Goal: Task Accomplishment & Management: Manage account settings

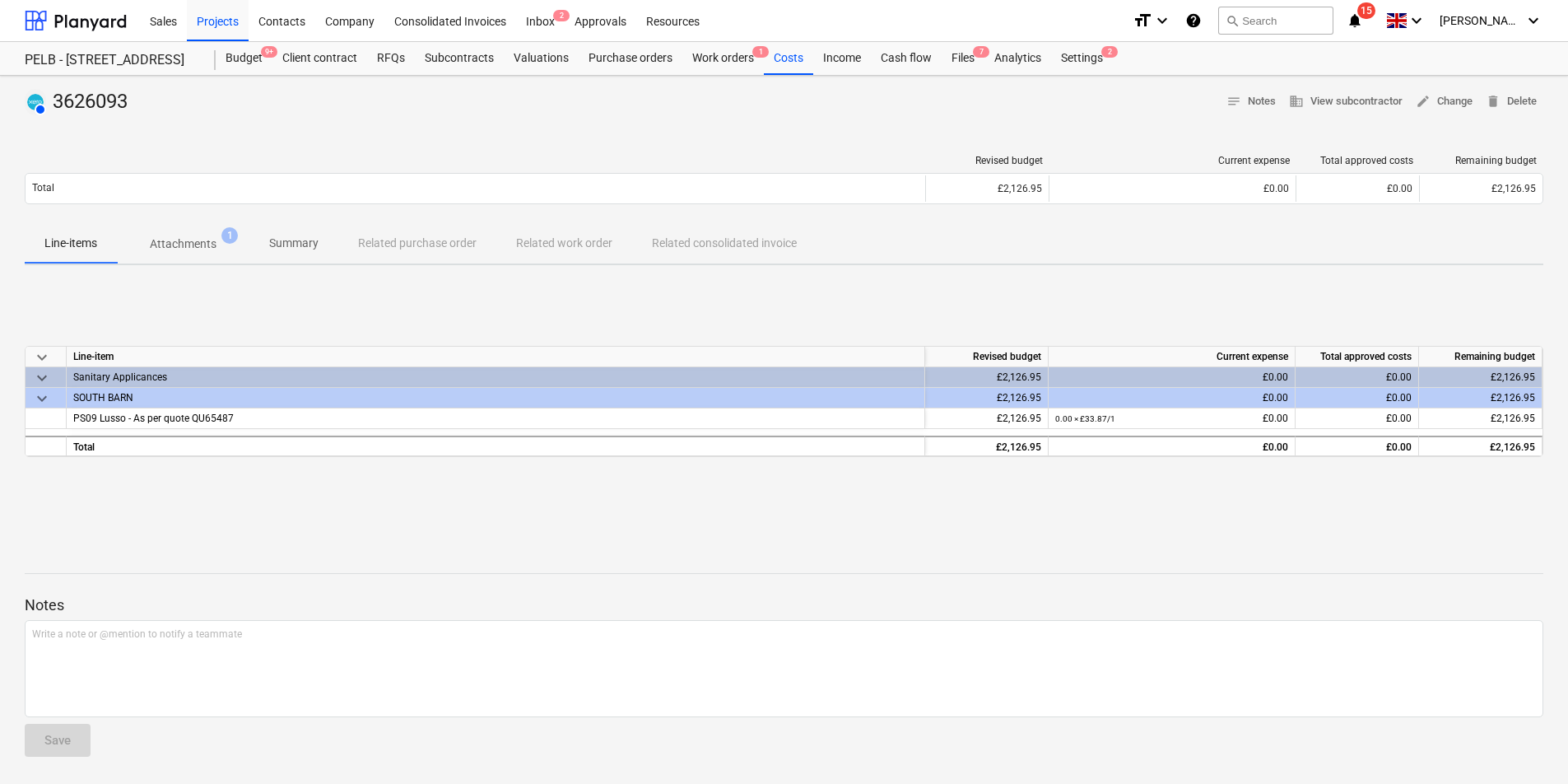
click at [1262, 399] on div "£0.00" at bounding box center [1172, 398] width 233 height 20
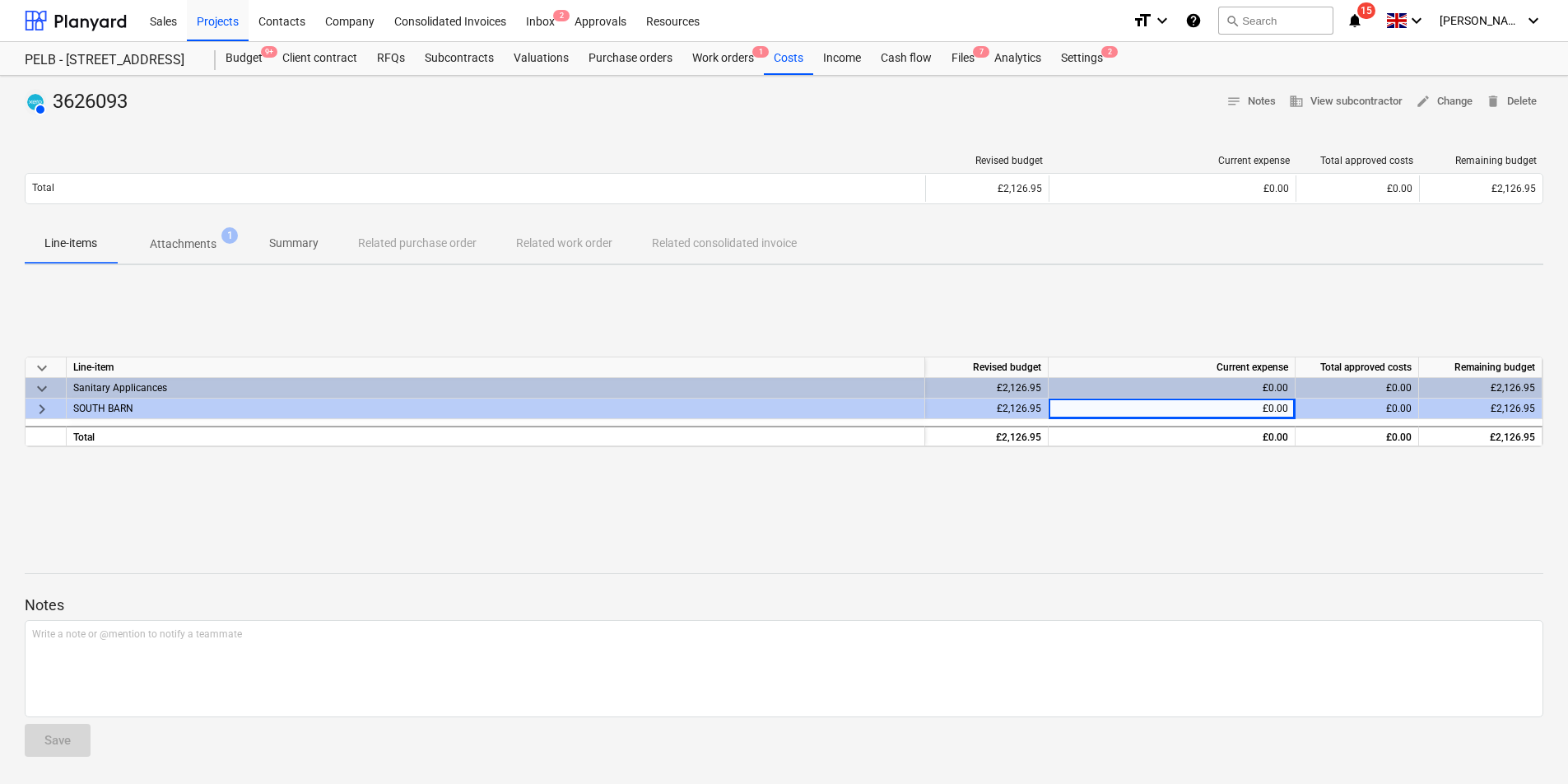
click at [1226, 401] on div "£0.00" at bounding box center [1172, 409] width 233 height 20
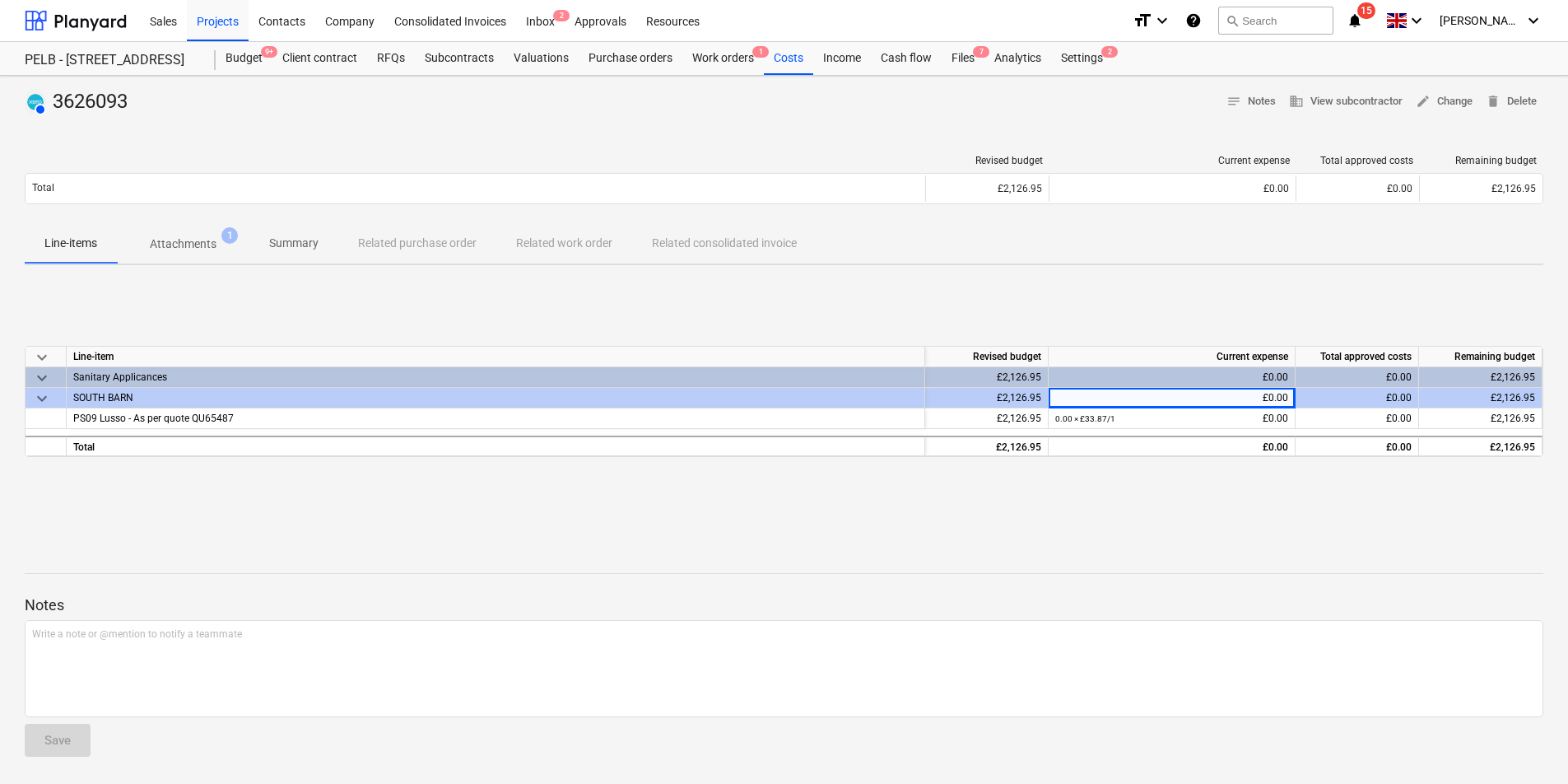
click at [1275, 395] on div "£0.00" at bounding box center [1172, 398] width 233 height 20
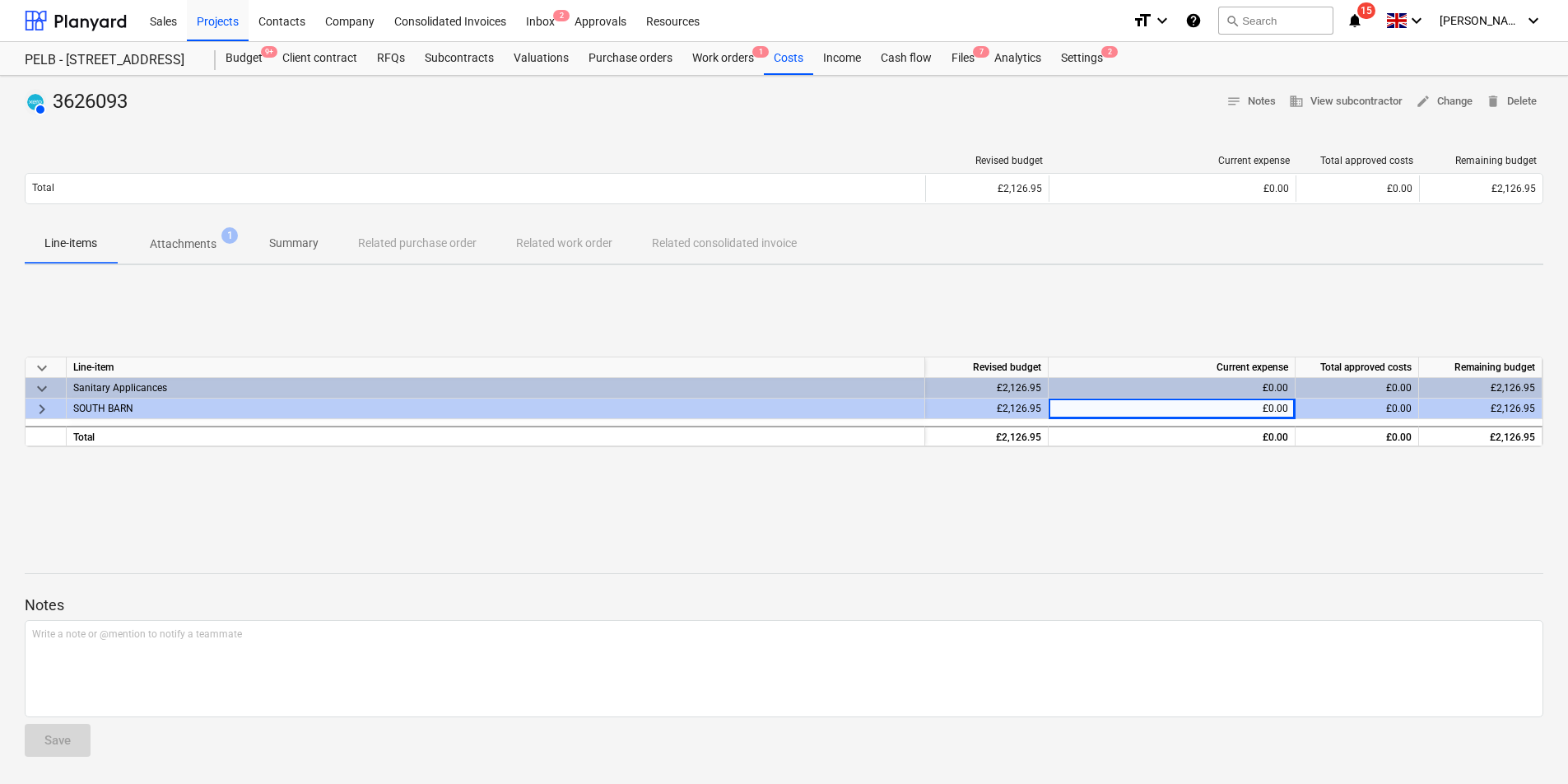
click at [1283, 402] on div "£0.00" at bounding box center [1172, 409] width 233 height 20
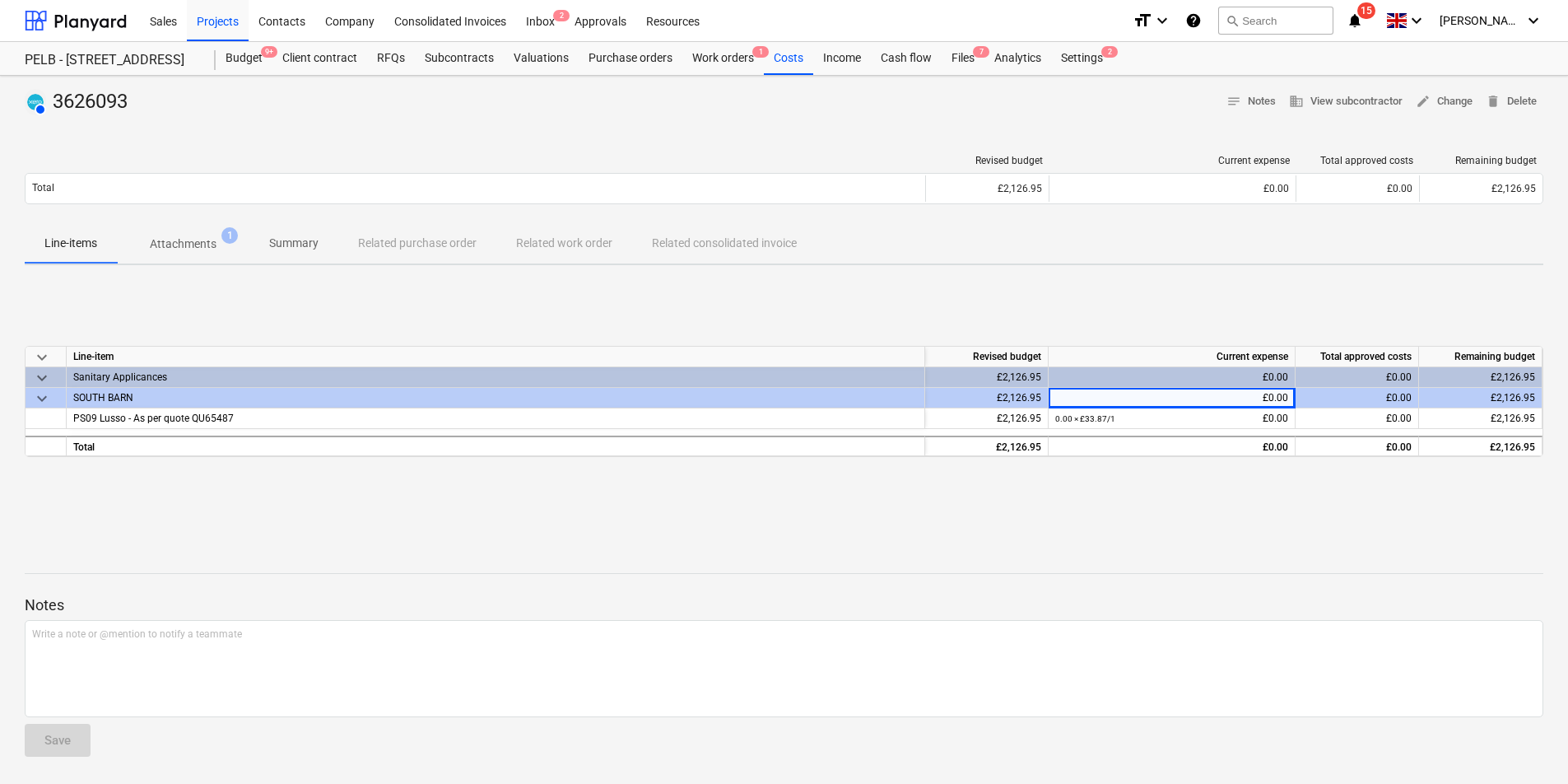
click at [1283, 403] on div "£0.00" at bounding box center [1172, 398] width 233 height 20
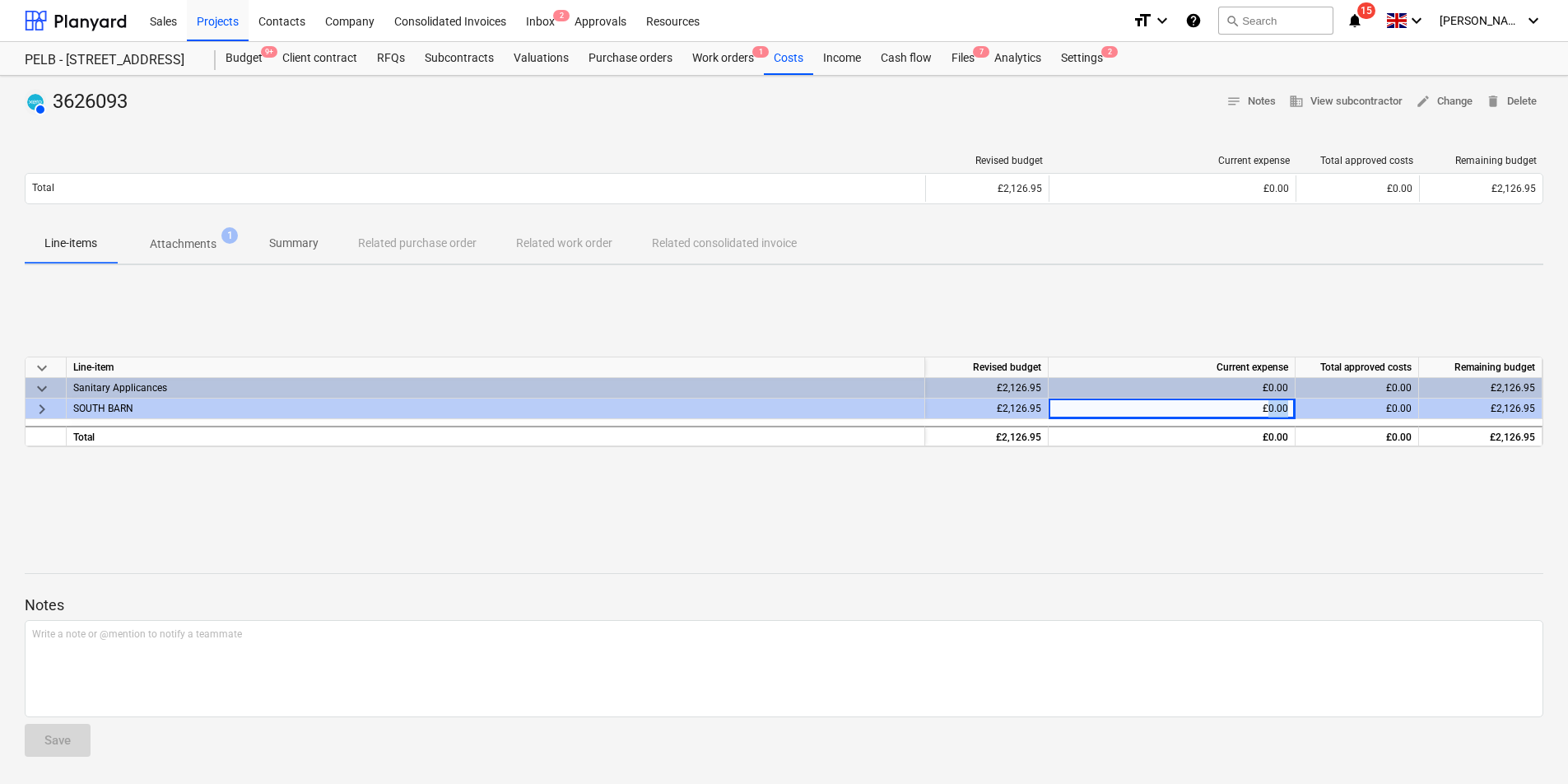
click at [1283, 403] on div "£0.00" at bounding box center [1172, 409] width 233 height 20
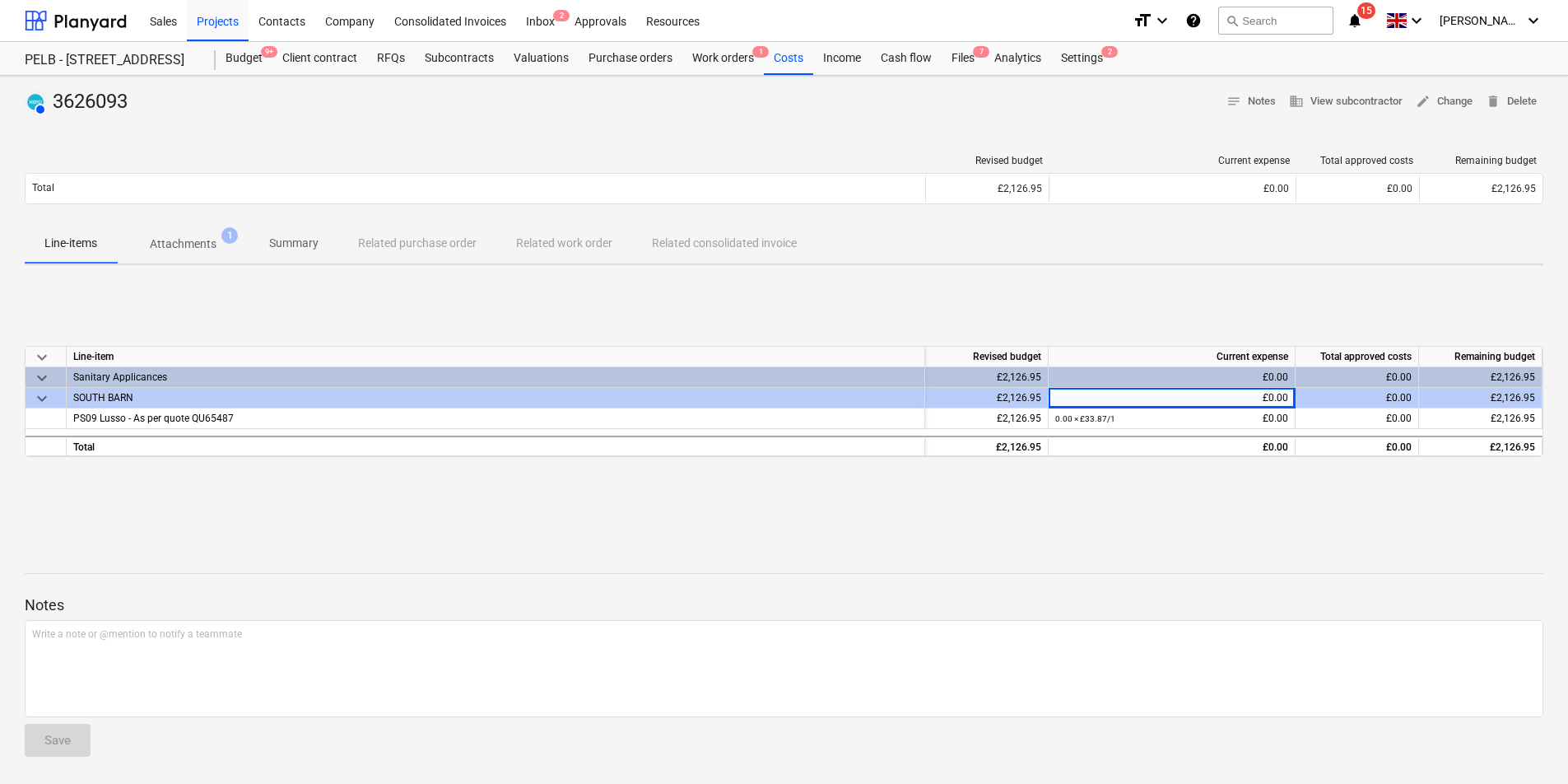
click at [1283, 402] on div "£0.00" at bounding box center [1172, 398] width 233 height 20
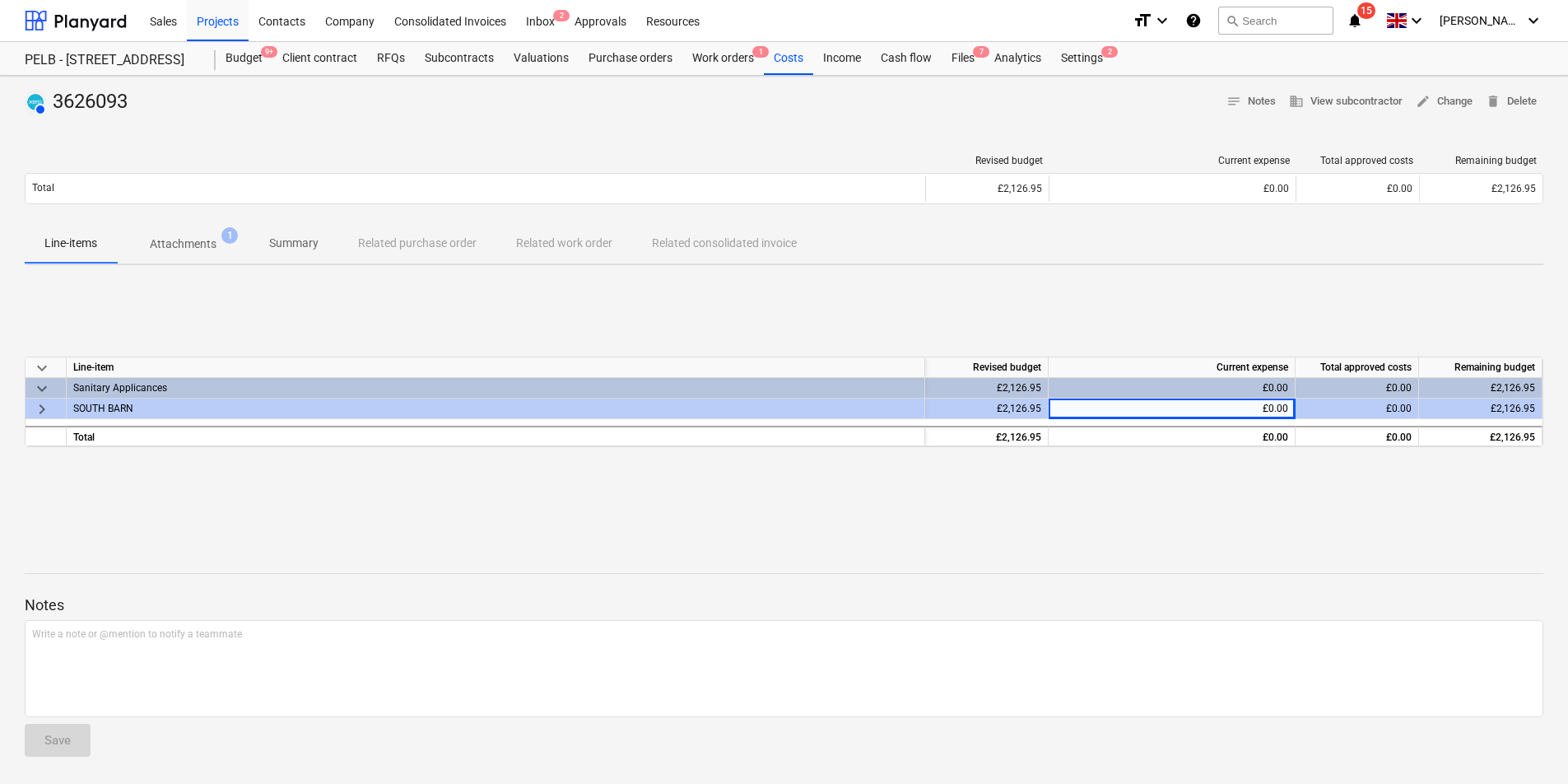
click at [1285, 406] on div "£0.00" at bounding box center [1172, 409] width 233 height 20
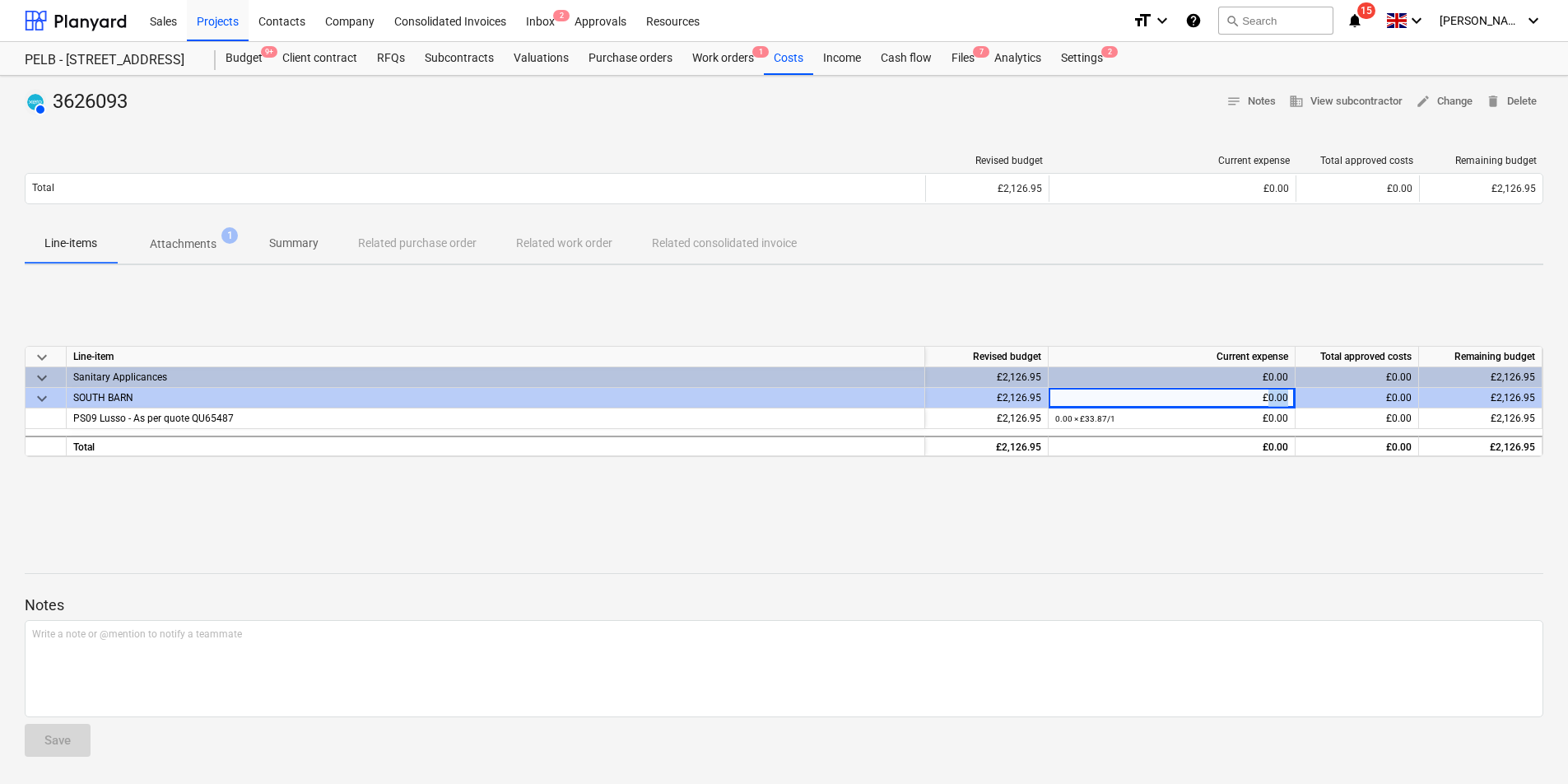
click at [1285, 406] on div "£0.00" at bounding box center [1172, 398] width 233 height 20
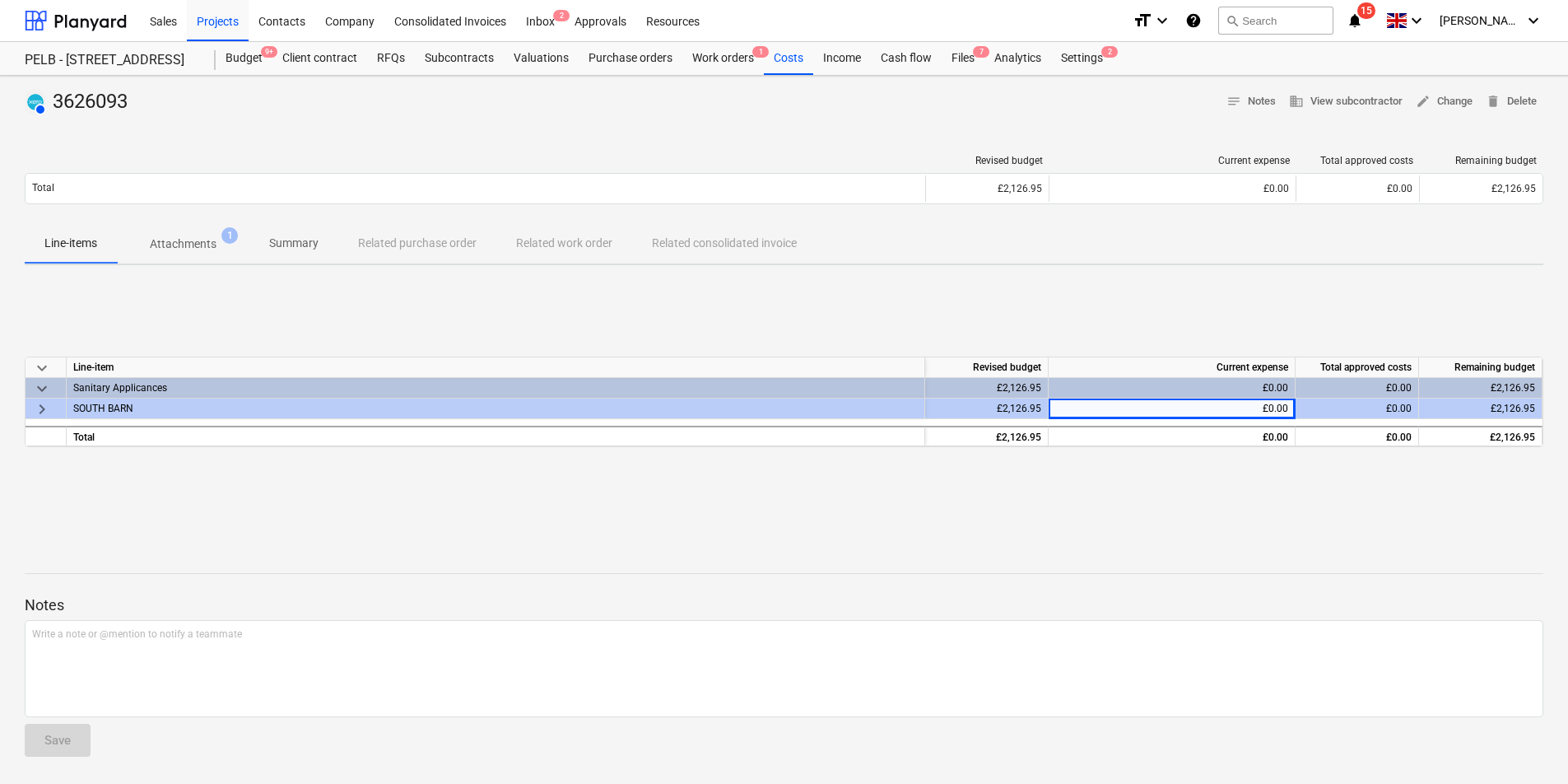
click at [1131, 557] on div at bounding box center [784, 558] width 1519 height 13
click at [179, 238] on p "Attachments" at bounding box center [183, 243] width 67 height 17
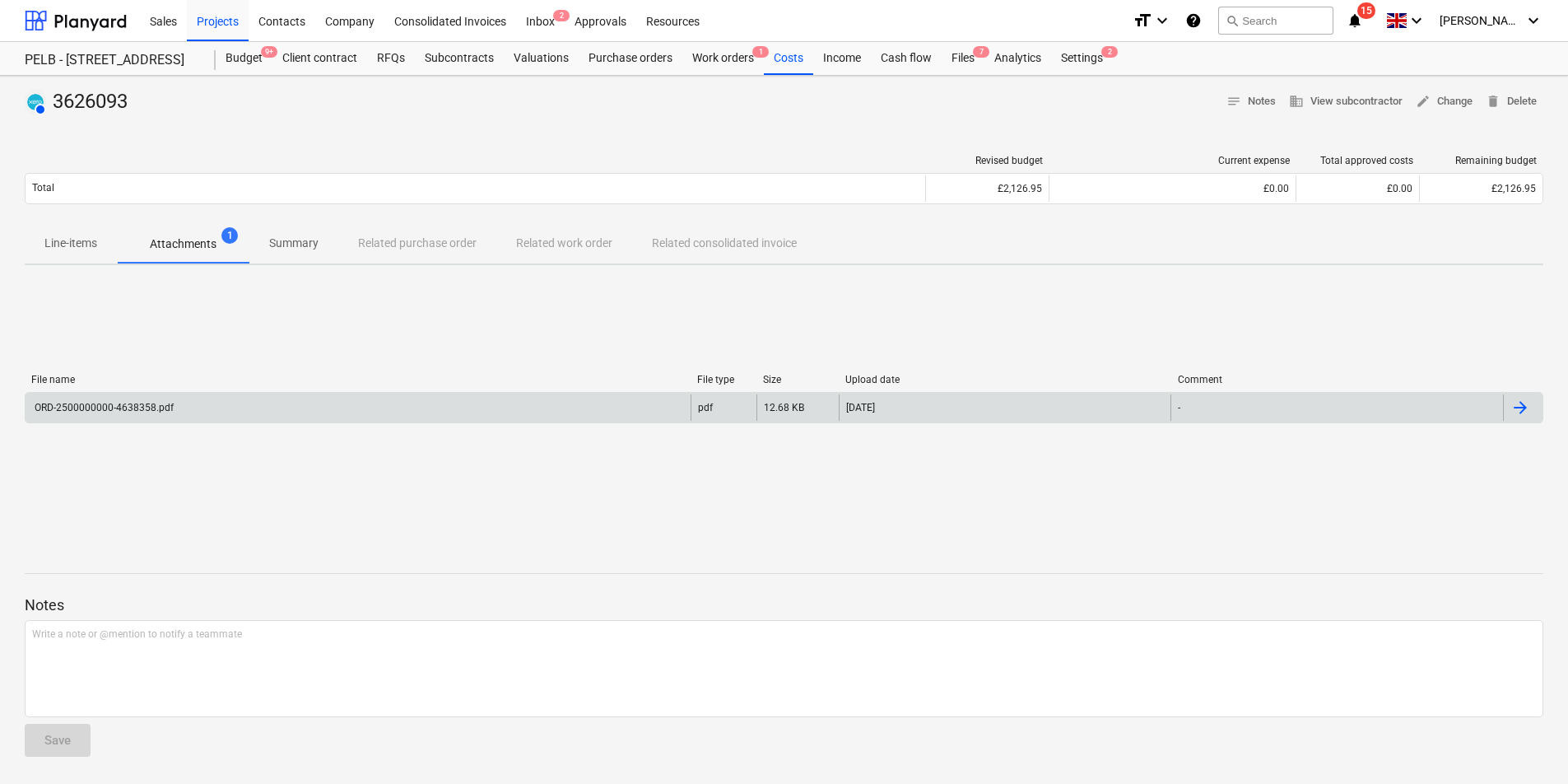
click at [209, 398] on div "ORD-2500000000-4638358.pdf" at bounding box center [358, 407] width 665 height 27
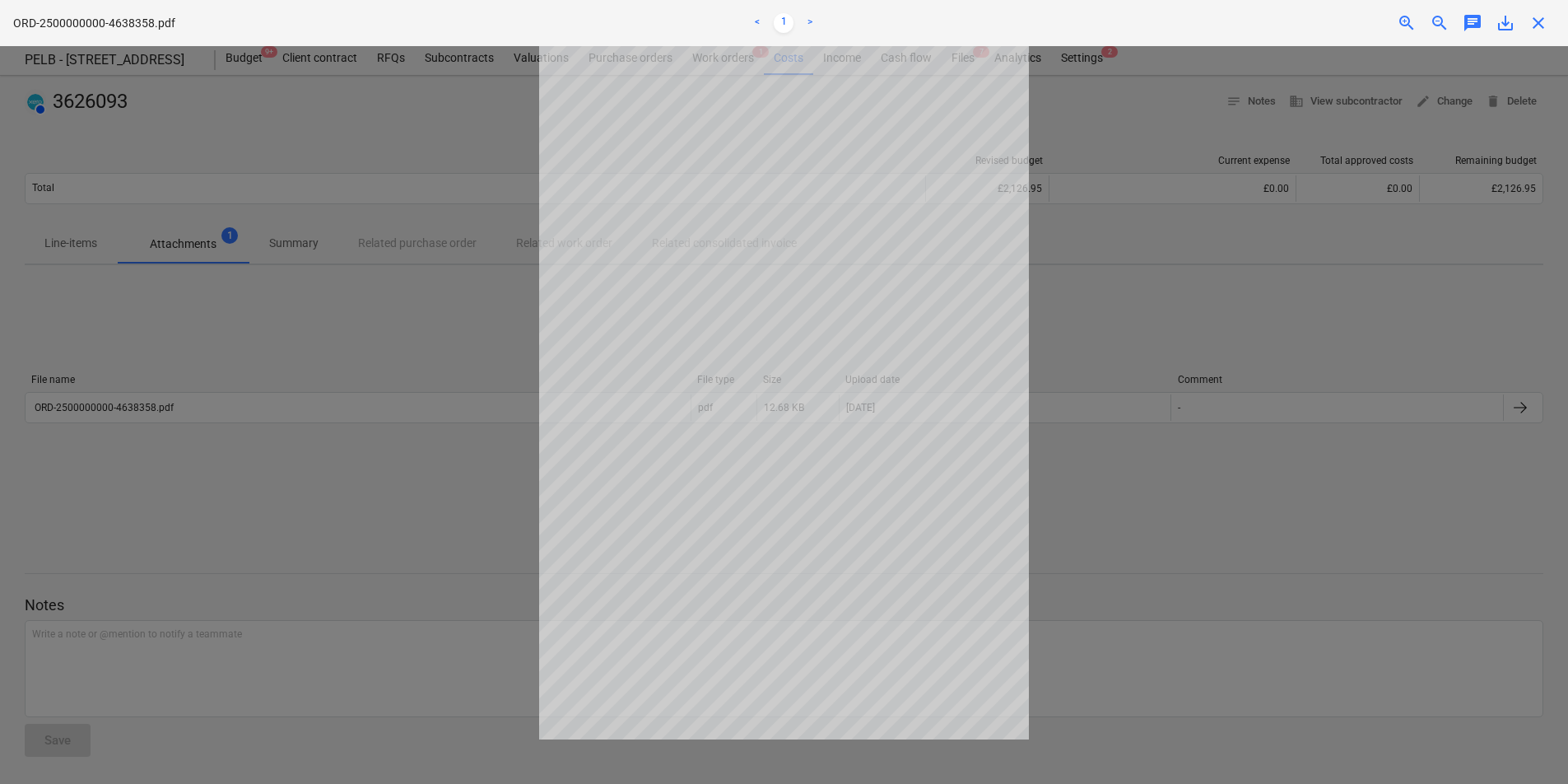
click at [1321, 273] on div at bounding box center [784, 414] width 1568 height 737
click at [1541, 30] on span "close" at bounding box center [1539, 23] width 20 height 20
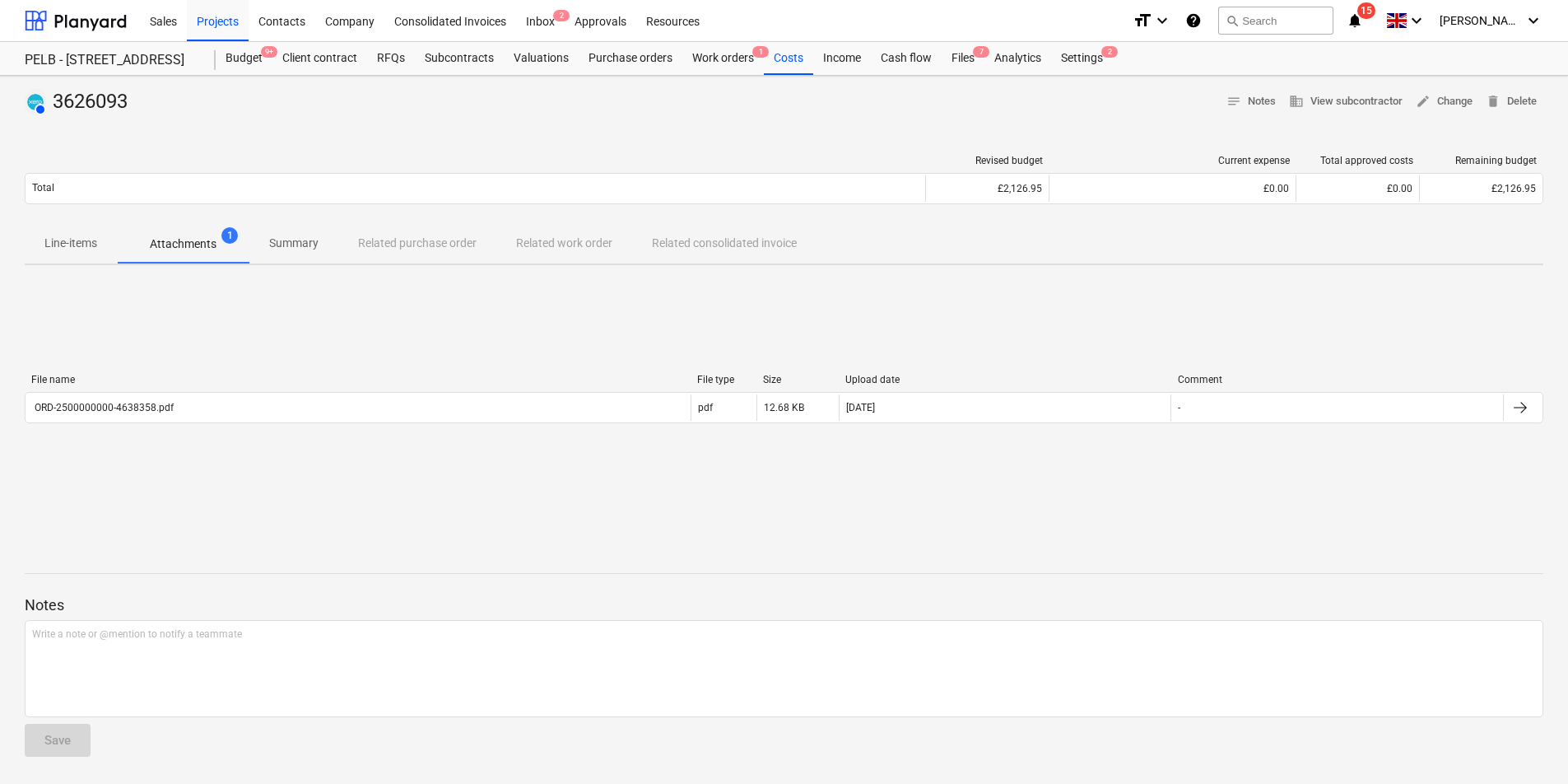
click at [1037, 527] on div "AUTHORISED 3626093 notes Notes business View subcontractor edit Change delete D…" at bounding box center [784, 430] width 1568 height 708
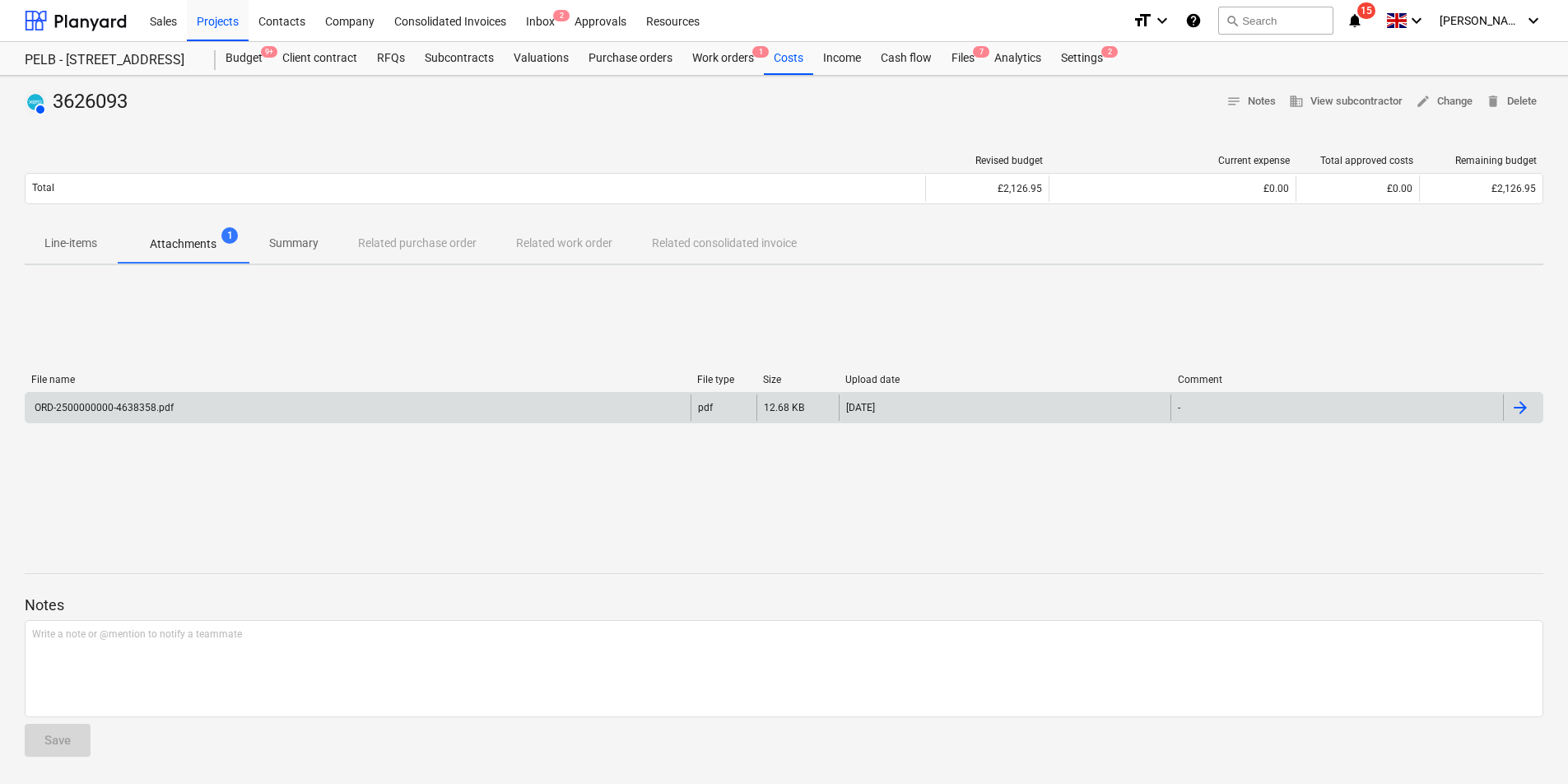
click at [1529, 404] on div at bounding box center [1520, 408] width 20 height 20
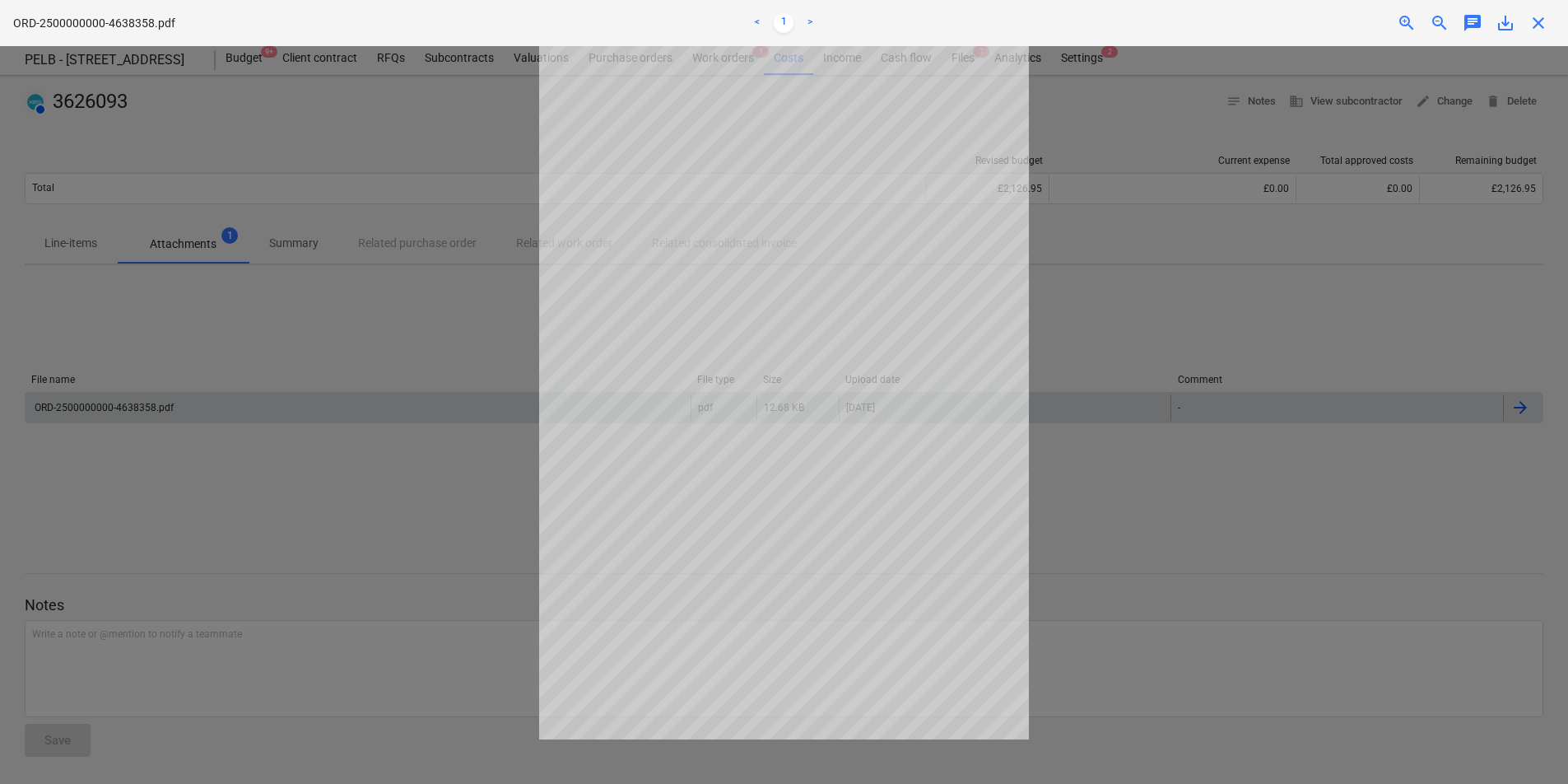
click at [1550, 20] on div "close" at bounding box center [1539, 23] width 33 height 20
click at [1541, 29] on span "close" at bounding box center [1539, 23] width 20 height 20
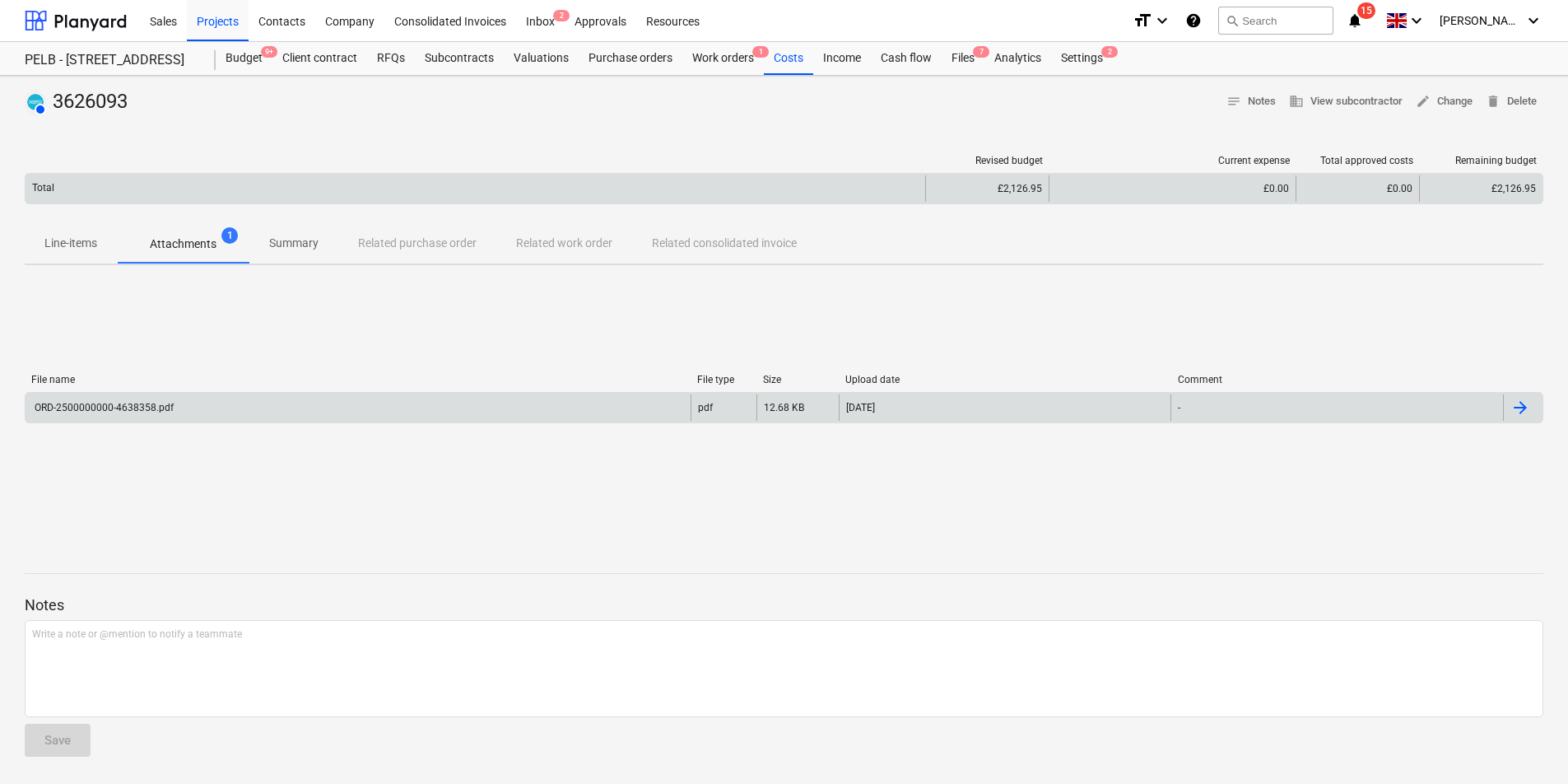
click at [1219, 199] on div "£0.00" at bounding box center [1172, 188] width 247 height 27
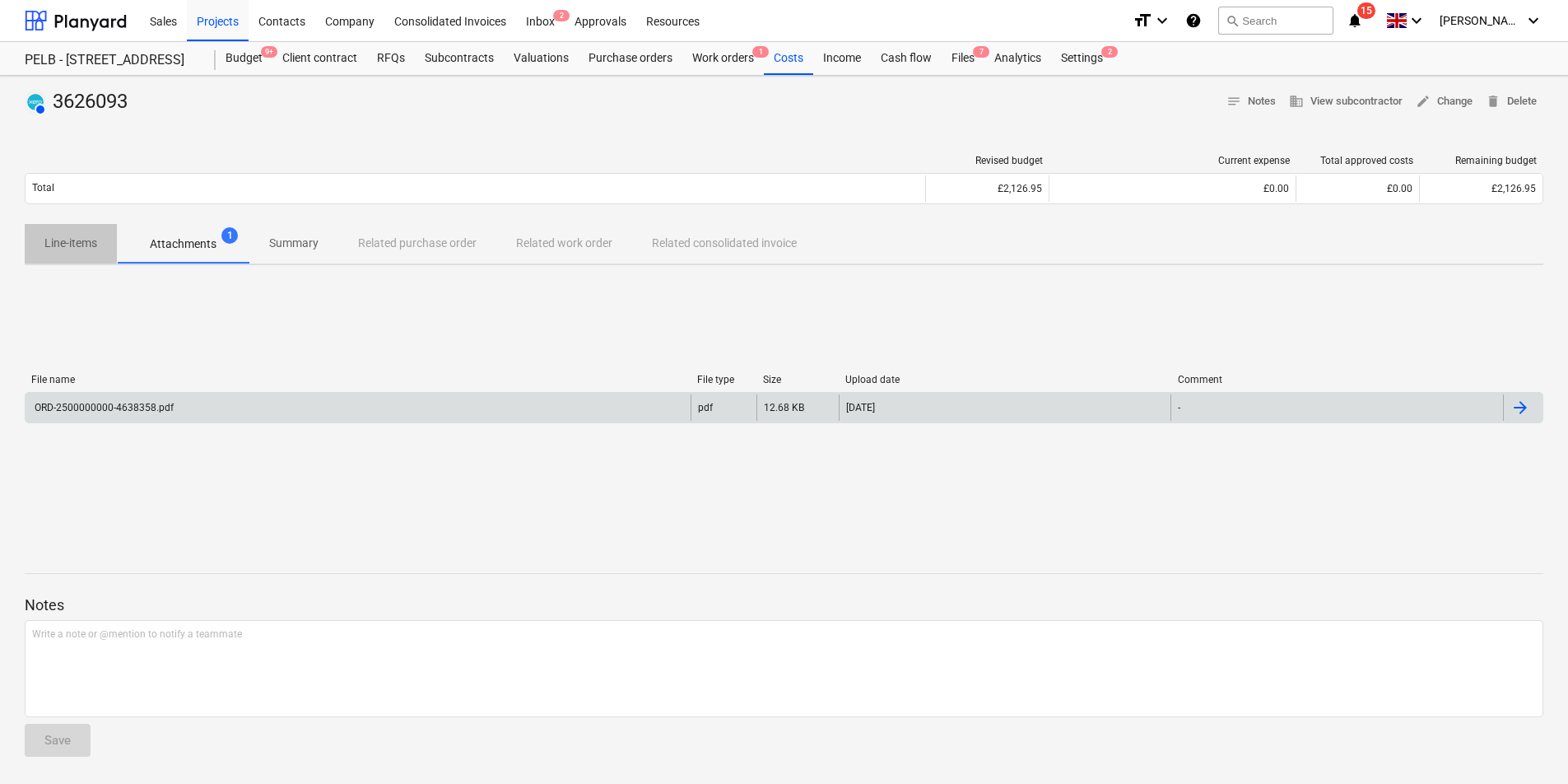
click at [51, 247] on p "Line-items" at bounding box center [71, 242] width 53 height 17
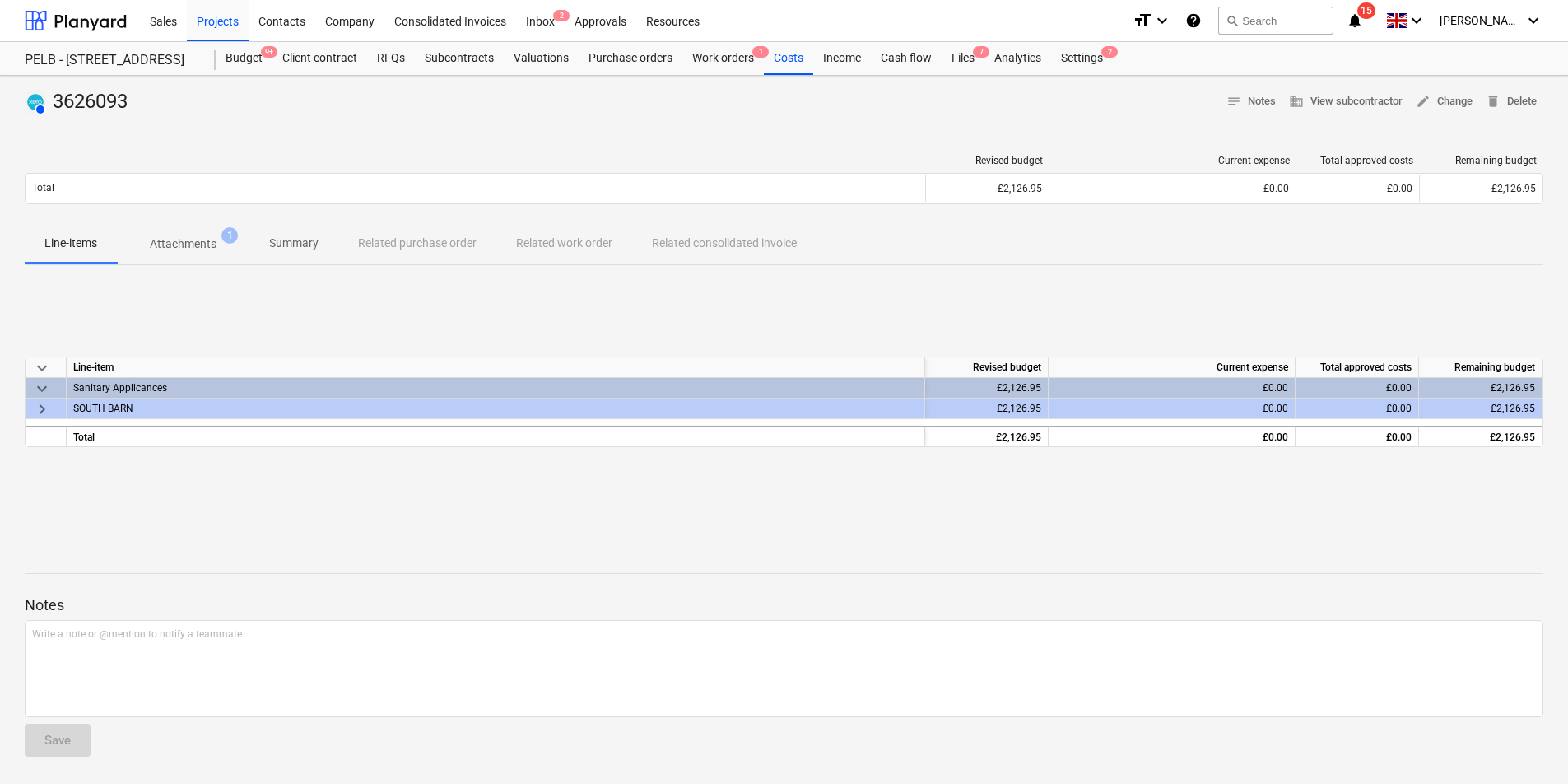
click at [32, 403] on span "keyboard_arrow_right" at bounding box center [42, 409] width 20 height 20
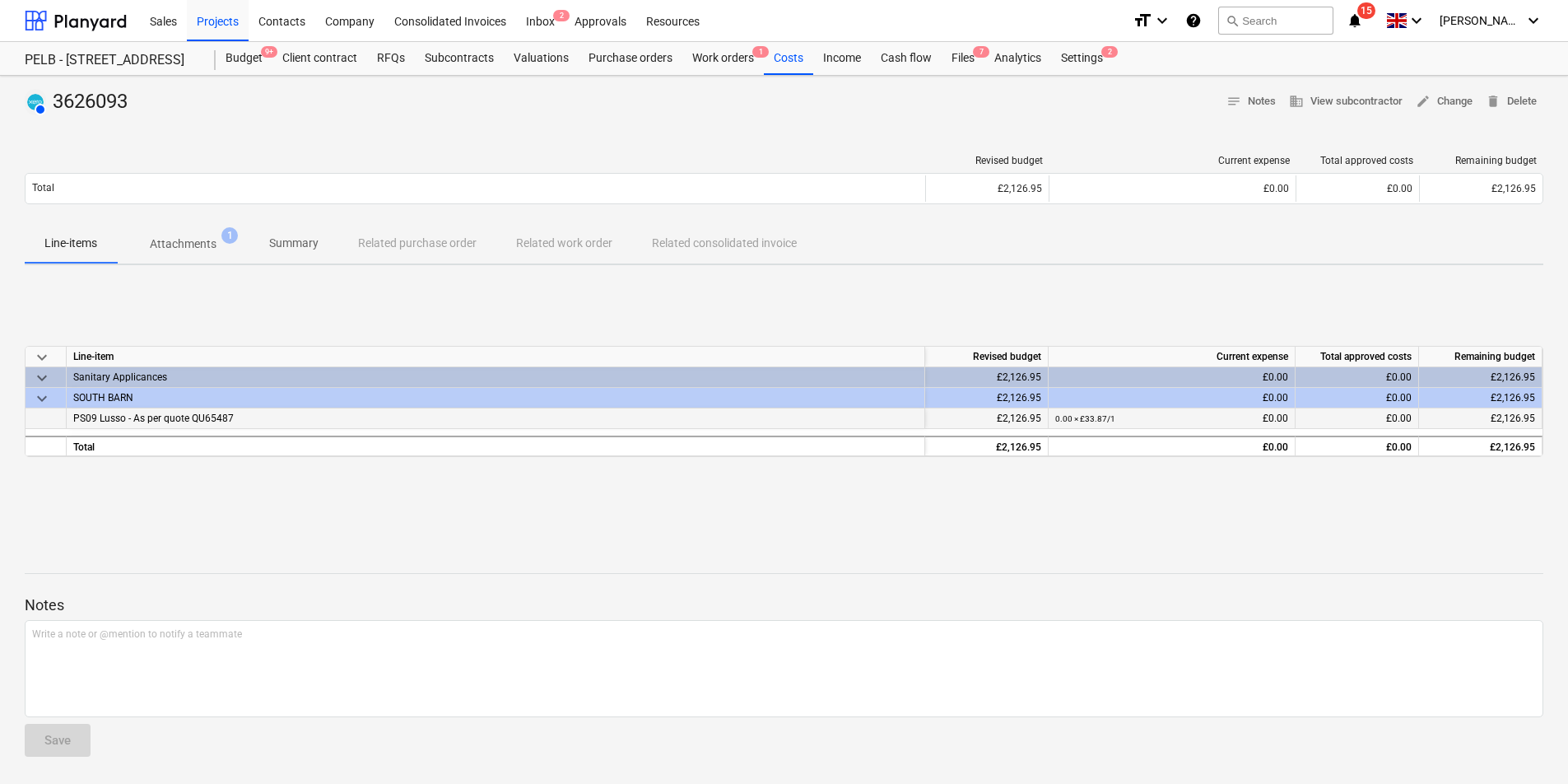
click at [1272, 422] on div "0.00 × £33.87 / 1 £0.00" at bounding box center [1172, 418] width 233 height 20
click at [1276, 418] on div "0.00 × £33.87 / 1 £0.00" at bounding box center [1172, 418] width 233 height 20
click at [1284, 419] on div "0.00 × £33.87 / 1 £0.00" at bounding box center [1172, 418] width 233 height 20
click at [1366, 415] on div "£0.00" at bounding box center [1357, 418] width 124 height 20
click at [1515, 424] on span "£2,126.95" at bounding box center [1513, 418] width 45 height 12
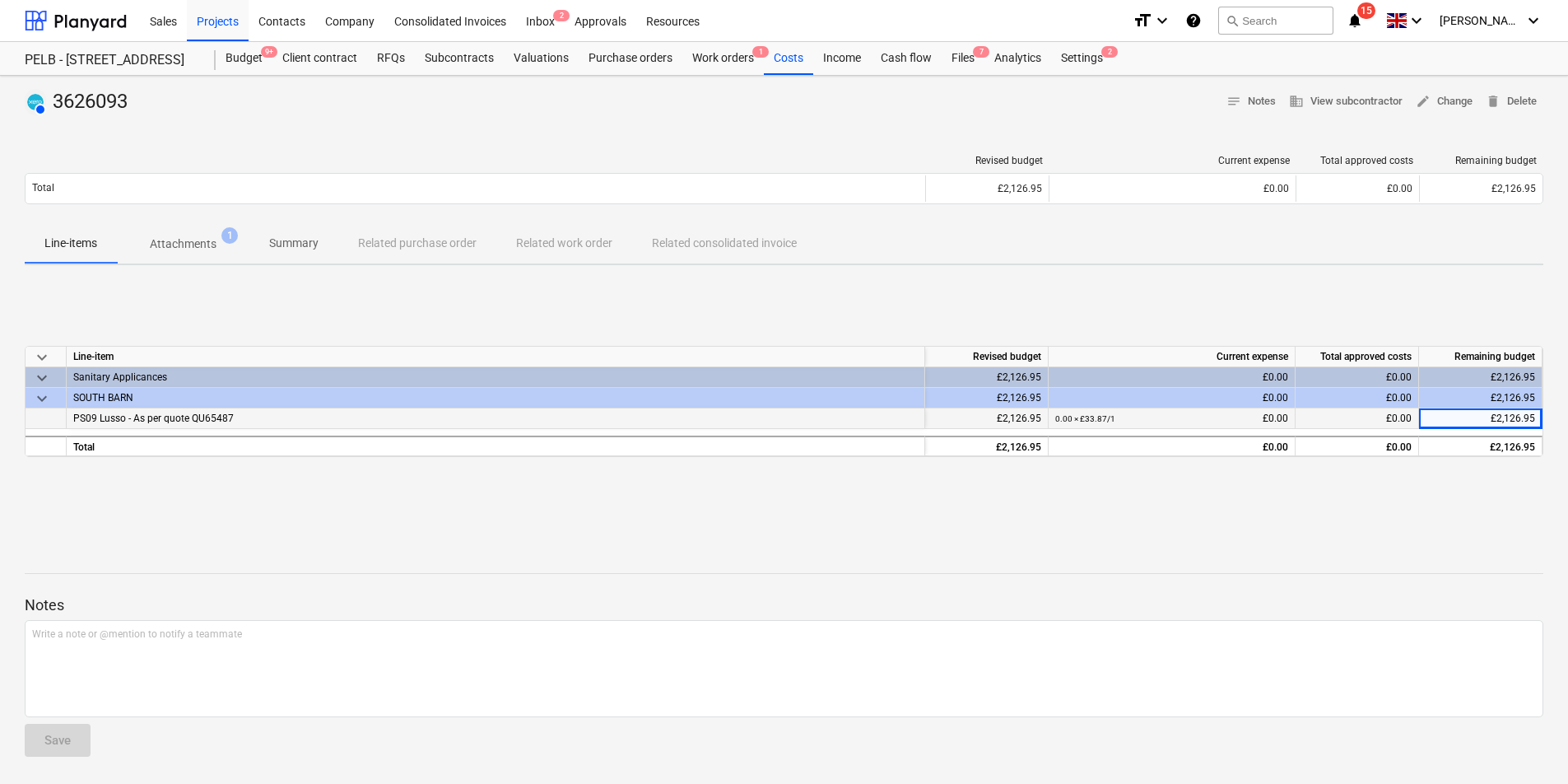
click at [1393, 420] on span "£0.00" at bounding box center [1399, 418] width 26 height 12
click at [1516, 421] on span "£2,126.95" at bounding box center [1513, 418] width 45 height 12
drag, startPoint x: 1516, startPoint y: 421, endPoint x: 1419, endPoint y: 433, distance: 97.7
click at [1515, 421] on span "£2,126.95" at bounding box center [1513, 418] width 45 height 12
click at [770, 510] on div "keyboard_arrow_down Line-item Revised budget Current expense Total approved cos…" at bounding box center [784, 402] width 1519 height 247
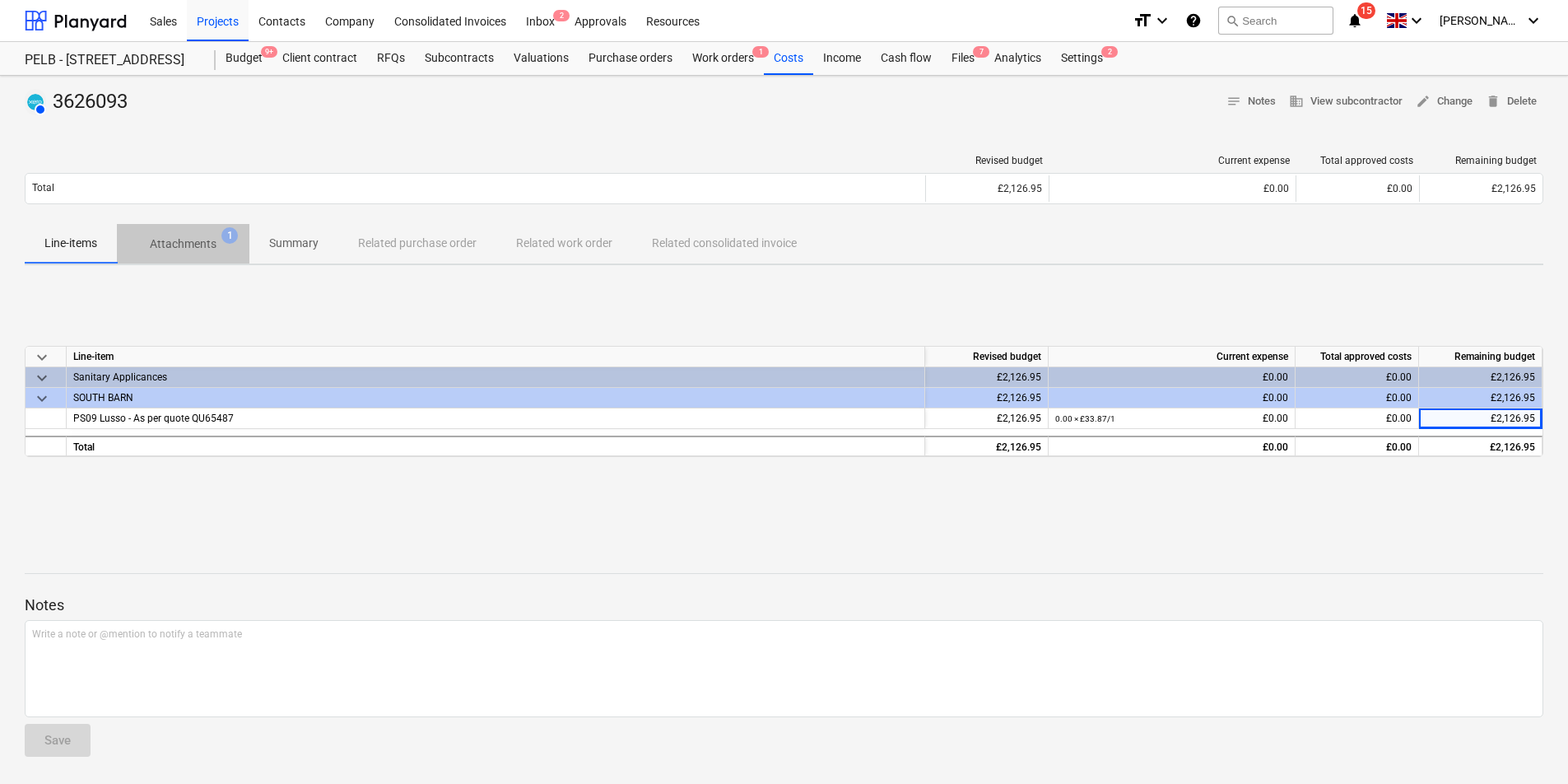
click at [159, 256] on span "Attachments 1" at bounding box center [183, 243] width 133 height 29
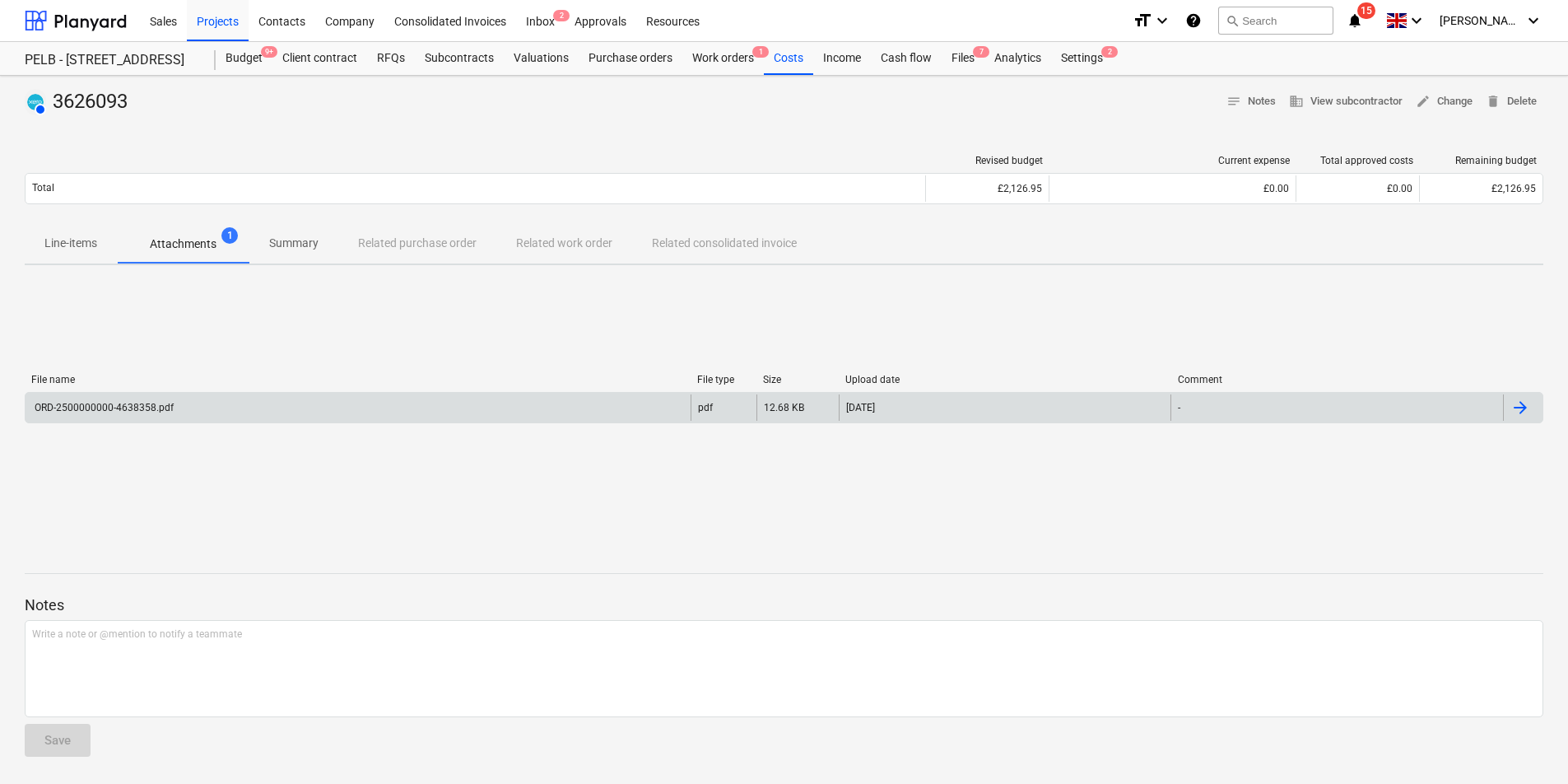
click at [1523, 408] on div at bounding box center [1520, 408] width 20 height 20
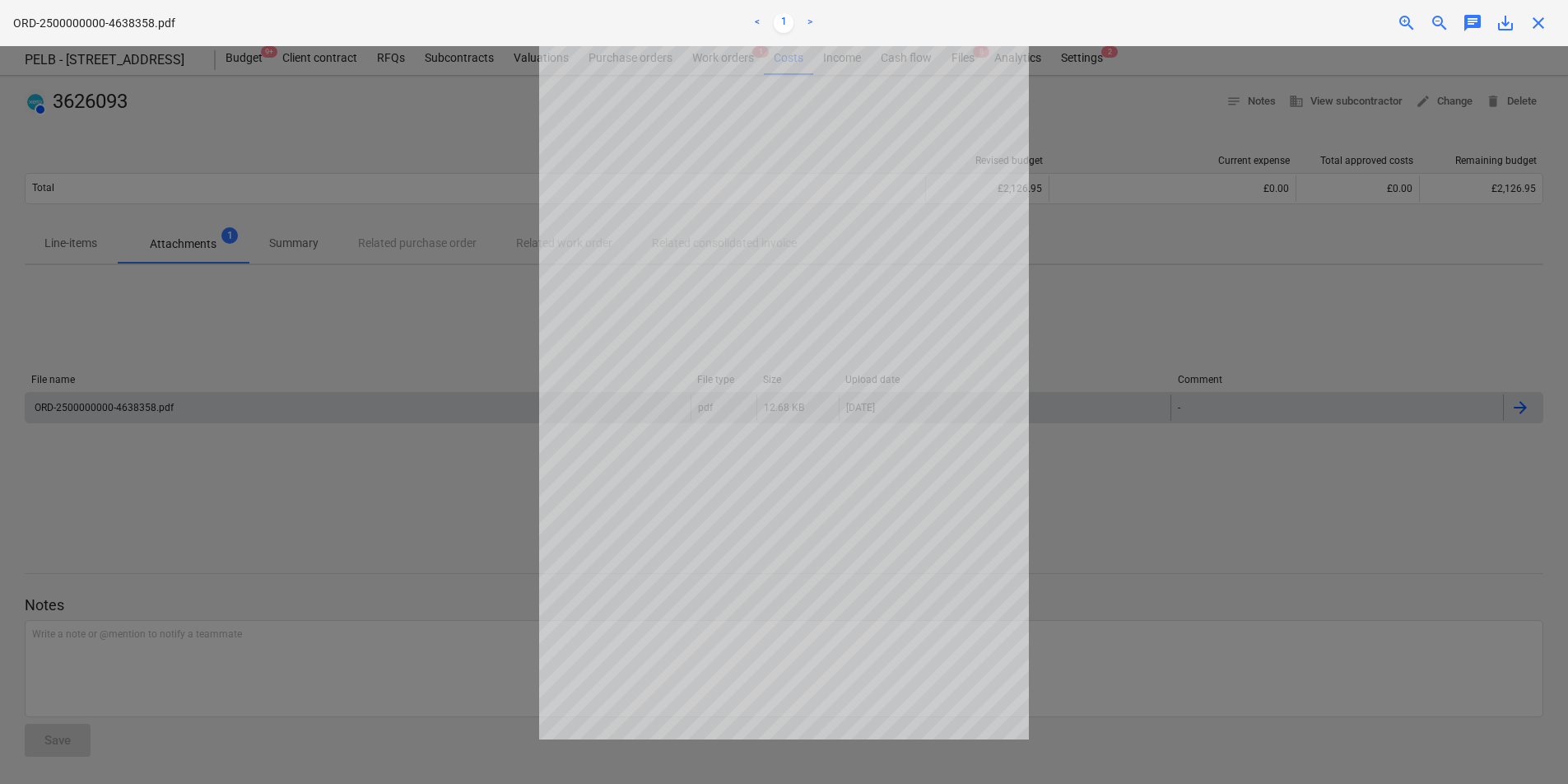
click at [396, 303] on div at bounding box center [784, 414] width 1568 height 737
click at [1533, 22] on span "close" at bounding box center [1539, 23] width 20 height 20
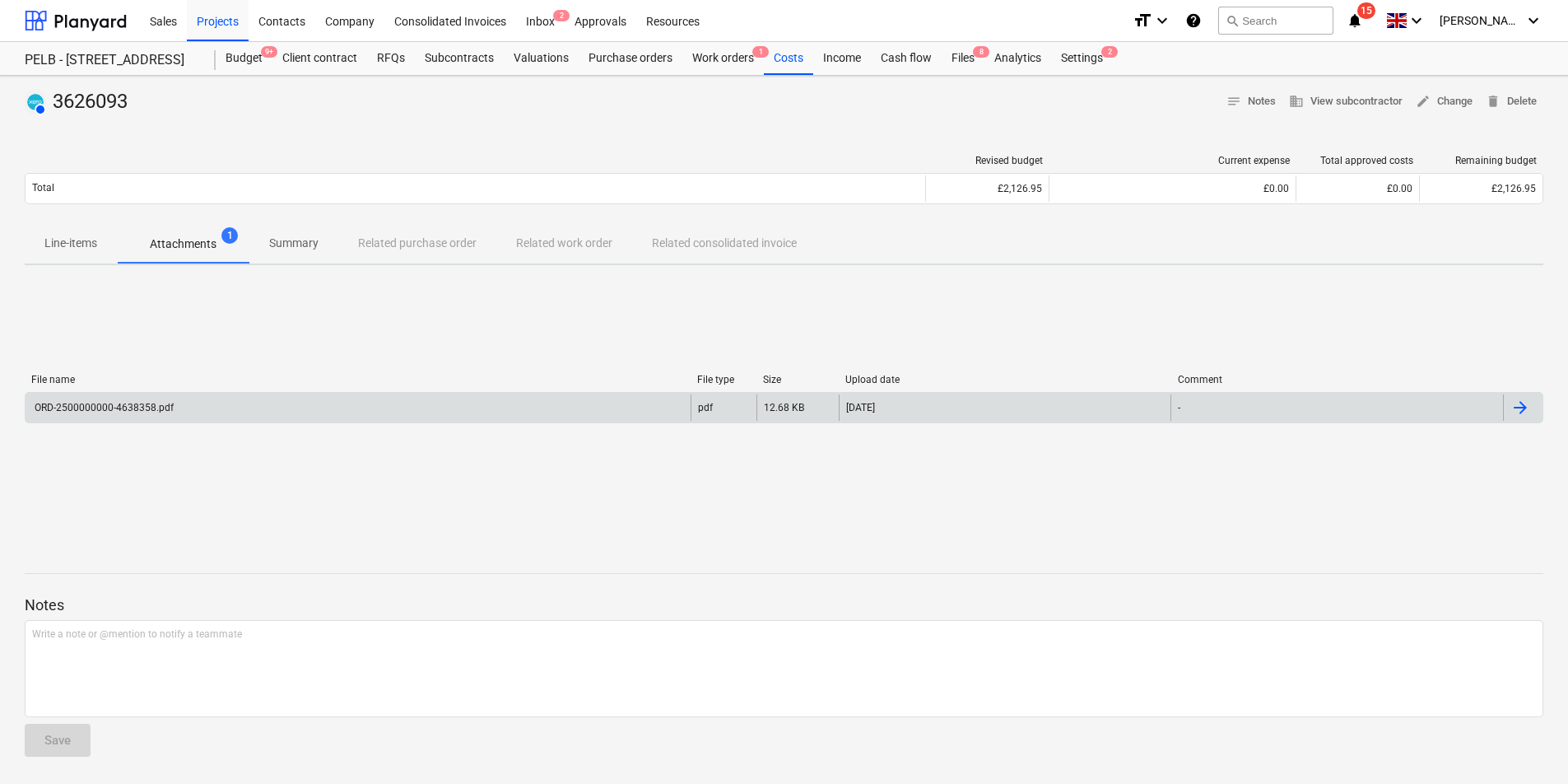
click at [314, 247] on p "Summary" at bounding box center [294, 242] width 49 height 17
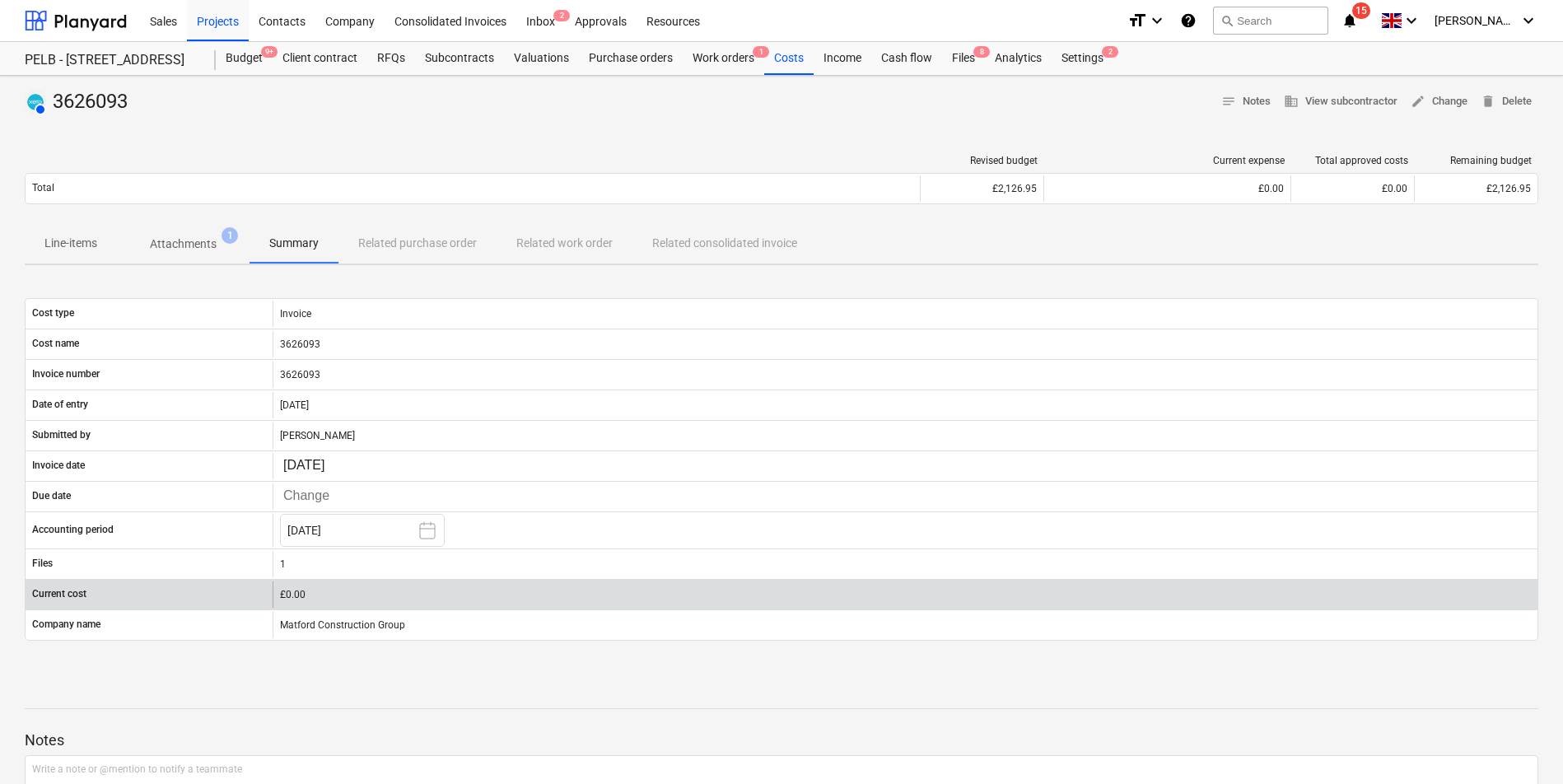
click at [297, 589] on div "£0.00" at bounding box center [905, 594] width 1251 height 12
click at [298, 589] on div "£0.00" at bounding box center [905, 594] width 1251 height 12
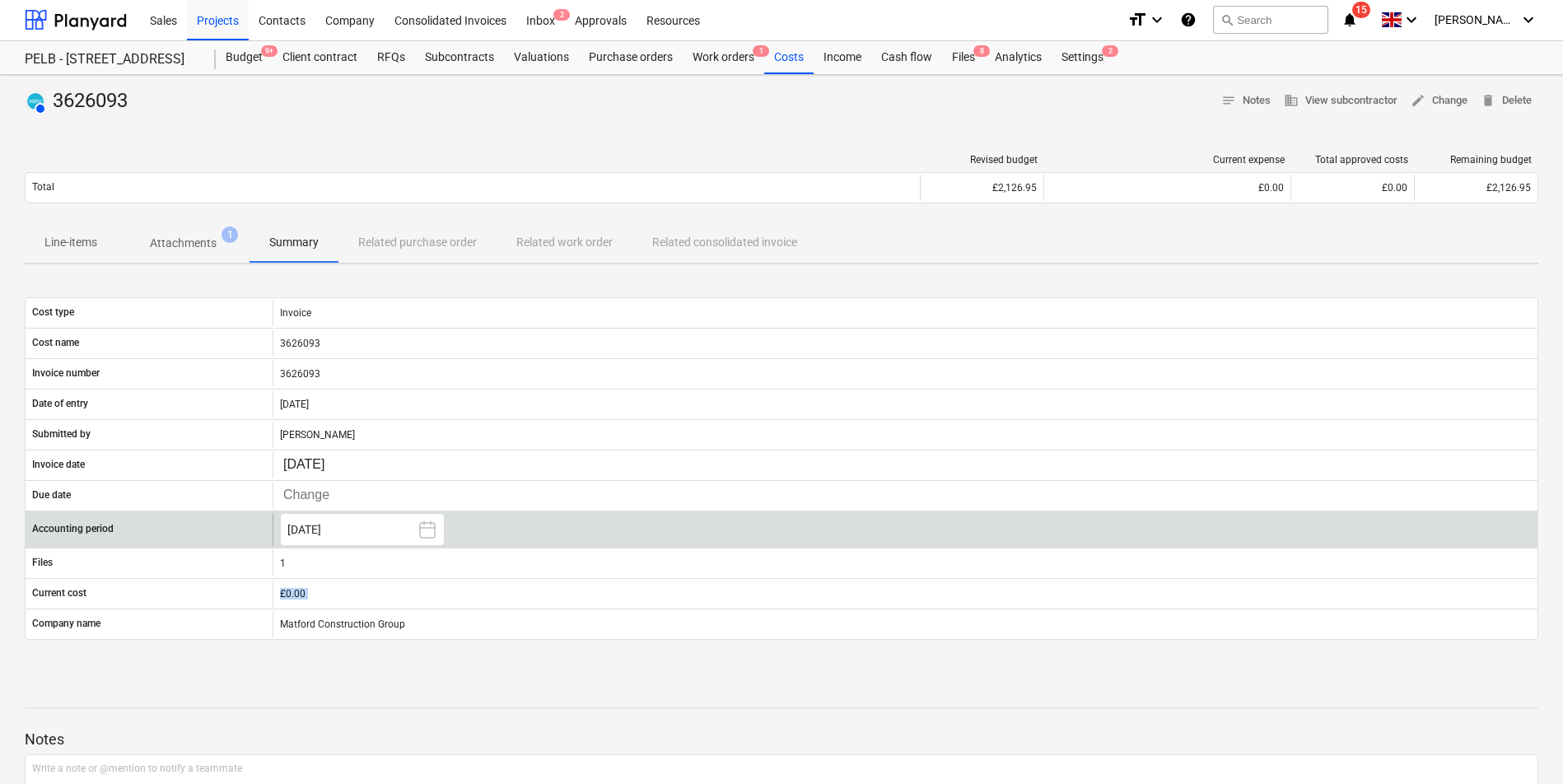
scroll to position [134, 0]
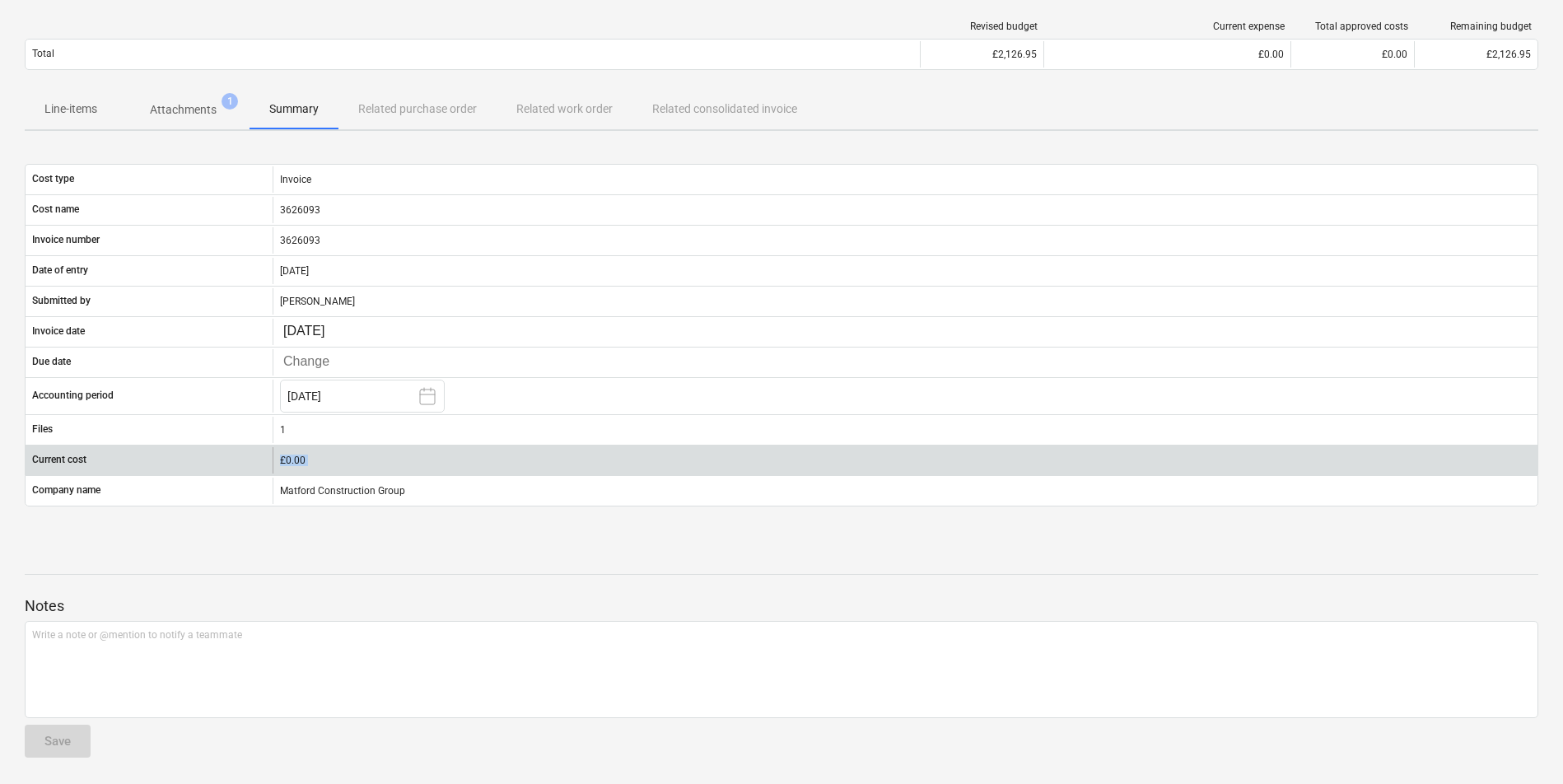
click at [292, 459] on div "£0.00" at bounding box center [905, 460] width 1251 height 12
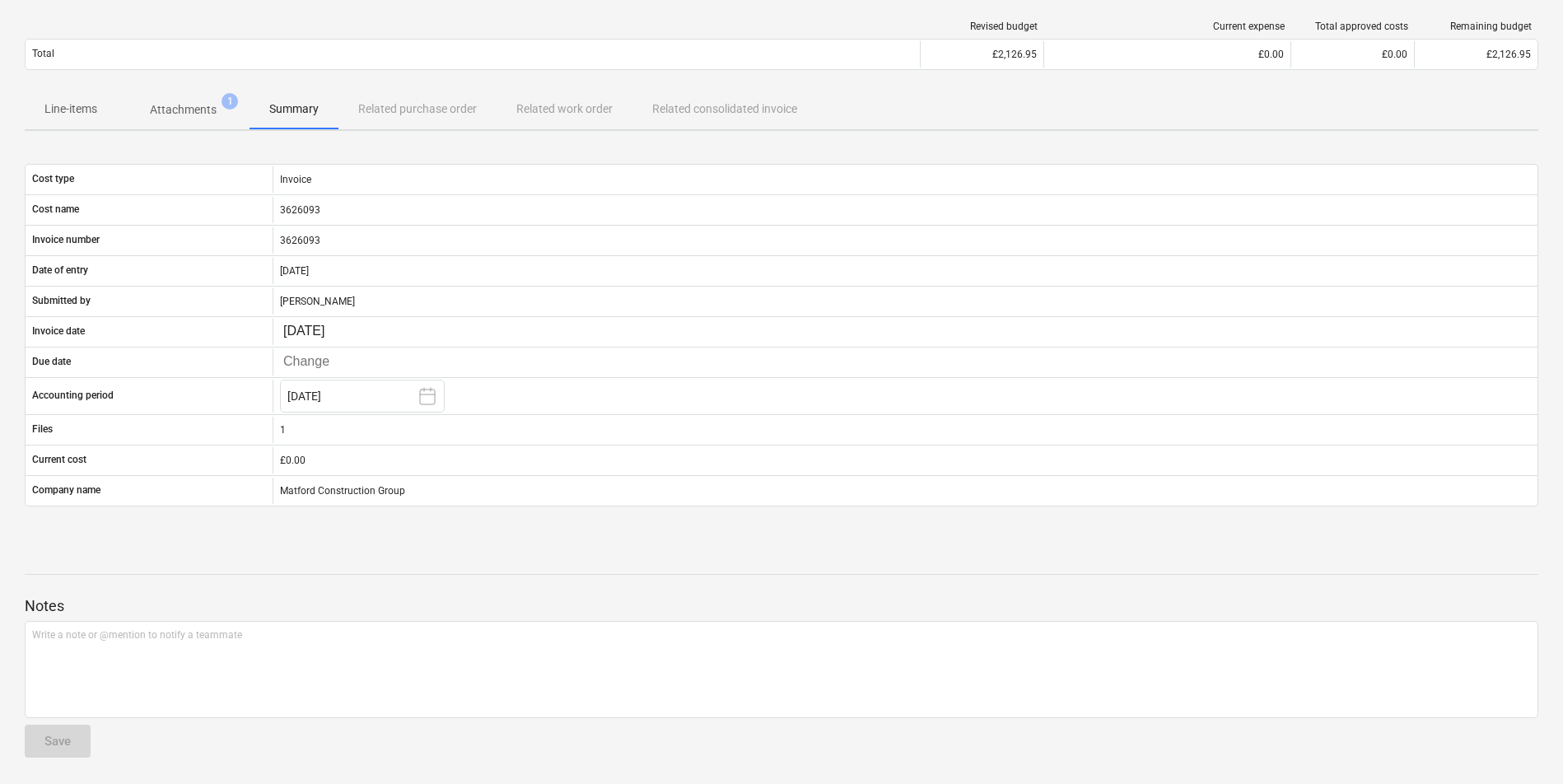
click at [403, 95] on div "Line-items Attachments 1 Summary Related purchase order Related work order Rela…" at bounding box center [782, 109] width 1514 height 39
click at [405, 111] on div "Line-items Attachments 1 Summary Related purchase order Related work order Rela…" at bounding box center [782, 109] width 1514 height 39
click at [458, 109] on div "Line-items Attachments 1 Summary Related purchase order Related work order Rela…" at bounding box center [782, 109] width 1514 height 39
click at [275, 110] on p "Summary" at bounding box center [294, 109] width 49 height 17
click at [183, 105] on p "Attachments" at bounding box center [183, 110] width 67 height 17
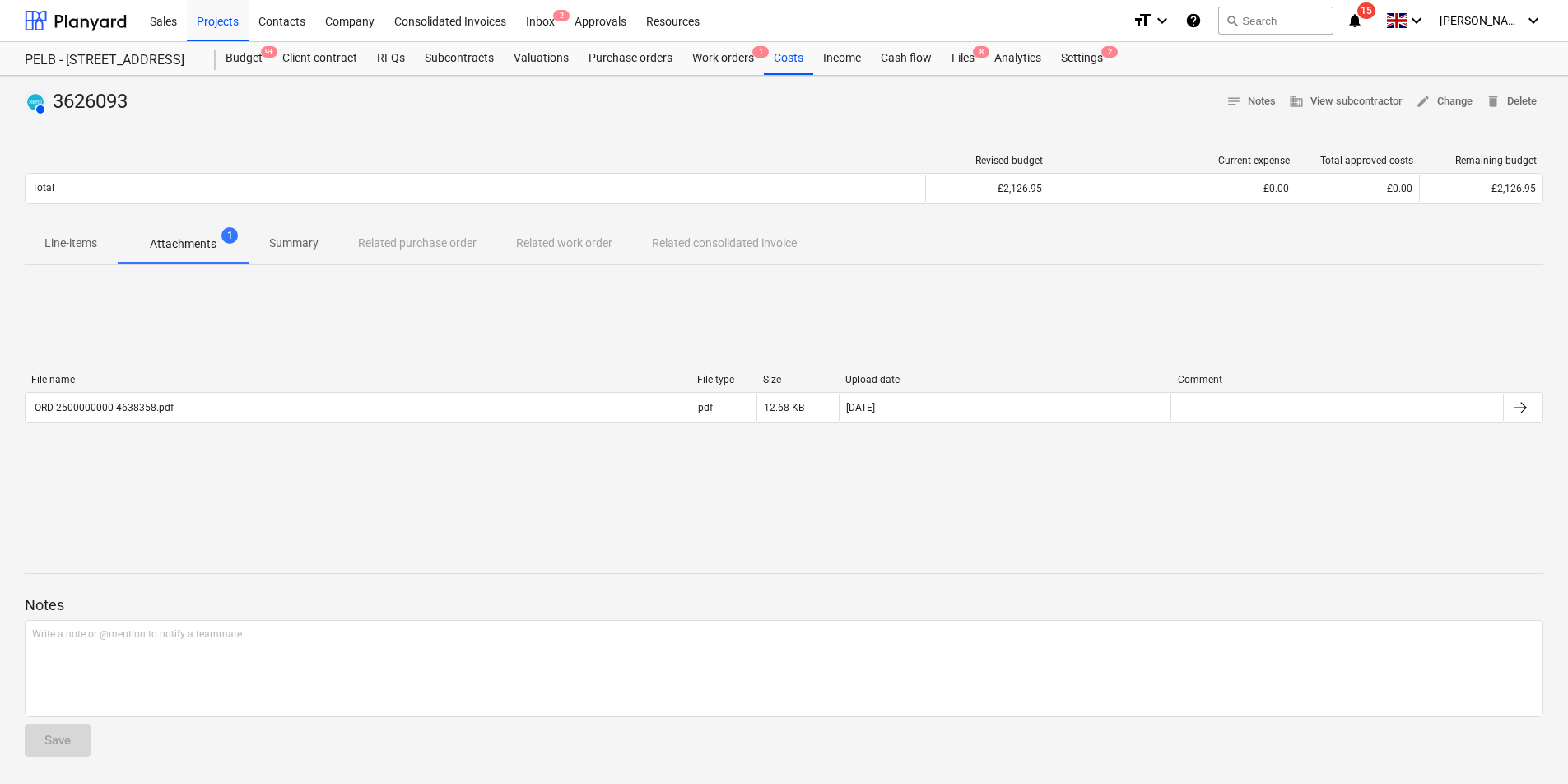
click at [59, 243] on p "Line-items" at bounding box center [71, 242] width 53 height 17
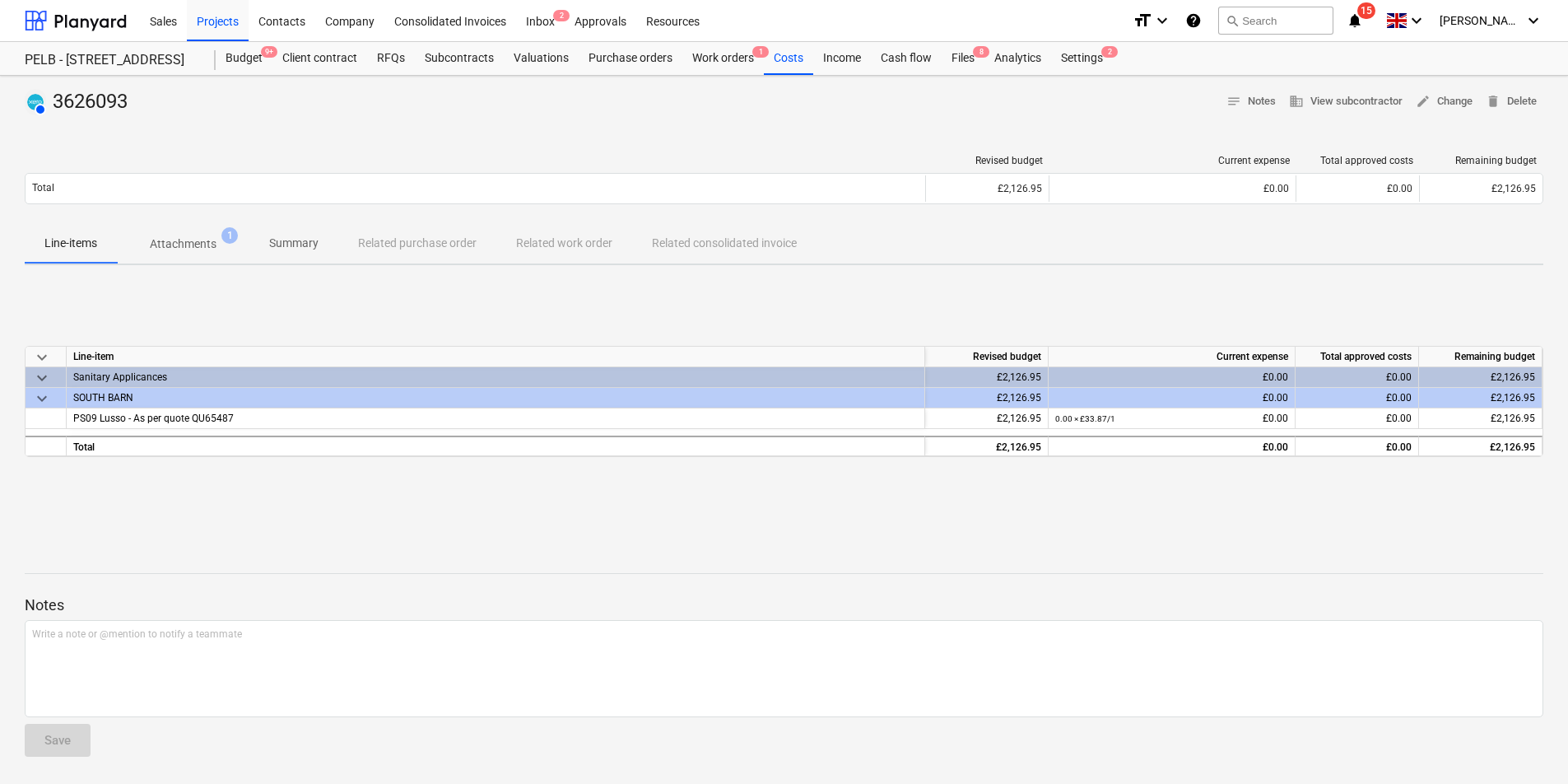
click at [152, 236] on p "Attachments" at bounding box center [183, 243] width 67 height 17
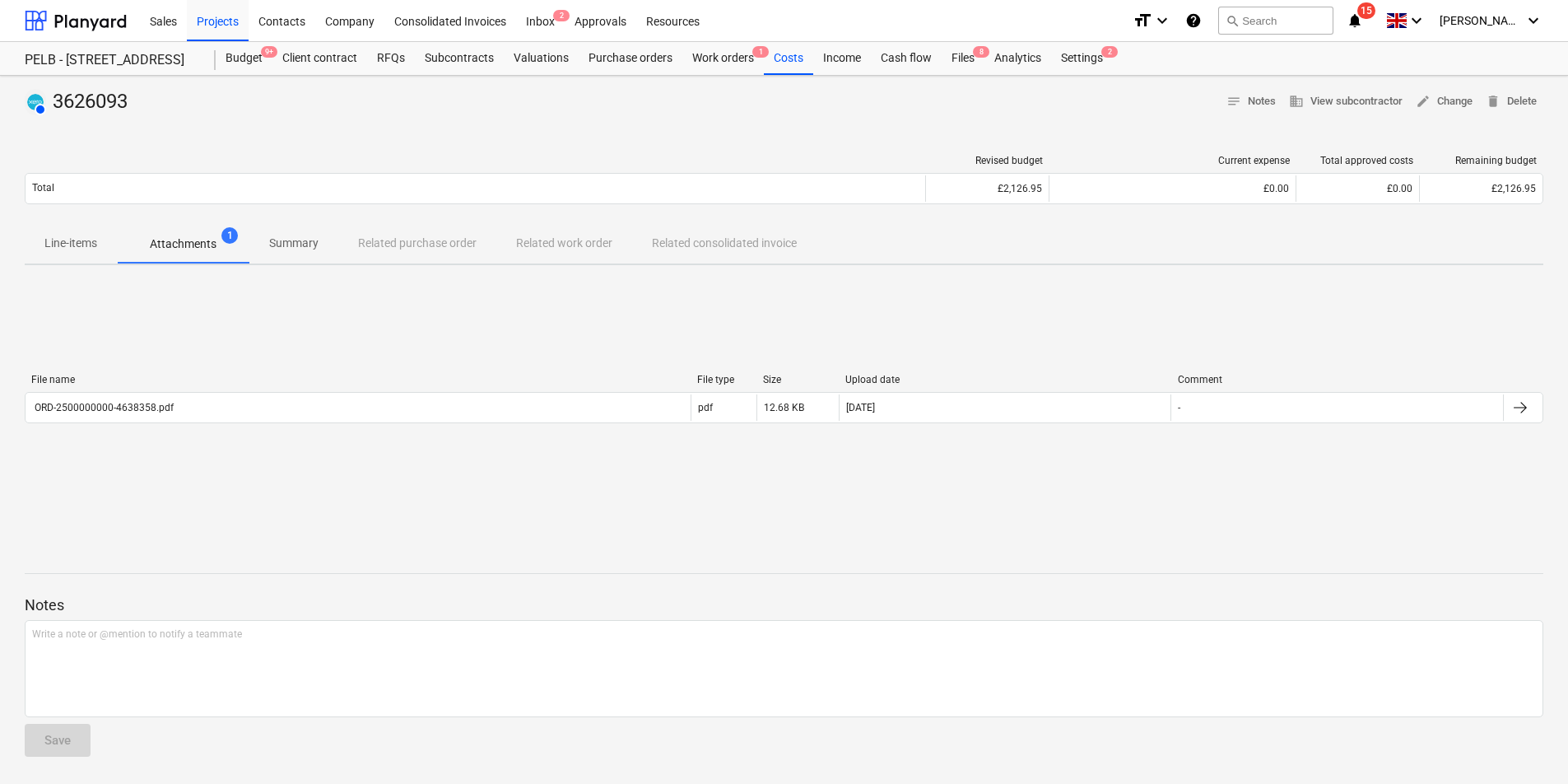
click at [76, 233] on span "Line-items" at bounding box center [70, 243] width 92 height 27
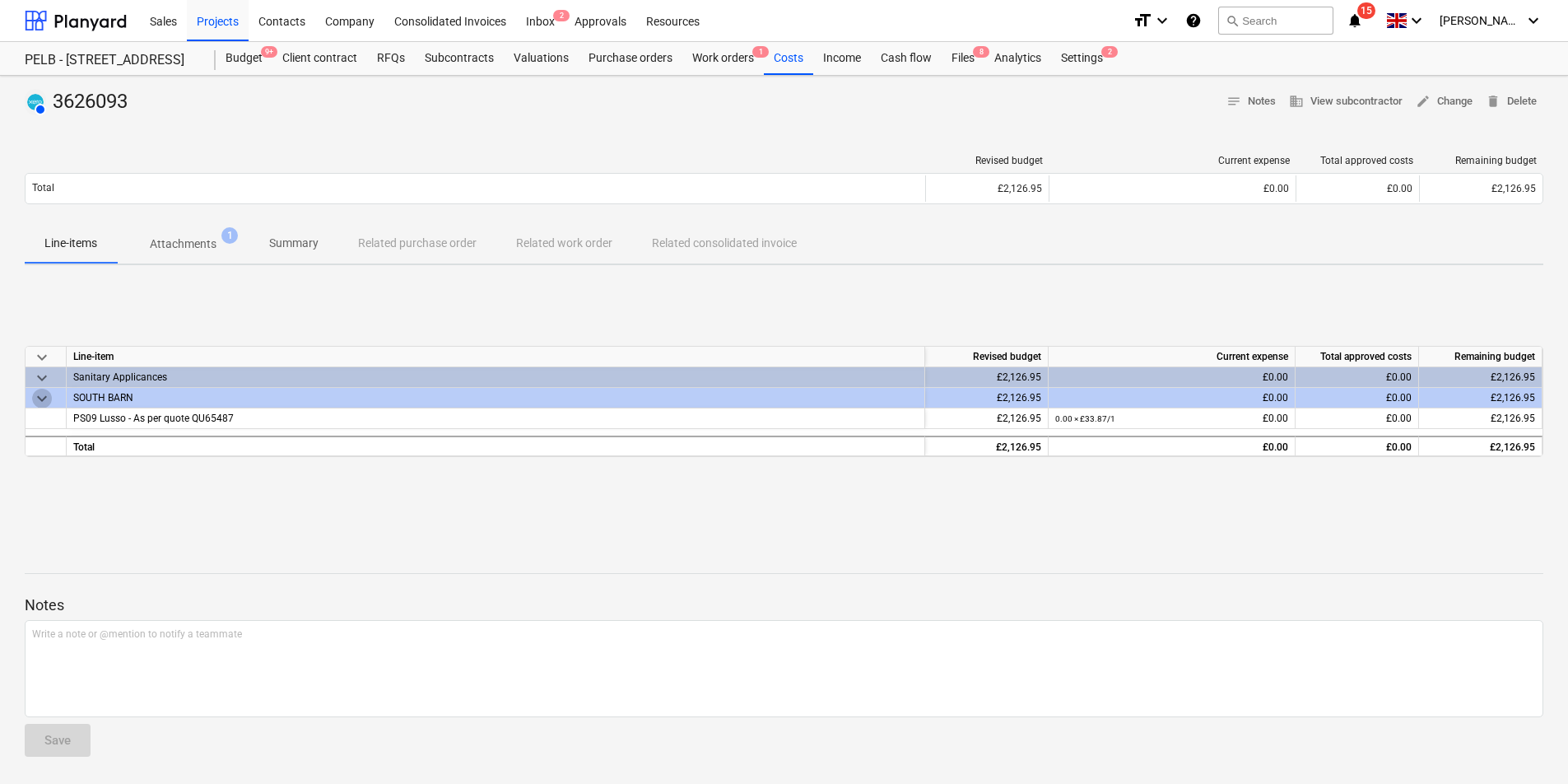
click at [42, 401] on span "keyboard_arrow_down" at bounding box center [42, 399] width 20 height 20
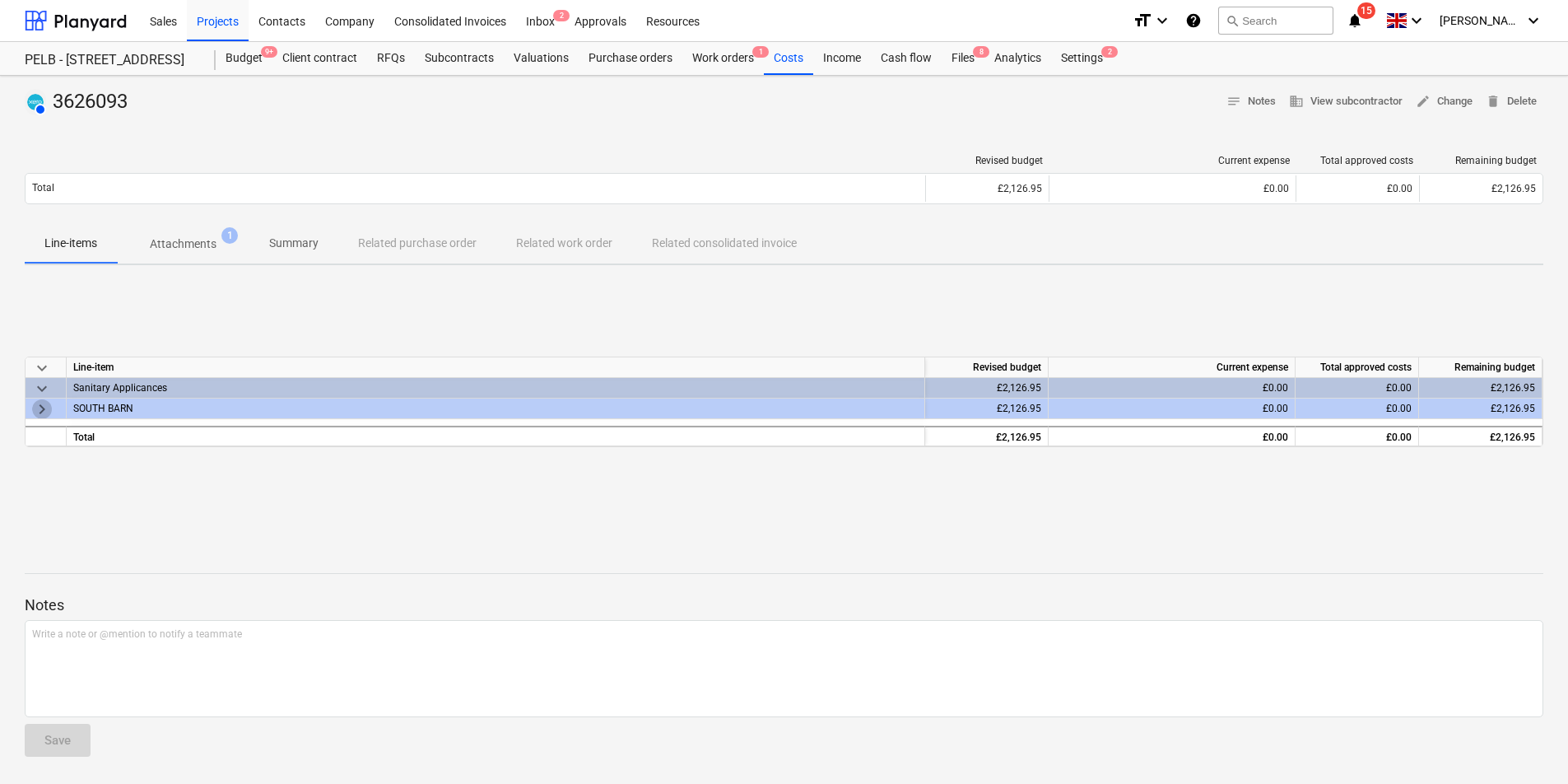
click at [42, 401] on span "keyboard_arrow_right" at bounding box center [42, 409] width 20 height 20
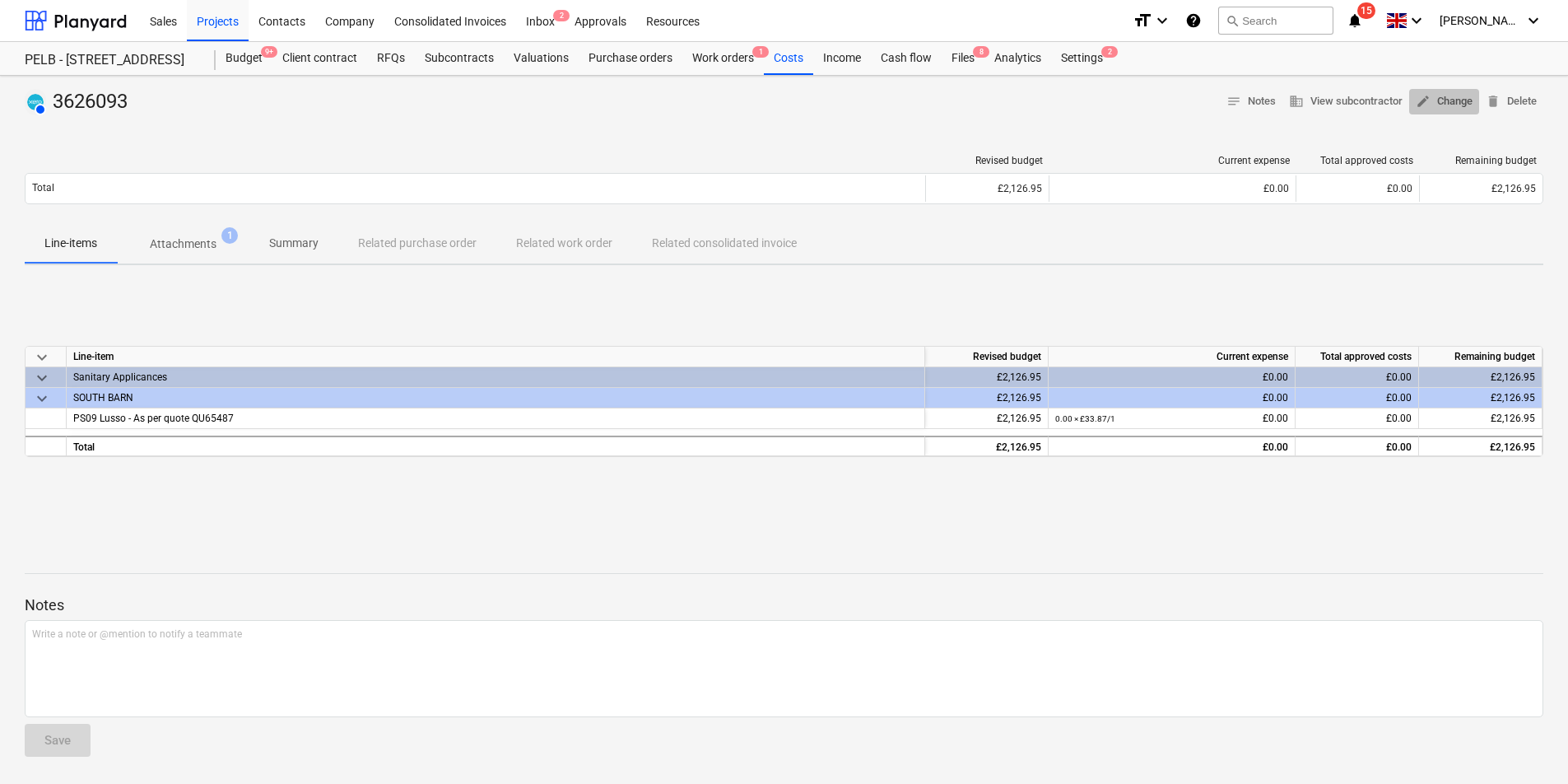
click at [1433, 99] on span "edit Change" at bounding box center [1444, 102] width 57 height 19
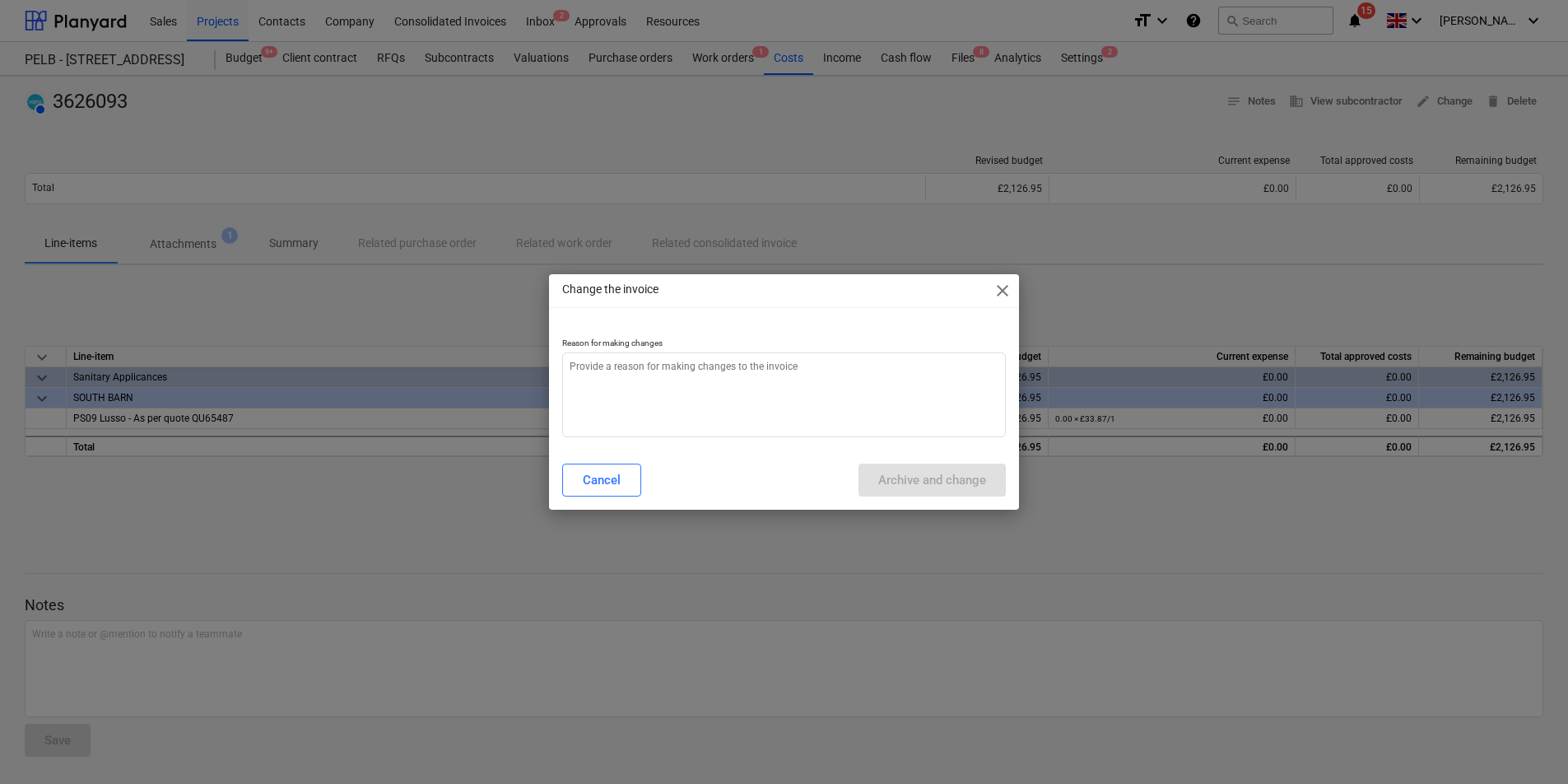
type textarea "x"
click at [852, 377] on textarea at bounding box center [785, 394] width 445 height 85
type textarea "I"
type textarea "x"
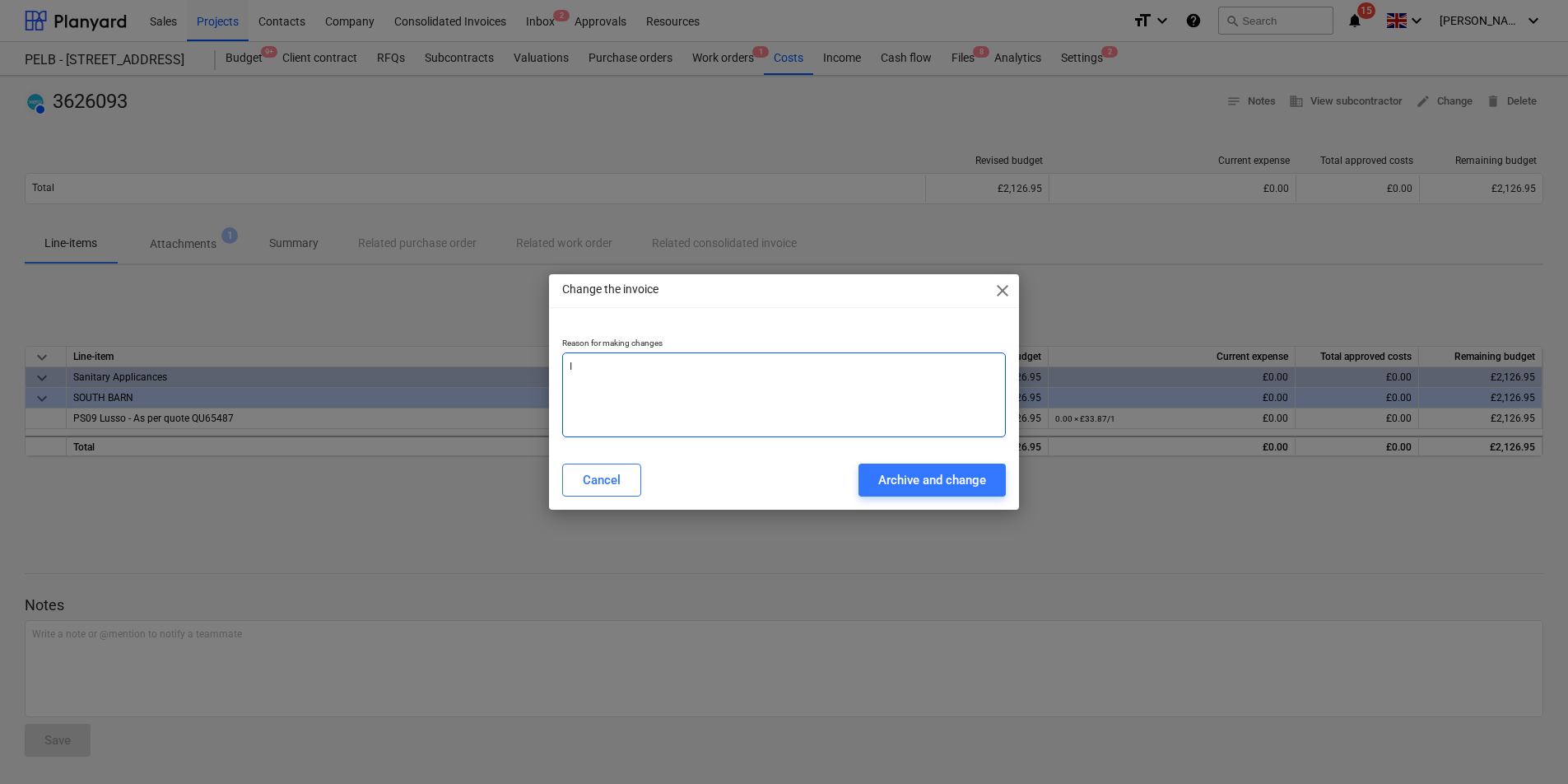
type textarea "In"
type textarea "x"
type textarea "Inc"
type textarea "x"
type textarea "Inco"
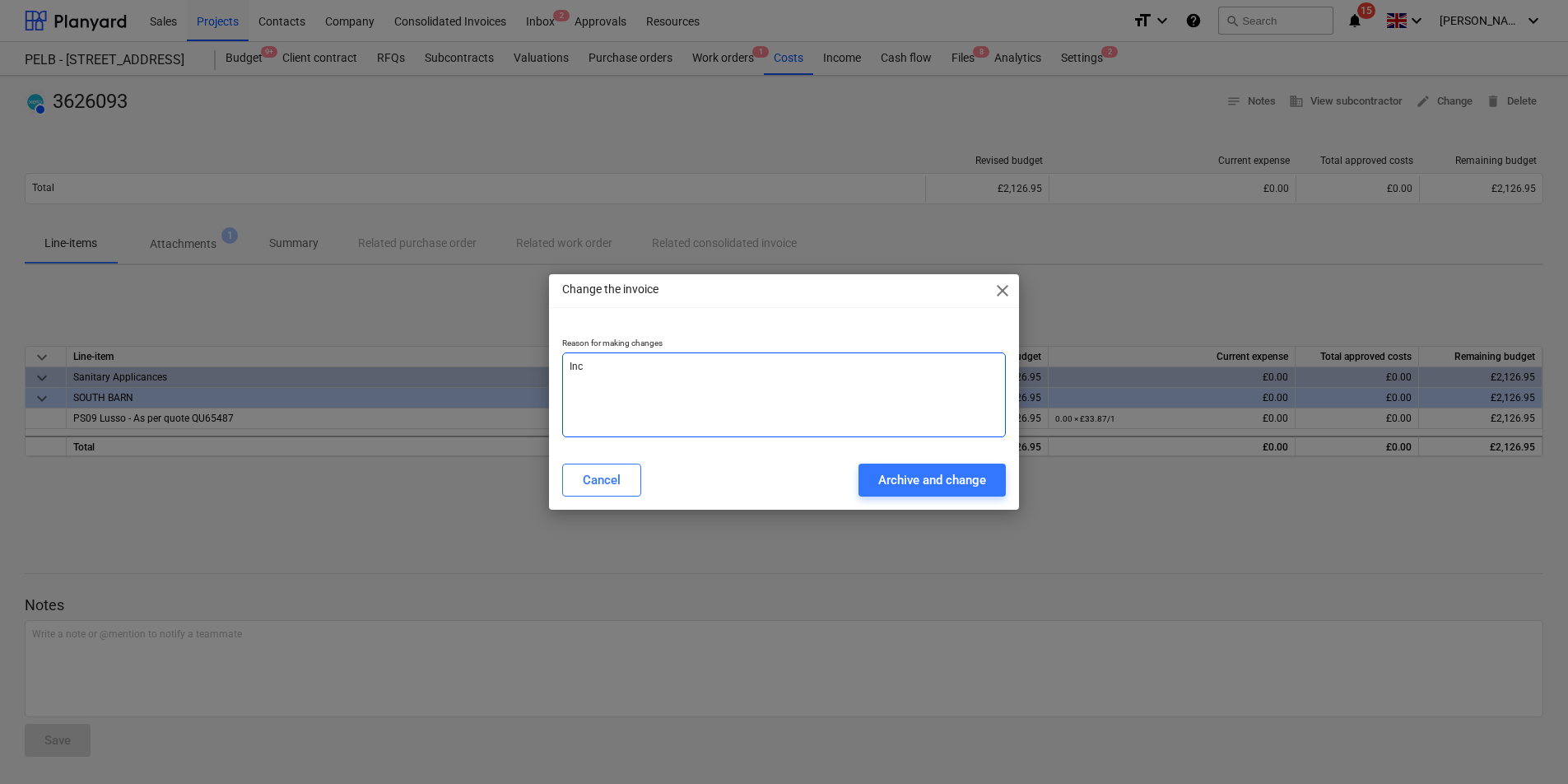
type textarea "x"
type textarea "Incor"
type textarea "x"
type textarea "Incorr"
type textarea "x"
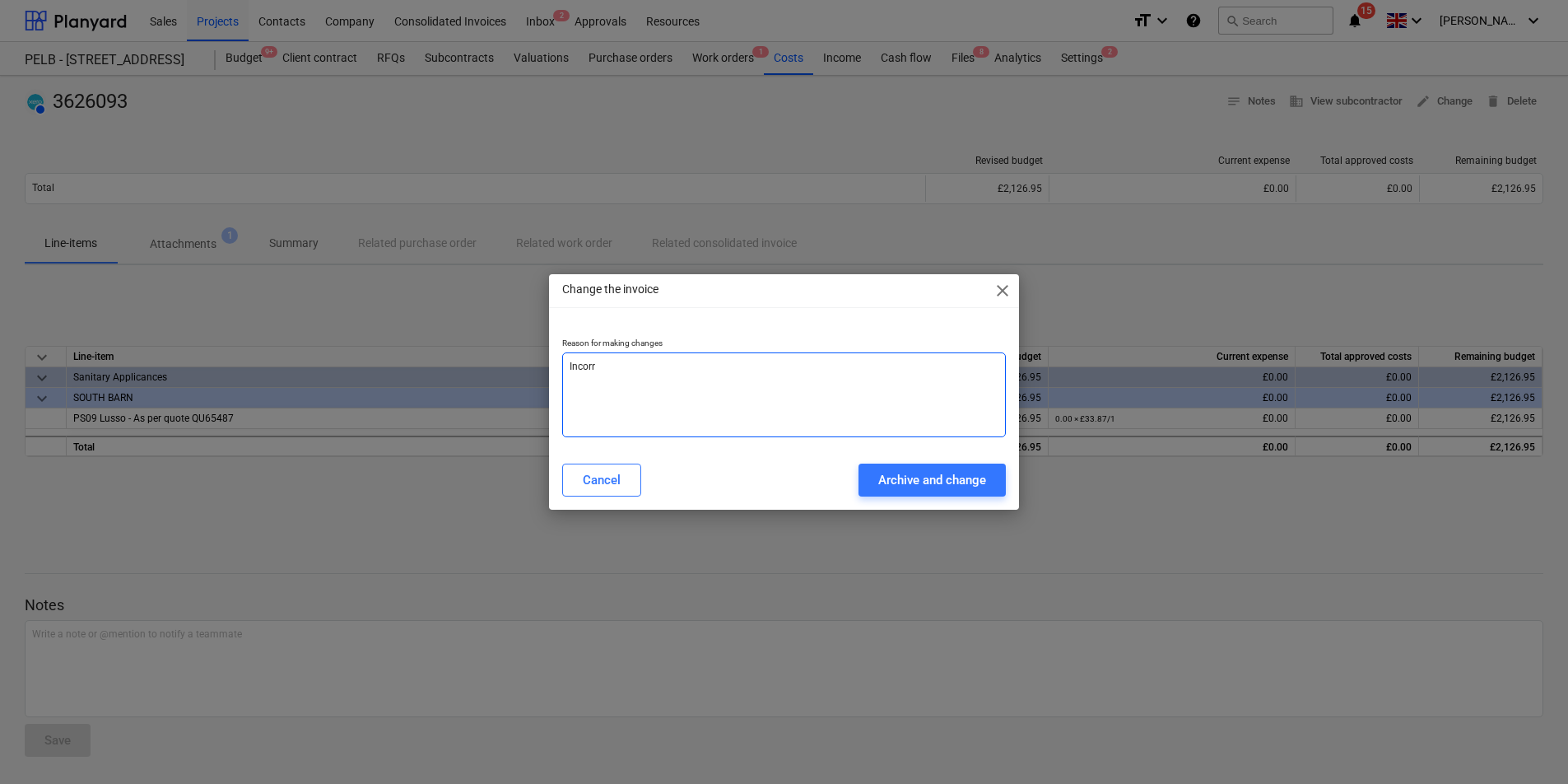
type textarea "Incorre"
type textarea "x"
type textarea "Incorrec"
type textarea "x"
type textarea "Incorrect"
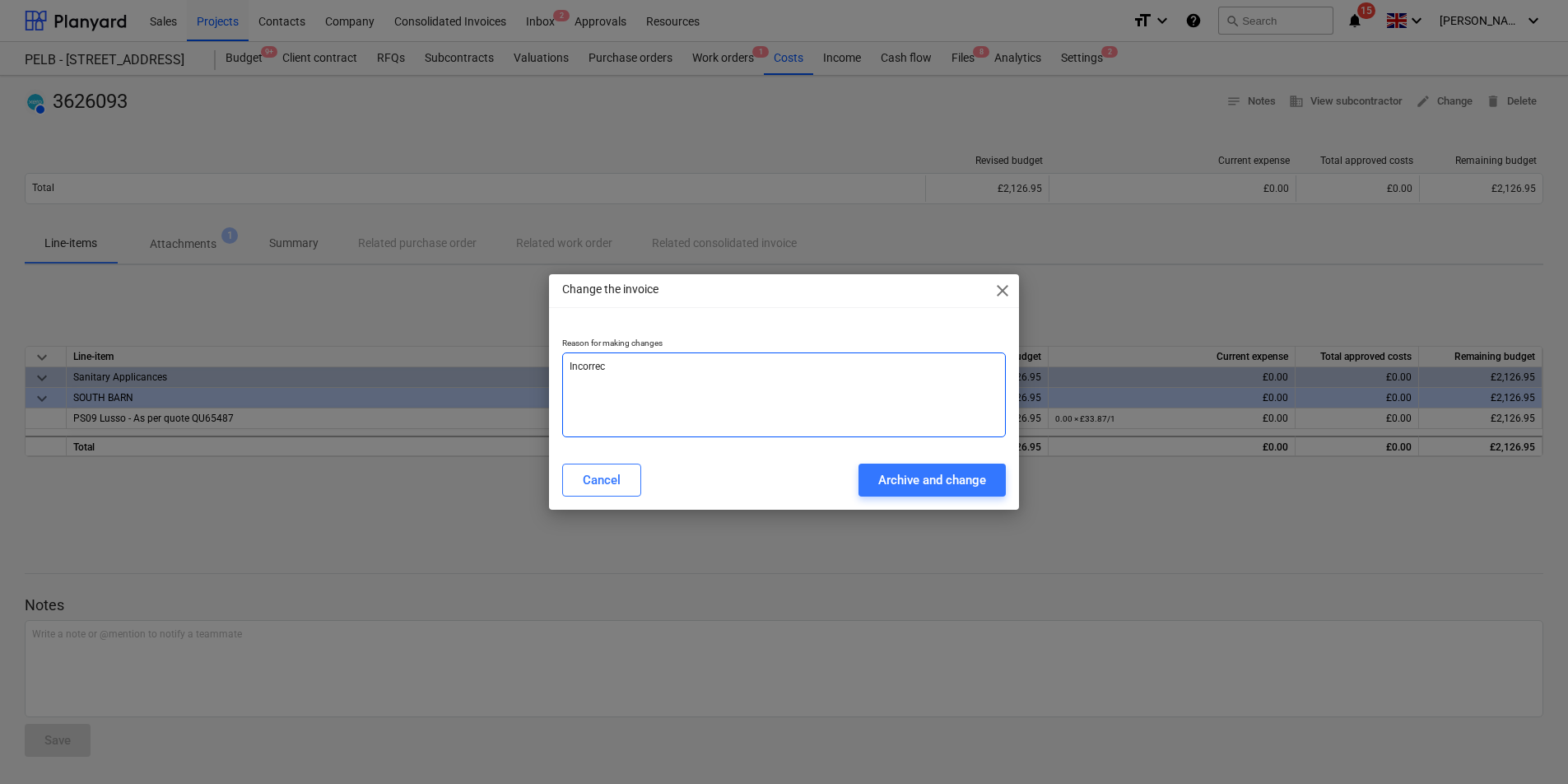
type textarea "x"
type textarea "Incorrect"
type textarea "x"
type textarea "Incorrect f"
type textarea "x"
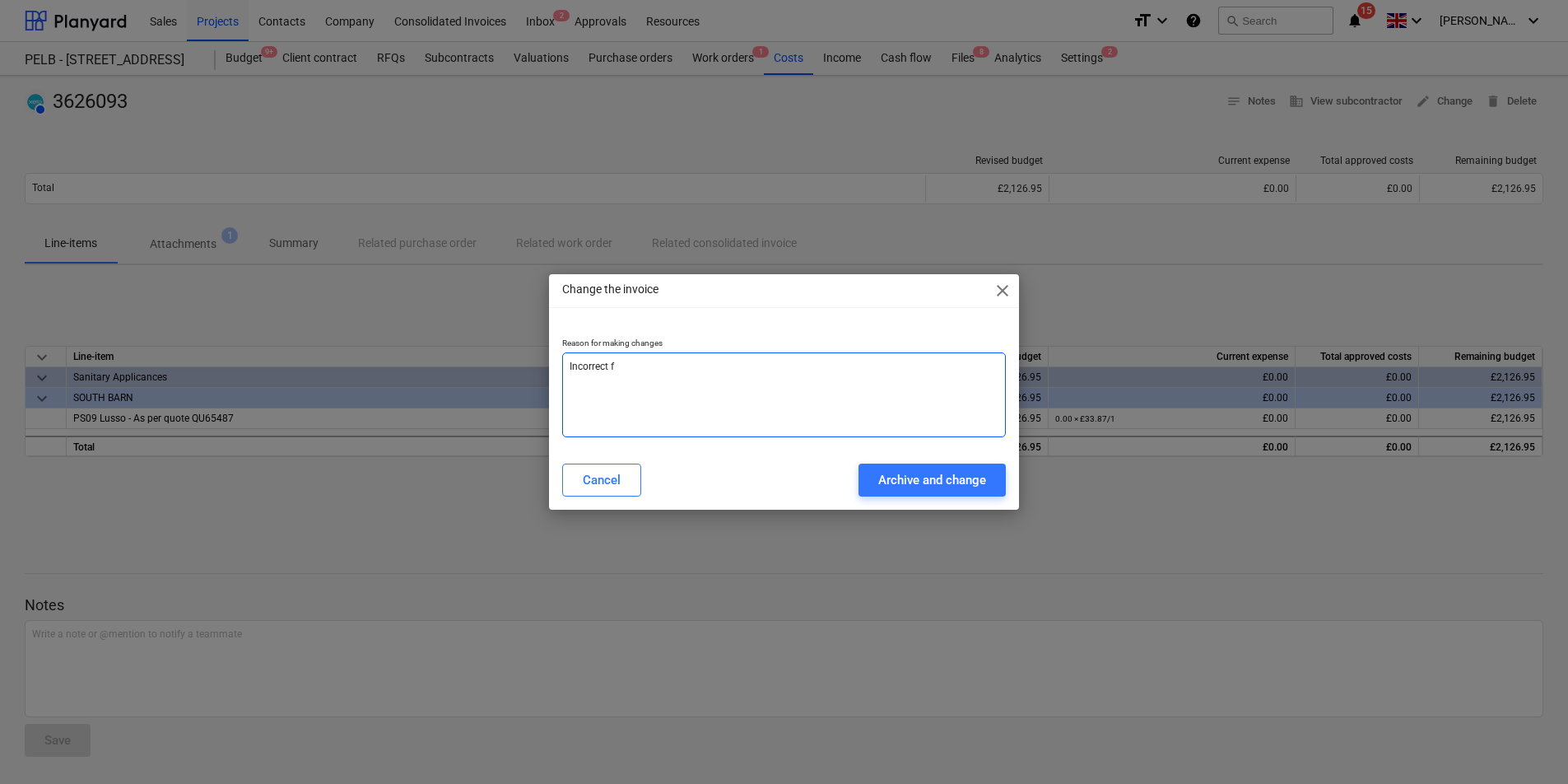
type textarea "Incorrect fi"
type textarea "x"
type textarea "Incorrect fig"
type textarea "x"
type textarea "Incorrect figu"
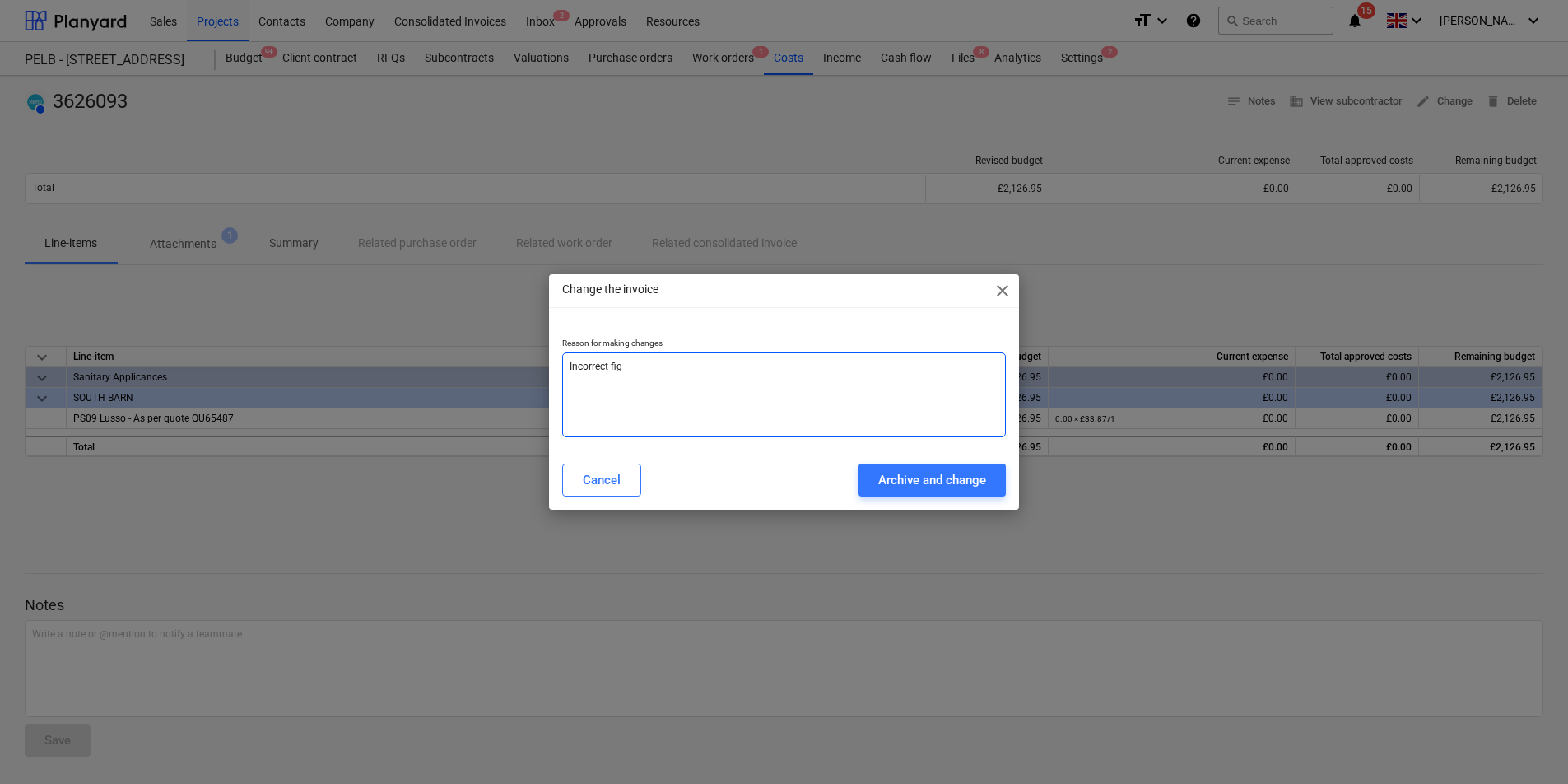
type textarea "x"
type textarea "Incorrect figur"
type textarea "x"
type textarea "Incorrect figure"
type textarea "x"
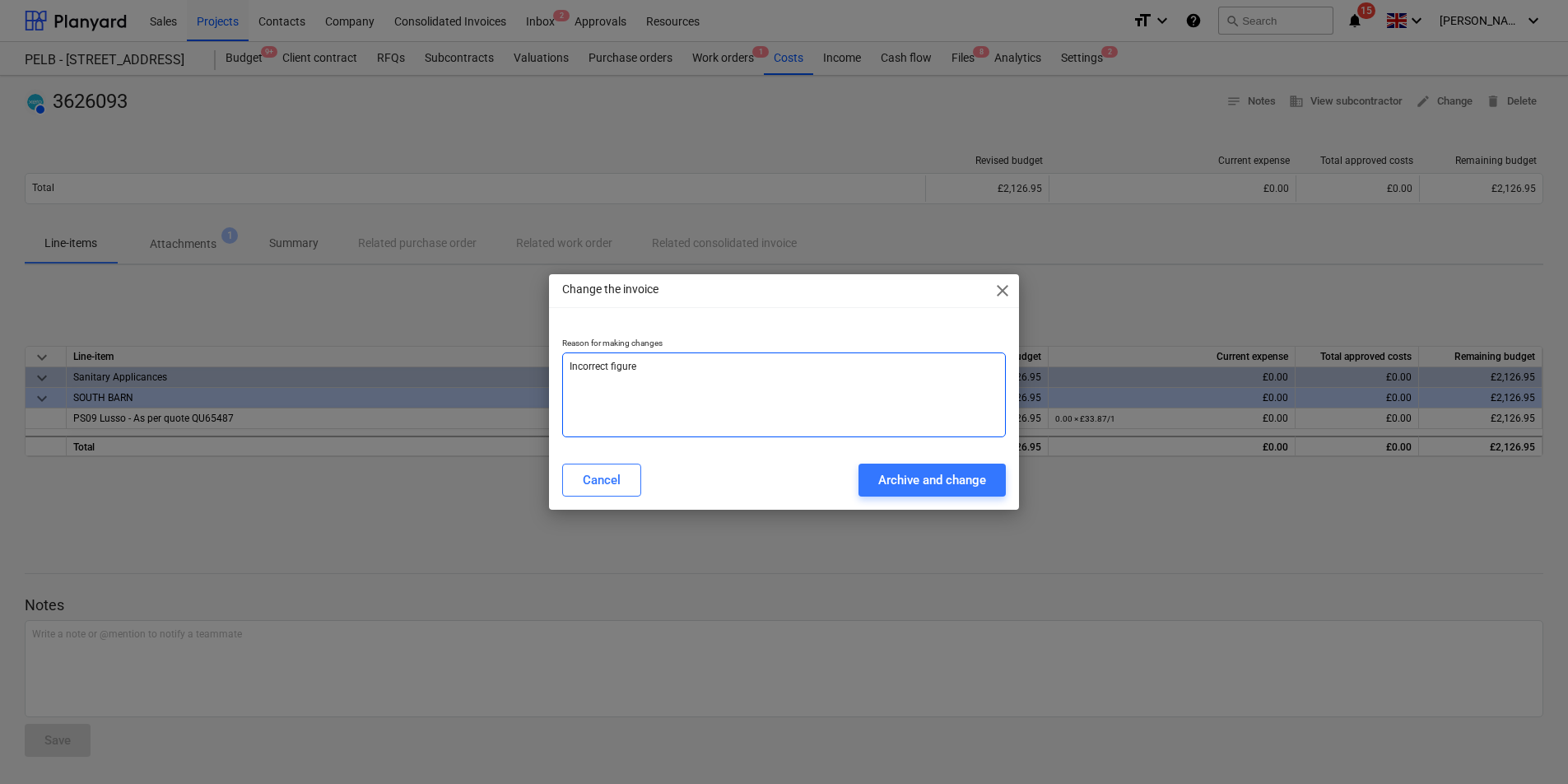
type textarea "Incorrect figur"
type textarea "x"
type textarea "Incorrect figu"
type textarea "x"
type textarea "Incorrect fig"
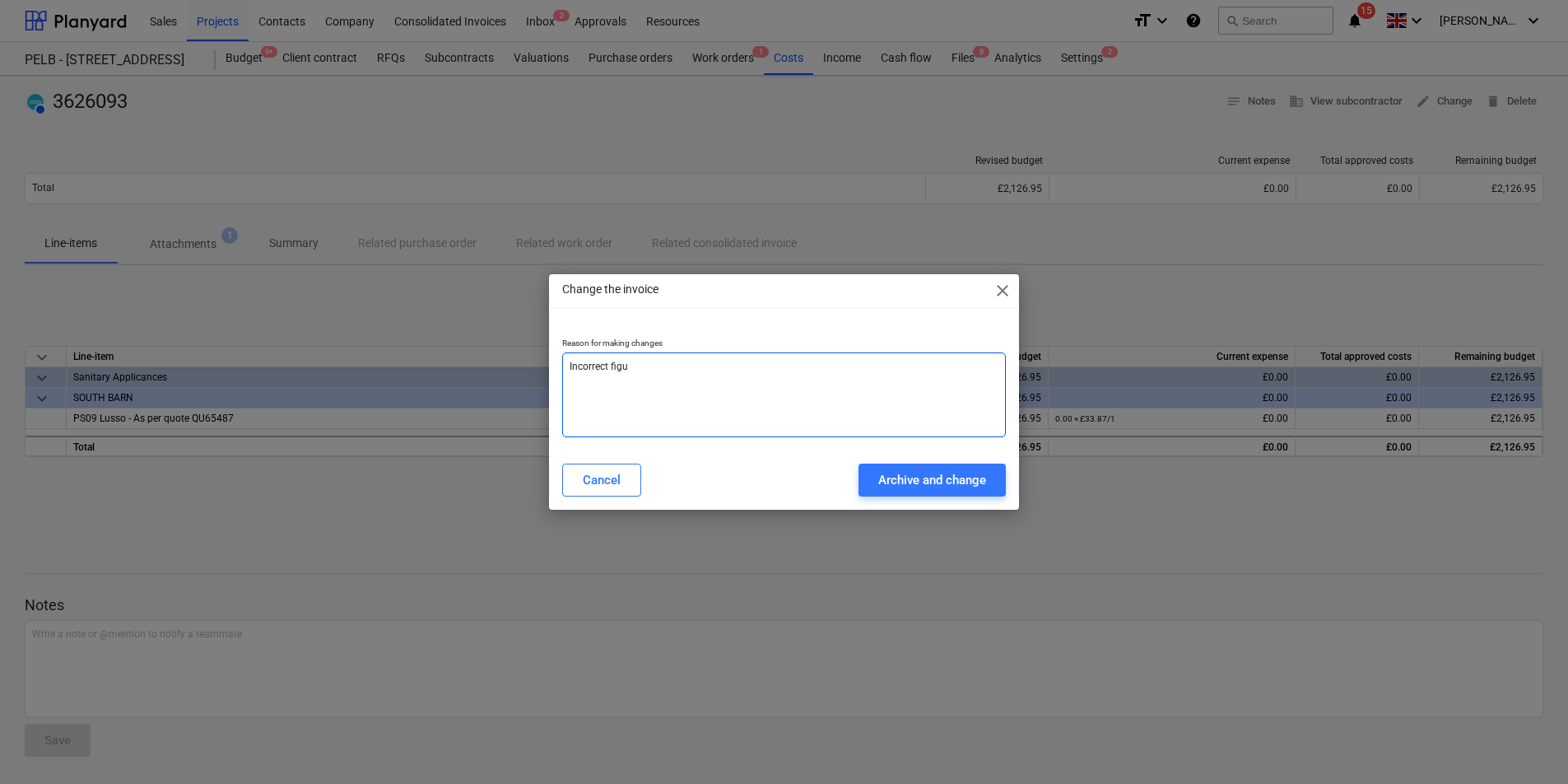
type textarea "x"
type textarea "Incorrect fi"
type textarea "x"
type textarea "Incorrect f"
type textarea "x"
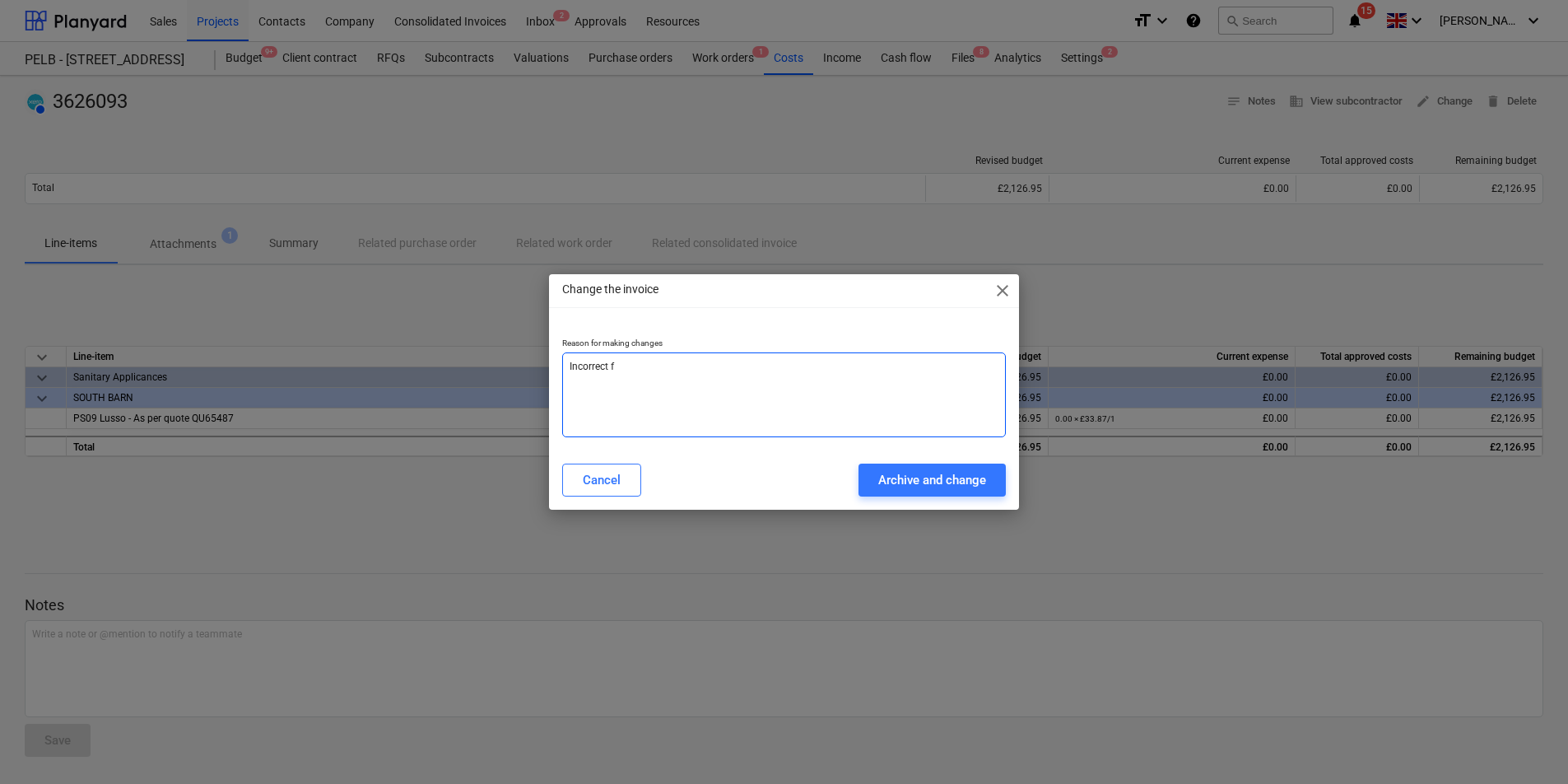
type textarea "Incorrect"
type textarea "x"
type textarea "Incorrect i"
type textarea "x"
type textarea "Incorrect in"
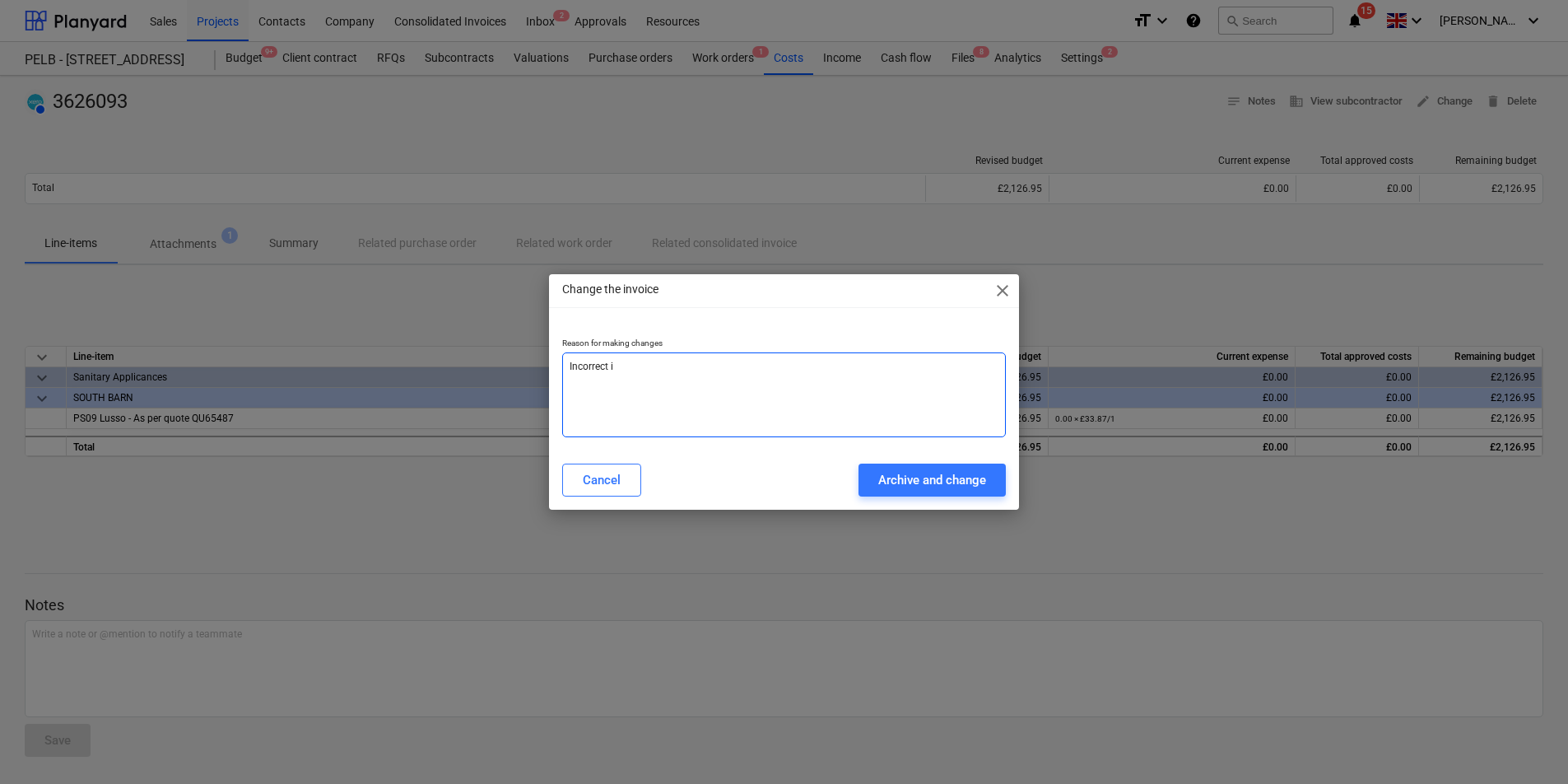
type textarea "x"
type textarea "Incorrect inv"
type textarea "x"
type textarea "Incorrect invo"
type textarea "x"
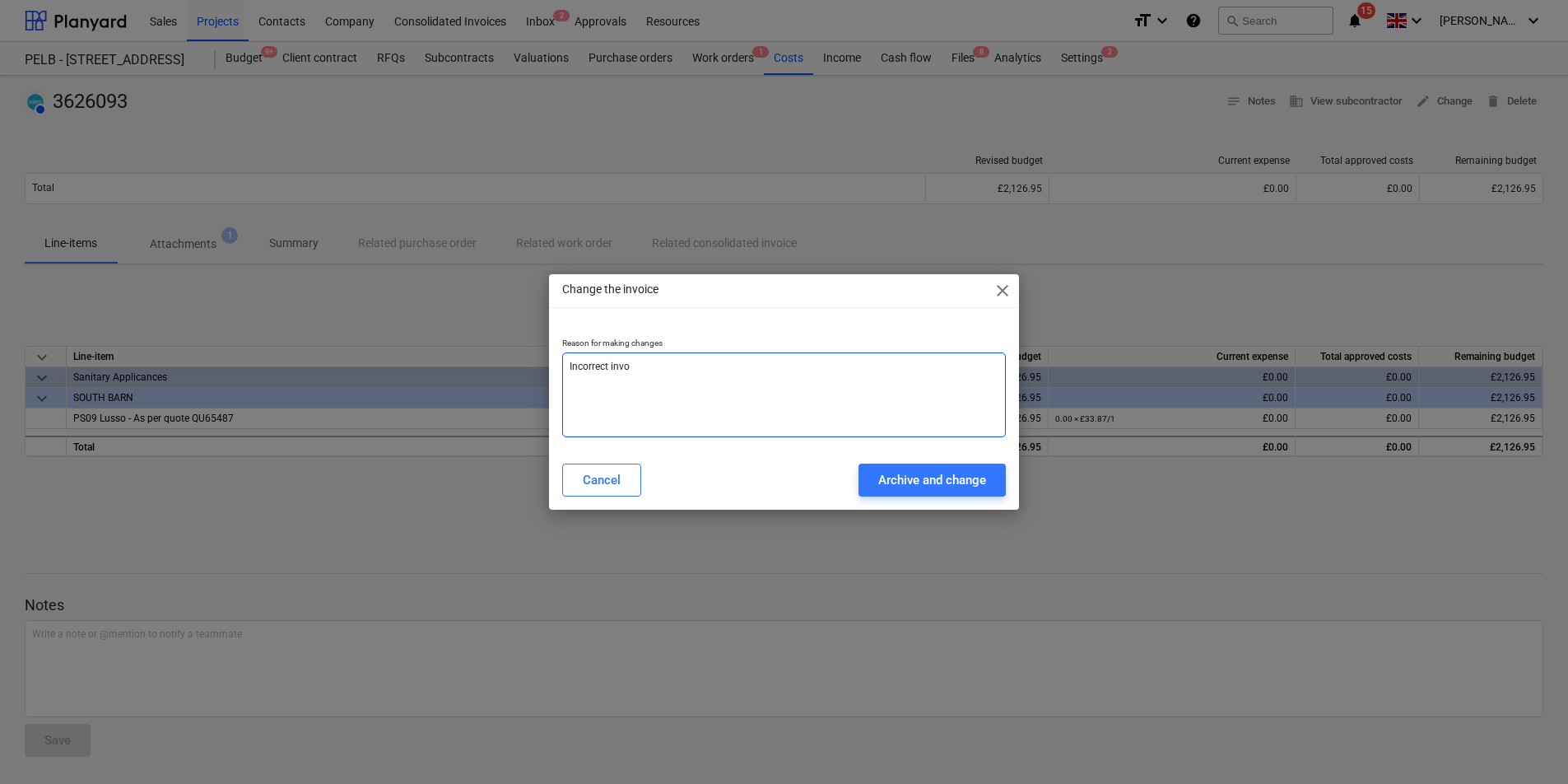
type textarea "Incorrect invoi"
type textarea "x"
type textarea "Incorrect invoic"
type textarea "x"
type textarea "Incorrect invoice"
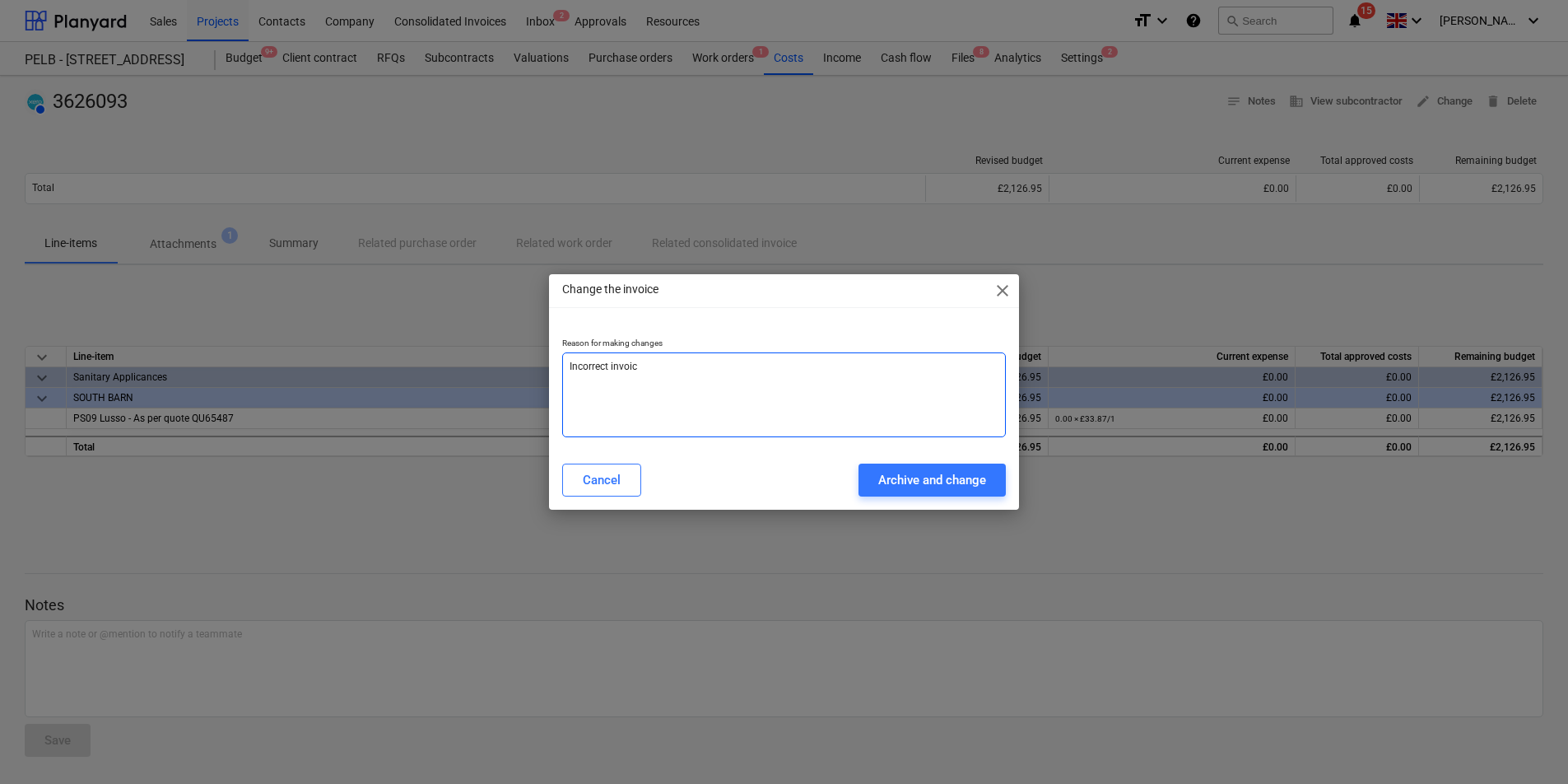
type textarea "x"
type textarea "Incorrect invoice"
type textarea "x"
type textarea "Incorrect invoice g"
type textarea "x"
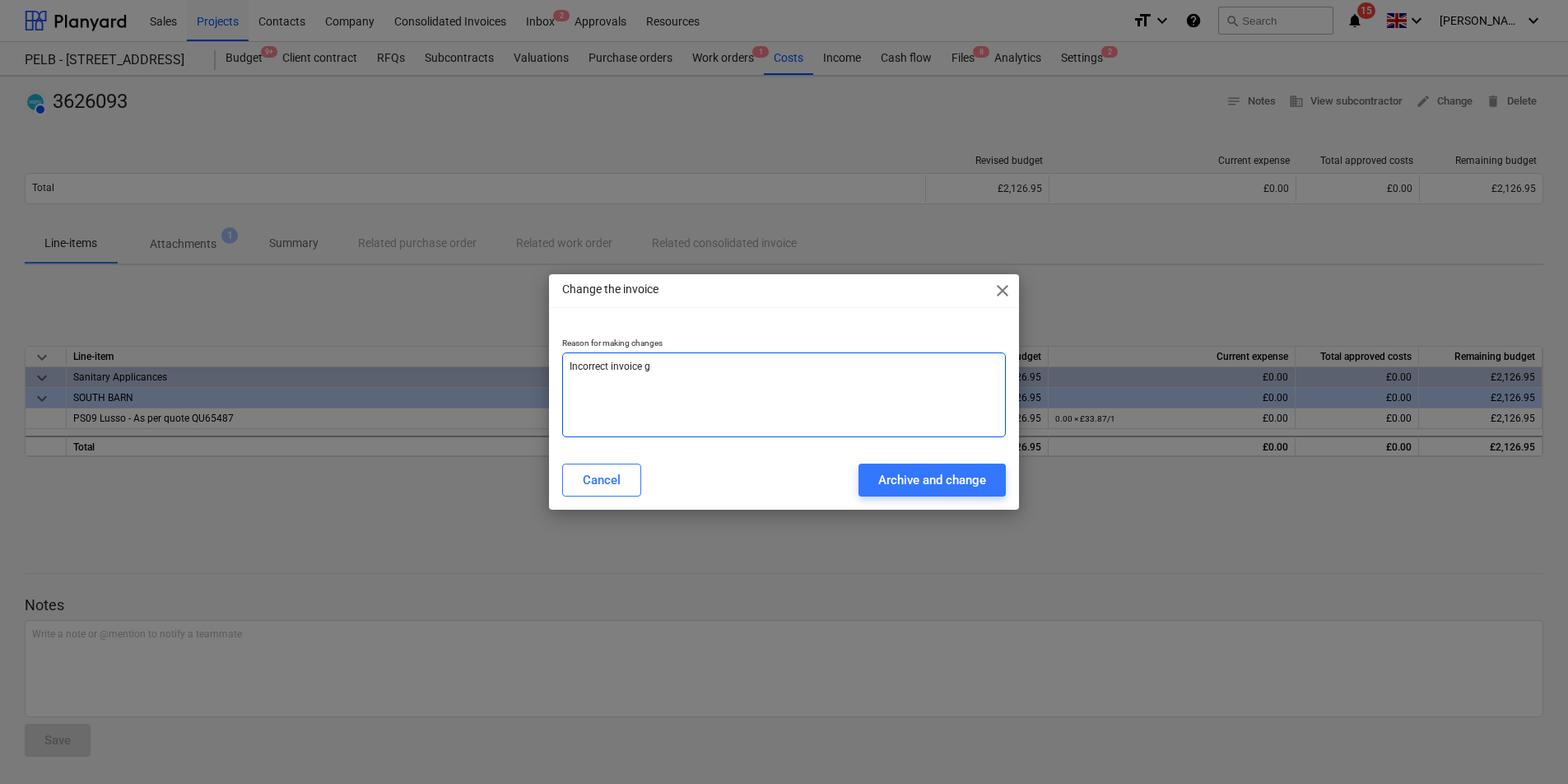
type textarea "Incorrect invoice gi"
type textarea "x"
type textarea "Incorrect invoice gig"
type textarea "x"
type textarea "Incorrect invoice gigu"
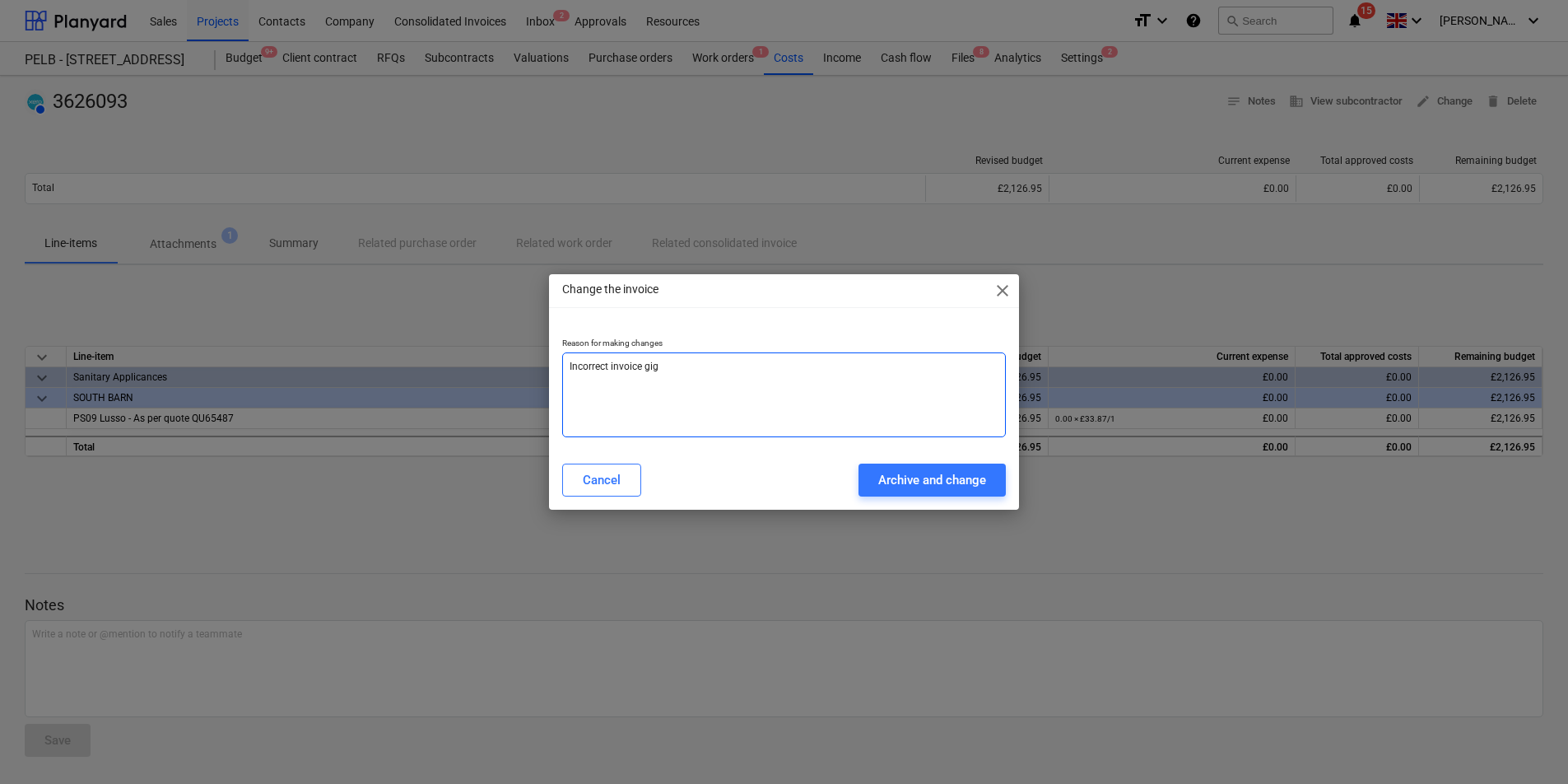
type textarea "x"
type textarea "Incorrect invoice gig"
type textarea "x"
type textarea "Incorrect invoice gi"
type textarea "x"
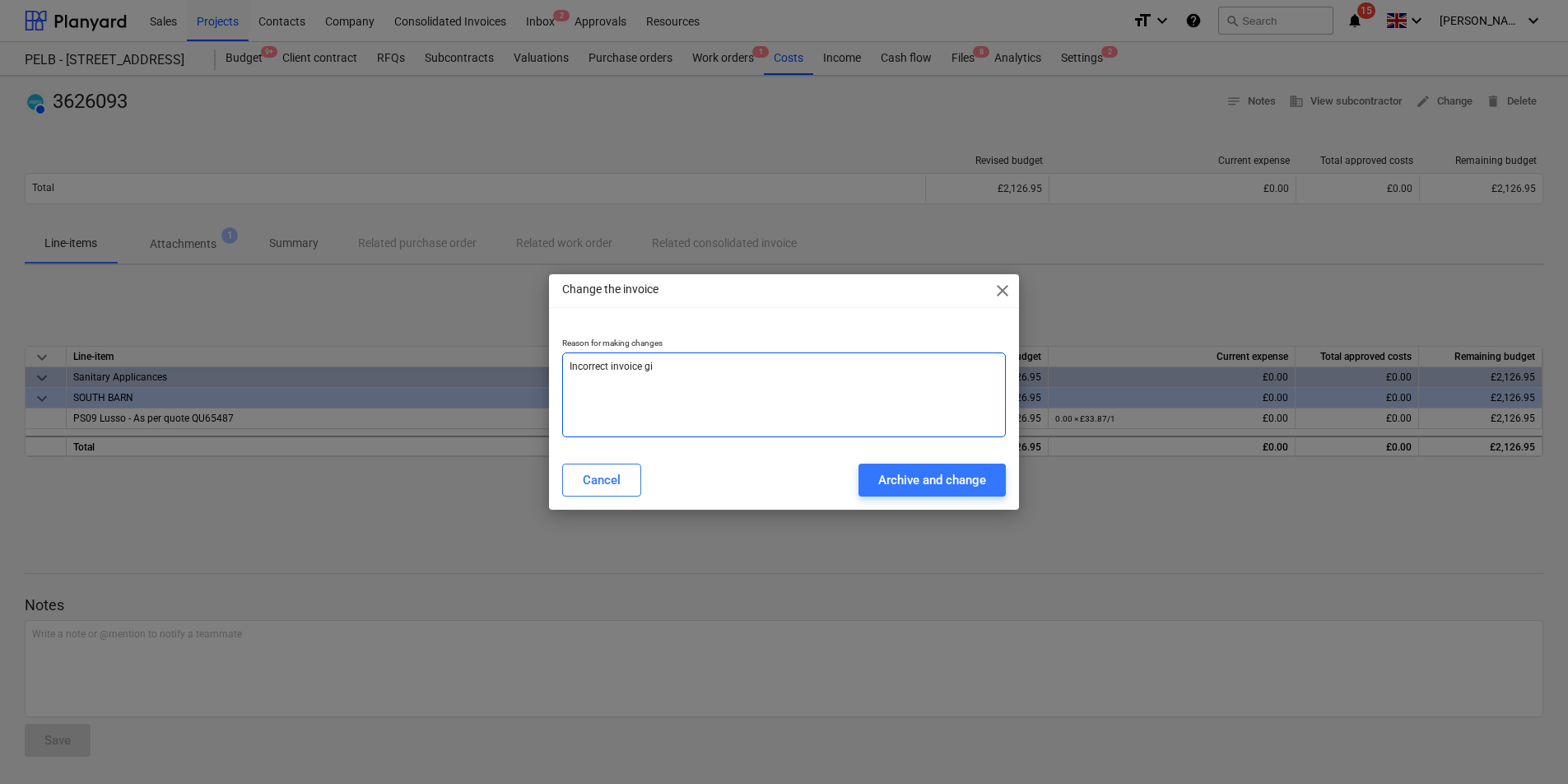
type textarea "Incorrect invoice g"
type textarea "x"
type textarea "Incorrect invoice"
type textarea "x"
type textarea "Incorrect invoice f"
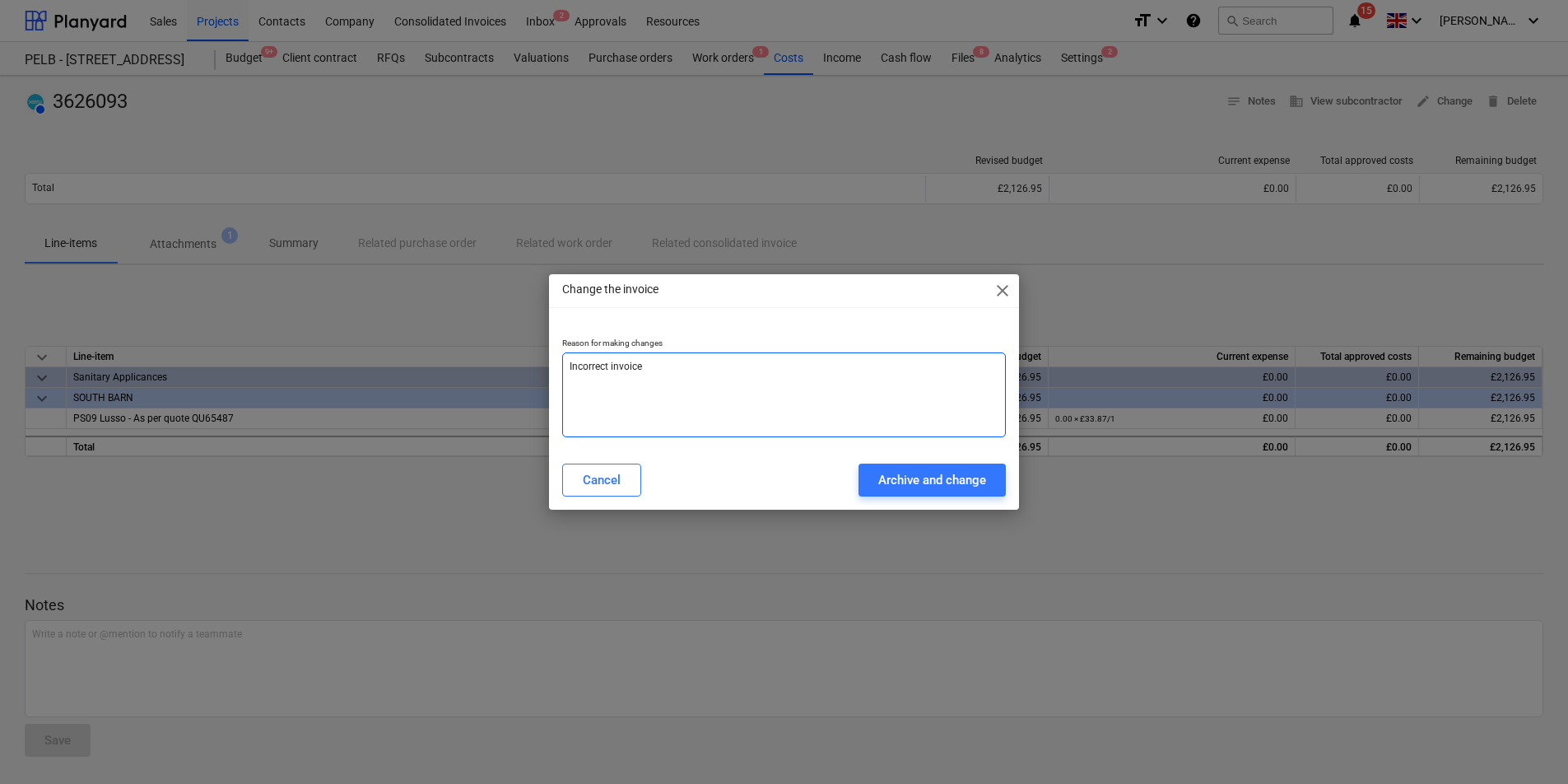
type textarea "x"
type textarea "Incorrect invoice fi"
type textarea "x"
type textarea "Incorrect invoice fig"
type textarea "x"
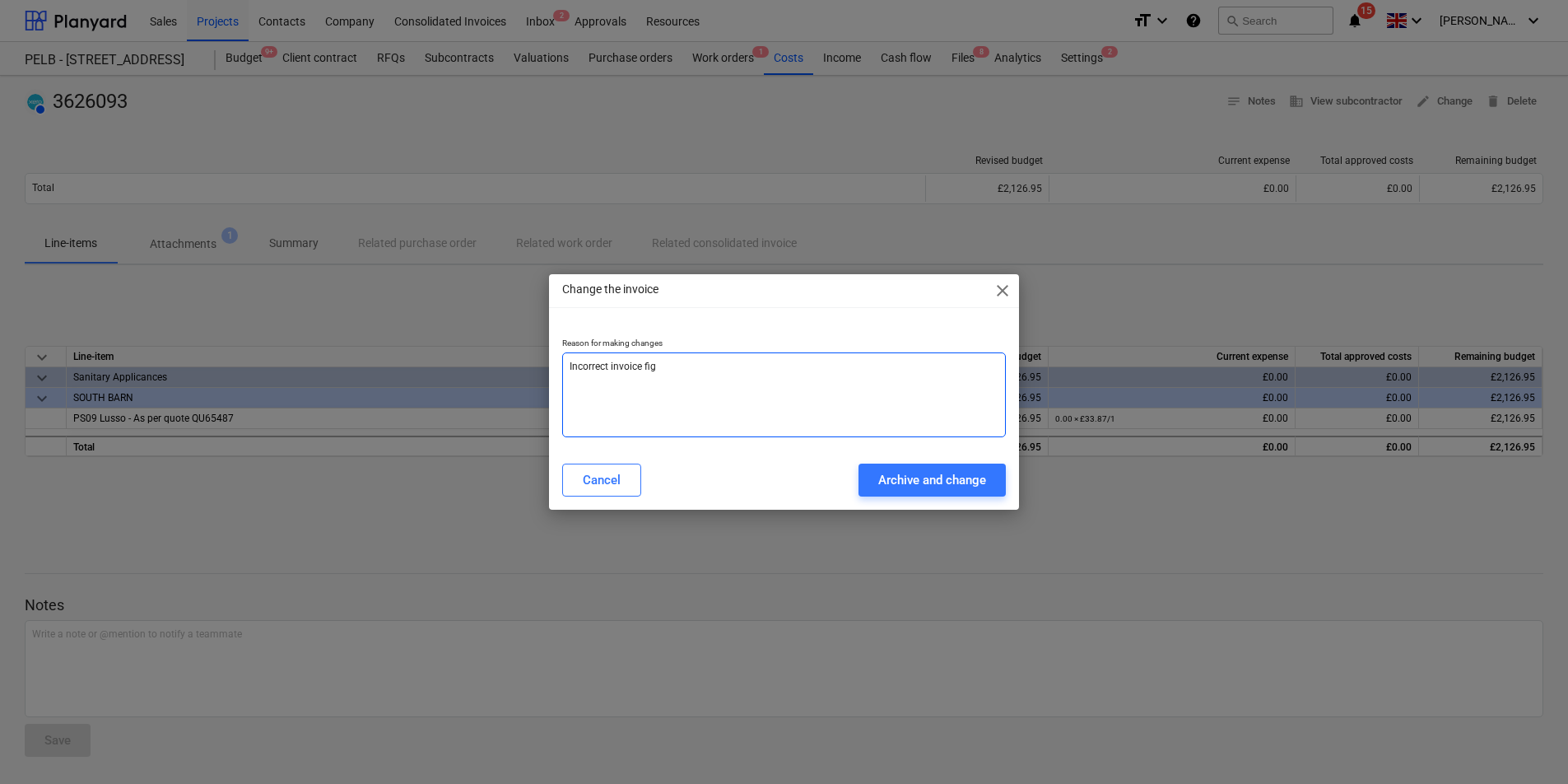
type textarea "Incorrect invoice figu"
type textarea "x"
type textarea "Incorrect invoice figur"
type textarea "x"
type textarea "Incorrect invoice figure"
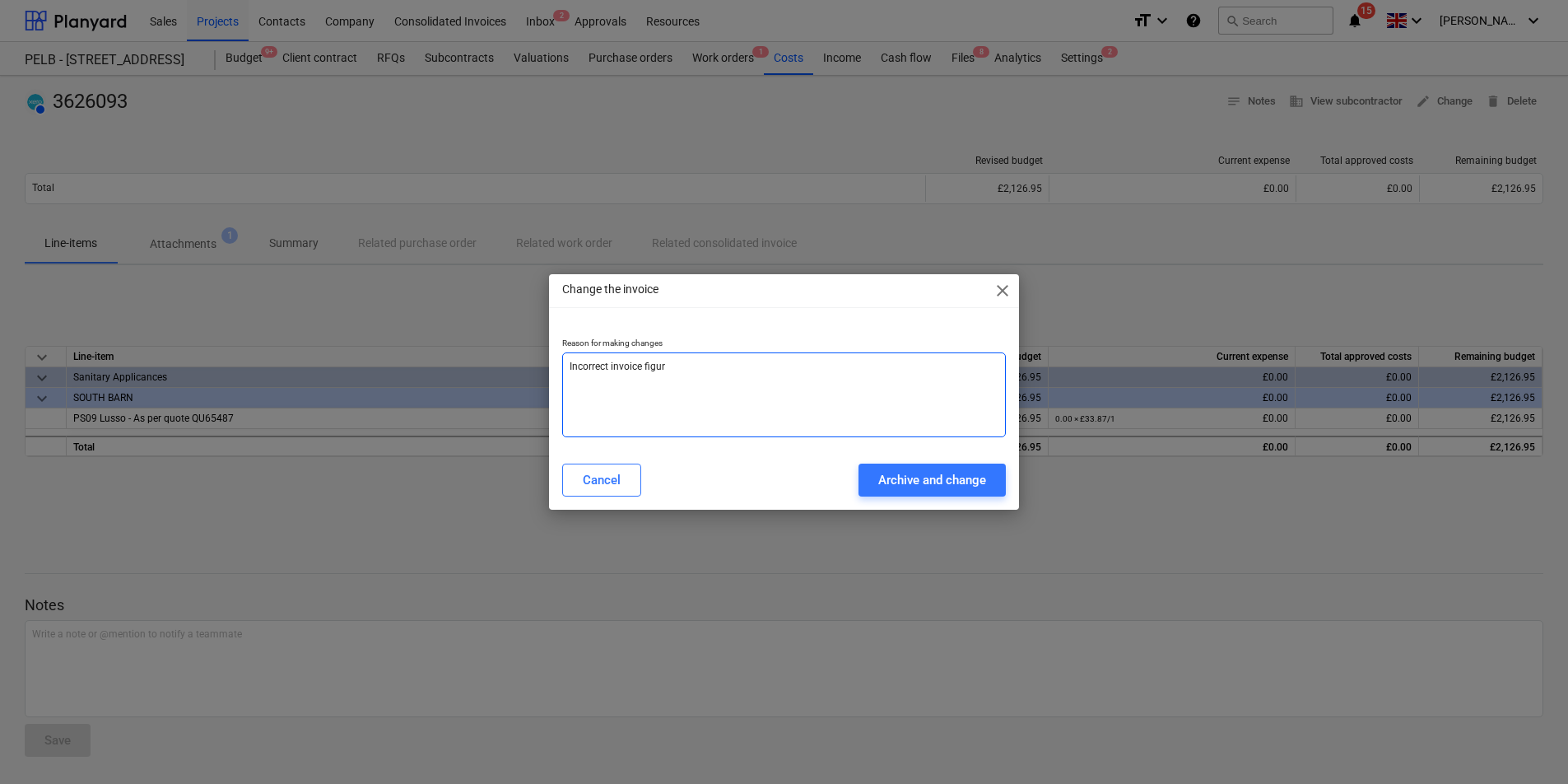
type textarea "x"
type textarea "Incorrect invoice figure"
type textarea "x"
type textarea "Incorrect invoice figure a"
type textarea "x"
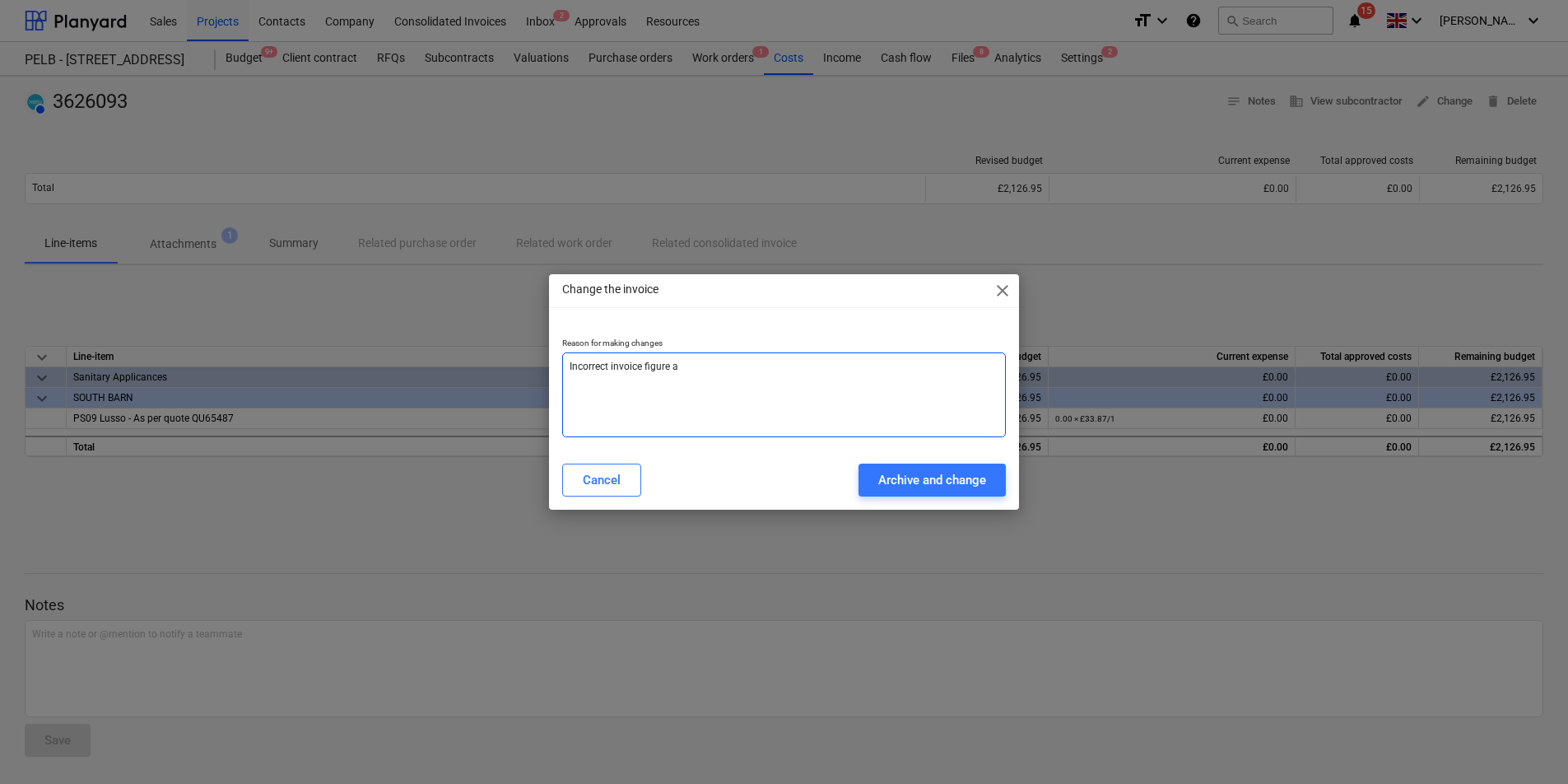
type textarea "Incorrect invoice figure"
type textarea "x"
type textarea "Incorrect invoice figure v"
type textarea "x"
type textarea "Incorrect invoice figure"
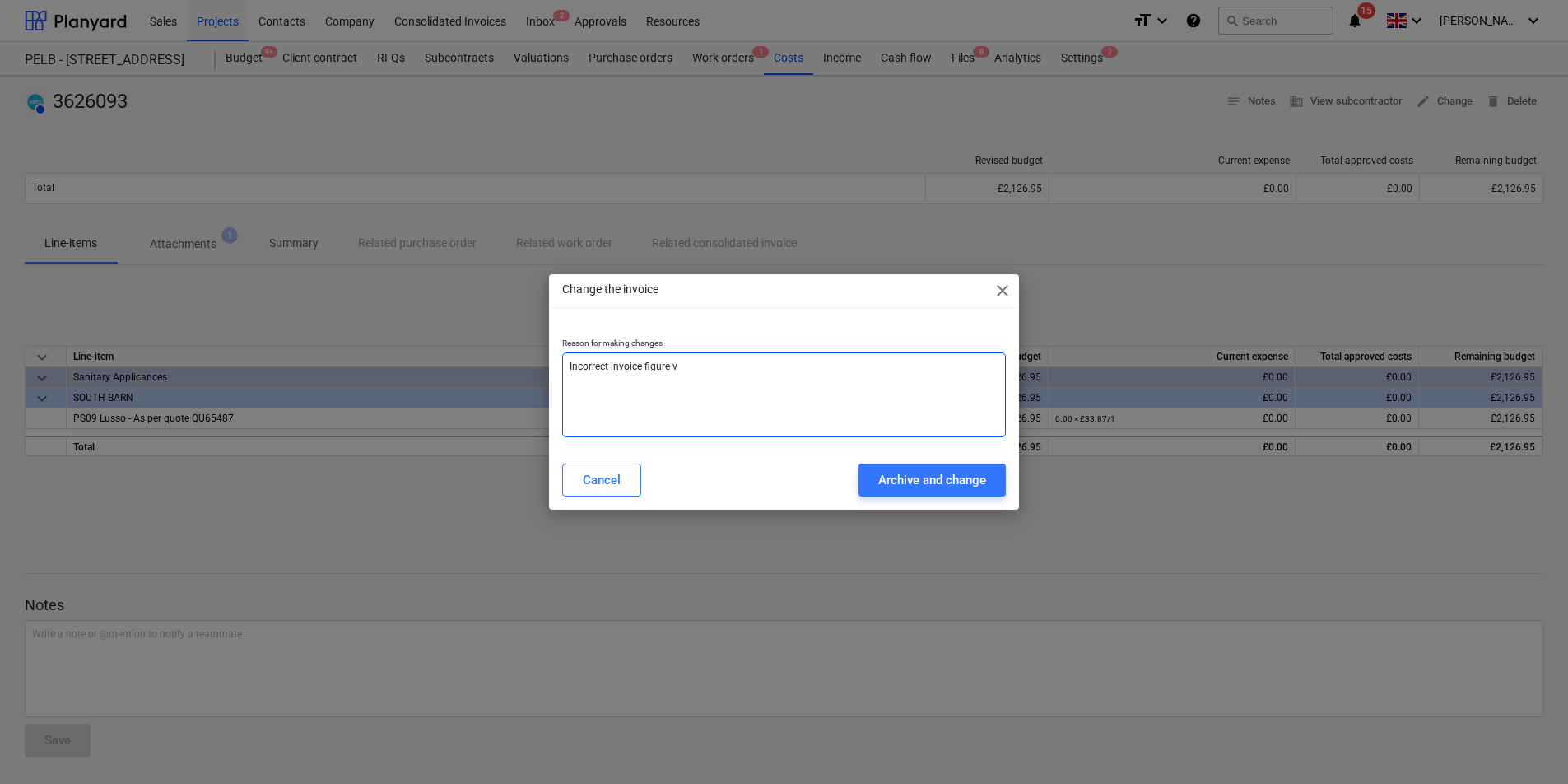
type textarea "x"
type textarea "Incorrect invoice figure c"
type textarea "x"
type textarea "Incorrect invoice figure ca"
type textarea "x"
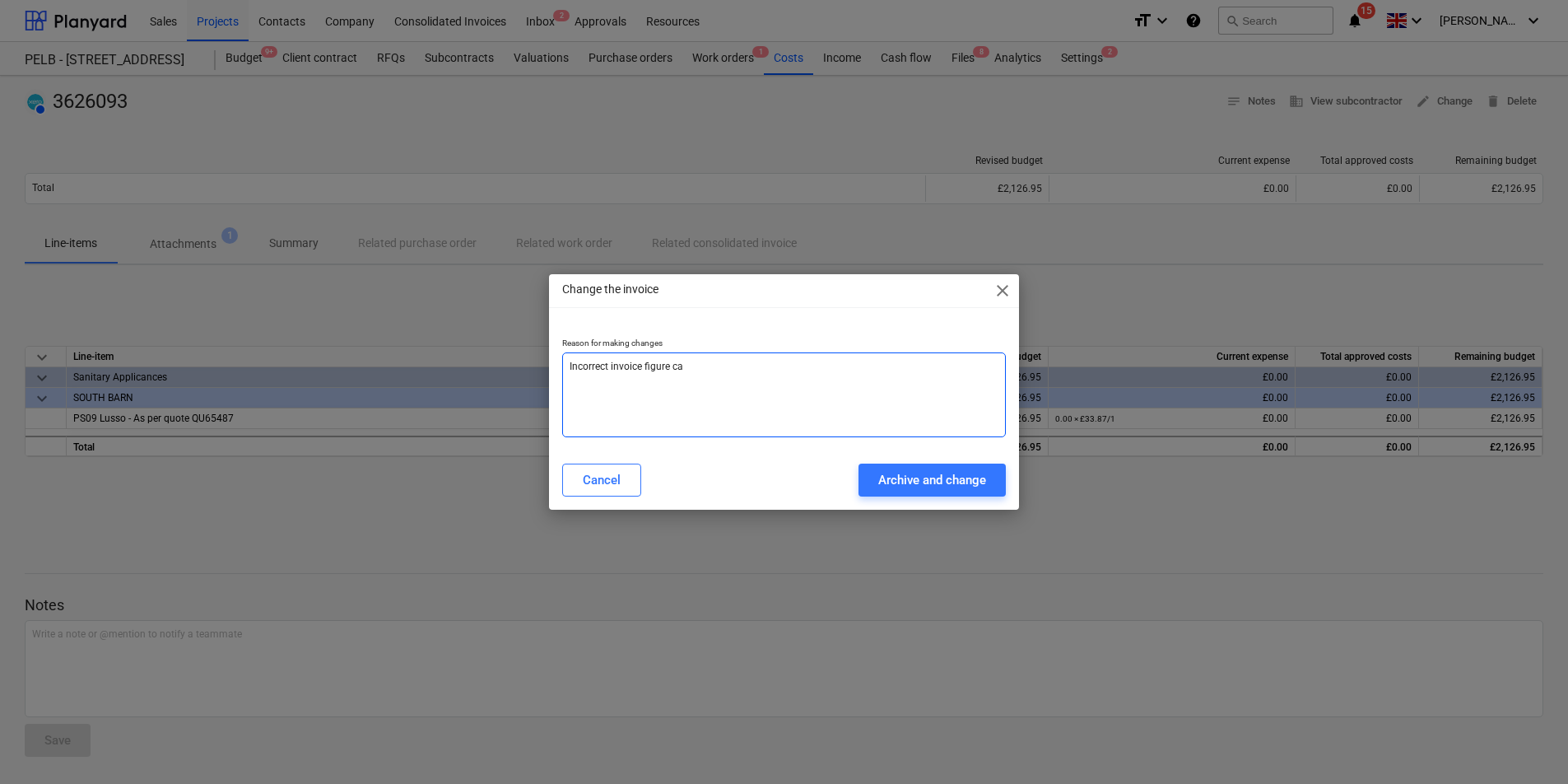
type textarea "Incorrect invoice figure cap"
type textarea "x"
type textarea "Incorrect invoice figure capt"
type textarea "x"
type textarea "Incorrect invoice figure captu"
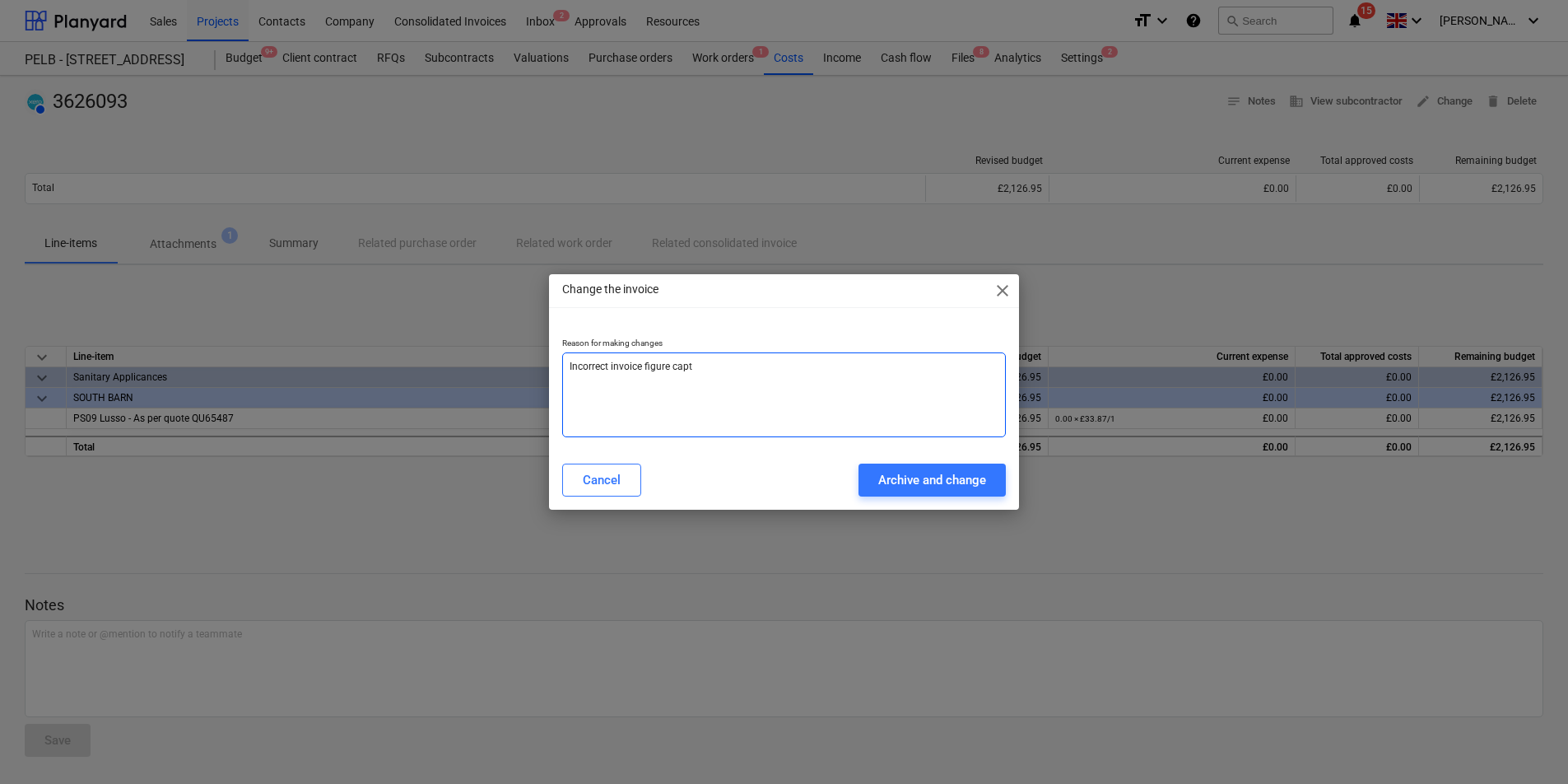
type textarea "x"
type textarea "Incorrect invoice figure captur"
type textarea "x"
type textarea "Incorrect invoice figure capture"
type textarea "x"
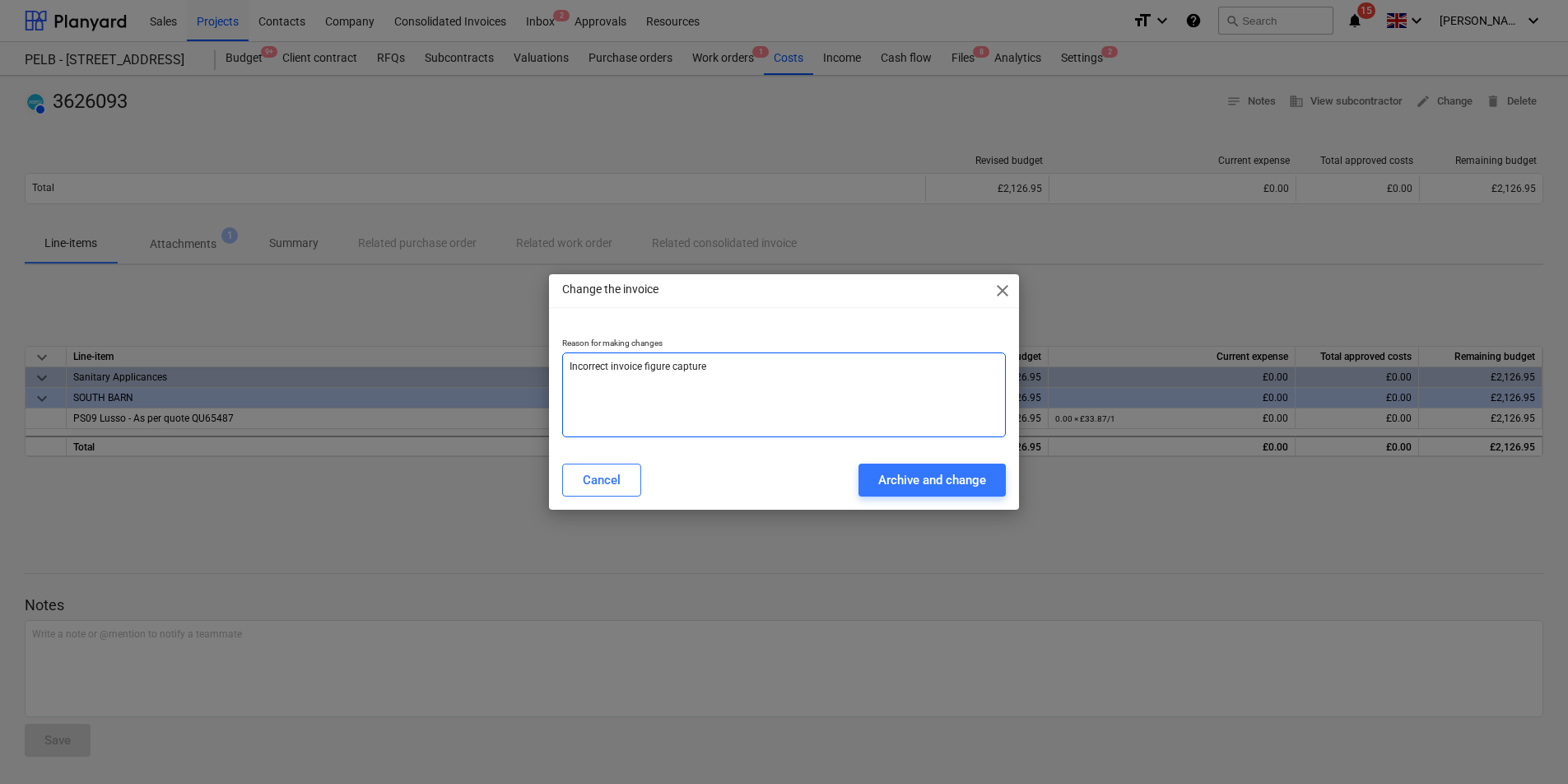
type textarea "Incorrect invoice figure captured"
type textarea "x"
type textarea "Incorrect invoice figure captured"
type textarea "x"
type textarea "Incorrect invoice figure captured"
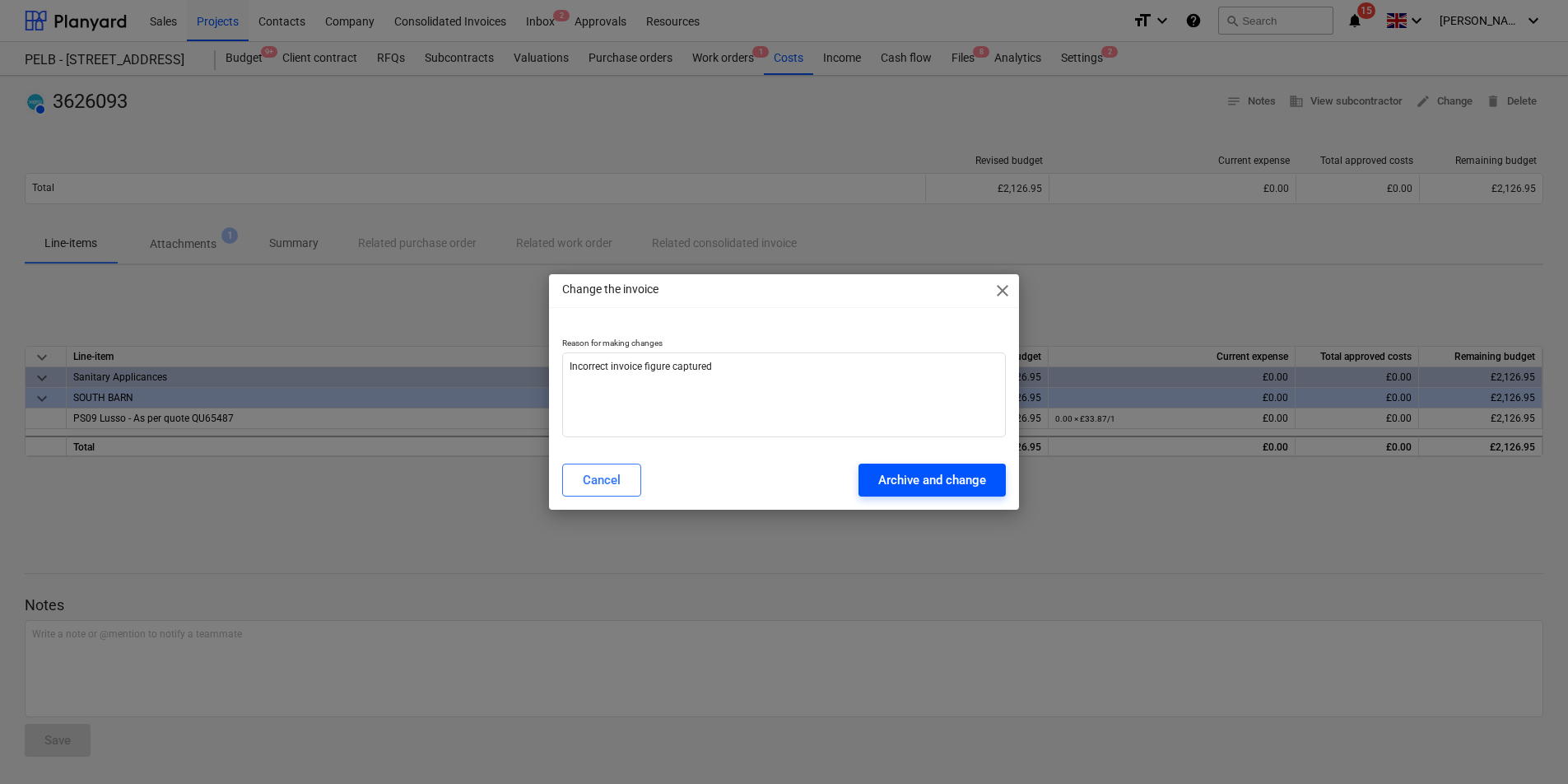
click at [953, 483] on div "Archive and change" at bounding box center [932, 479] width 108 height 21
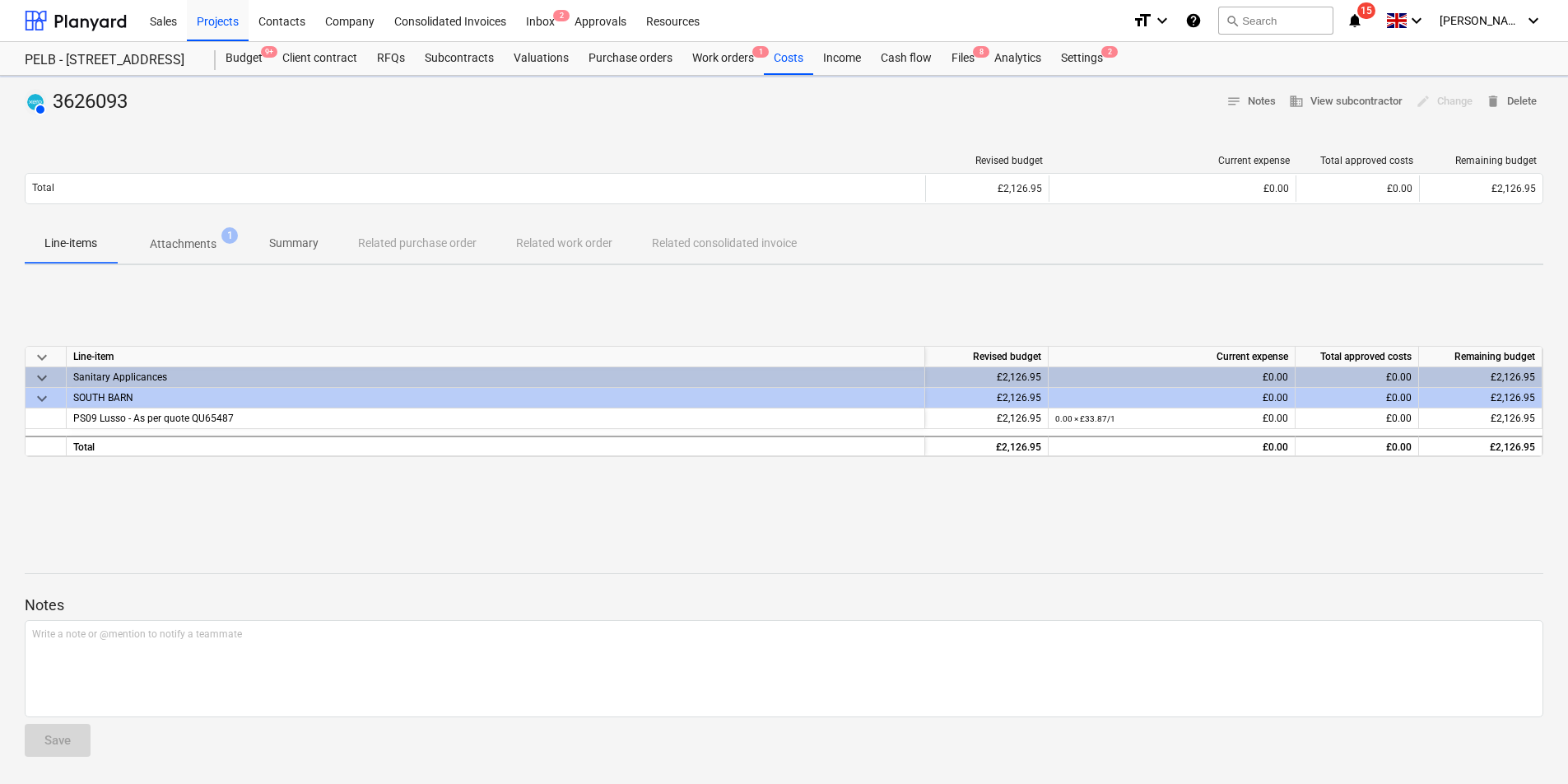
type textarea "x"
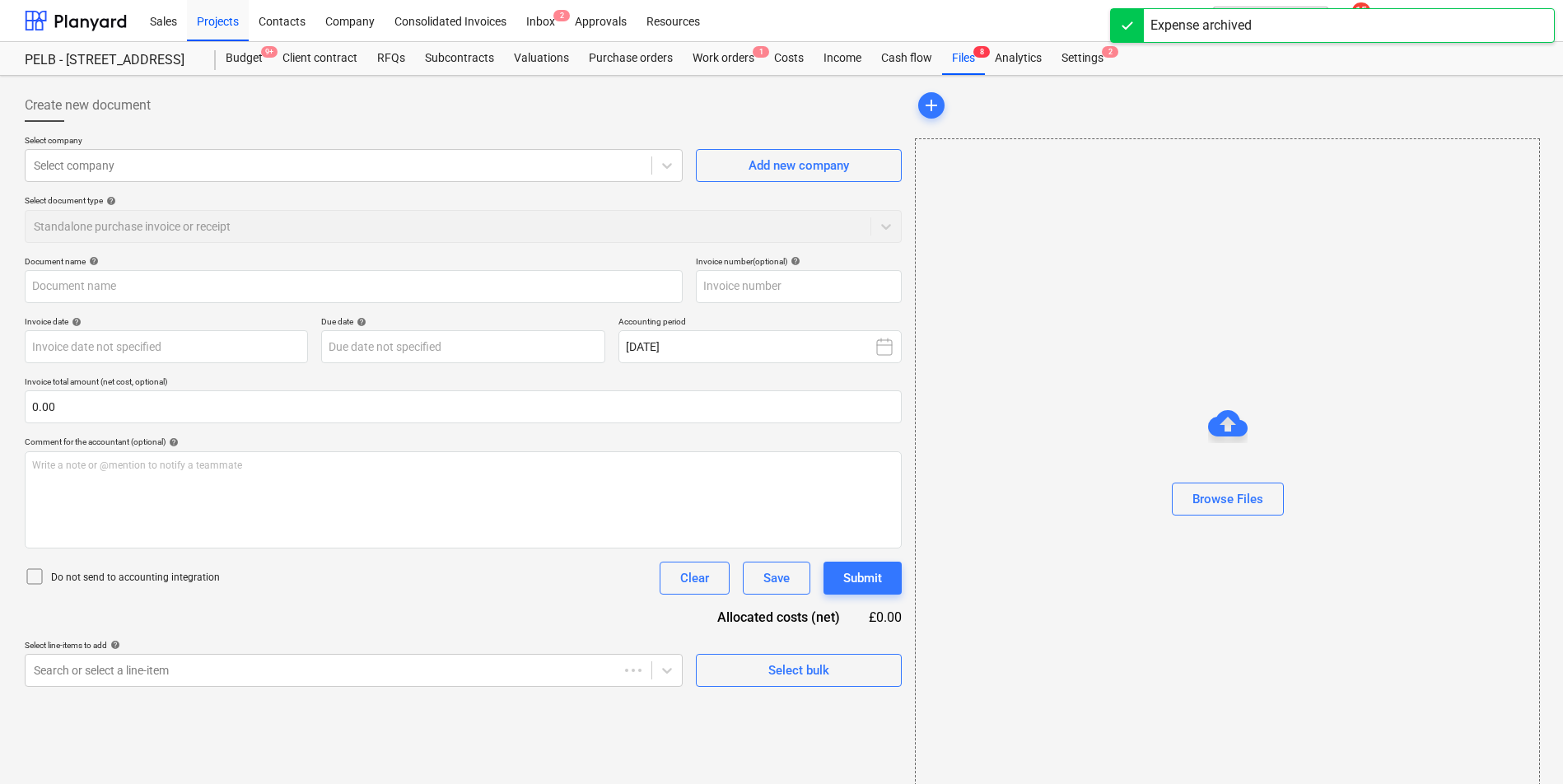
type input "3626093"
type input "01 Sep 2025"
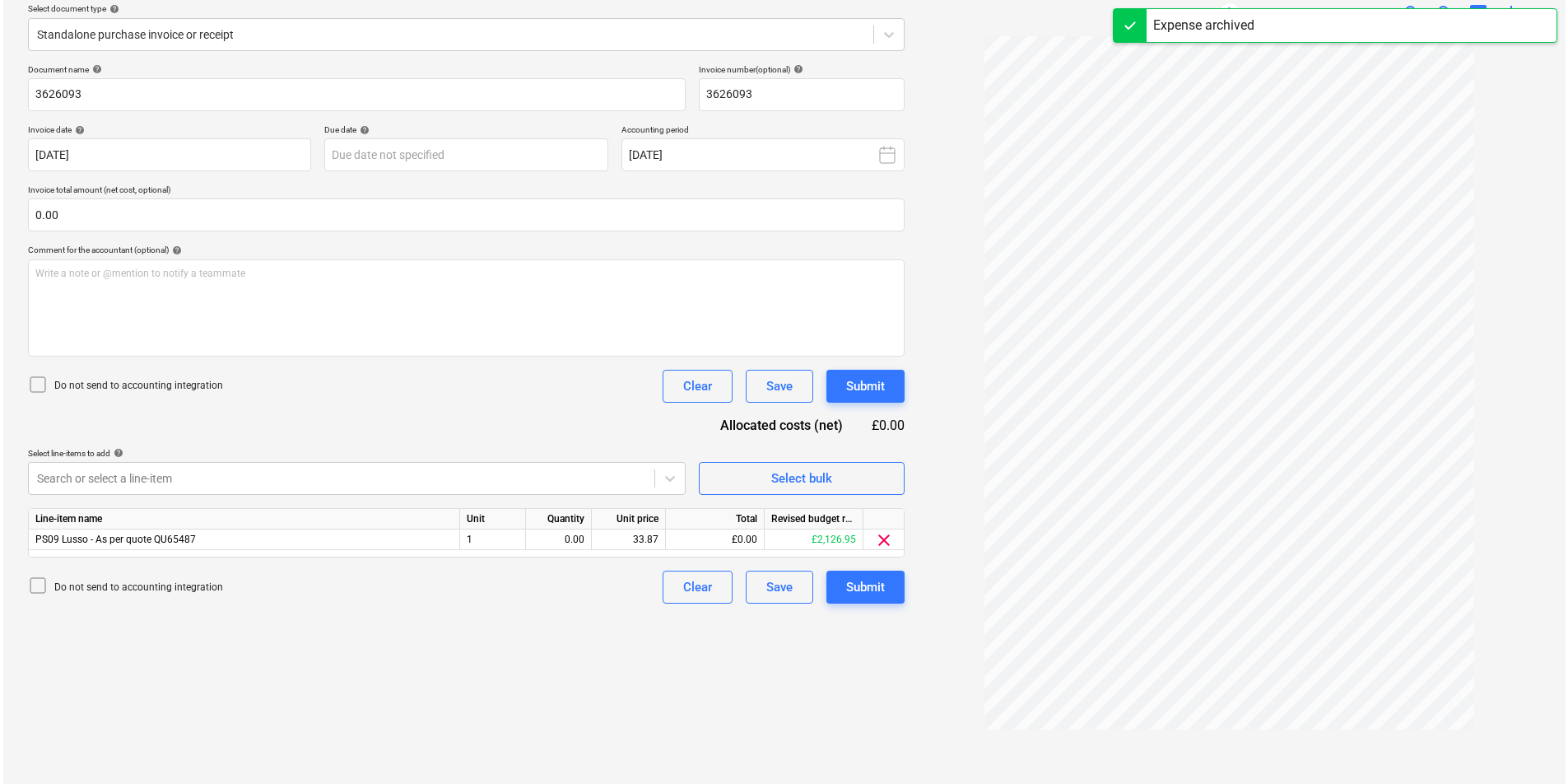
scroll to position [195, 0]
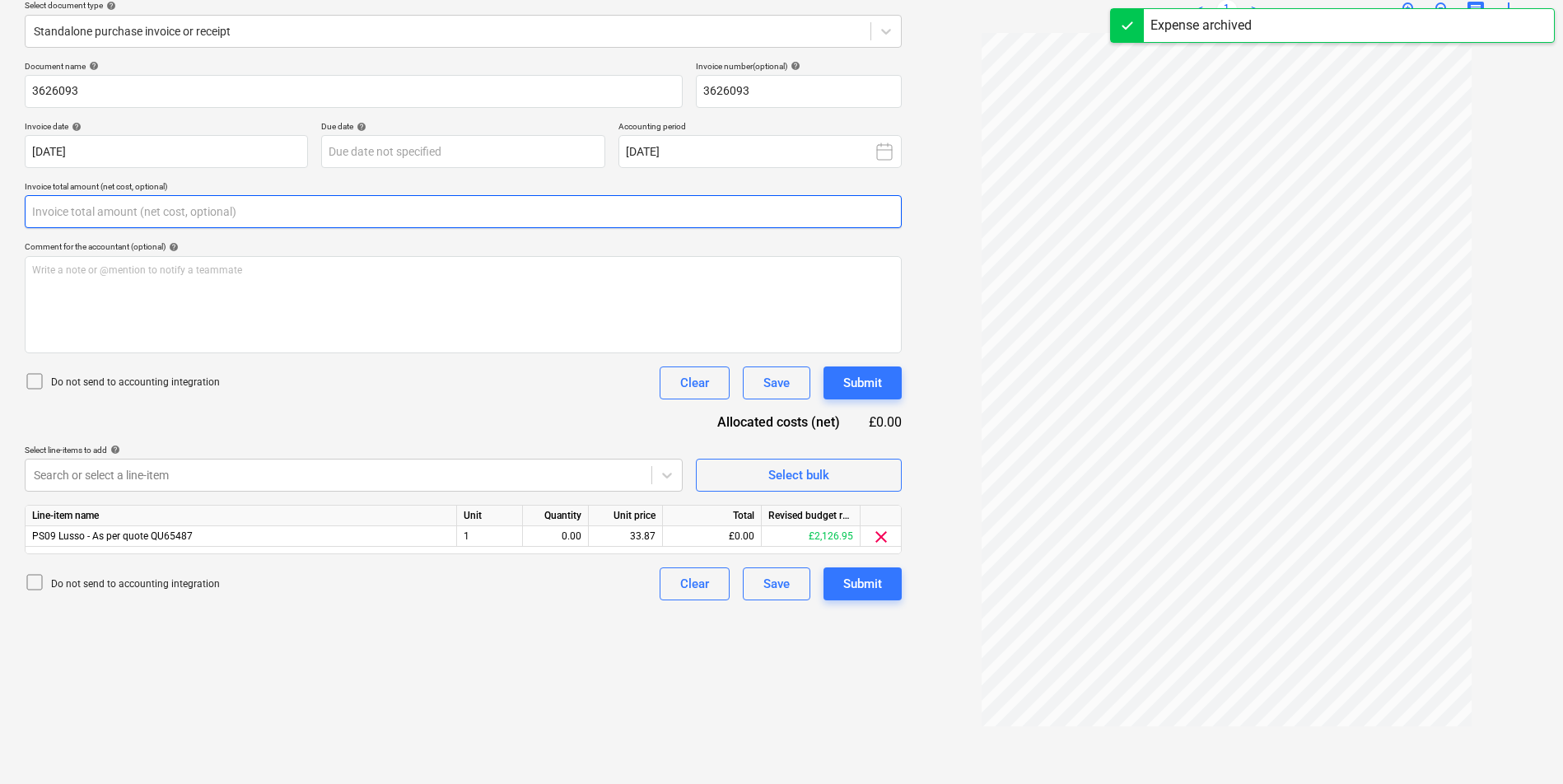
click at [142, 202] on input "text" at bounding box center [463, 211] width 877 height 33
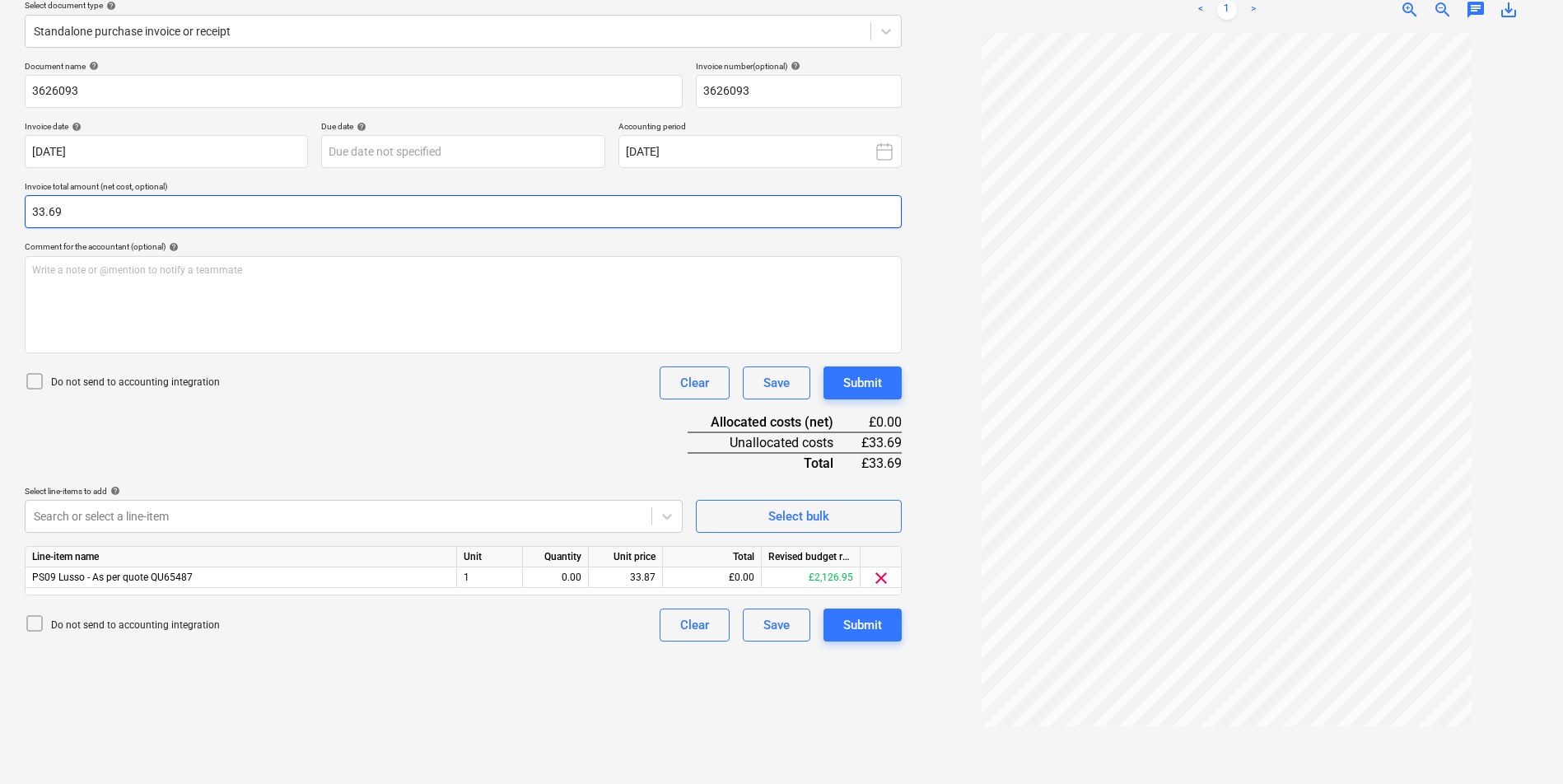
type input "33.69"
click at [556, 671] on div "Create new document Select company Matford Construction Group Add new company S…" at bounding box center [463, 332] width 890 height 890
click at [555, 578] on div "0.00" at bounding box center [555, 577] width 52 height 20
type input "1"
click at [497, 575] on div "1" at bounding box center [490, 577] width 66 height 20
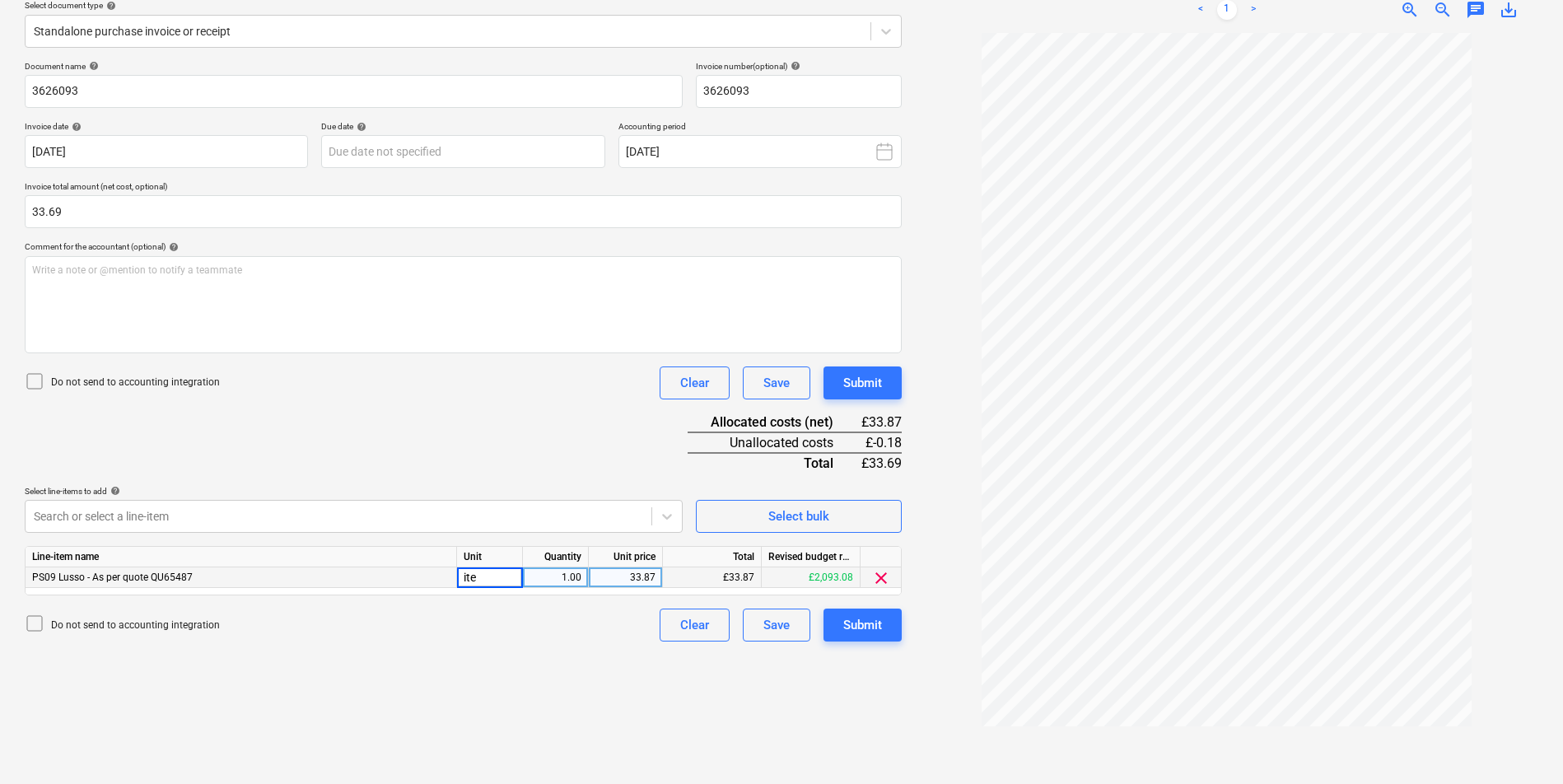
type input "item"
click at [575, 686] on div "Create new document Select company Matford Construction Group Add new company S…" at bounding box center [463, 332] width 890 height 890
click at [868, 623] on div "Submit" at bounding box center [862, 624] width 38 height 21
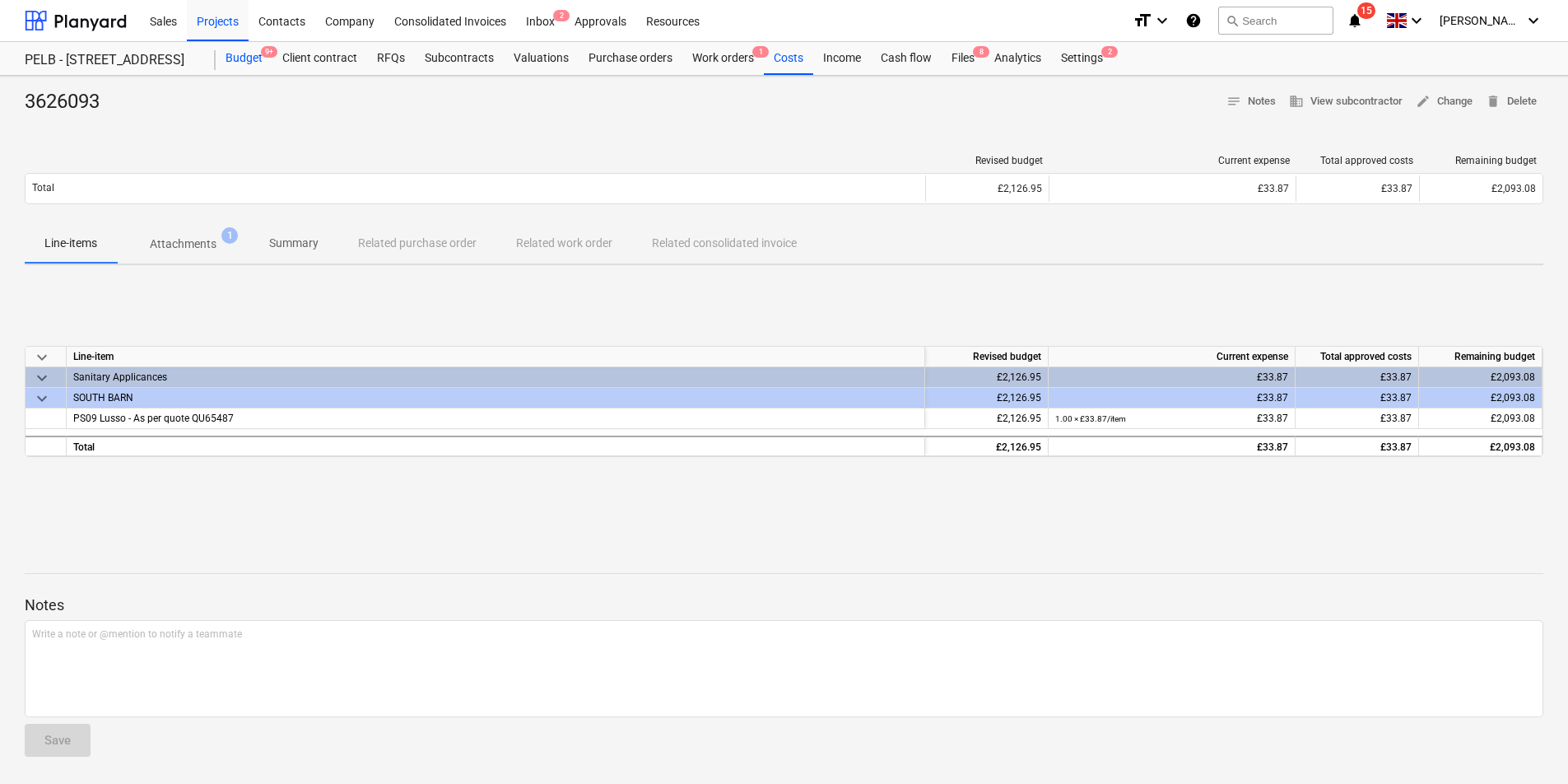
click at [234, 61] on div "Budget 9+" at bounding box center [244, 59] width 57 height 33
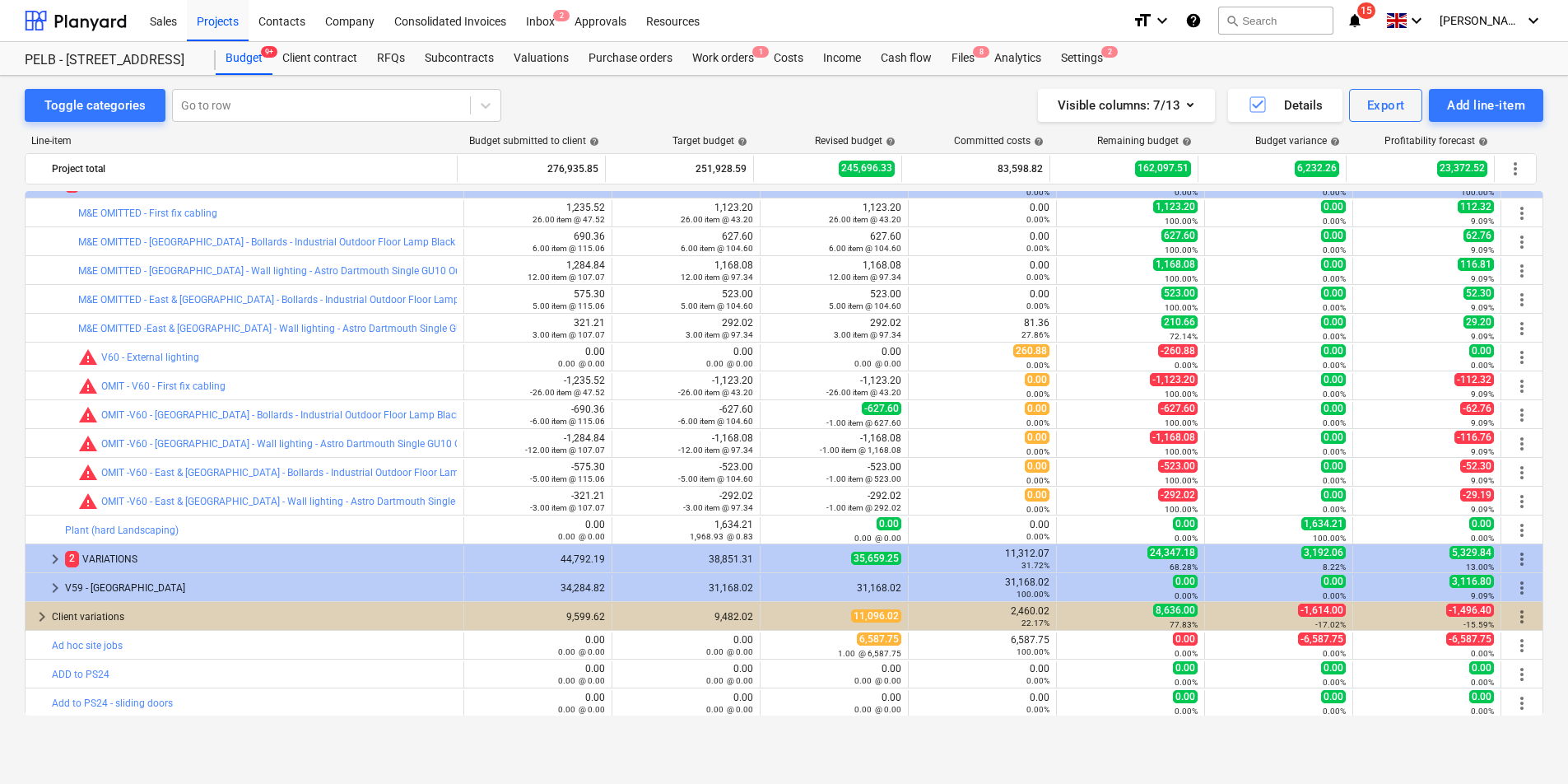
scroll to position [1093, 0]
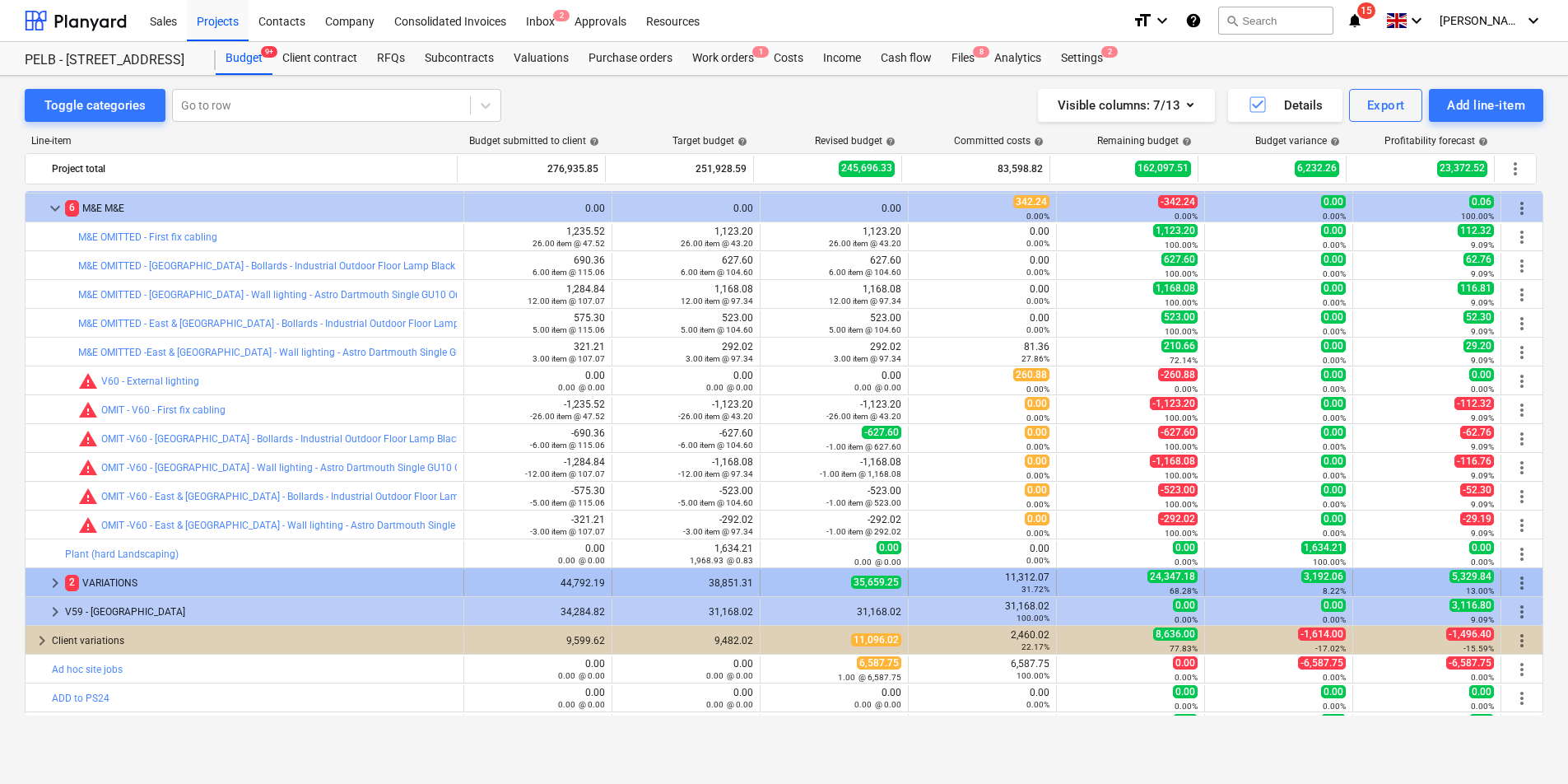
click at [49, 585] on span "keyboard_arrow_right" at bounding box center [55, 583] width 20 height 20
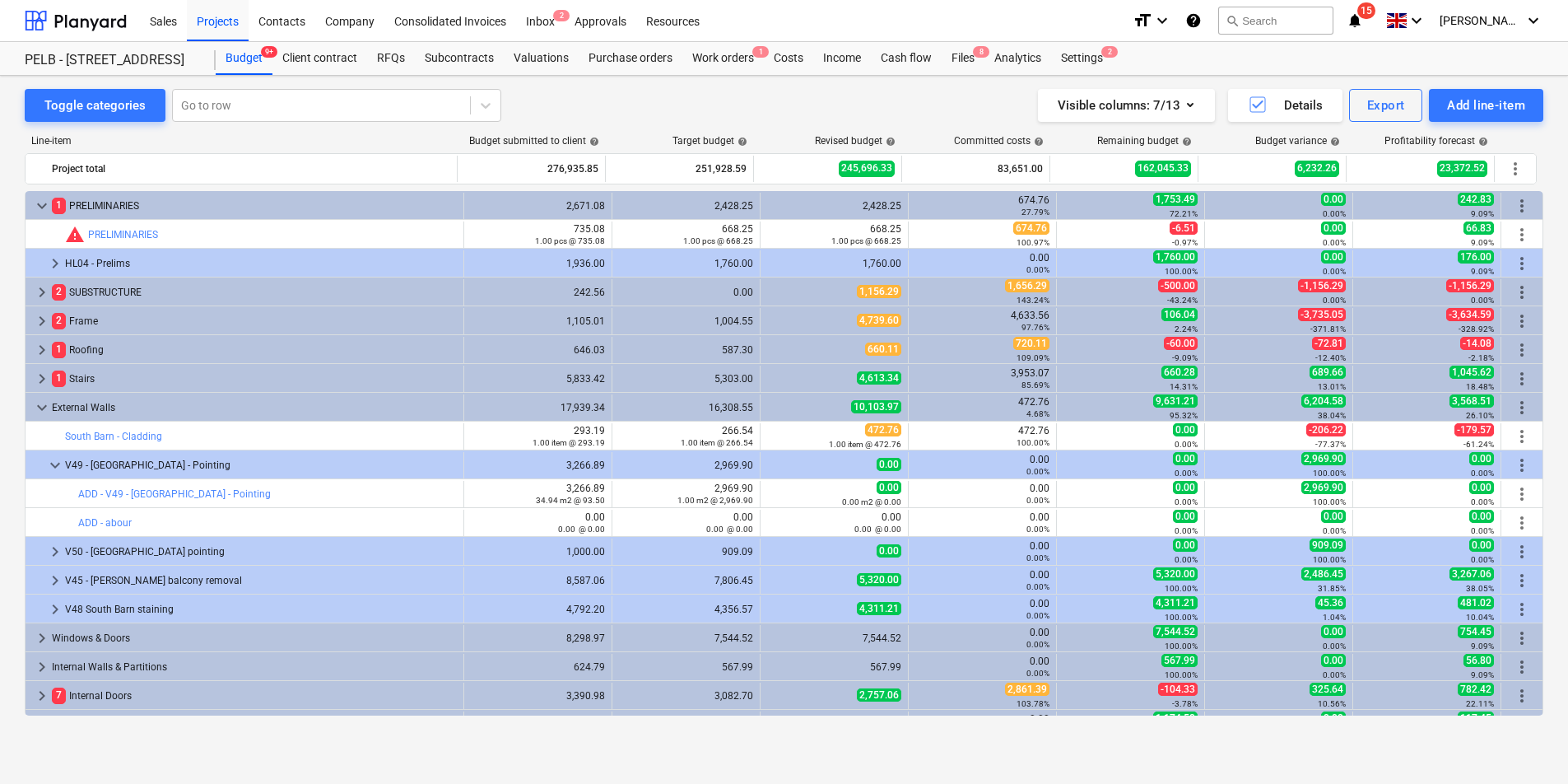
scroll to position [0, 0]
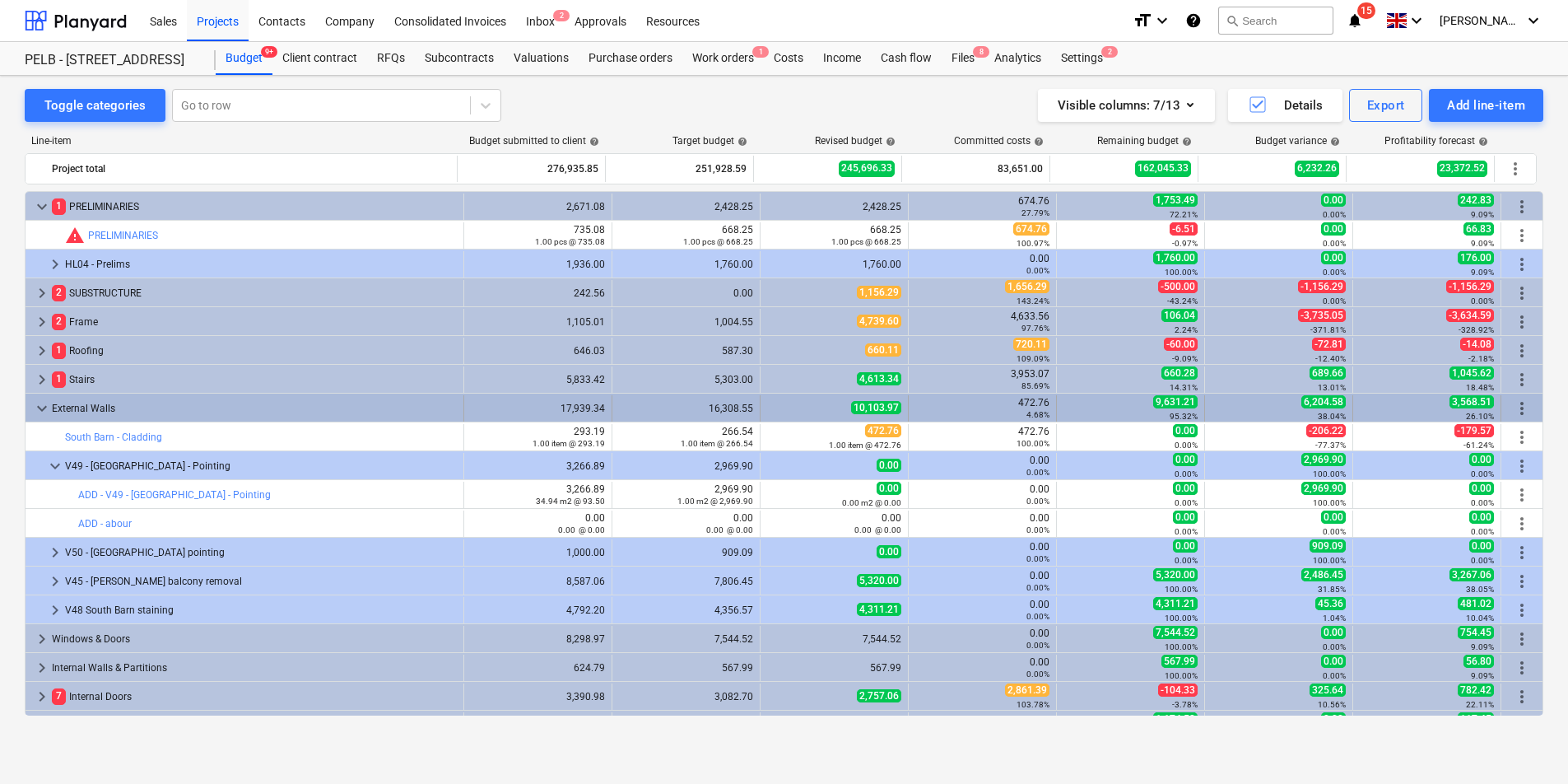
click at [43, 404] on span "keyboard_arrow_down" at bounding box center [42, 409] width 20 height 20
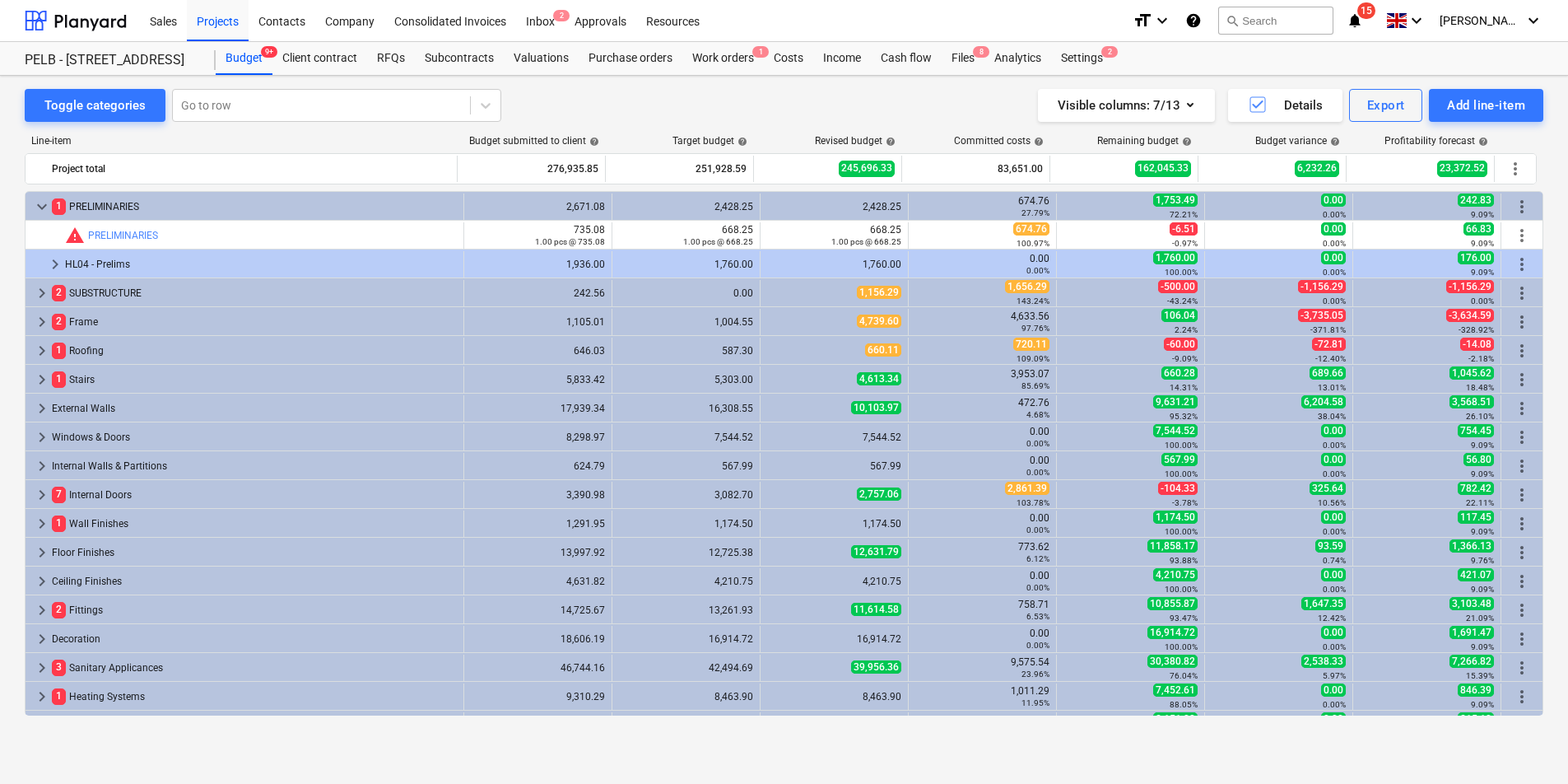
scroll to position [19, 0]
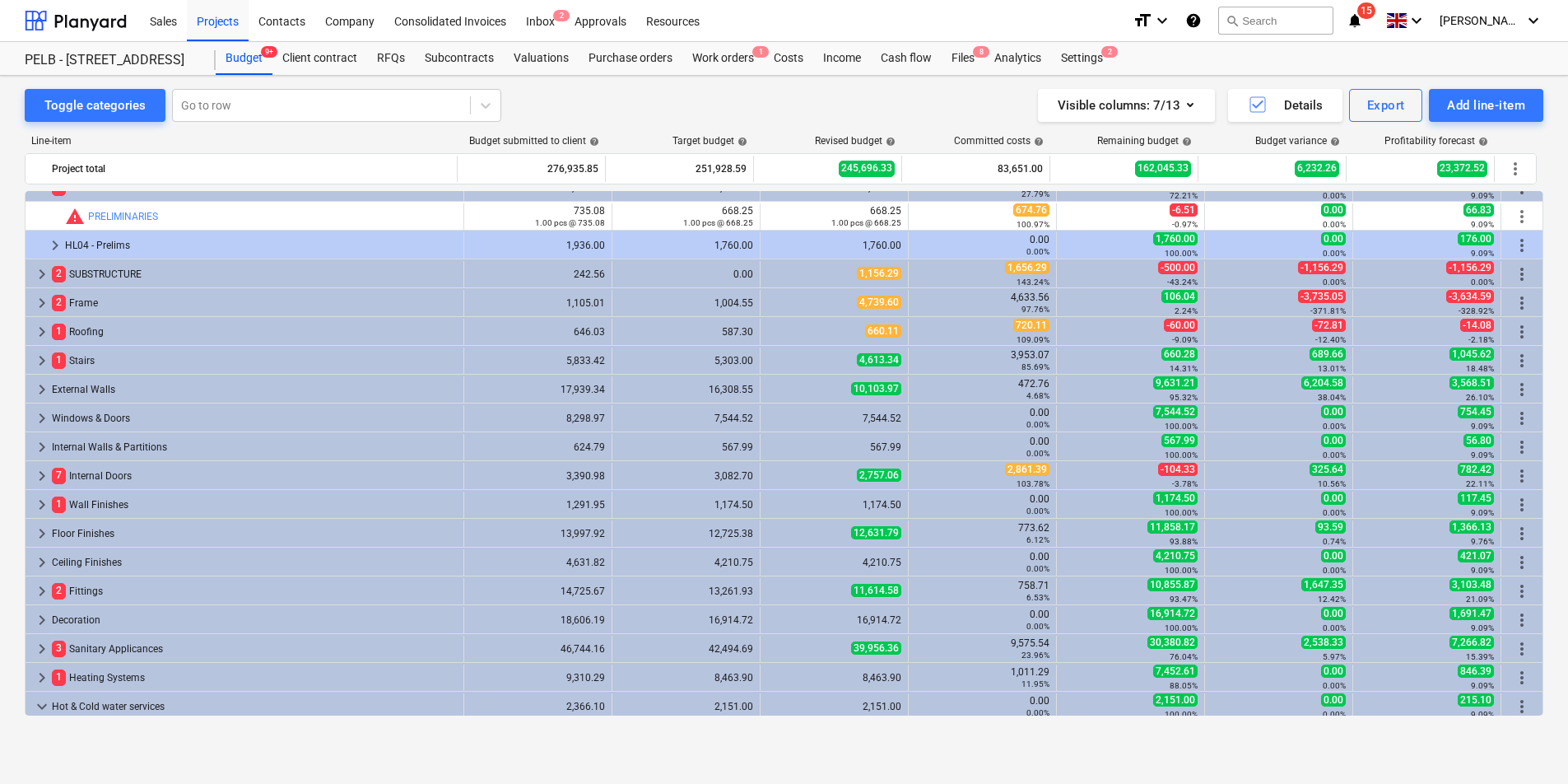
click at [47, 469] on span "keyboard_arrow_right" at bounding box center [42, 476] width 20 height 20
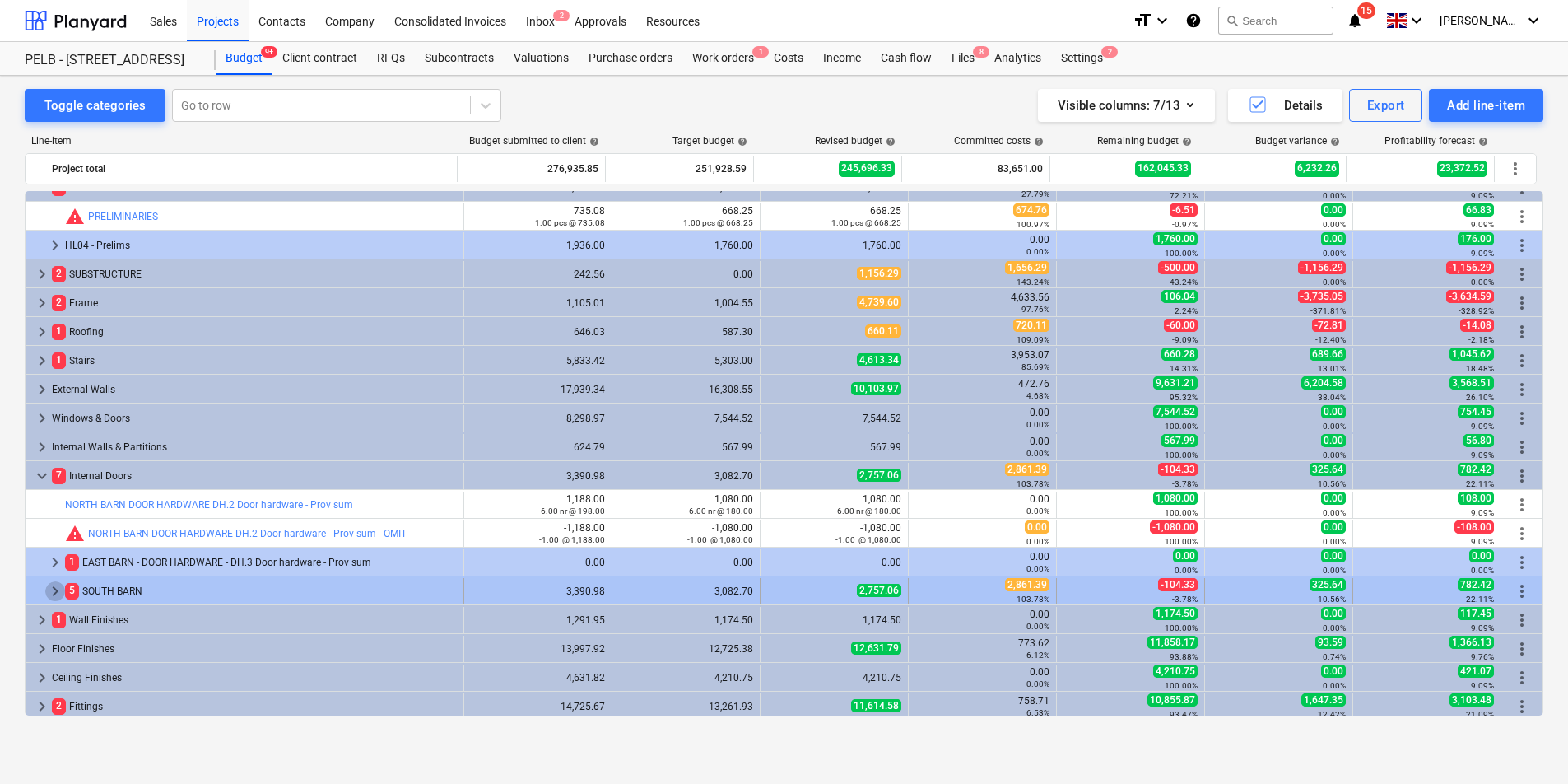
click at [52, 596] on span "keyboard_arrow_right" at bounding box center [55, 591] width 20 height 20
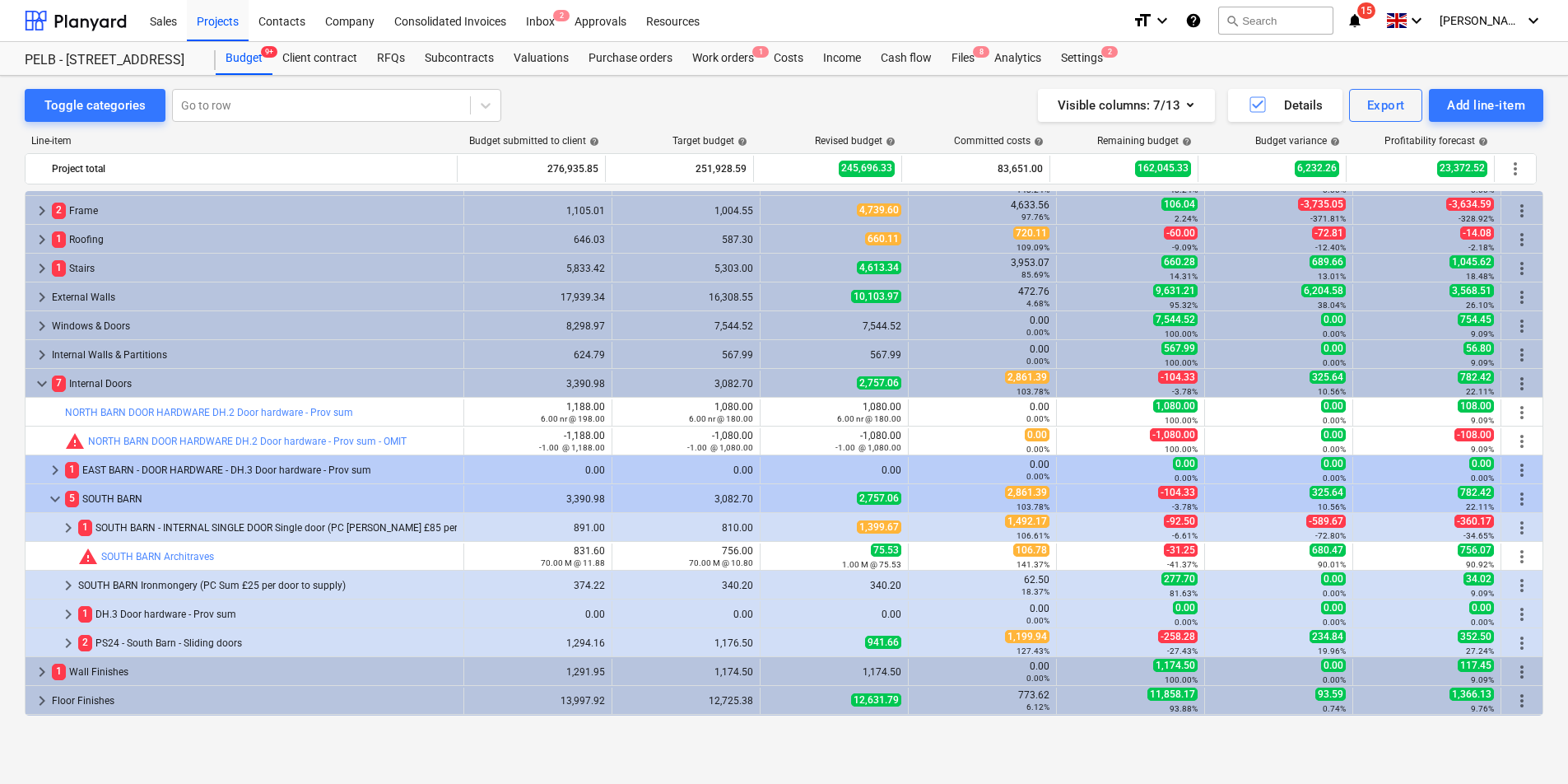
scroll to position [117, 0]
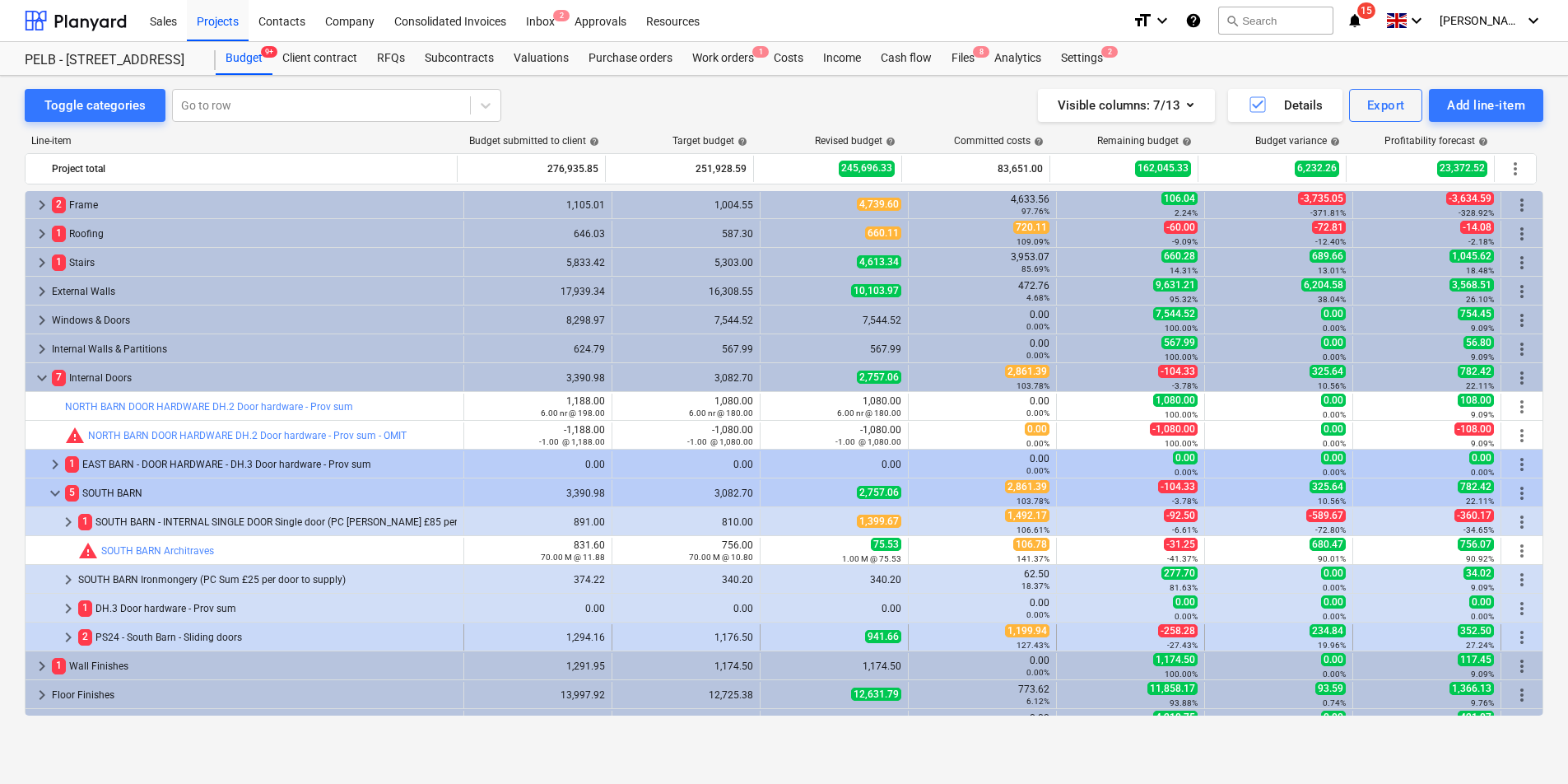
click at [70, 639] on span "keyboard_arrow_right" at bounding box center [69, 638] width 20 height 20
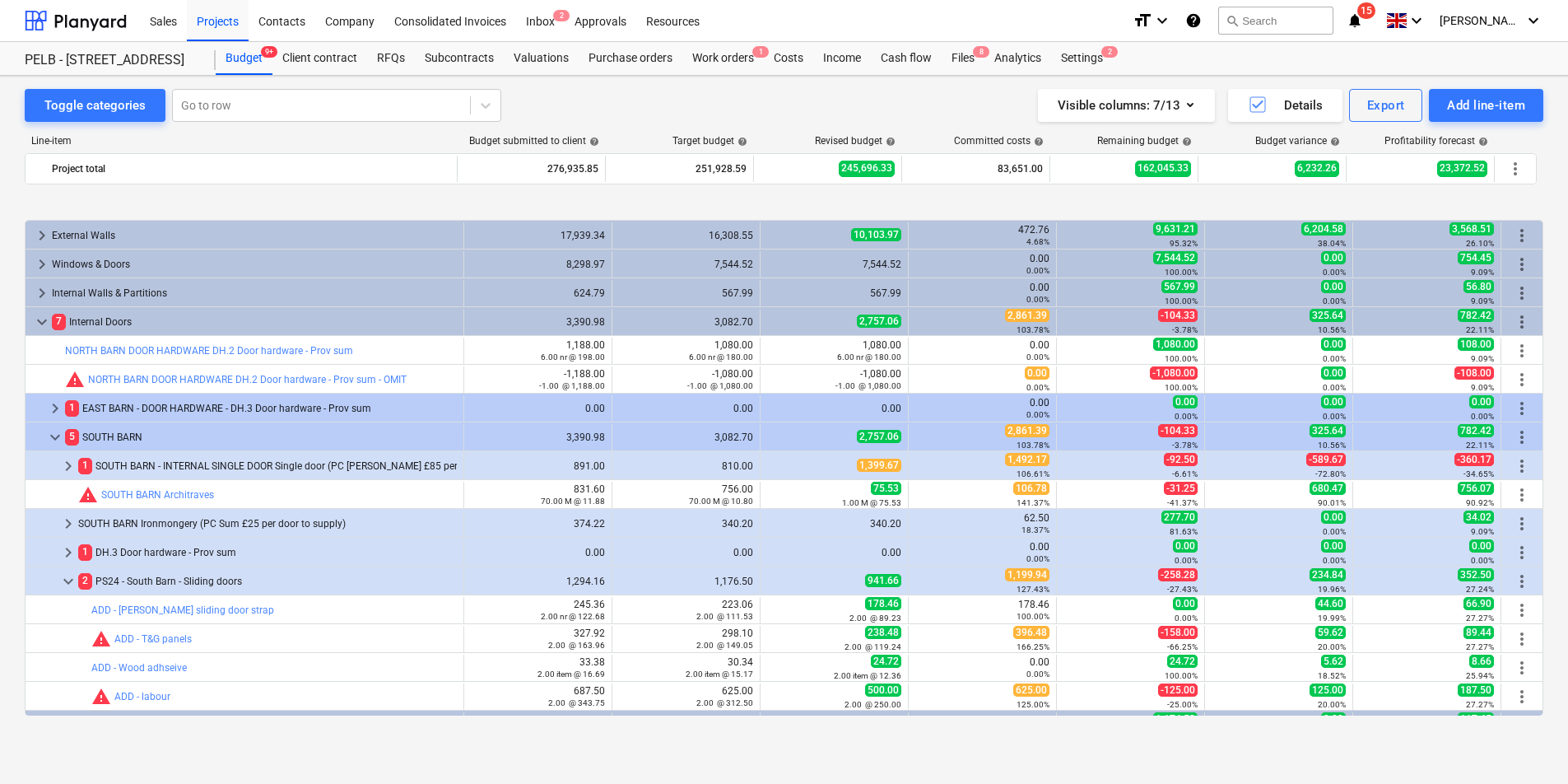
scroll to position [242, 0]
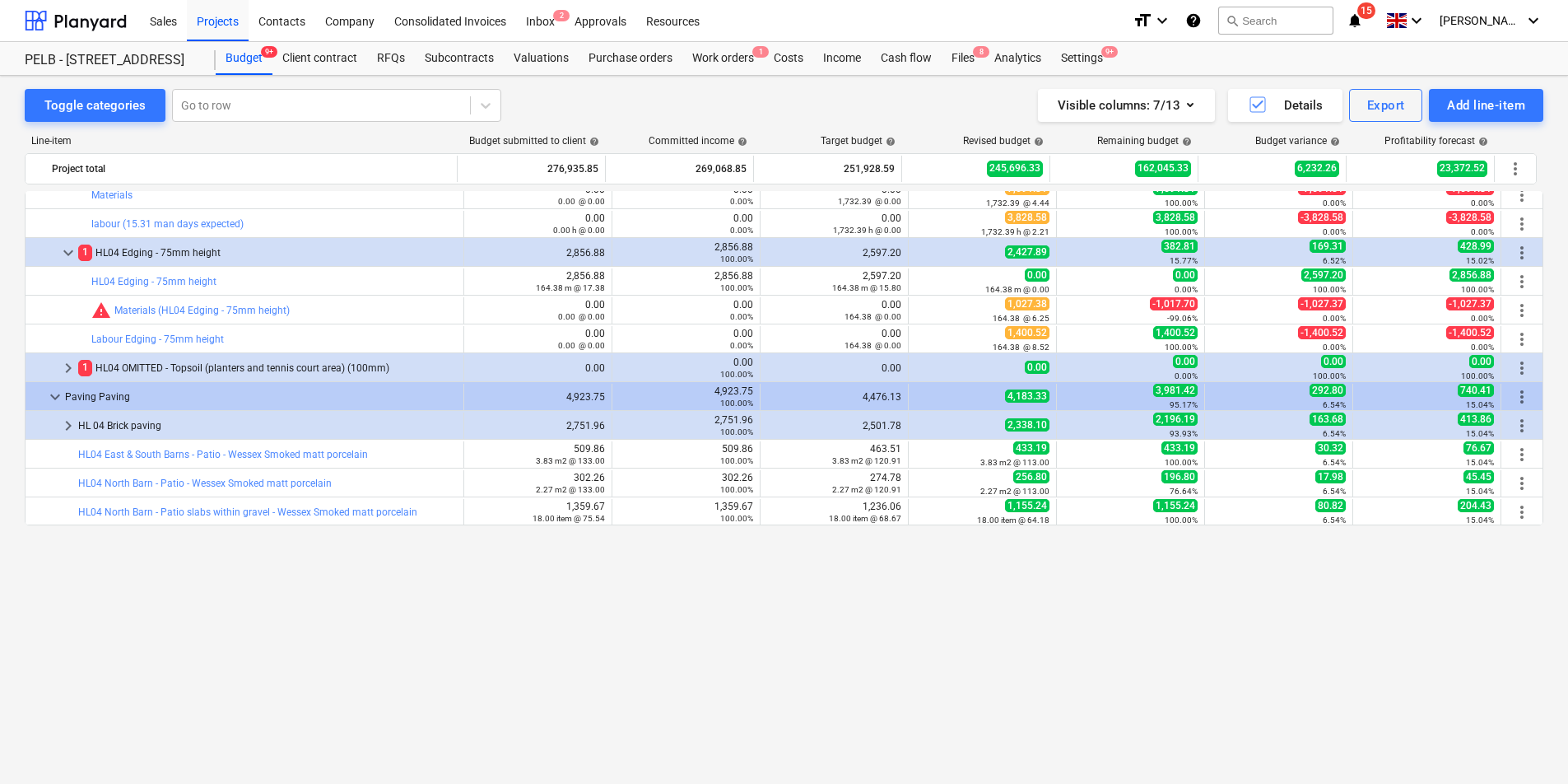
scroll to position [1025, 0]
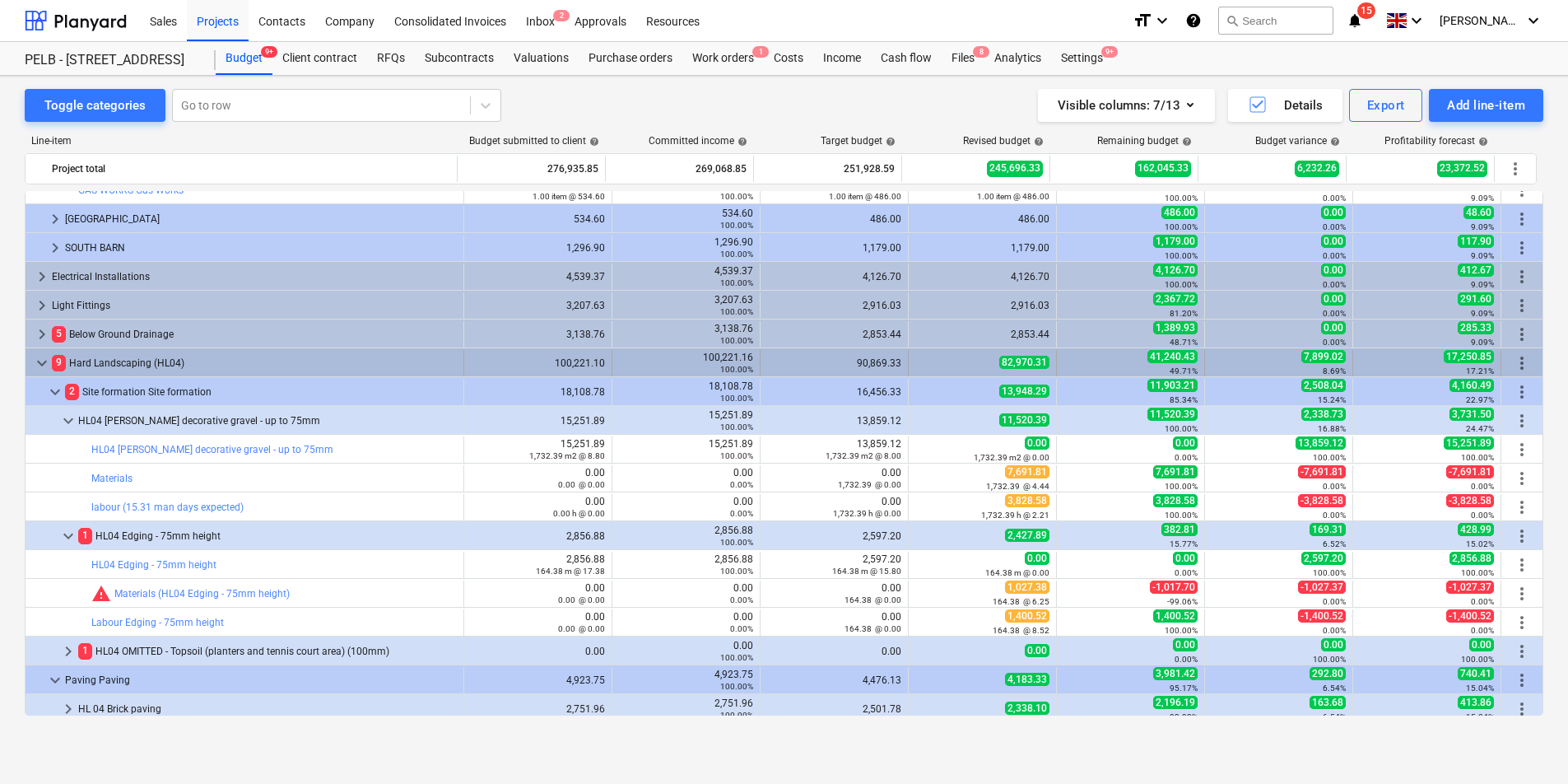
click at [42, 361] on span "keyboard_arrow_down" at bounding box center [42, 363] width 20 height 20
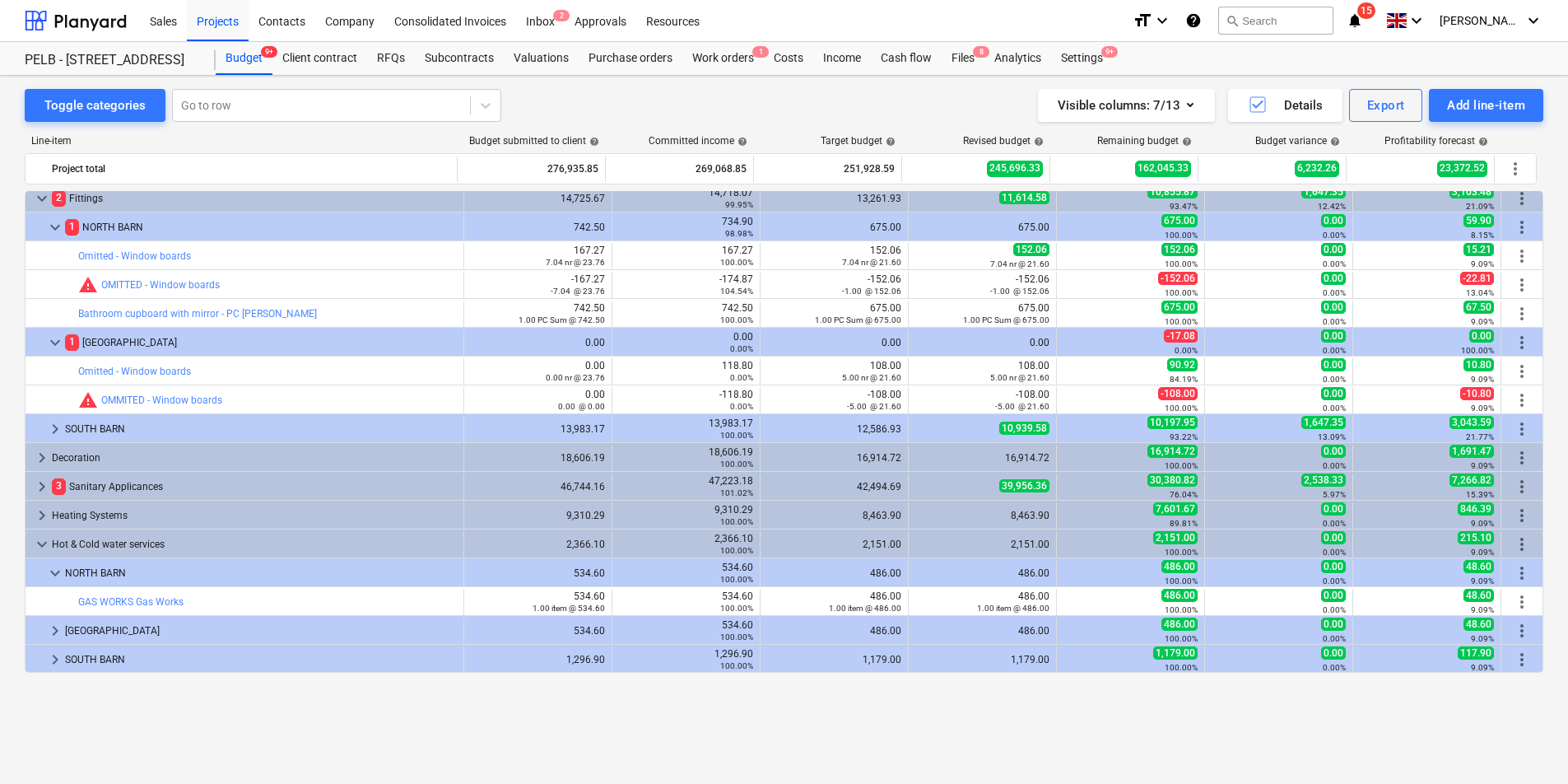
scroll to position [505, 0]
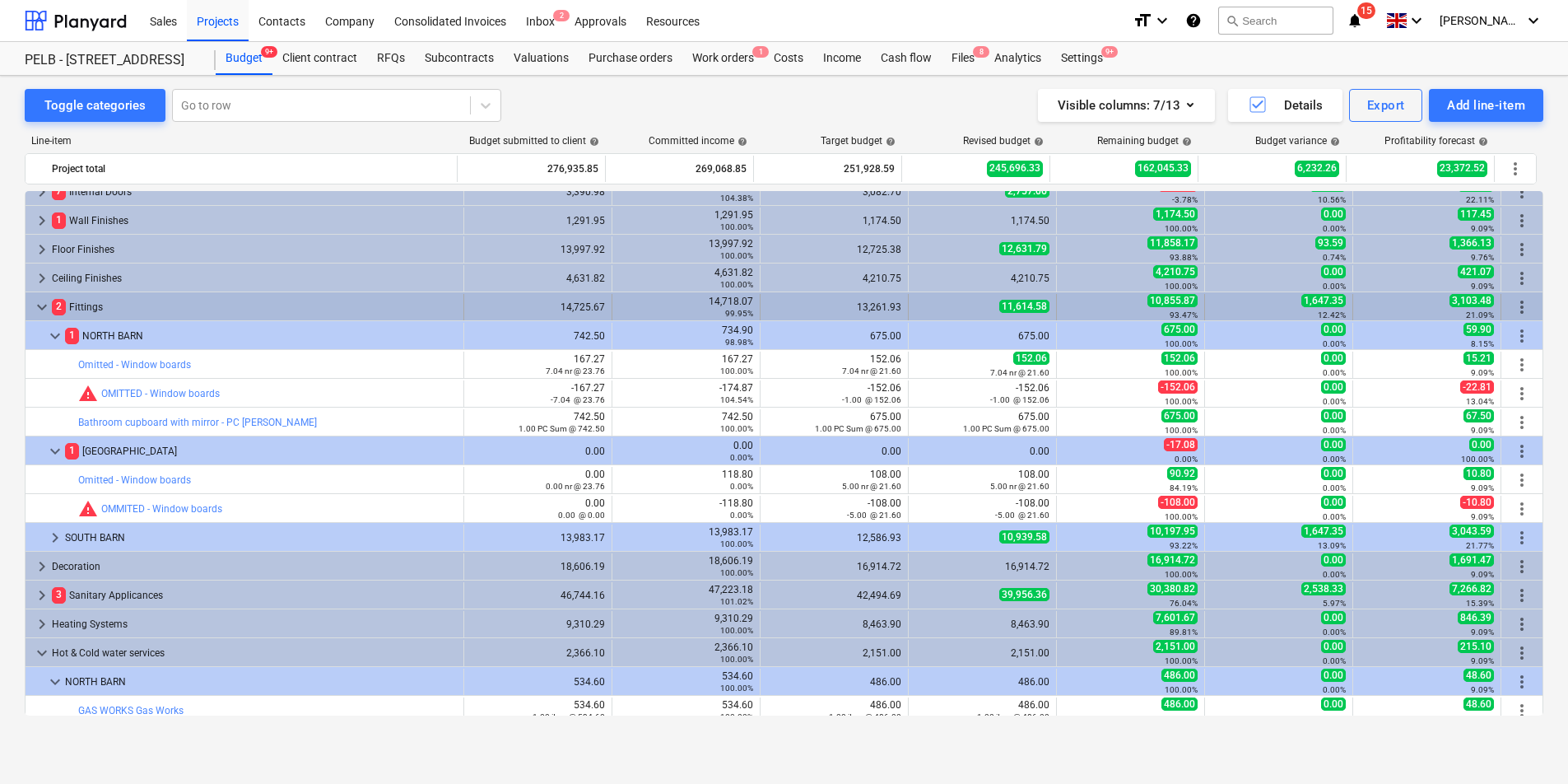
click at [47, 306] on span "keyboard_arrow_down" at bounding box center [42, 307] width 20 height 20
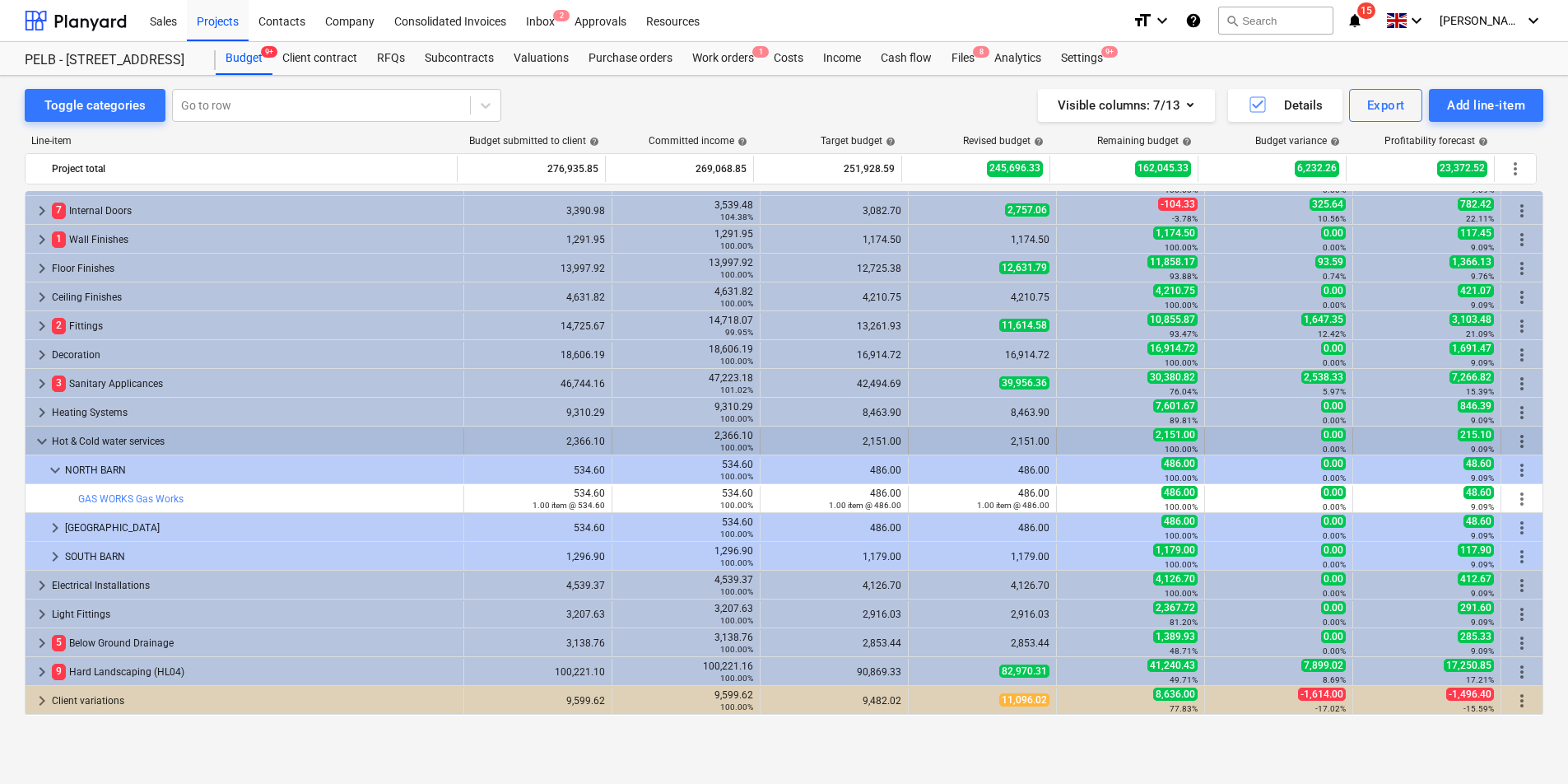
click at [36, 426] on div "keyboard_arrow_down Hot & Cold water services 2,366.10 2,366.10 100.00% 2,151.0…" at bounding box center [784, 440] width 1517 height 28
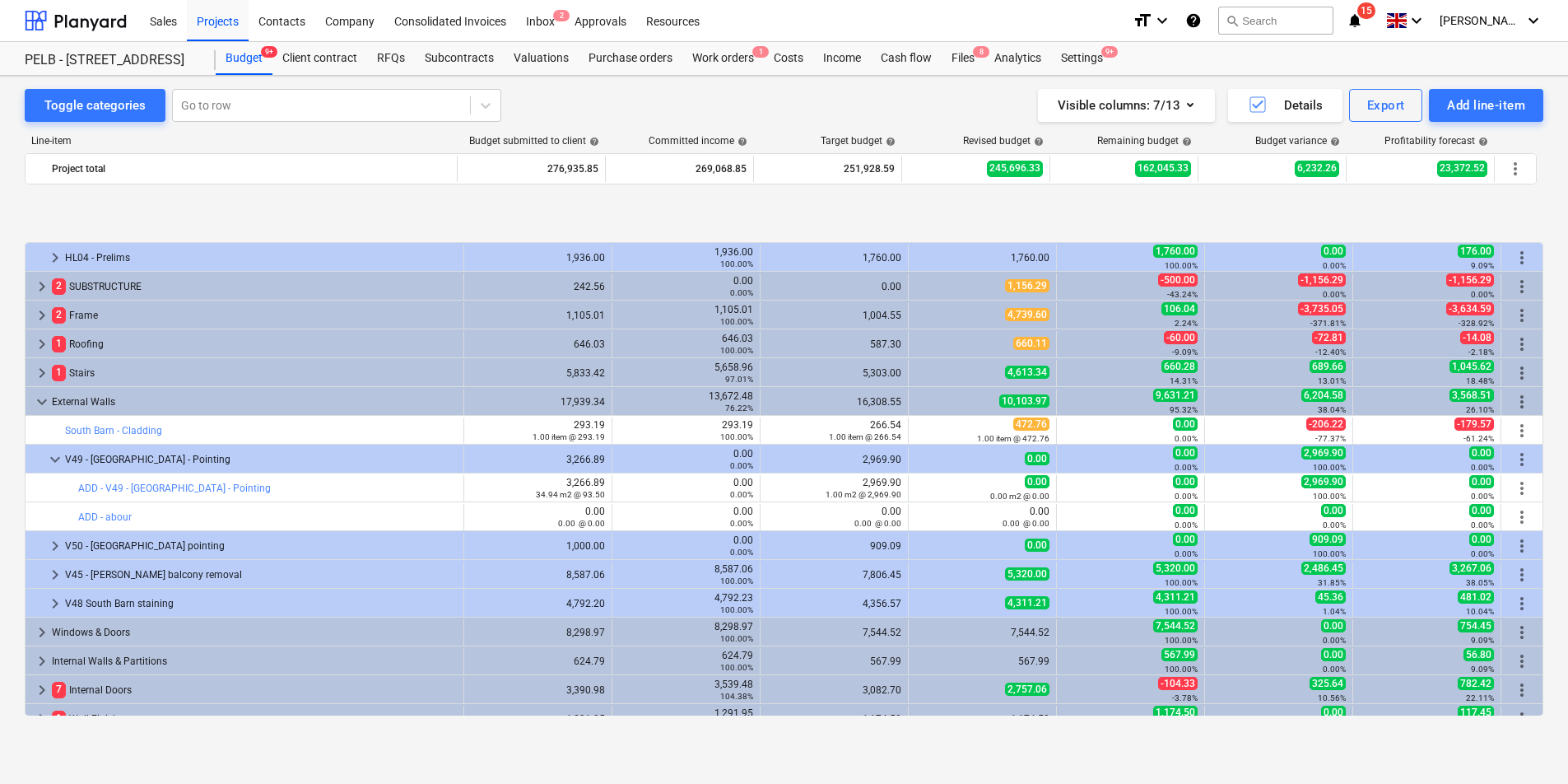
scroll to position [91, 0]
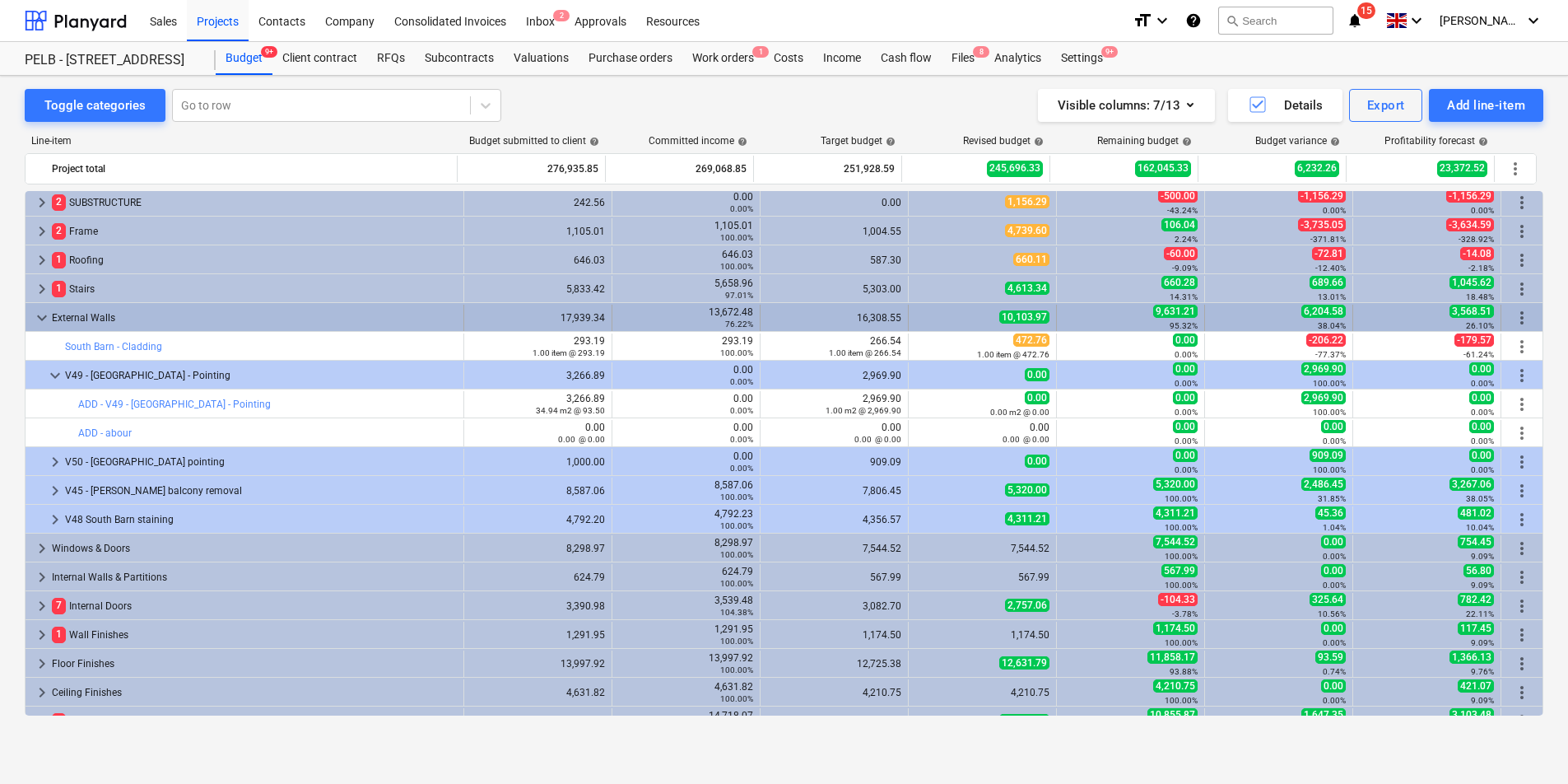
click at [38, 317] on span "keyboard_arrow_down" at bounding box center [42, 318] width 20 height 20
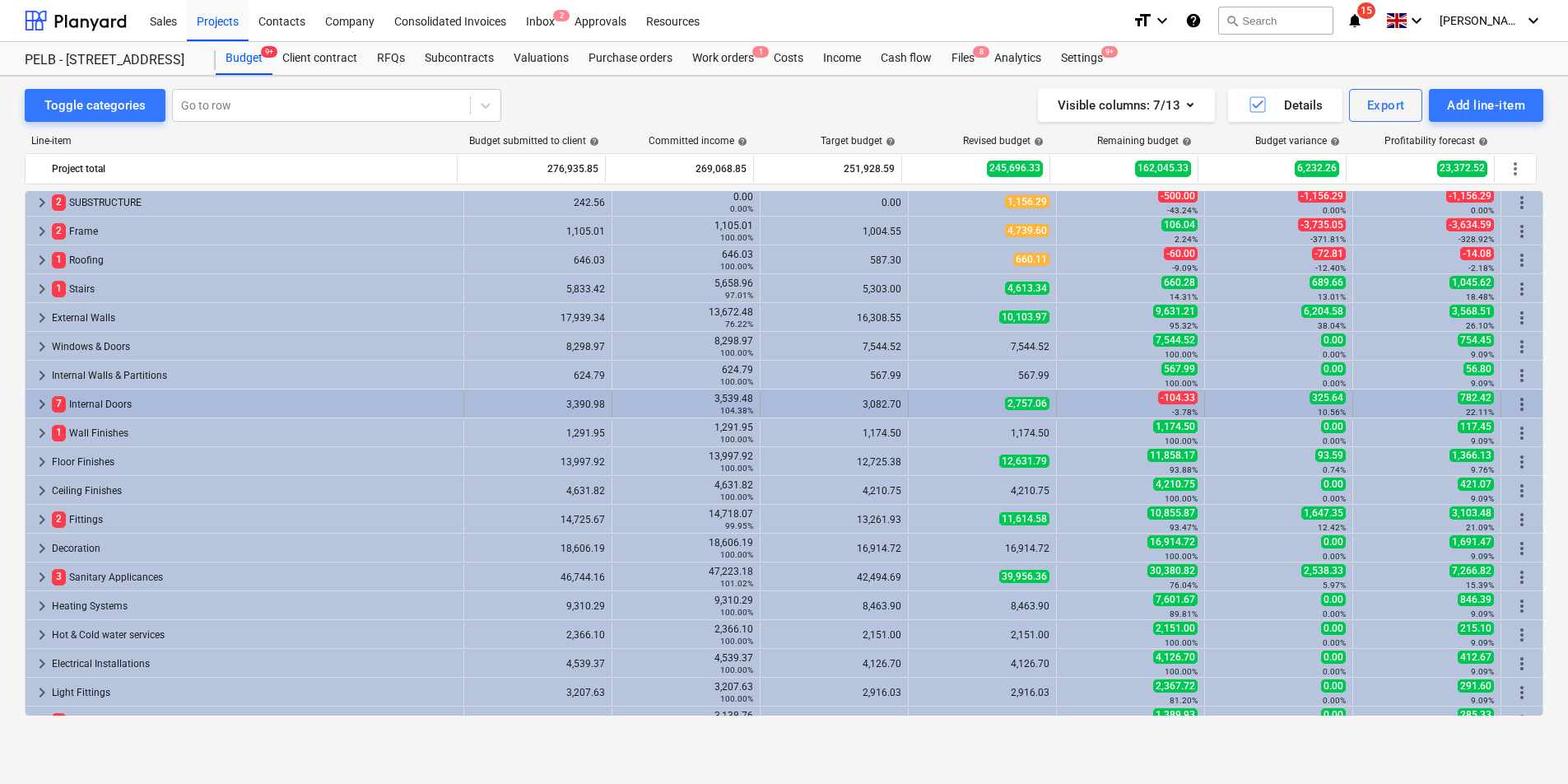
click at [40, 401] on span "keyboard_arrow_right" at bounding box center [42, 404] width 20 height 20
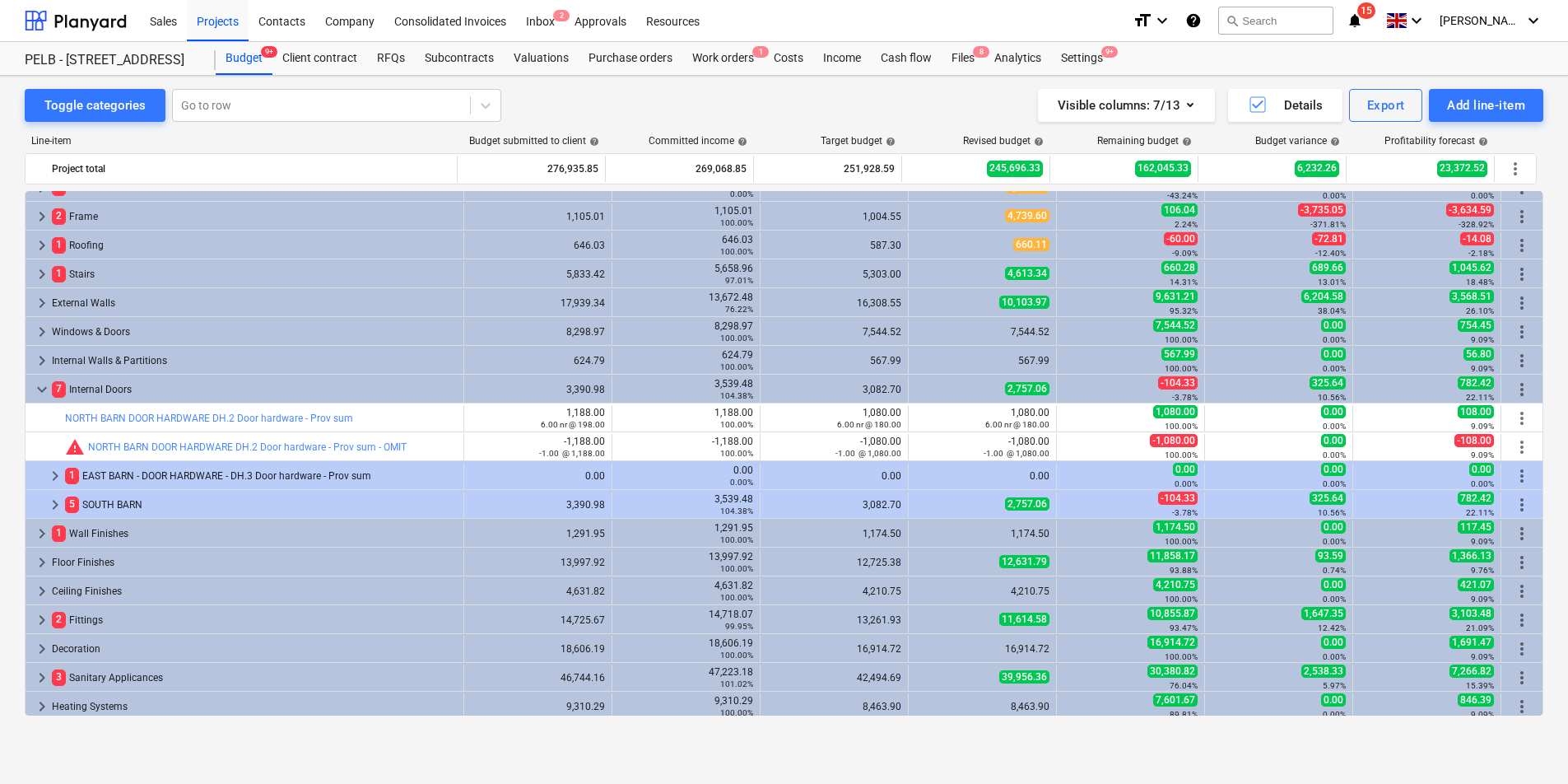
scroll to position [109, 0]
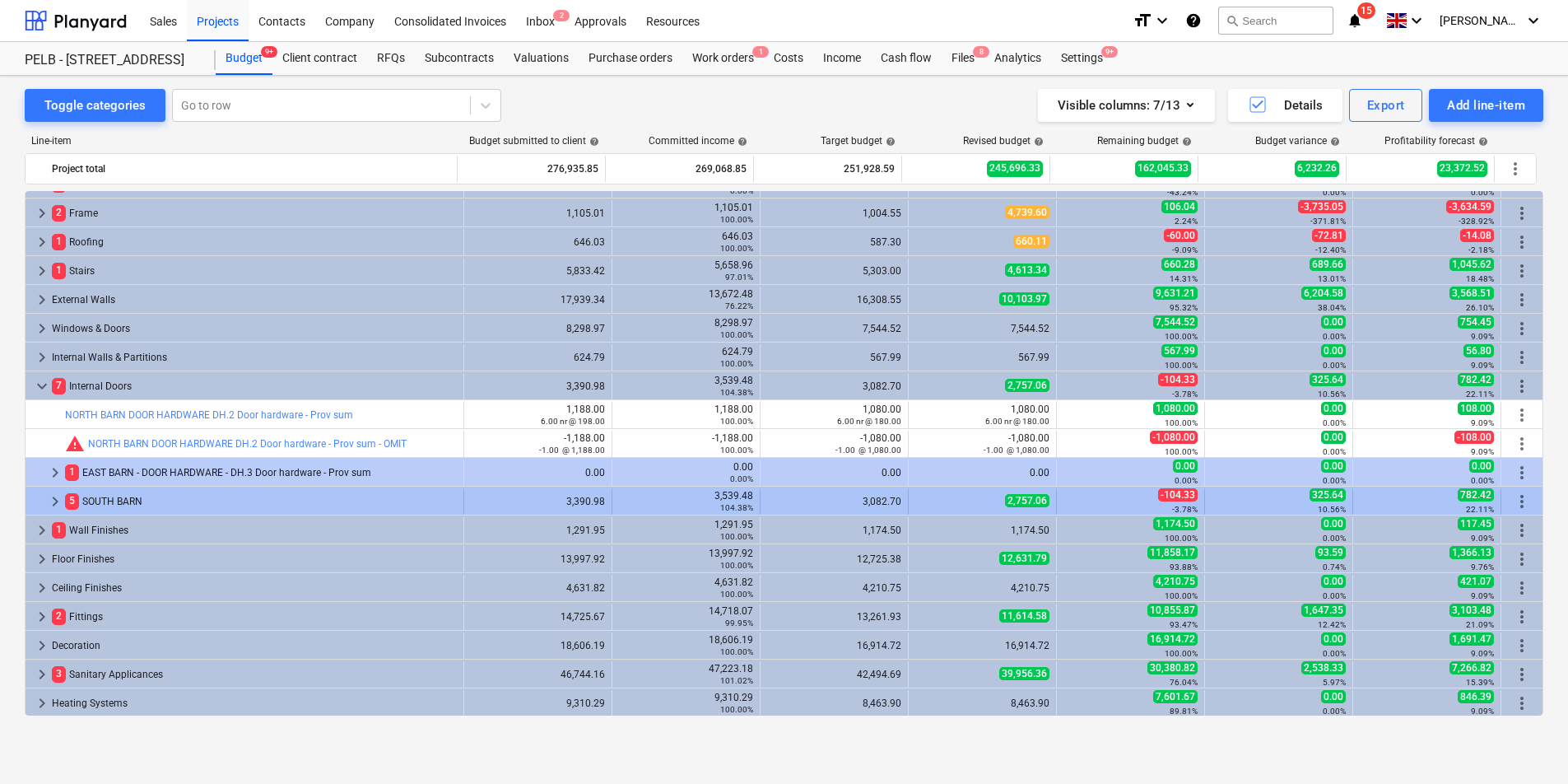
click at [53, 501] on span "keyboard_arrow_right" at bounding box center [55, 501] width 20 height 20
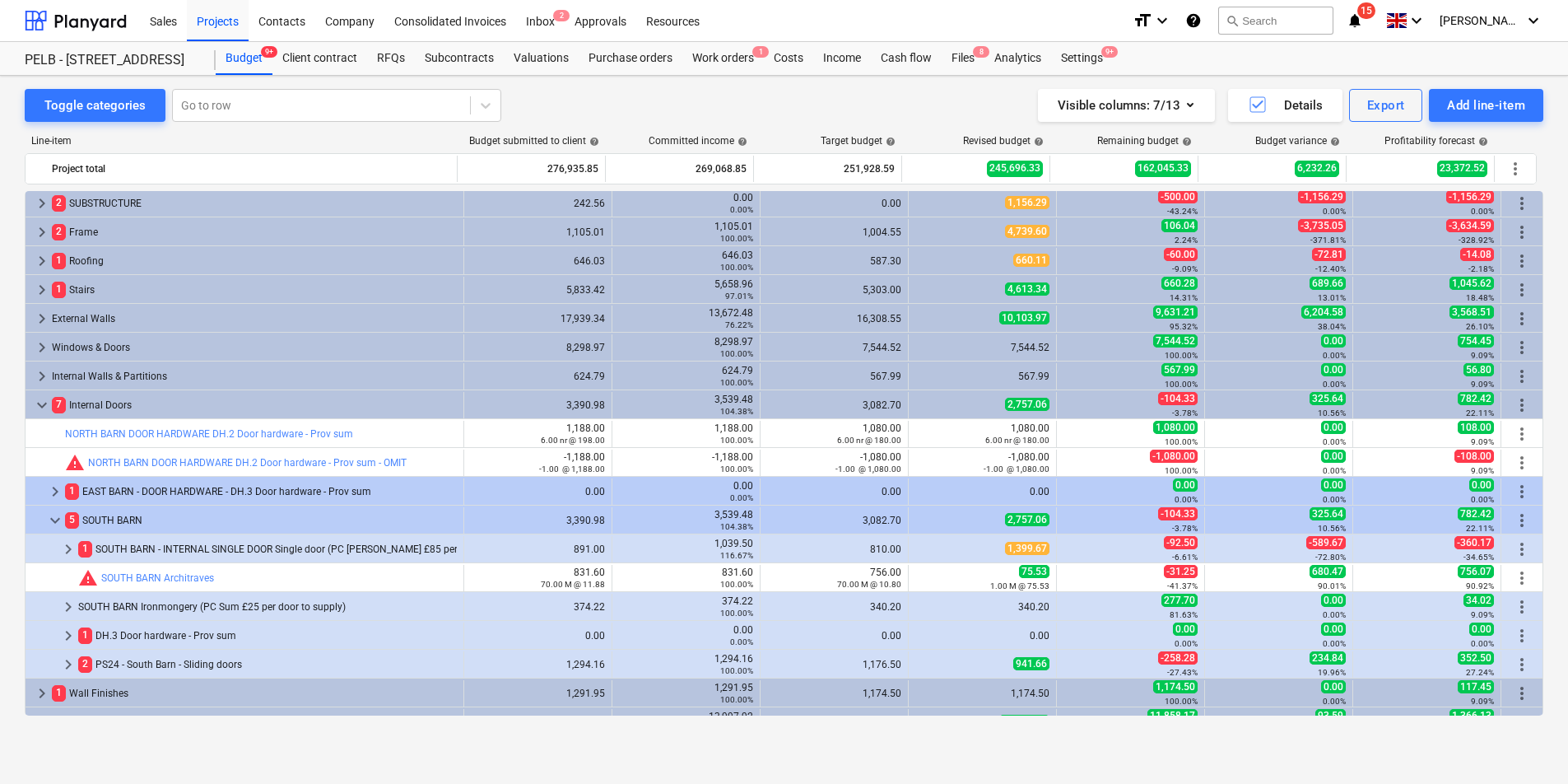
scroll to position [119, 0]
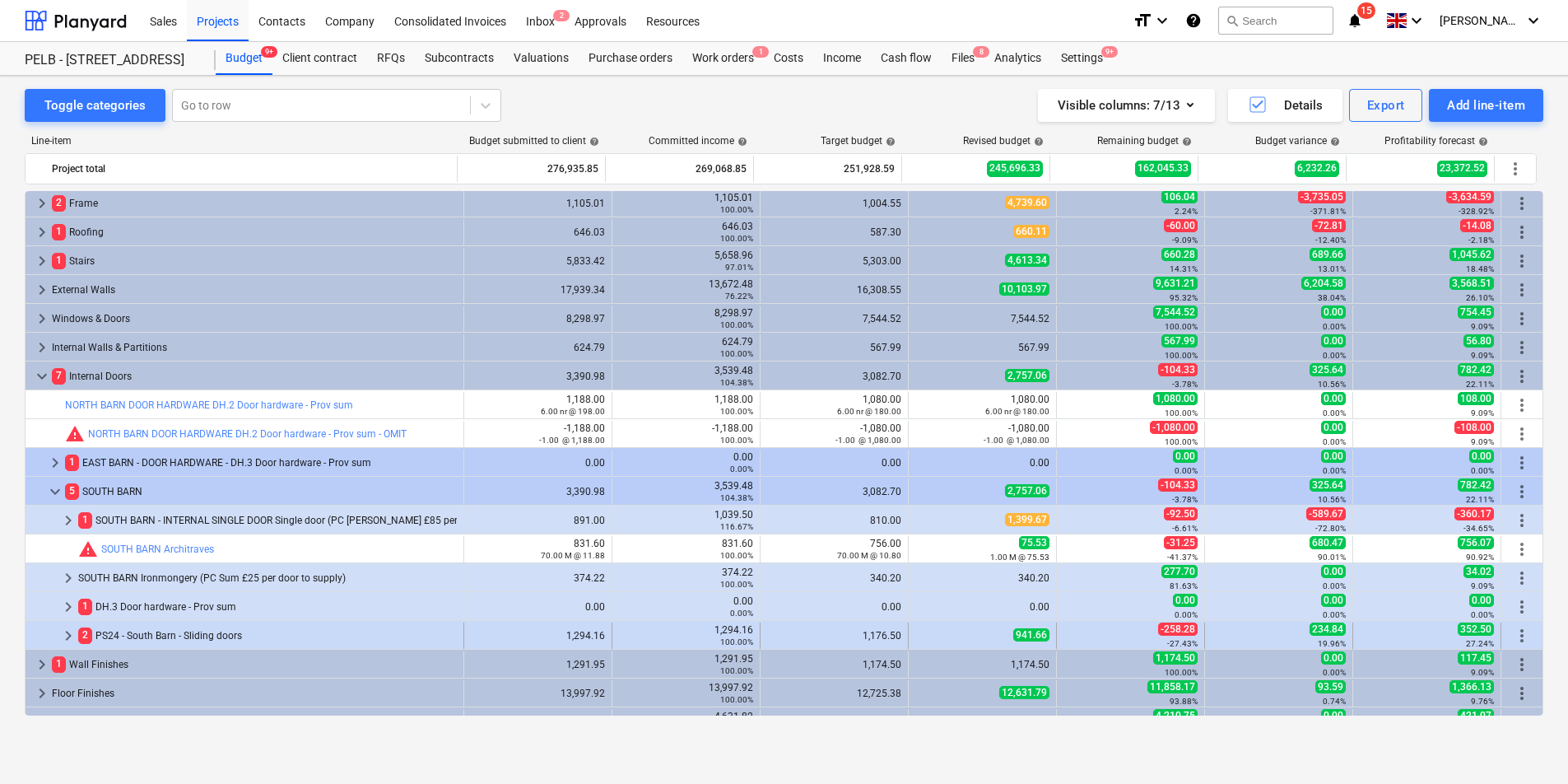
click at [70, 634] on span "keyboard_arrow_right" at bounding box center [69, 636] width 20 height 20
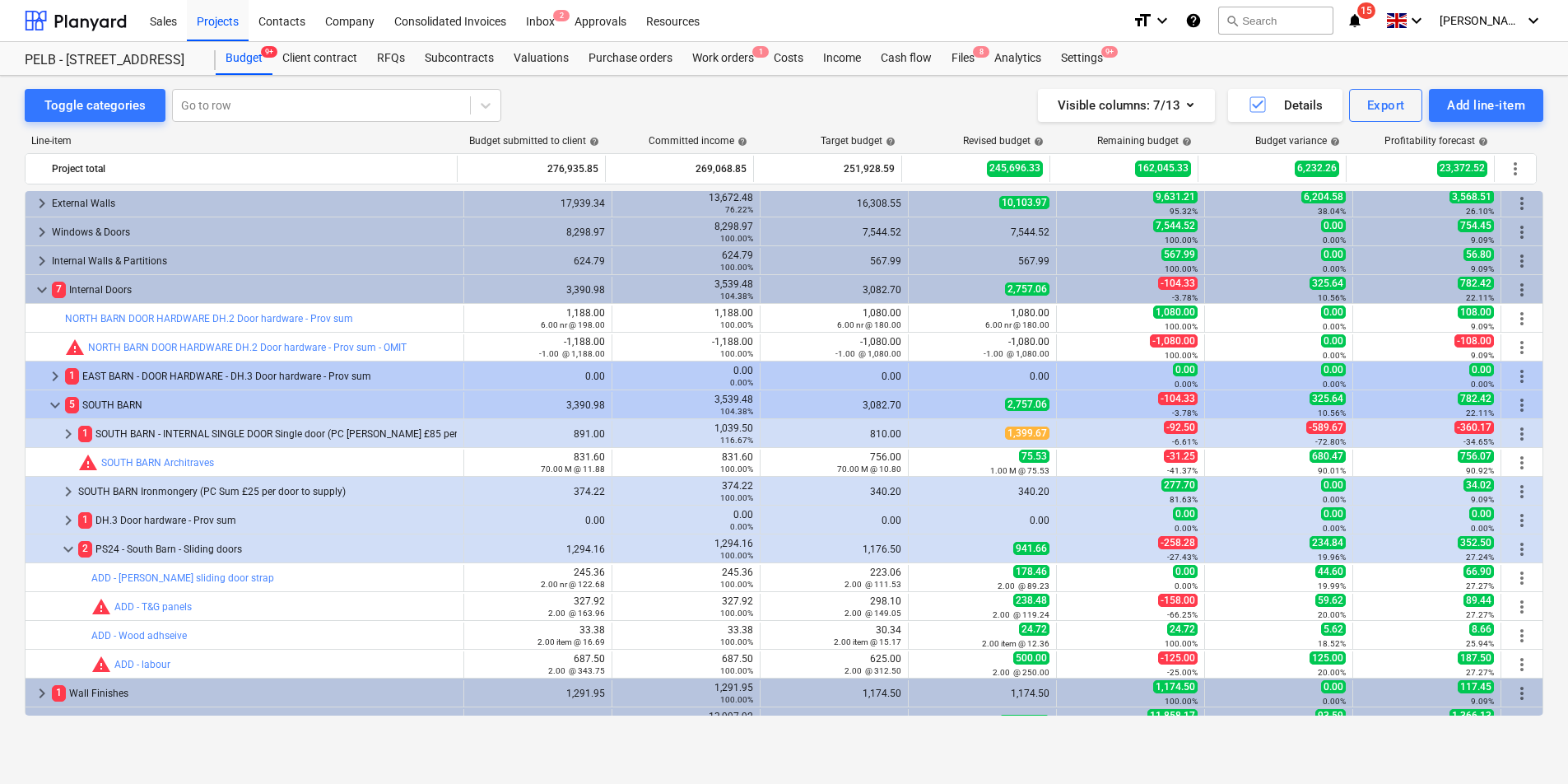
scroll to position [212, 0]
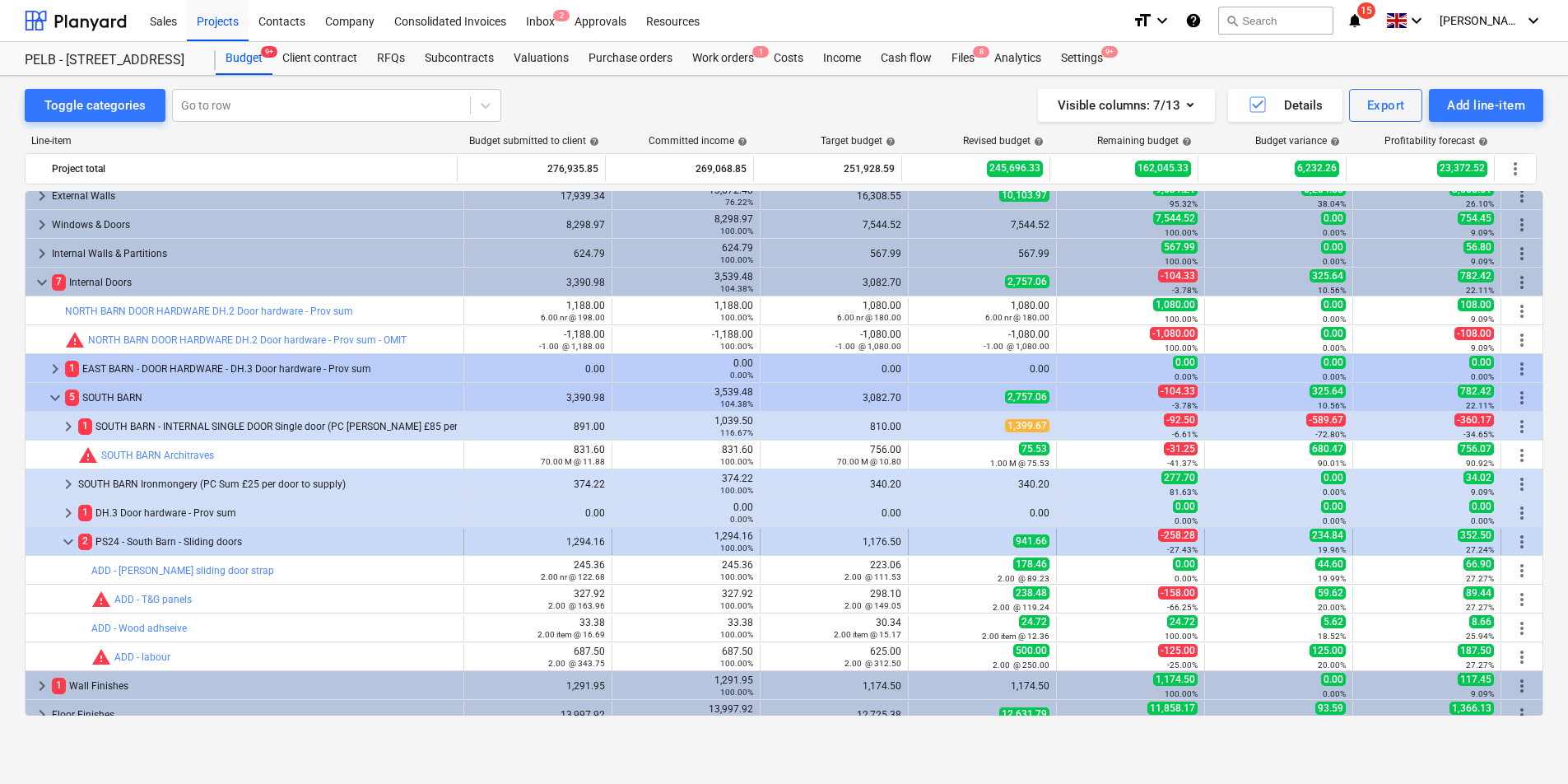
click at [1517, 539] on span "more_vert" at bounding box center [1522, 542] width 20 height 20
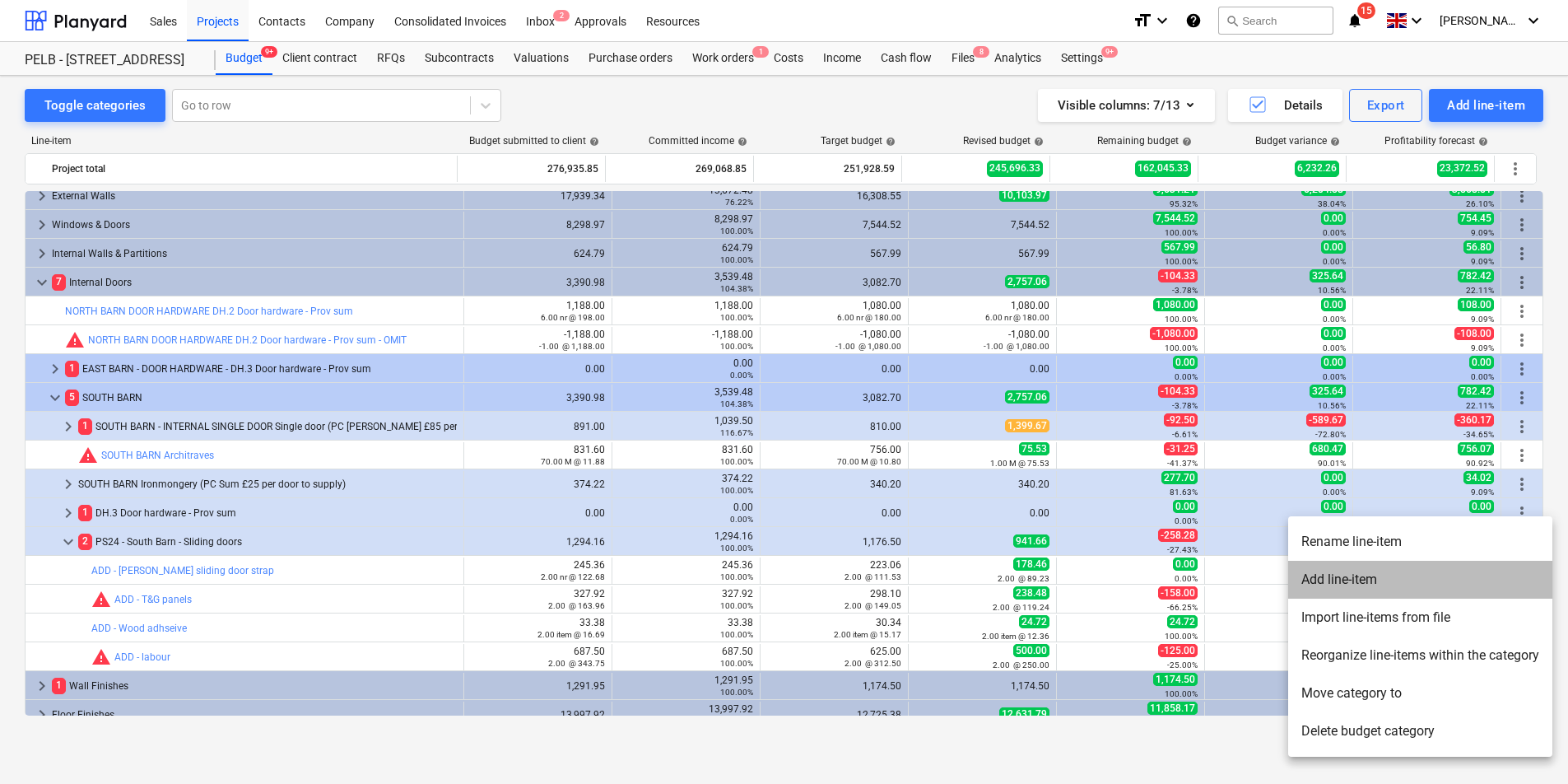
click at [1419, 580] on li "Add line-item" at bounding box center [1420, 579] width 264 height 38
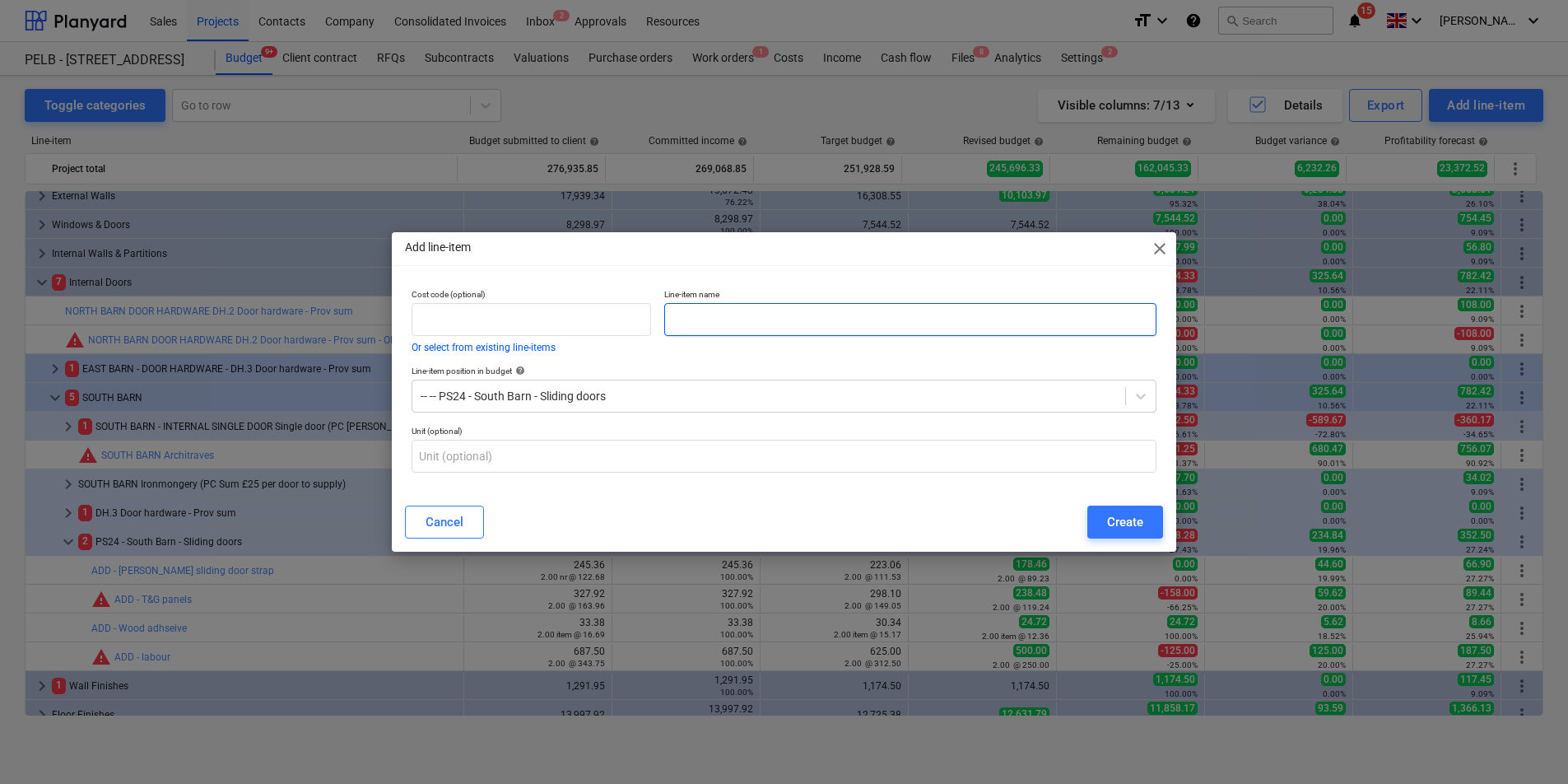
click at [865, 319] on input "text" at bounding box center [910, 319] width 492 height 33
type input "Additional labour"
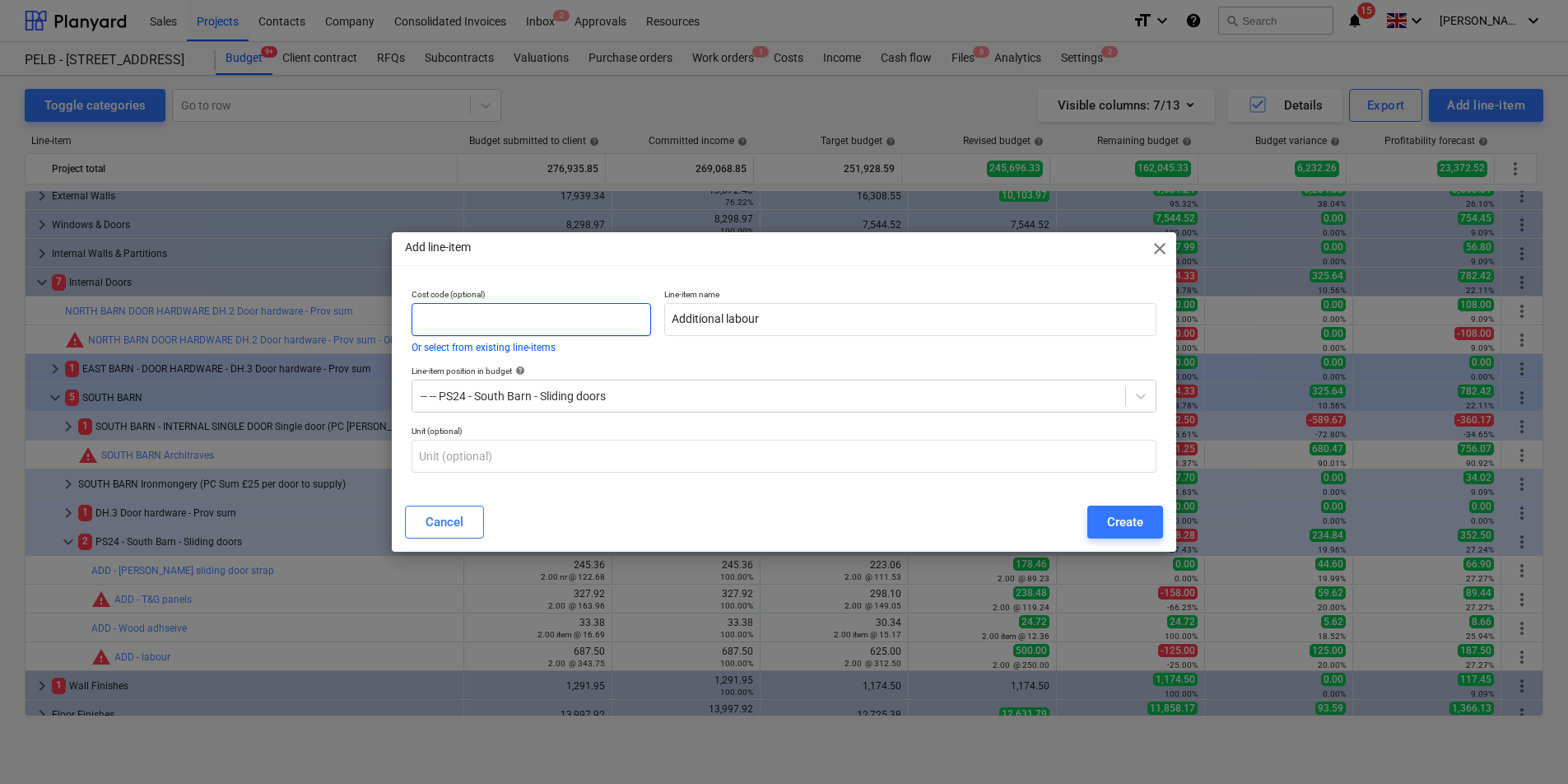
click at [489, 326] on input "text" at bounding box center [532, 319] width 240 height 33
type input "i"
click at [618, 435] on p "Unit (optional)" at bounding box center [784, 432] width 745 height 14
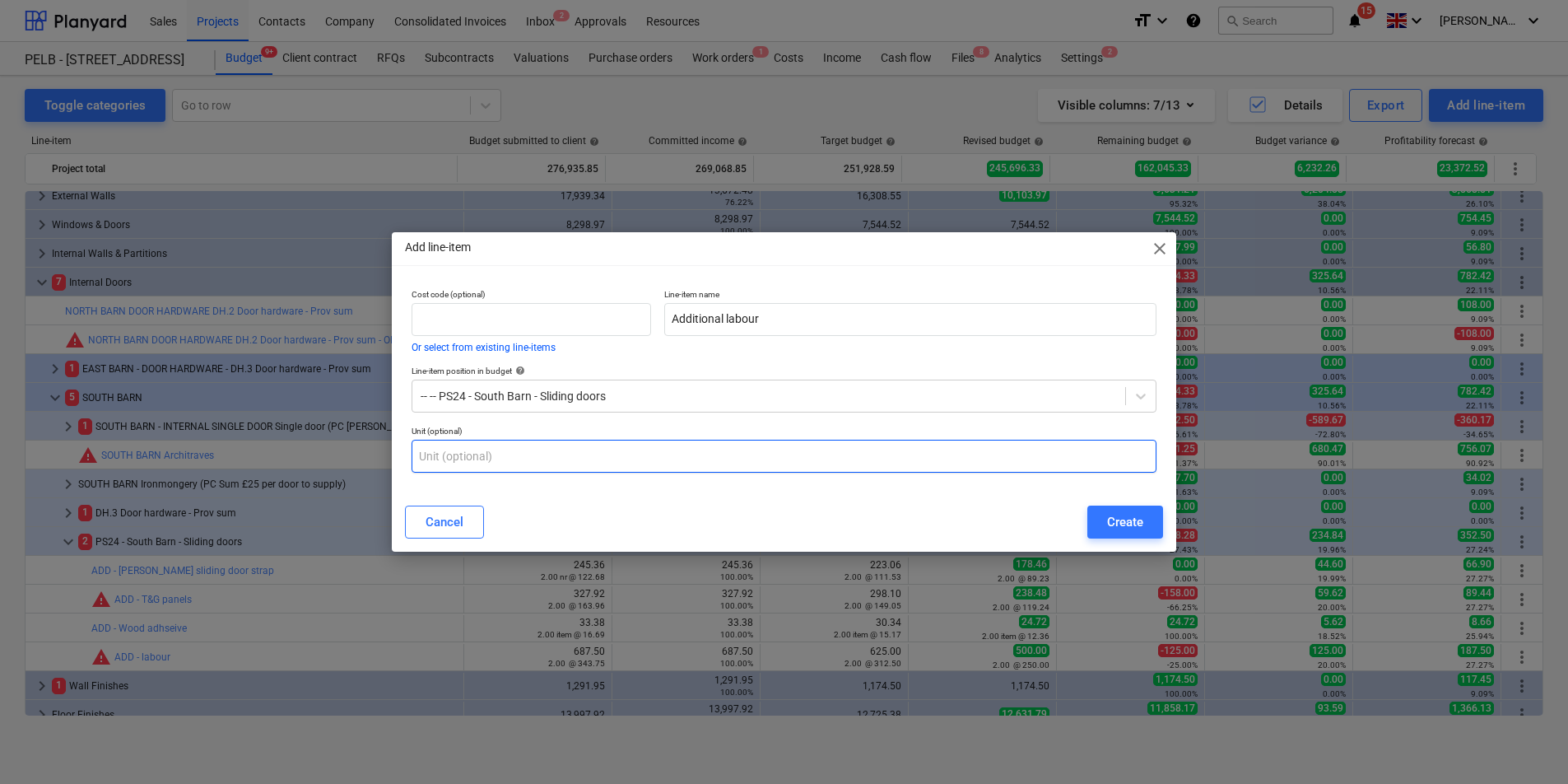
click at [618, 446] on input "text" at bounding box center [784, 456] width 745 height 33
type input "item"
click at [1119, 532] on div "Create" at bounding box center [1125, 521] width 37 height 21
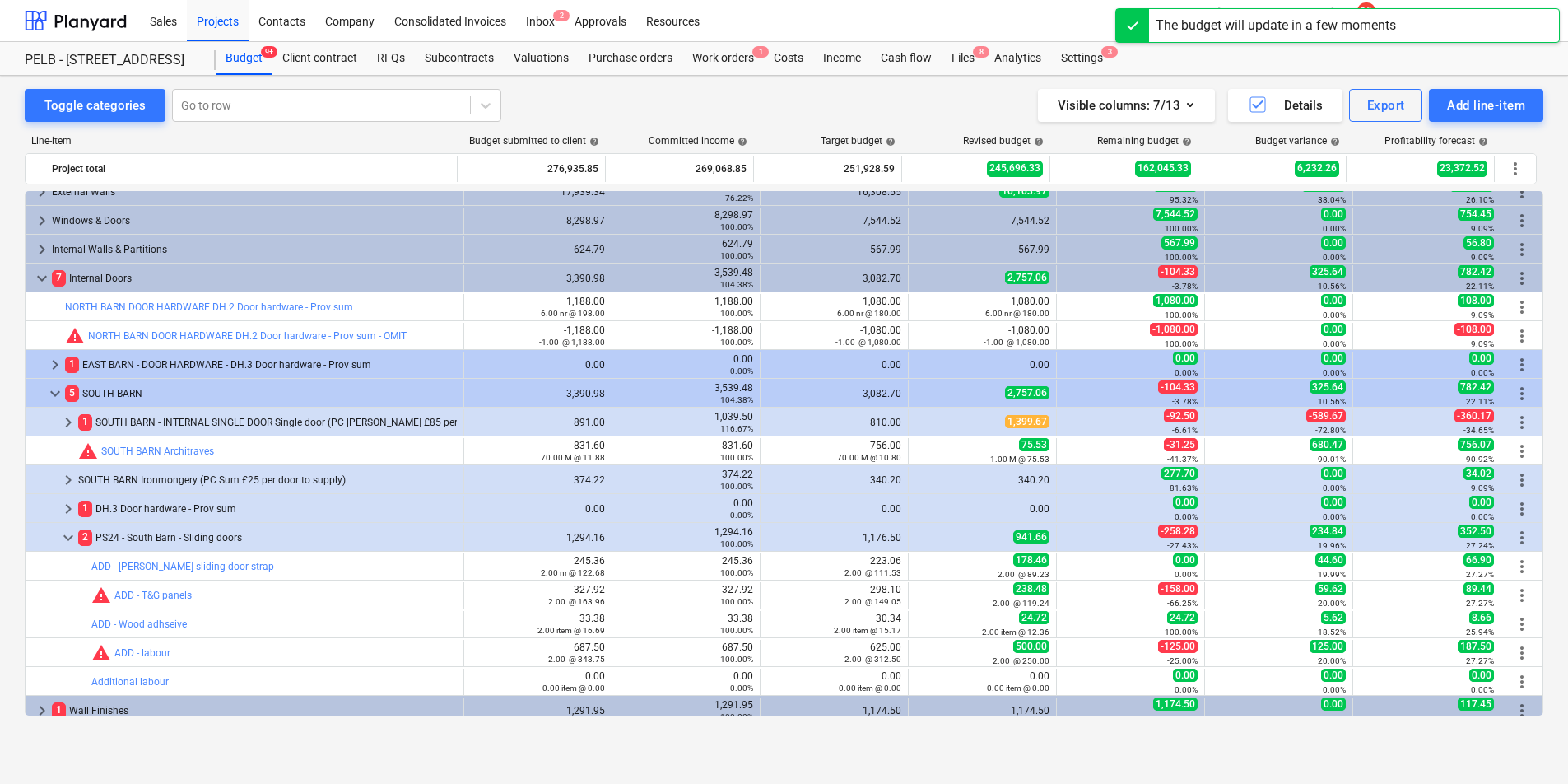
scroll to position [219, 0]
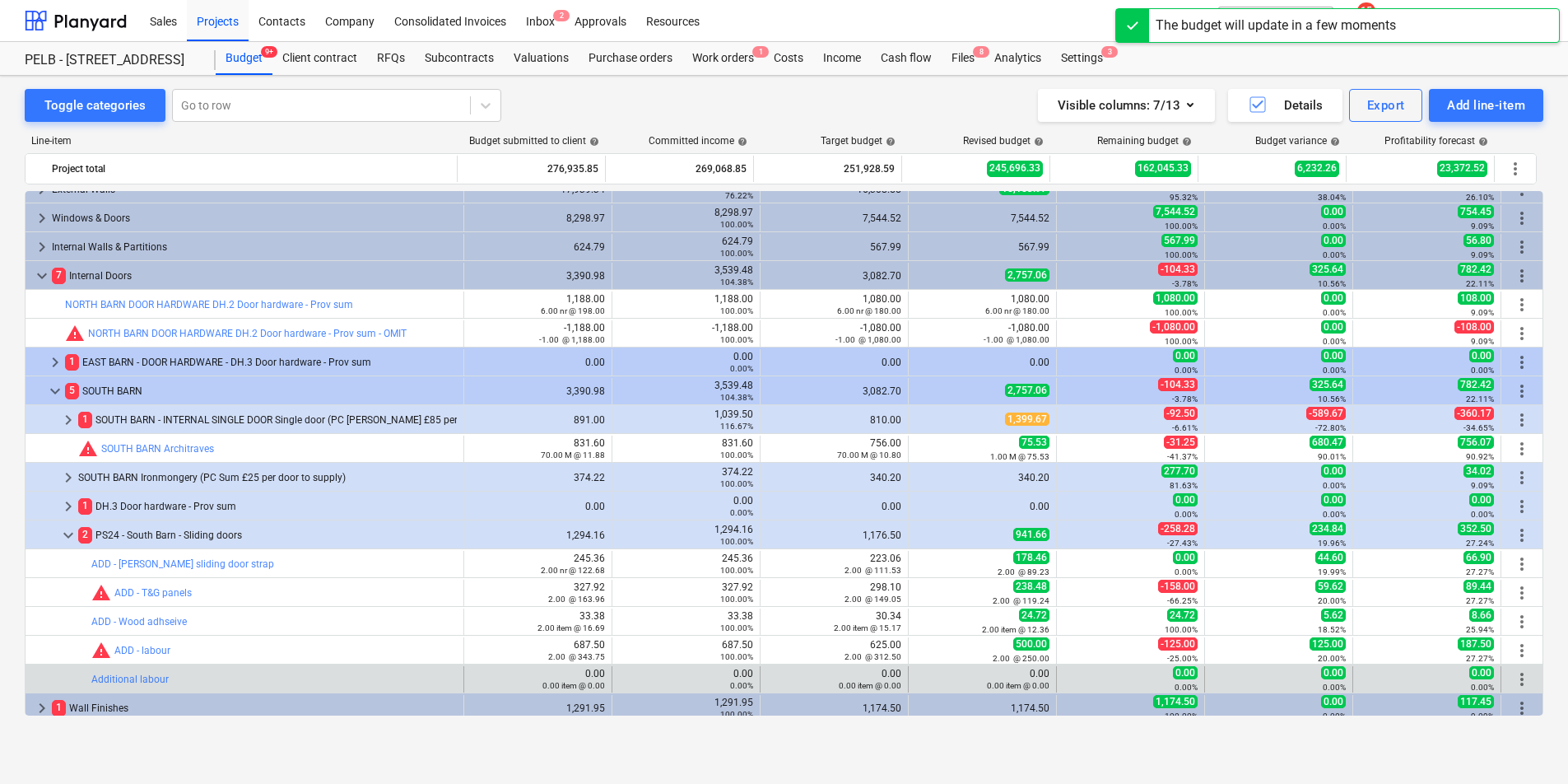
click at [1517, 676] on span "more_vert" at bounding box center [1522, 680] width 20 height 20
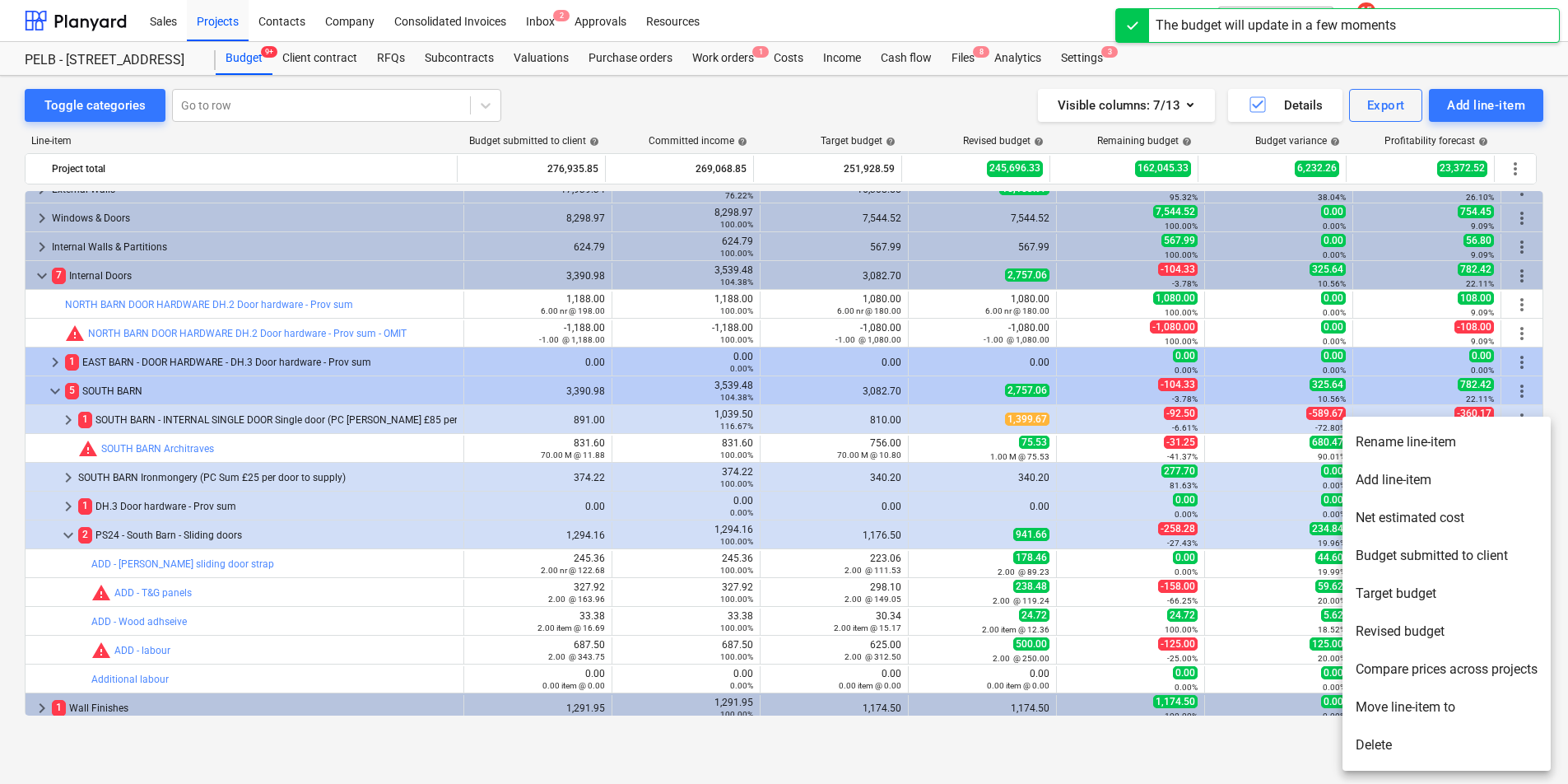
click at [1387, 436] on li "Rename line-item" at bounding box center [1447, 442] width 209 height 38
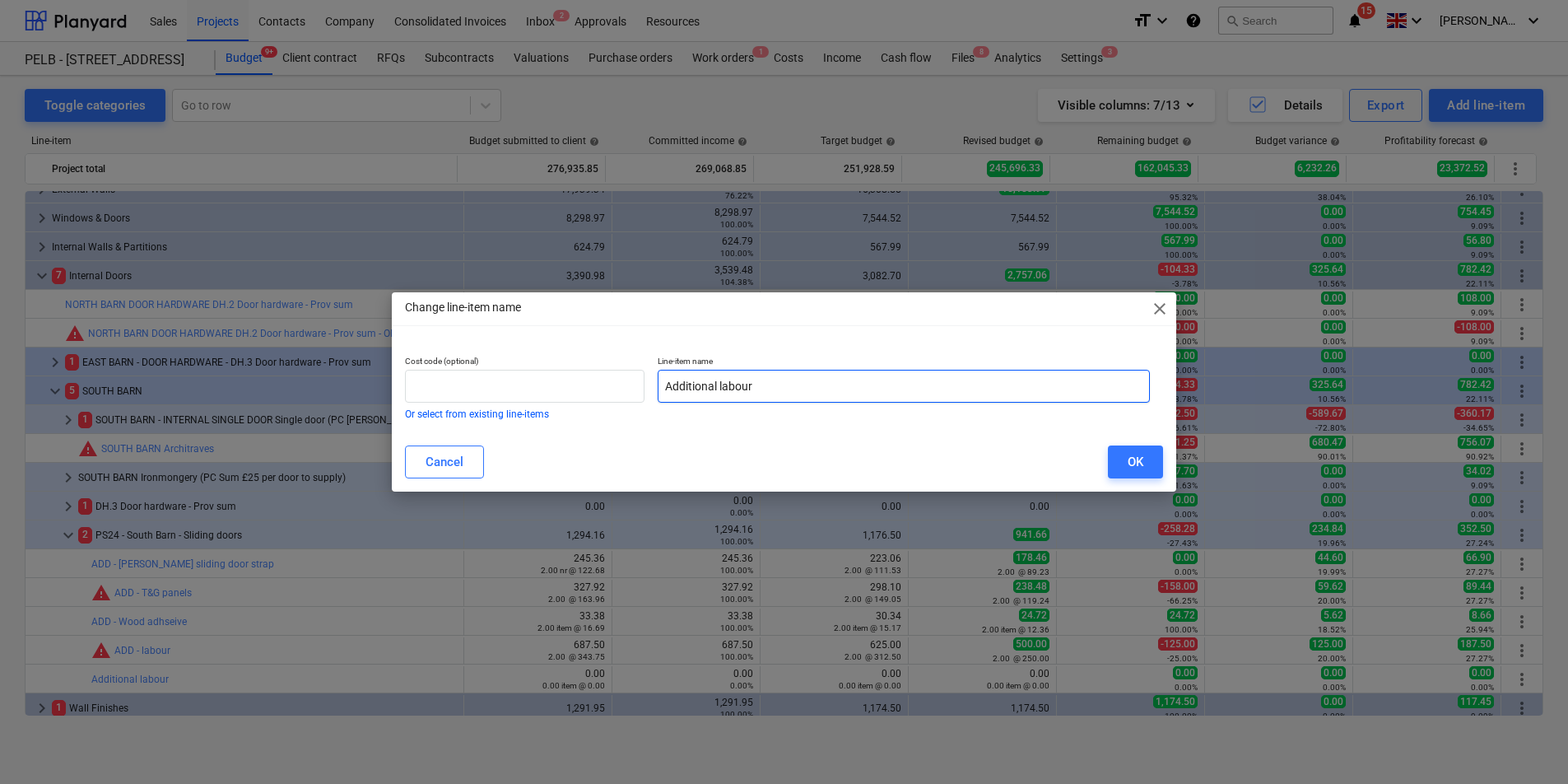
click at [665, 383] on input "Additional labour" at bounding box center [904, 386] width 492 height 33
type input "ADD - Additional labour"
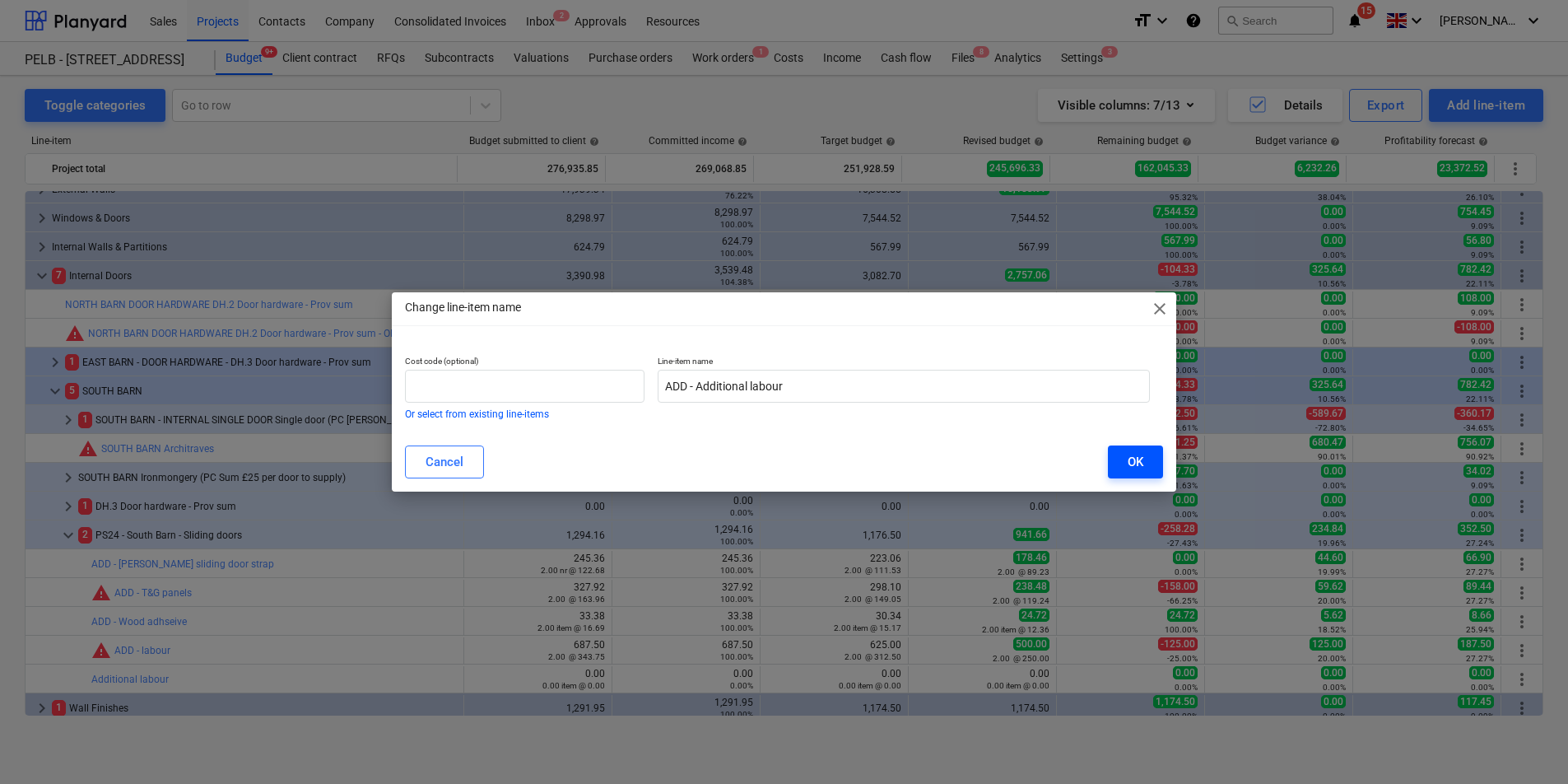
click at [1122, 456] on button "OK" at bounding box center [1135, 462] width 55 height 33
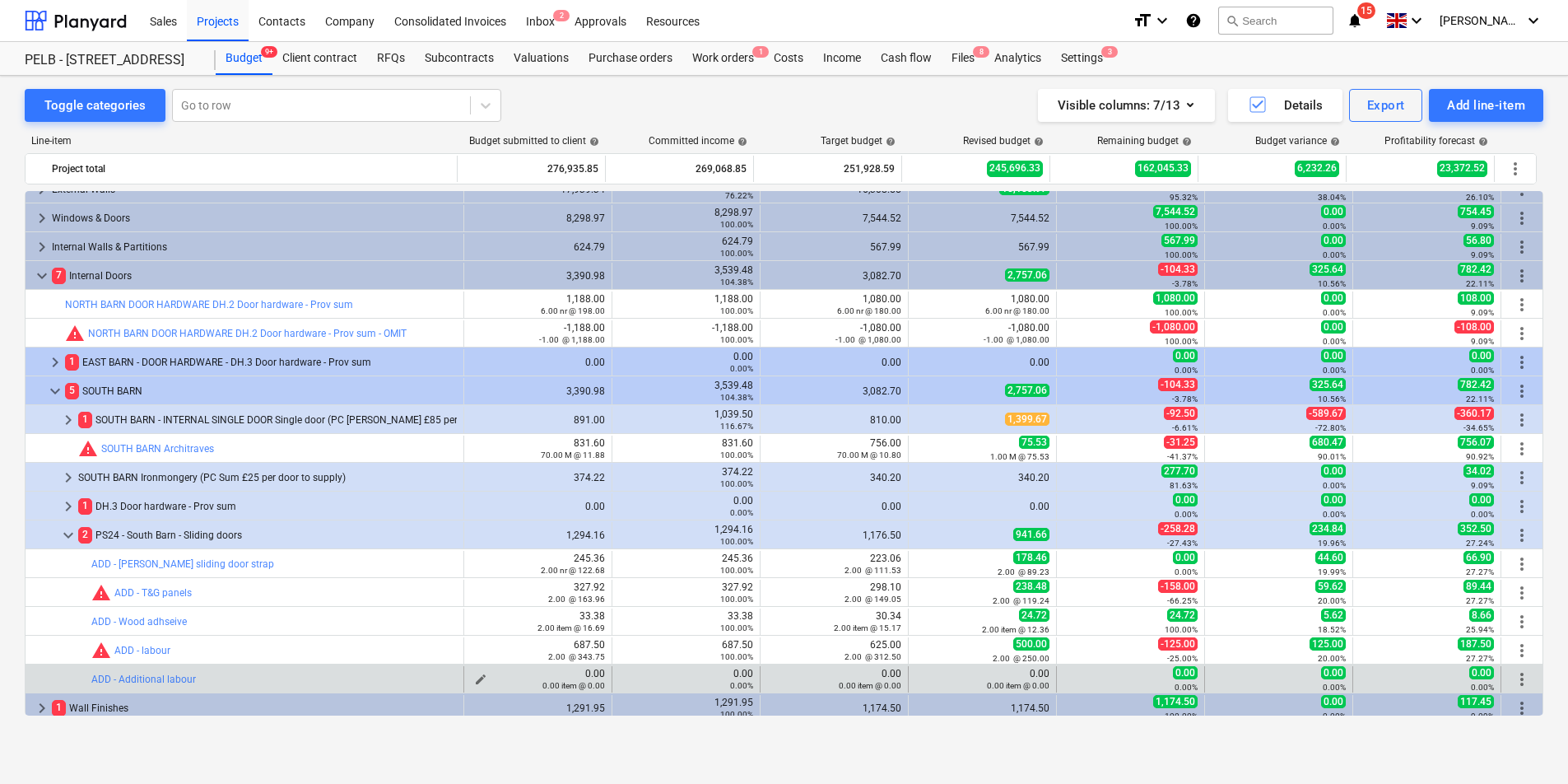
click at [474, 678] on span "edit" at bounding box center [480, 679] width 13 height 13
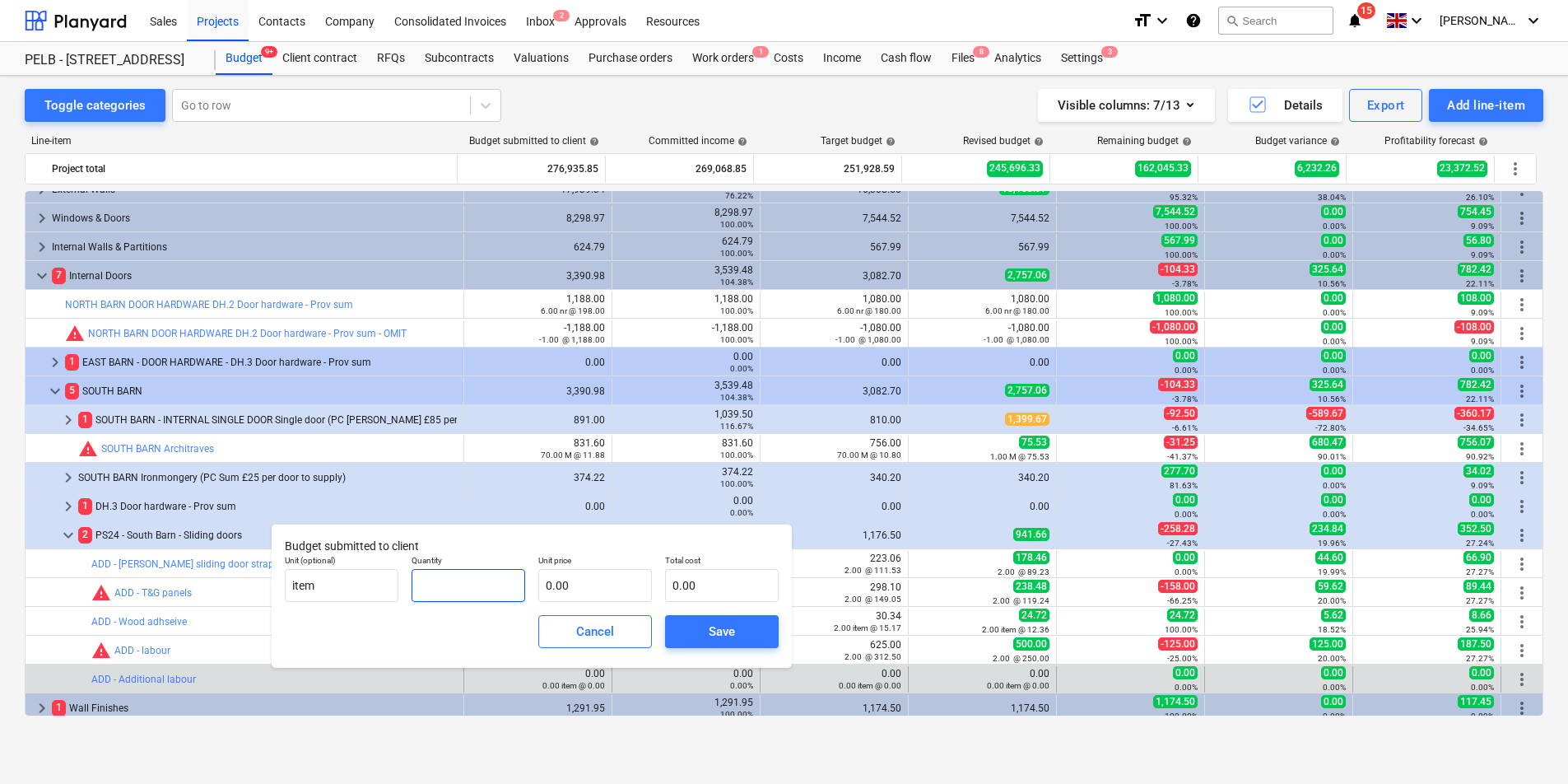
click at [473, 583] on input "text" at bounding box center [468, 585] width 113 height 33
type input "1.00"
click at [589, 580] on input "text" at bounding box center [596, 585] width 113 height 33
type input "1"
type input "1.00"
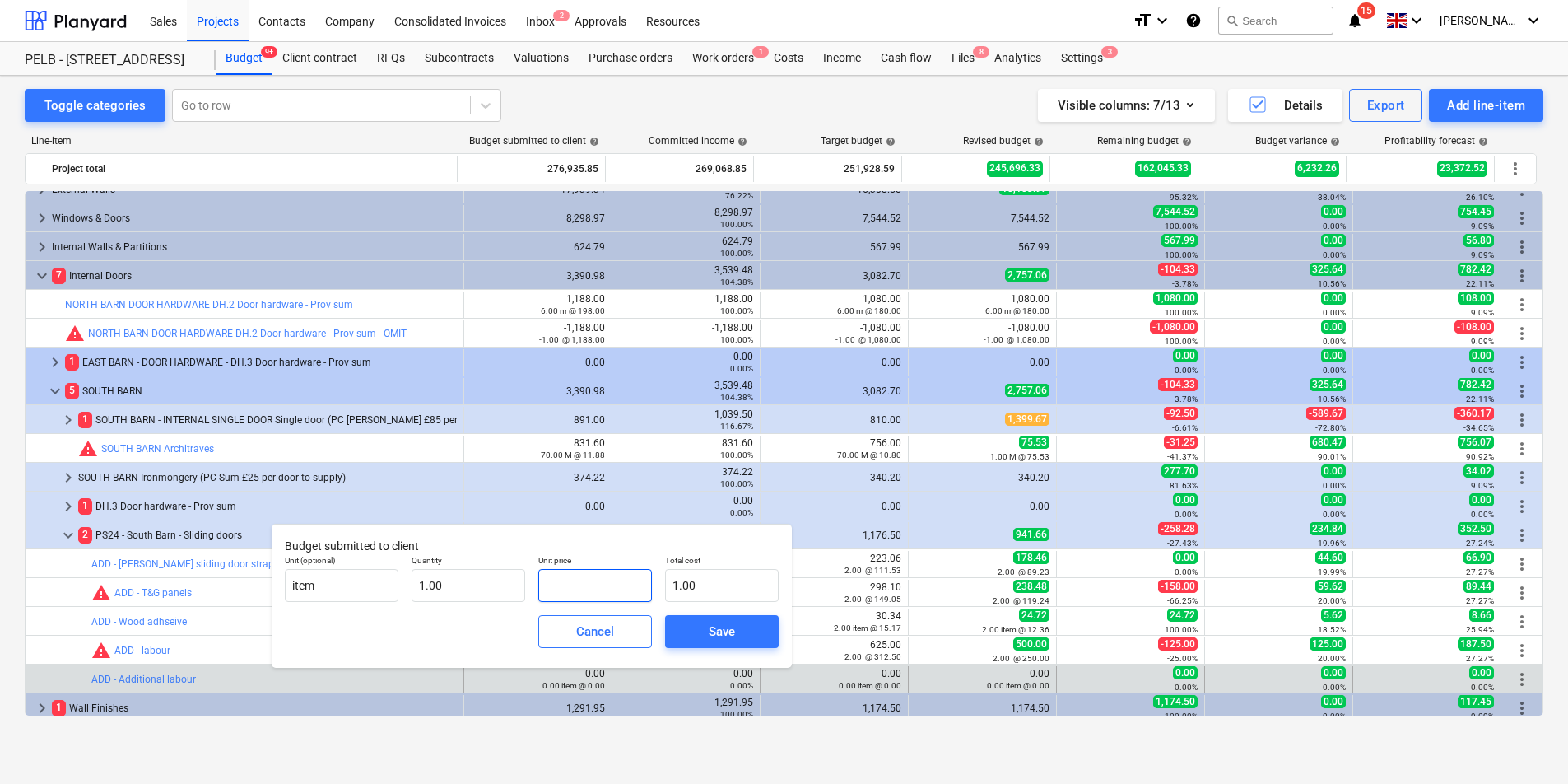
type input "0.00"
click at [611, 635] on div "Cancel" at bounding box center [595, 631] width 38 height 21
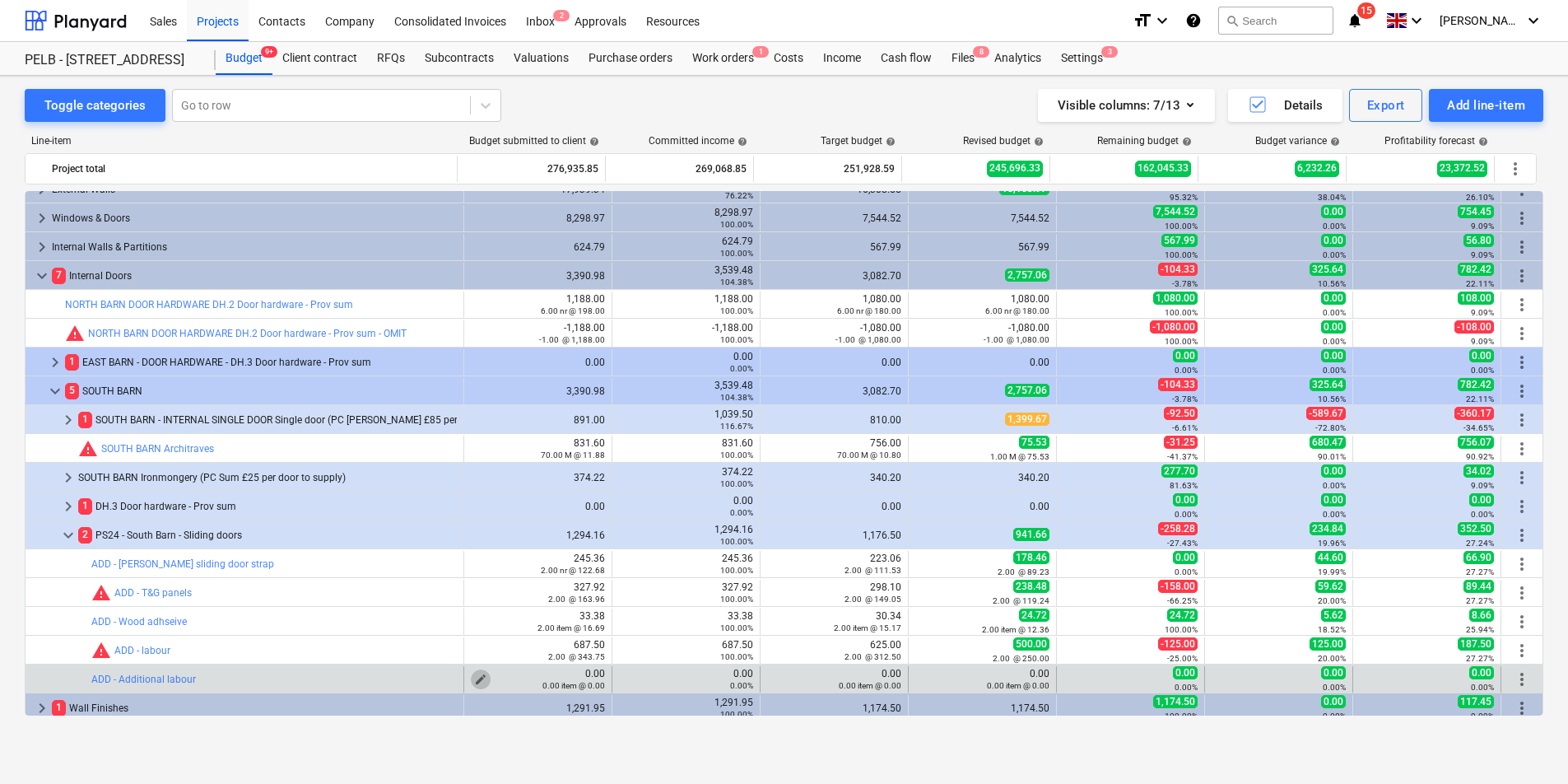
click at [474, 675] on span "edit" at bounding box center [480, 679] width 13 height 13
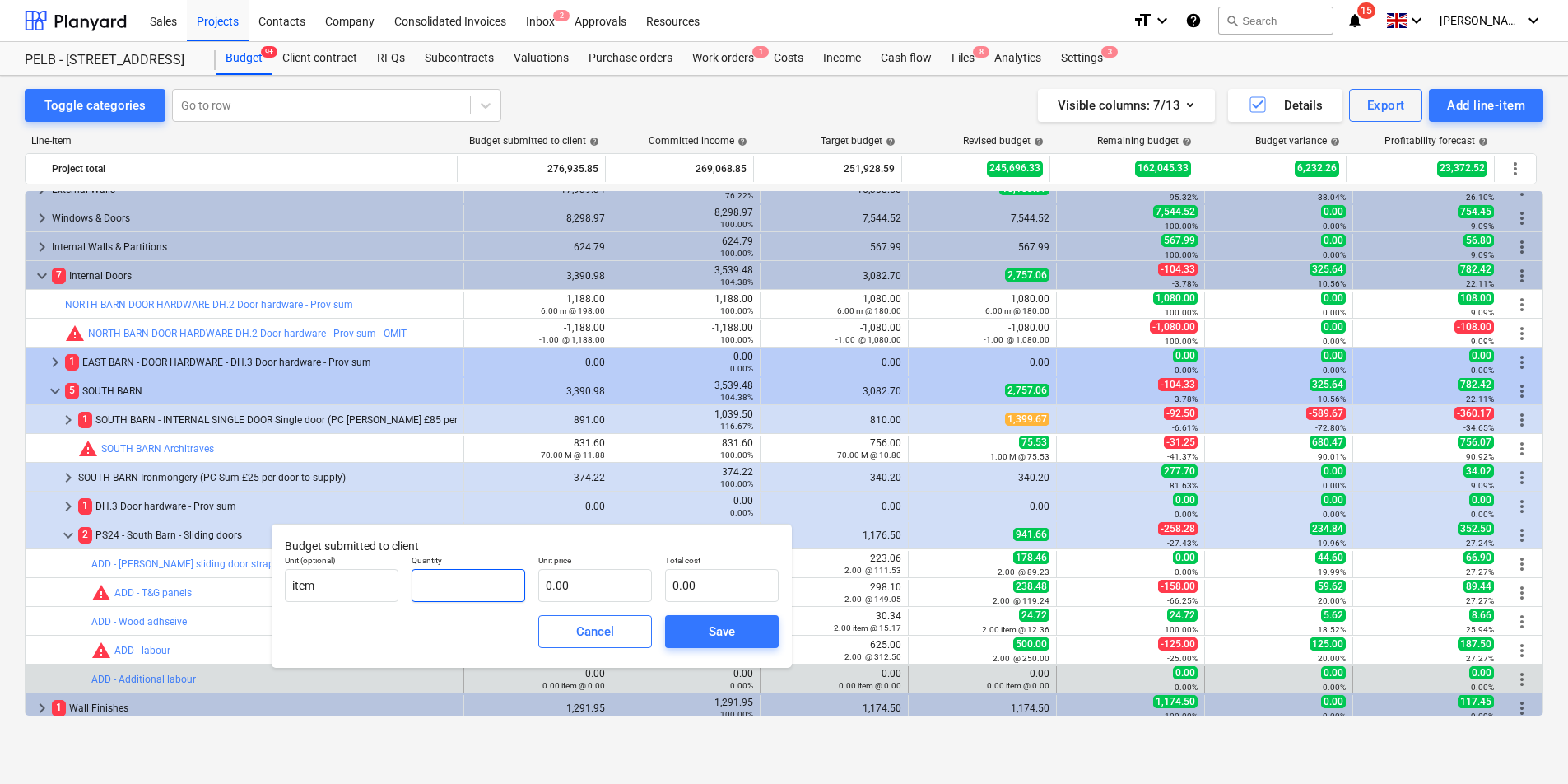
click at [498, 582] on input "text" at bounding box center [468, 585] width 113 height 33
type input "1.00"
click at [588, 588] on input "text" at bounding box center [596, 585] width 113 height 33
type input "4"
type input "4.00"
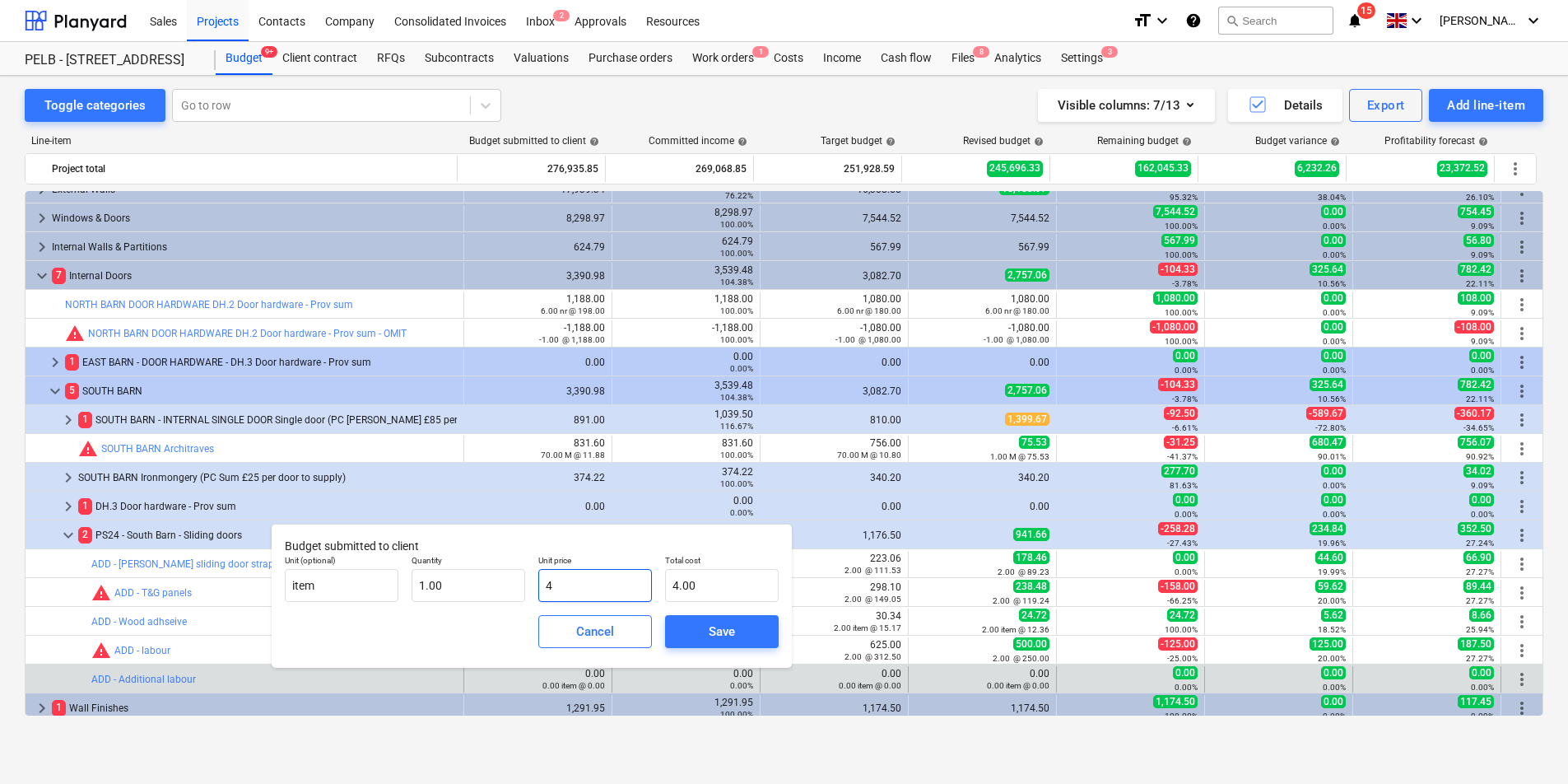
type input "44"
type input "44.00"
type input "446"
type input "446.00"
type input "446.8"
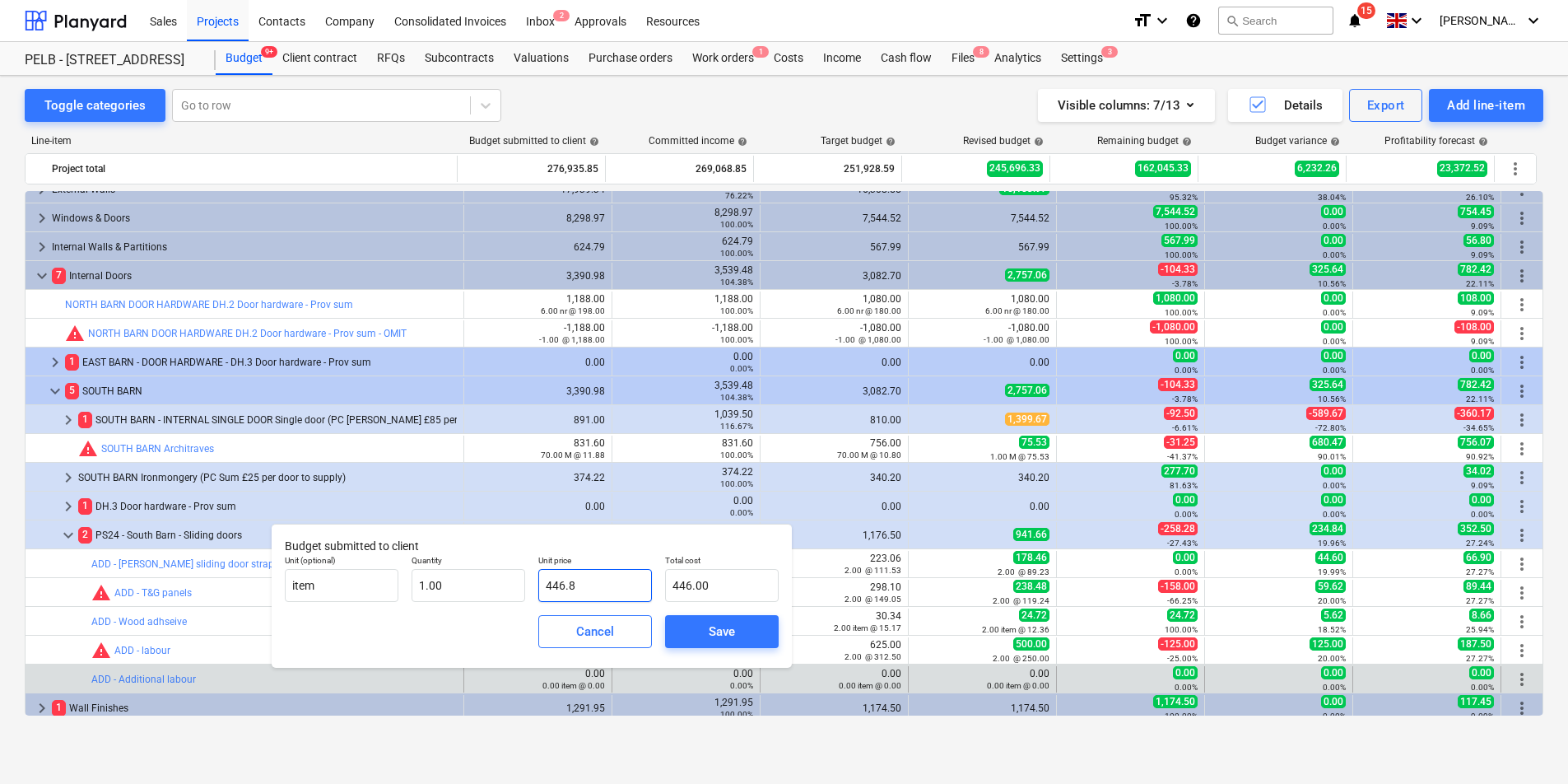
type input "446.80"
type input "446.88"
click at [729, 628] on div "Save" at bounding box center [722, 631] width 27 height 21
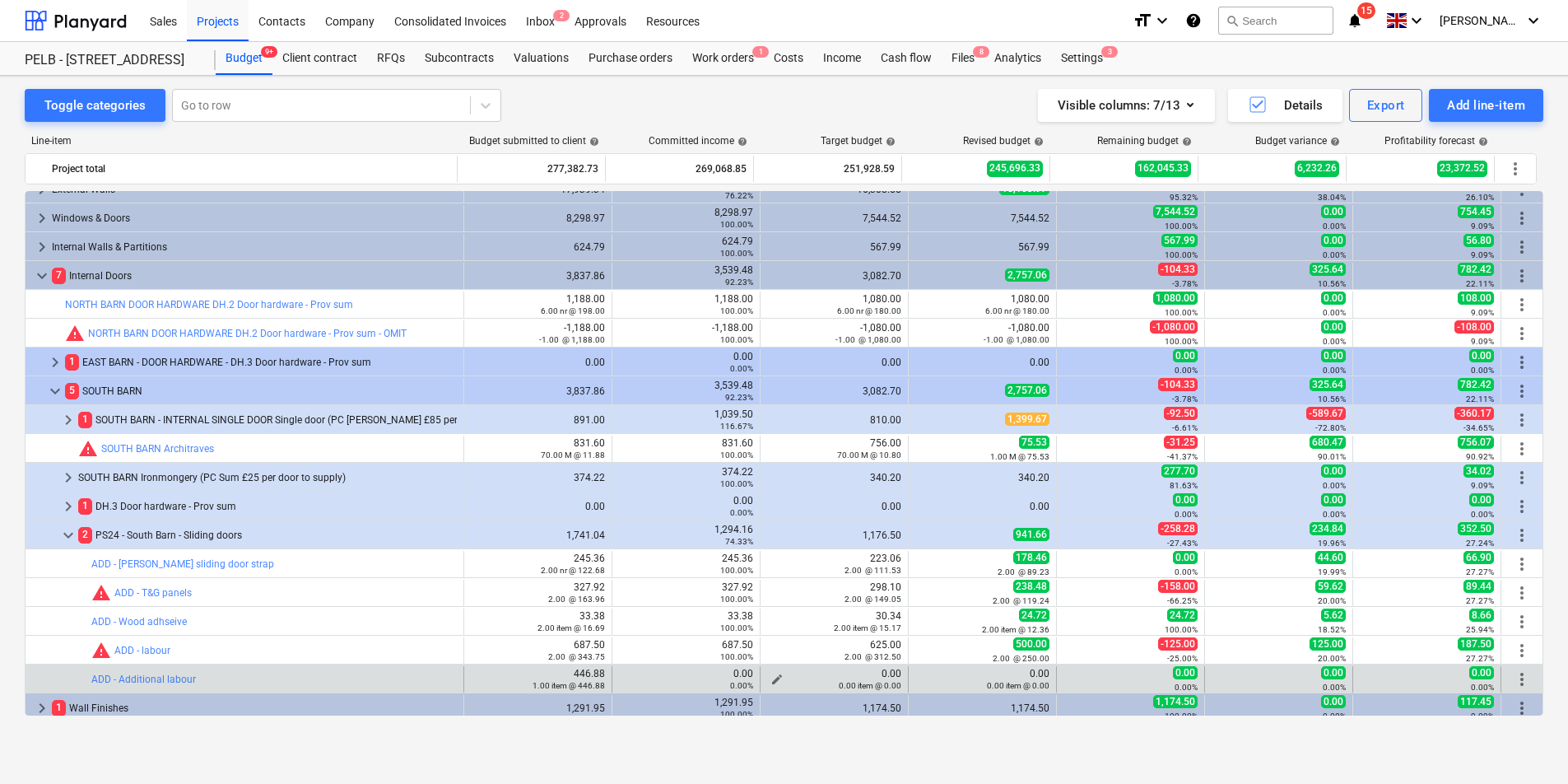
click at [770, 678] on span "edit" at bounding box center [777, 679] width 13 height 13
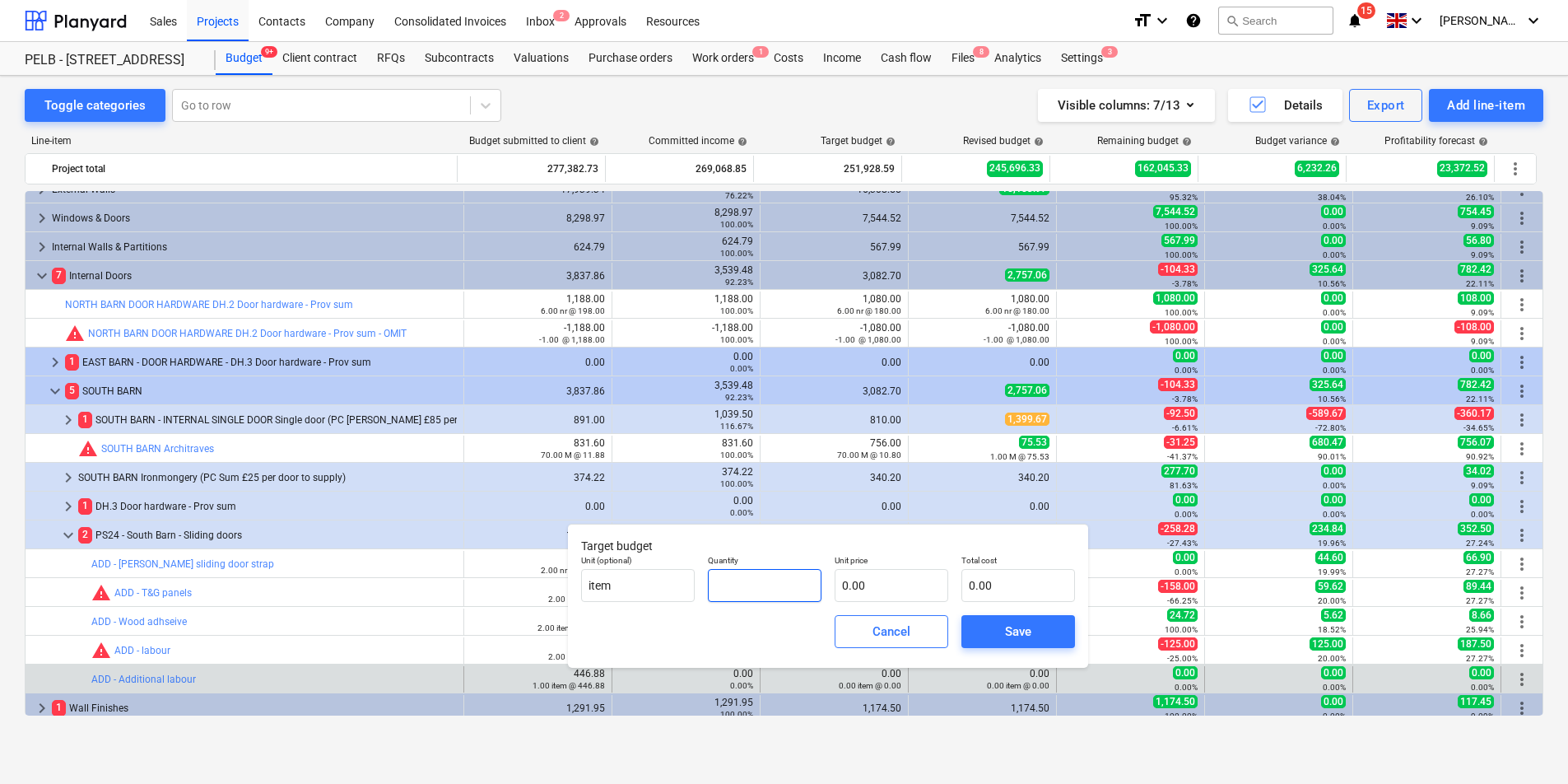
click at [783, 587] on input "text" at bounding box center [765, 585] width 113 height 33
type input "1.00"
click at [873, 588] on input "text" at bounding box center [891, 585] width 113 height 33
type input "4"
type input "4.00"
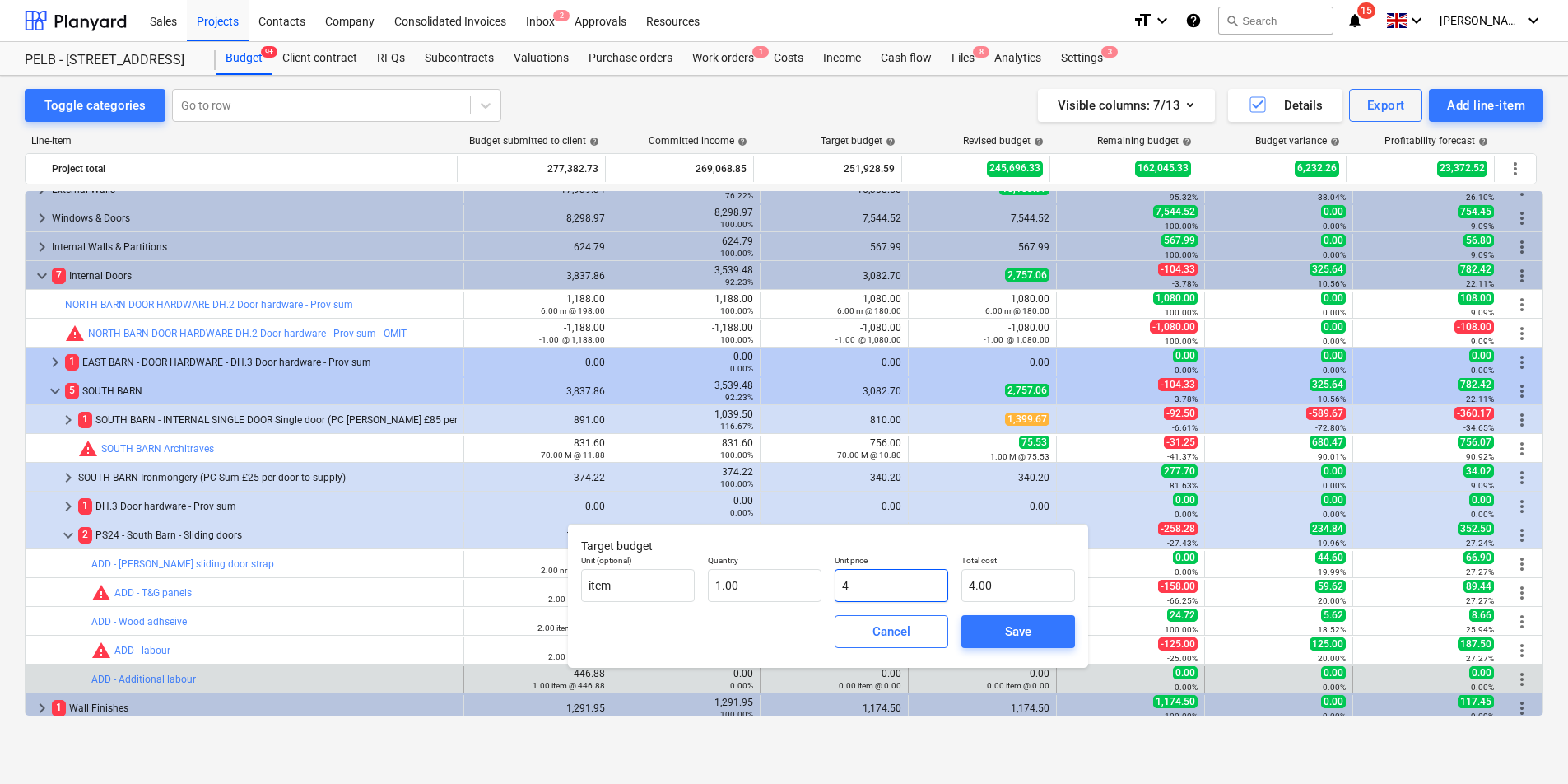
type input "40"
type input "40.00"
type input "406"
type input "406.00"
type input "406.2"
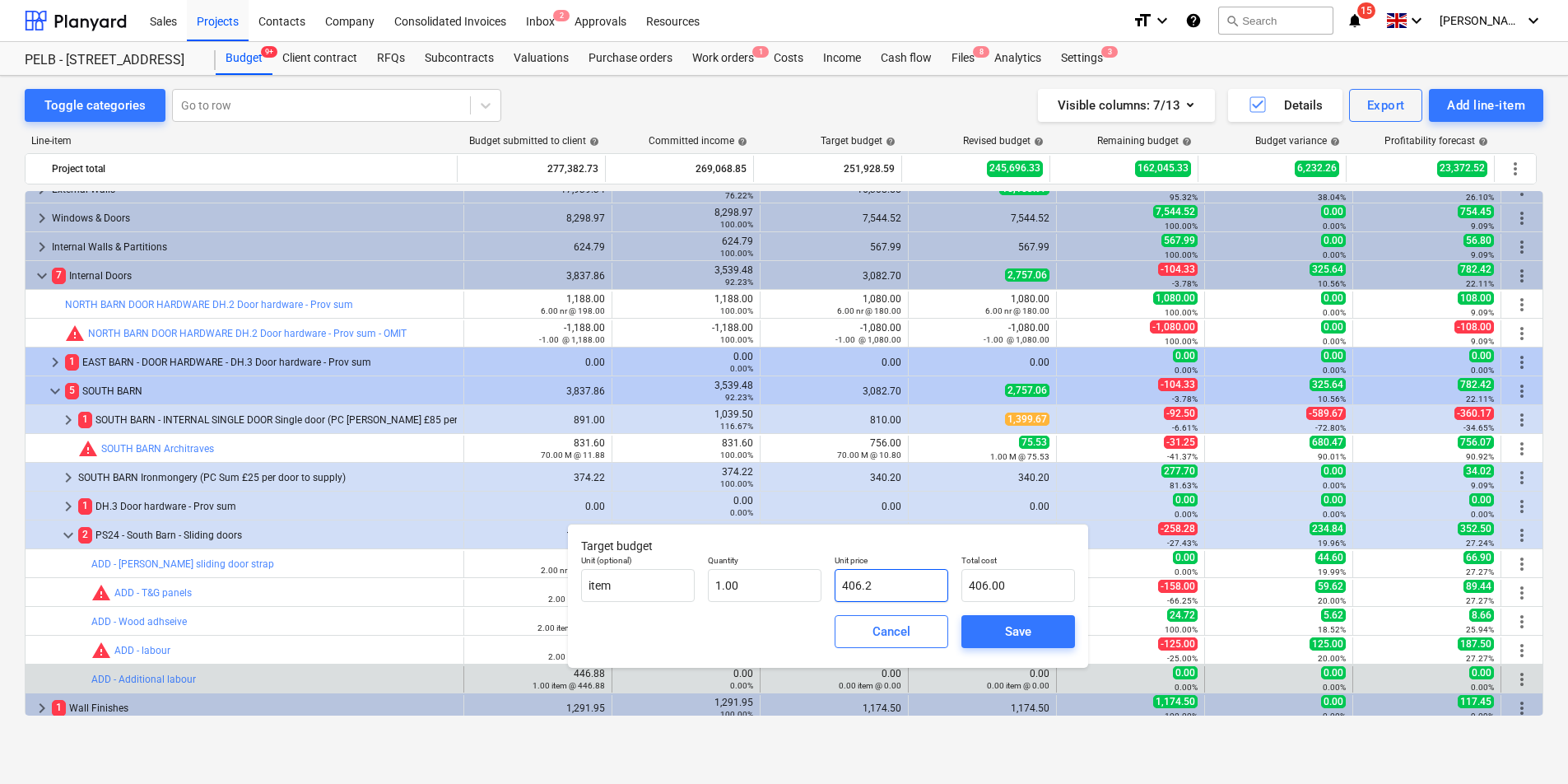
type input "406.20"
type input "406.25"
click at [991, 626] on span "Save" at bounding box center [1018, 631] width 74 height 21
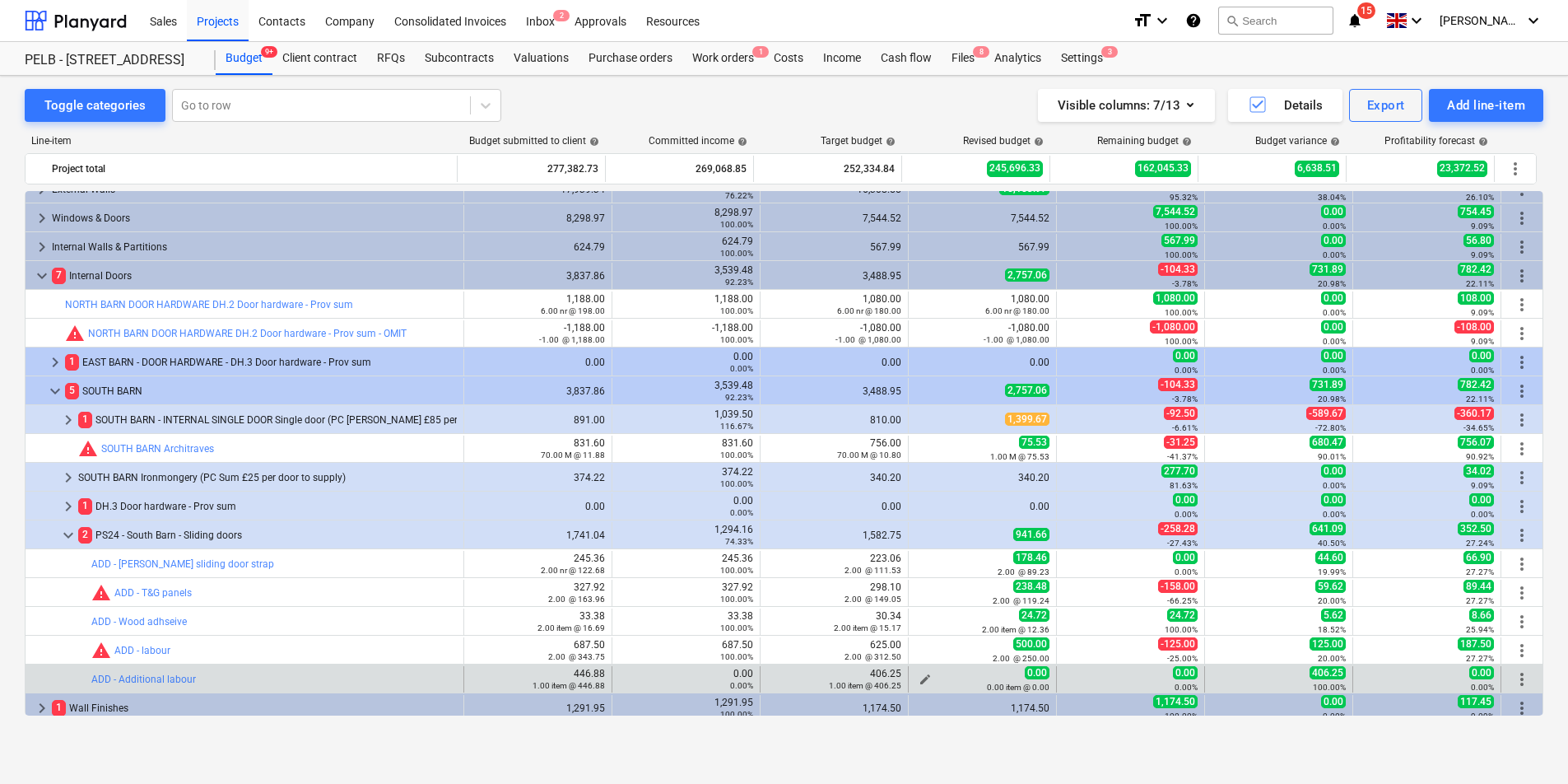
click at [923, 678] on span "edit" at bounding box center [925, 679] width 13 height 13
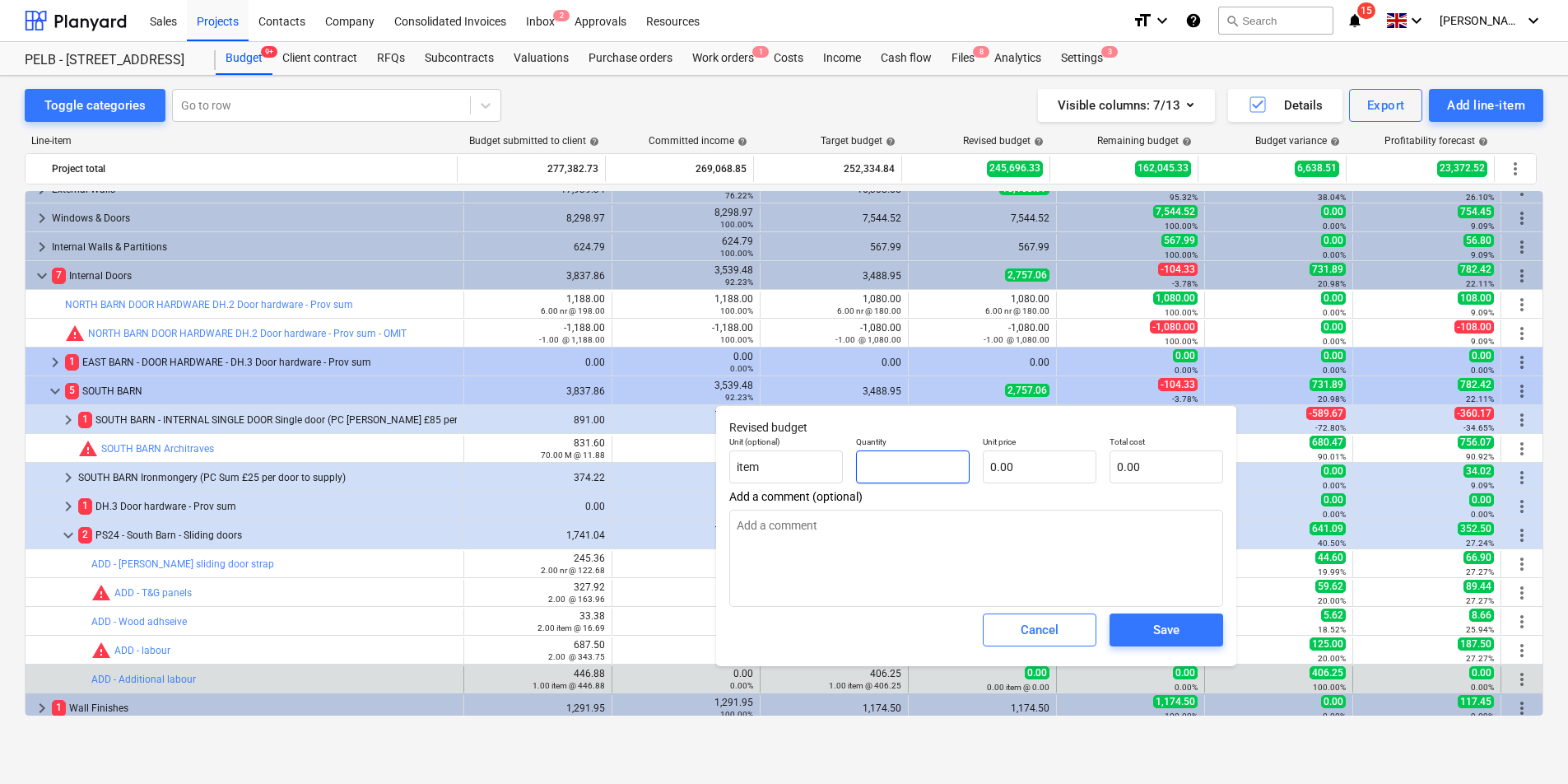
click at [947, 455] on input "text" at bounding box center [913, 467] width 113 height 33
type input "1"
type textarea "x"
type input "1.00"
type textarea "x"
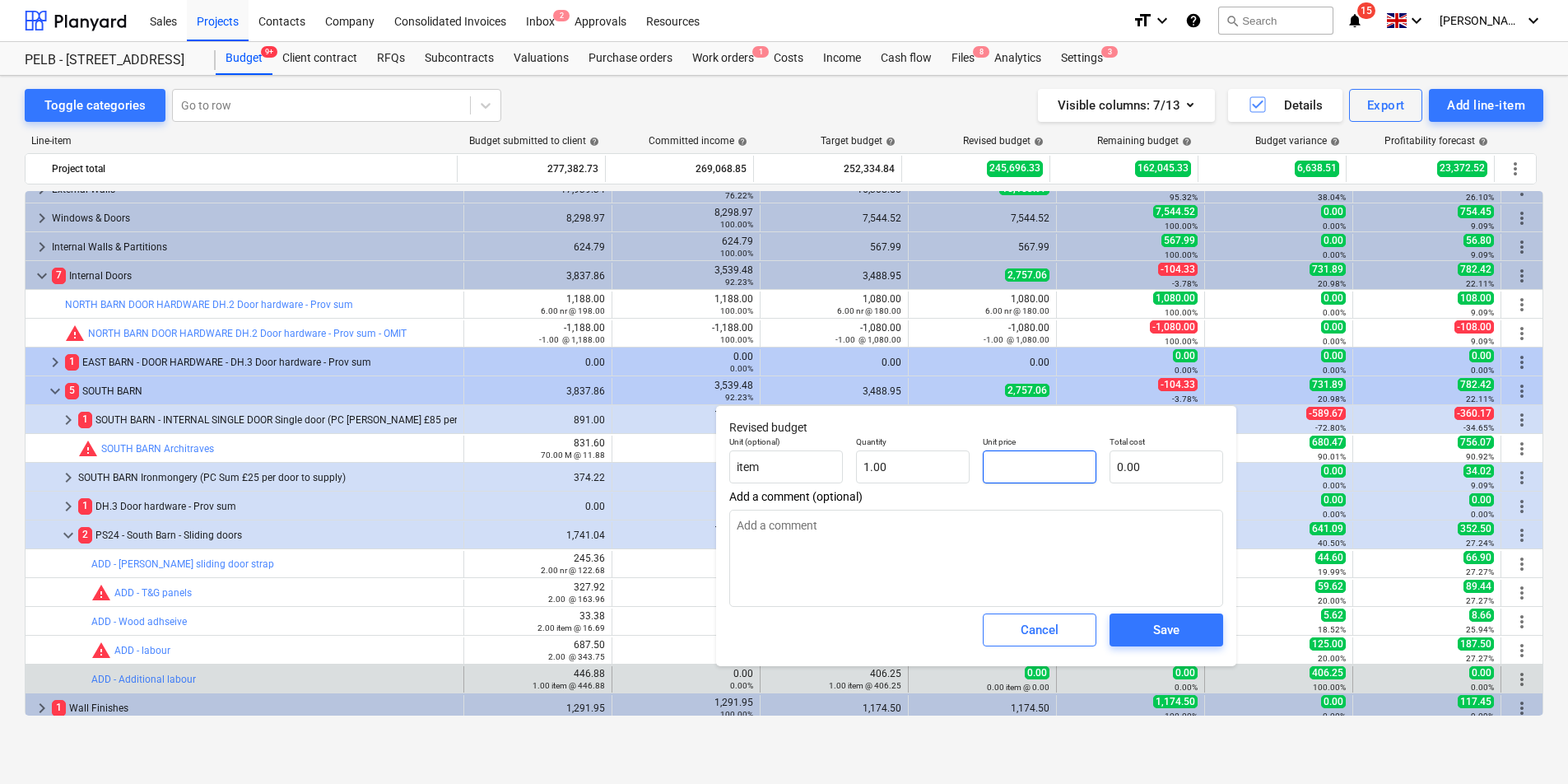
click at [1094, 465] on input "text" at bounding box center [1039, 467] width 113 height 33
type input "3"
type textarea "x"
type input "3.00"
type input "32"
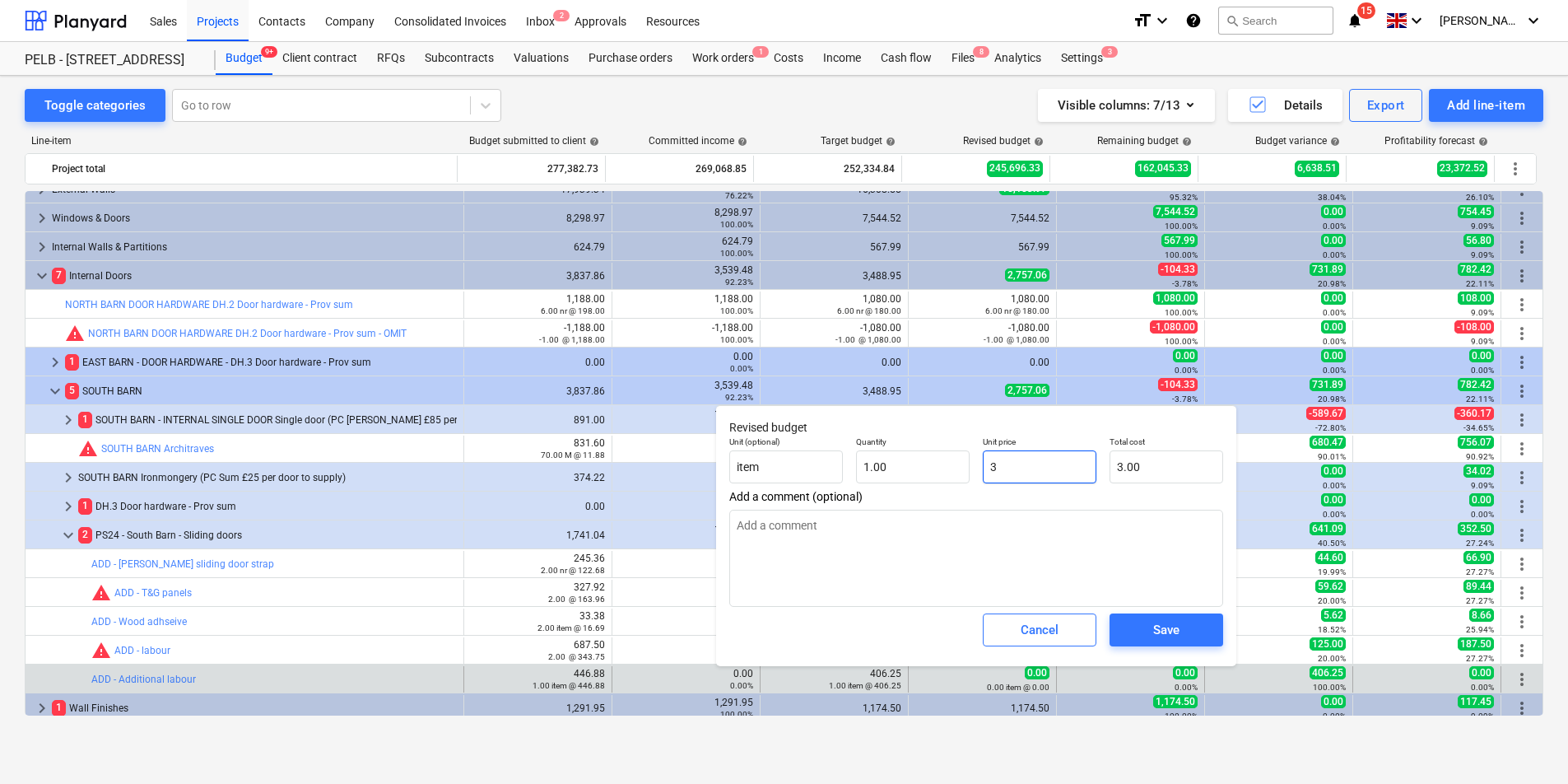
type textarea "x"
type input "32.00"
type input "325"
type textarea "x"
type input "325.00"
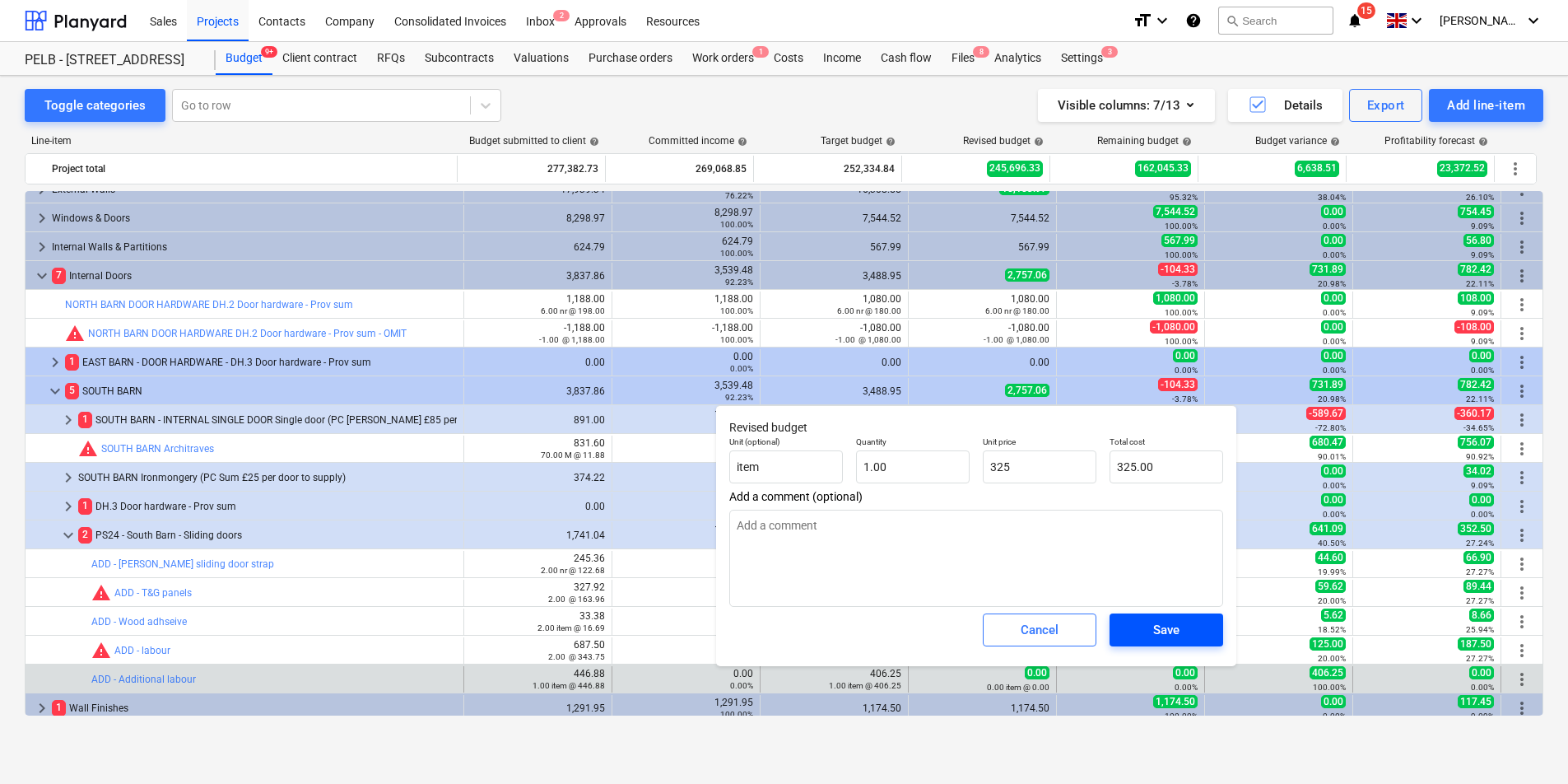
type input "325.00"
click at [1160, 629] on div "Save" at bounding box center [1166, 629] width 27 height 21
type textarea "x"
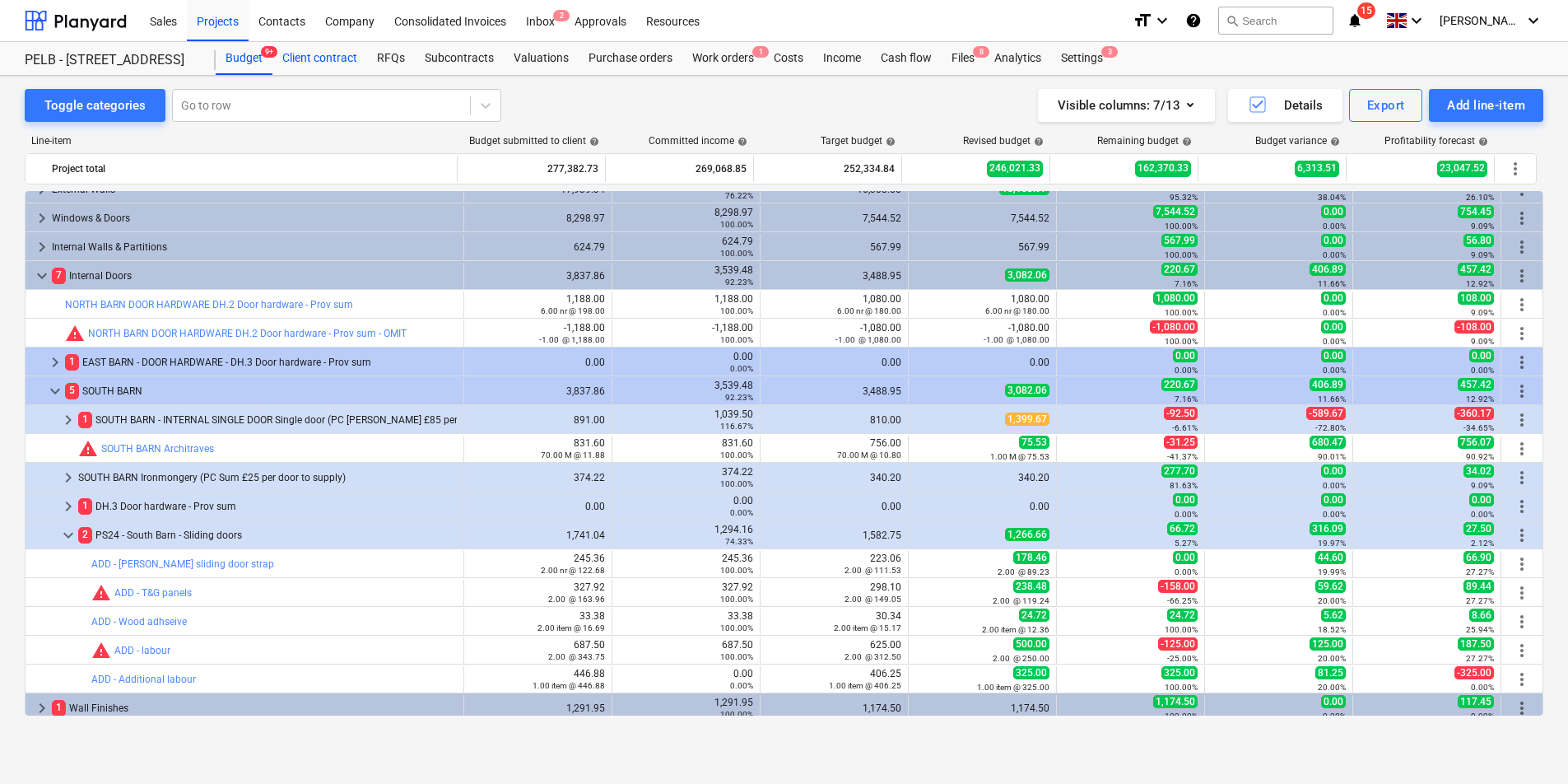
click at [322, 58] on div "Client contract" at bounding box center [319, 59] width 94 height 33
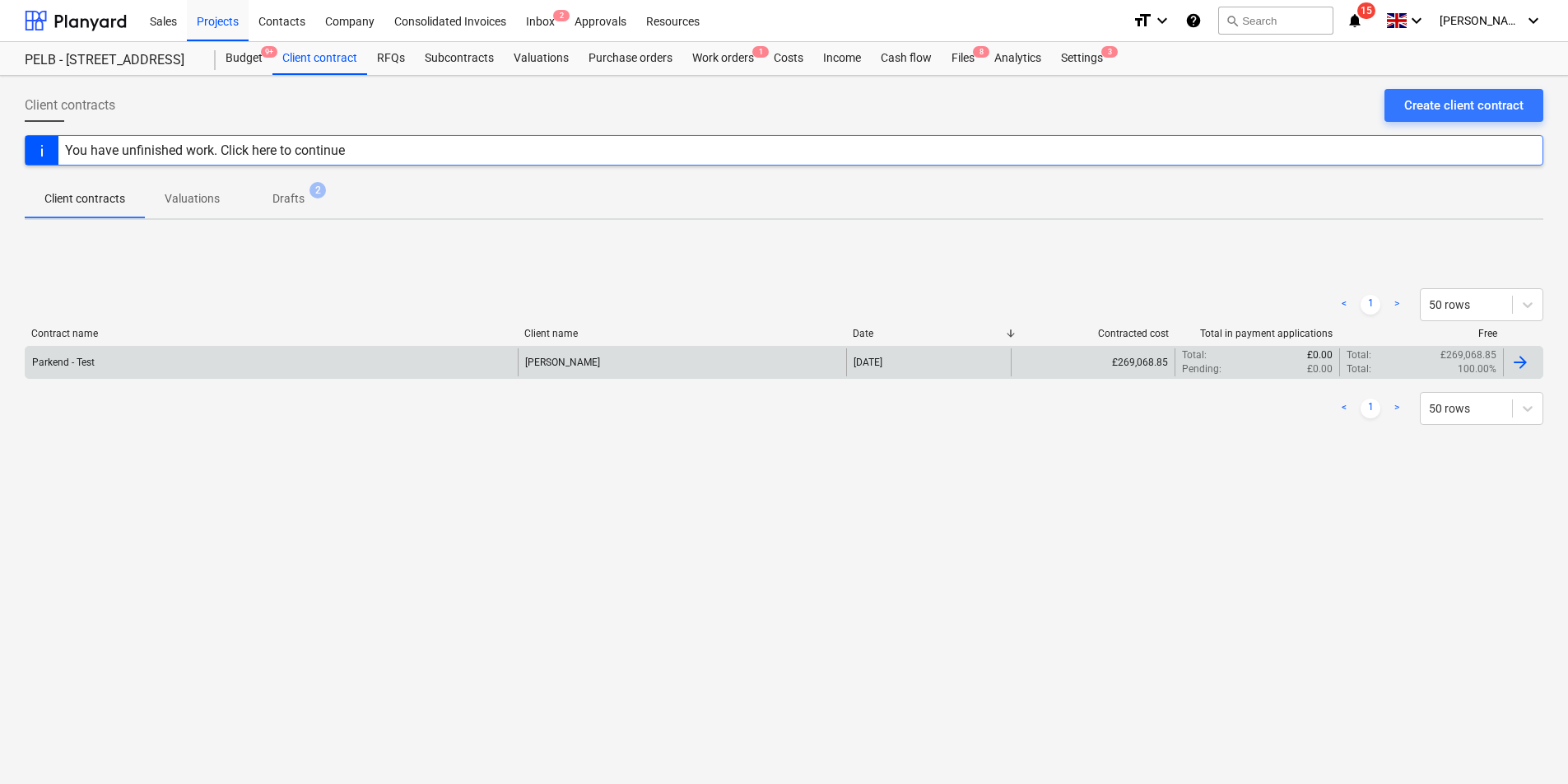
click at [1023, 365] on div "£269,068.85" at bounding box center [1092, 362] width 164 height 28
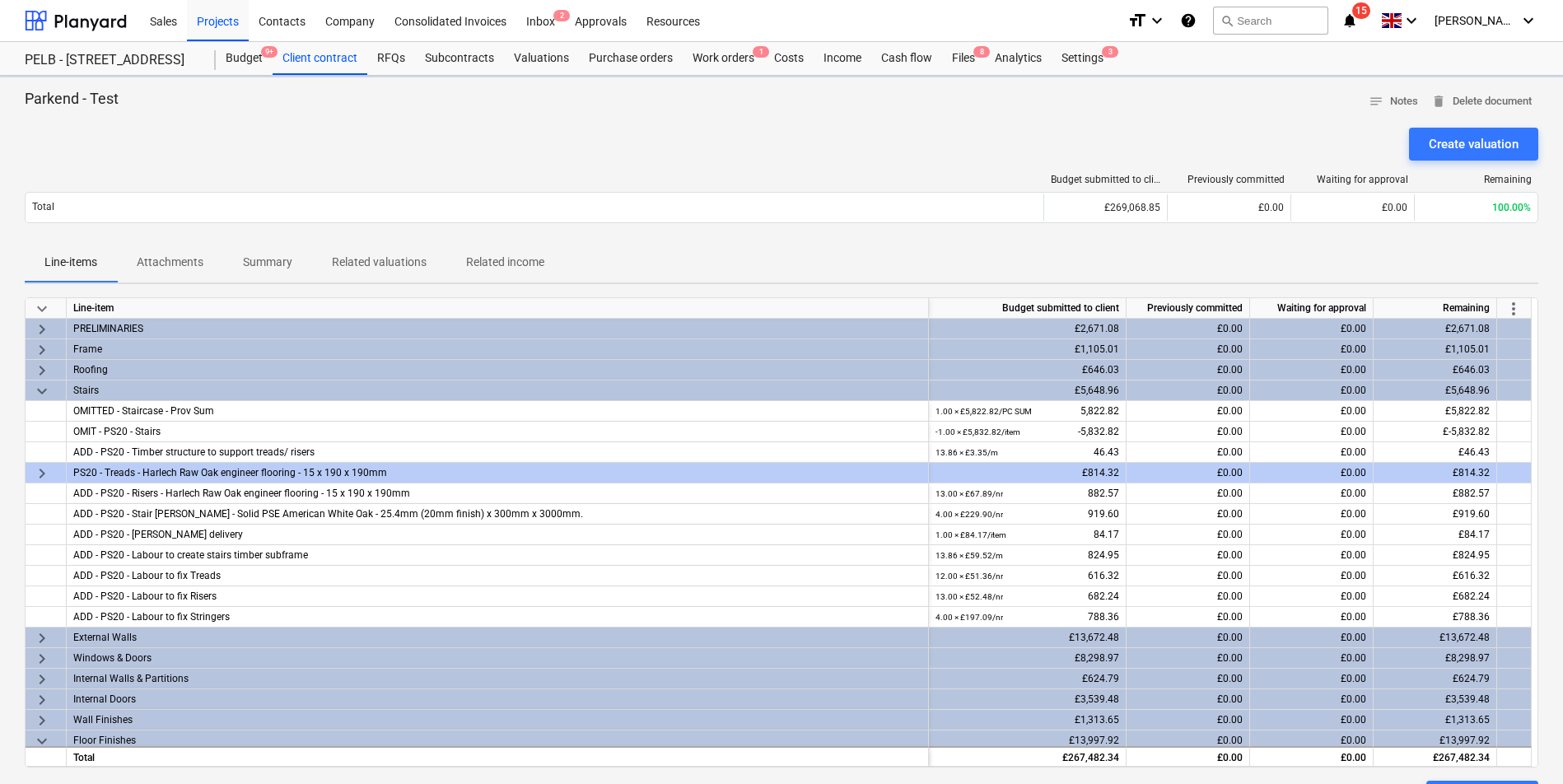
click at [1517, 305] on span "more_vert" at bounding box center [1514, 309] width 20 height 20
click at [1469, 309] on li "Amend line items" at bounding box center [1490, 308] width 127 height 38
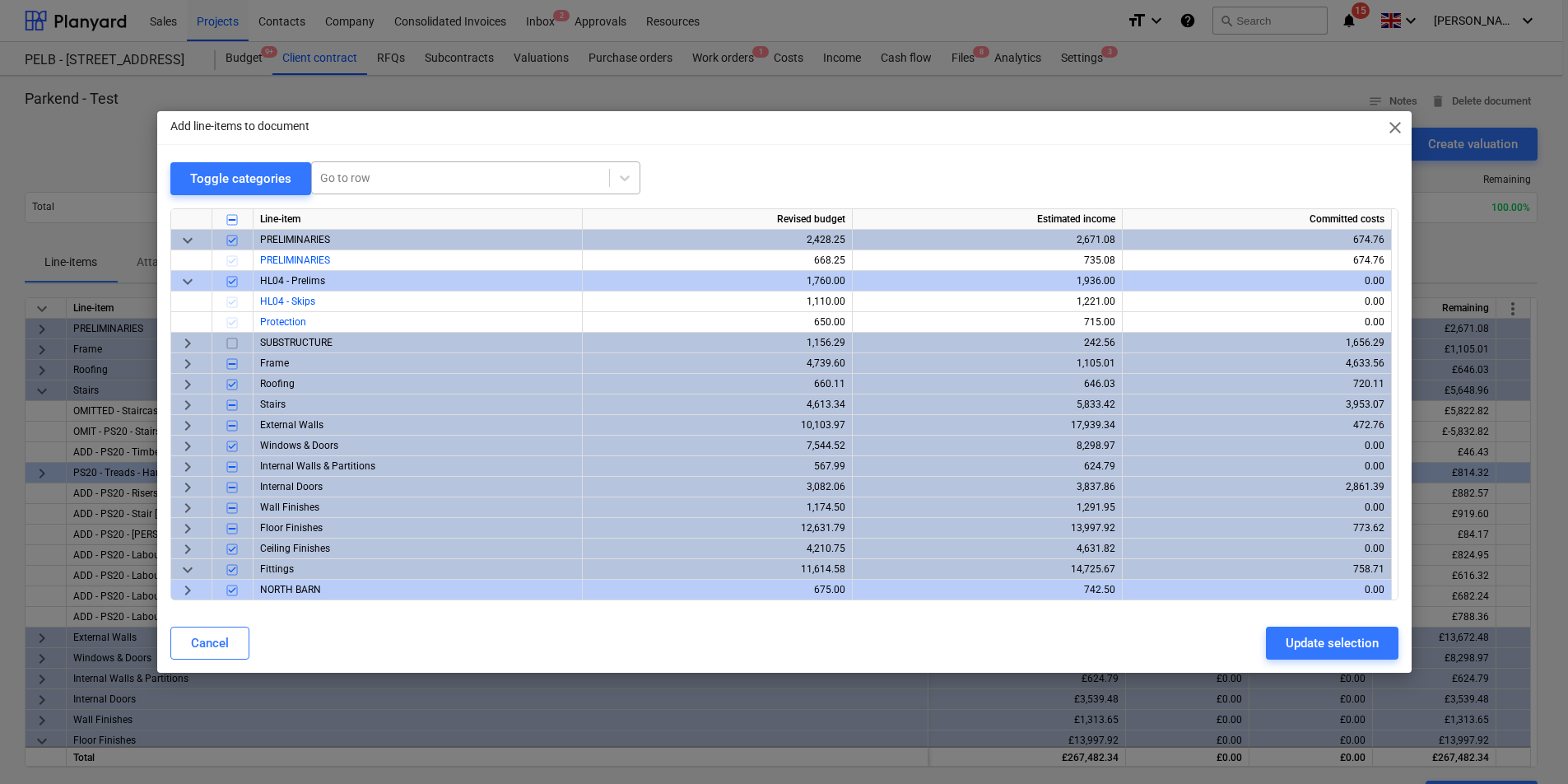
click at [561, 183] on div at bounding box center [460, 177] width 281 height 16
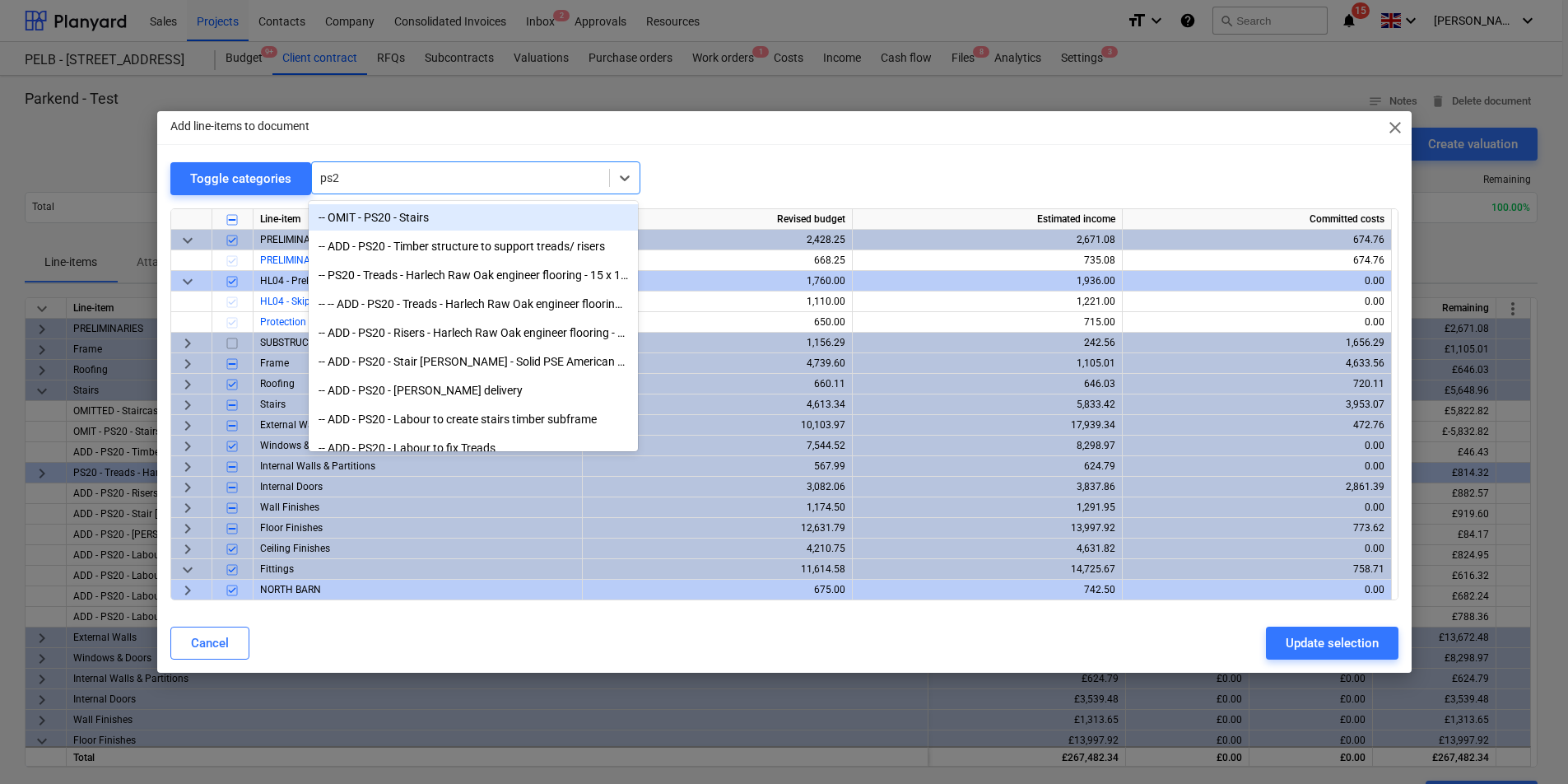
type input "ps24"
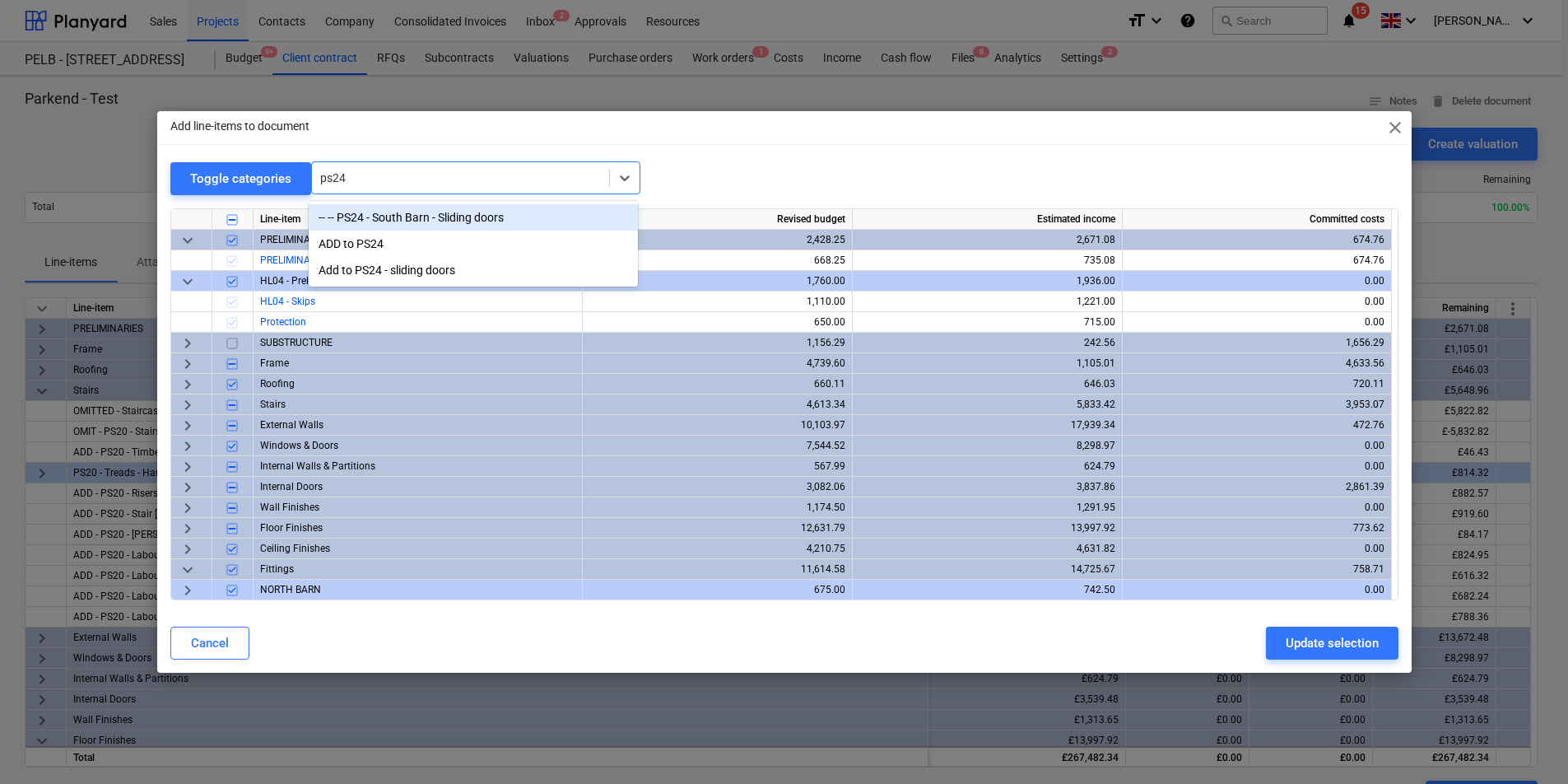
click at [512, 219] on div "-- -- PS24 - South Barn - Sliding doors" at bounding box center [473, 217] width 329 height 27
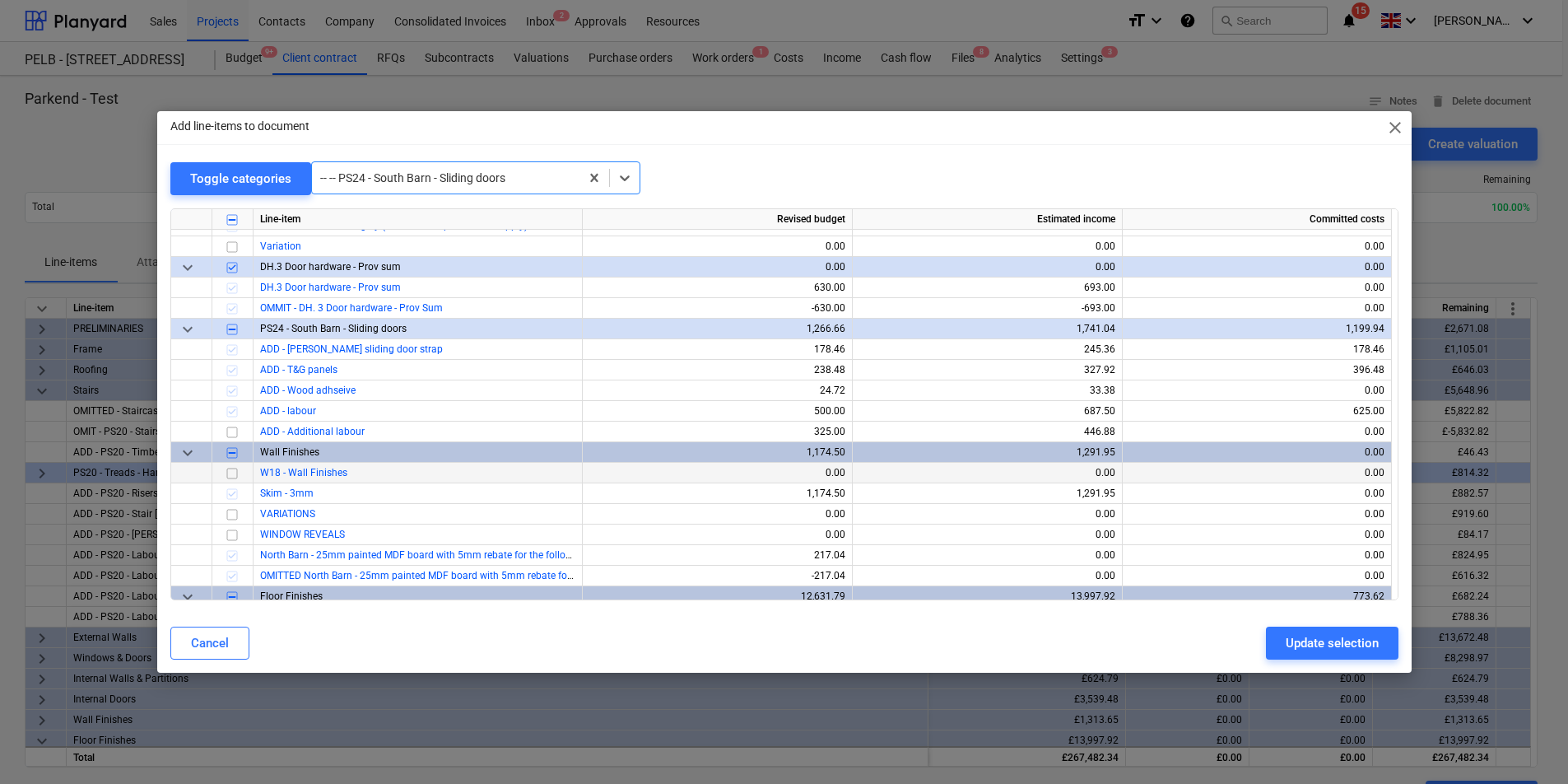
scroll to position [1688, 0]
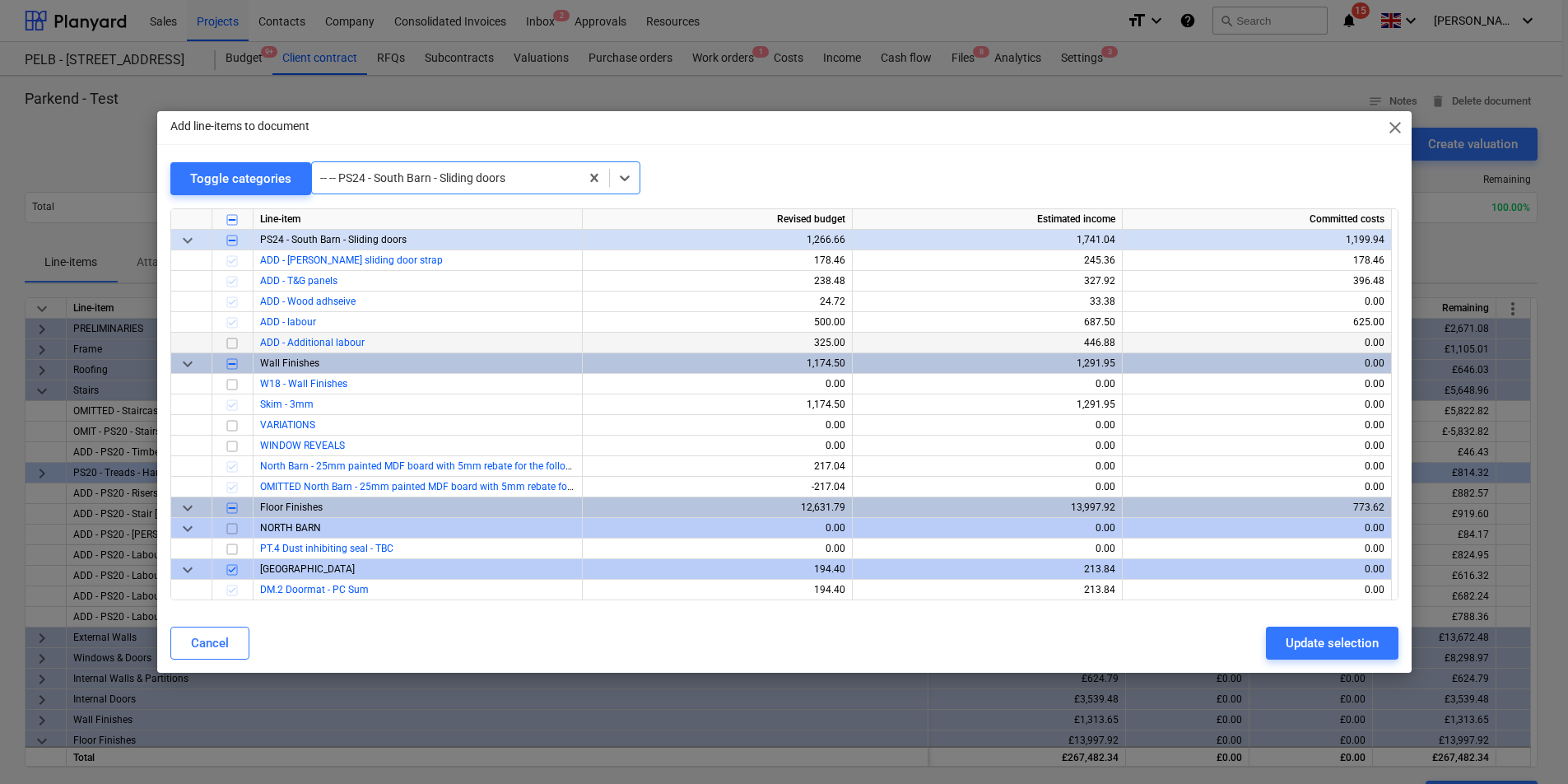
click at [230, 340] on input "checkbox" at bounding box center [232, 343] width 20 height 20
click at [1327, 636] on div "Update selection" at bounding box center [1333, 642] width 93 height 21
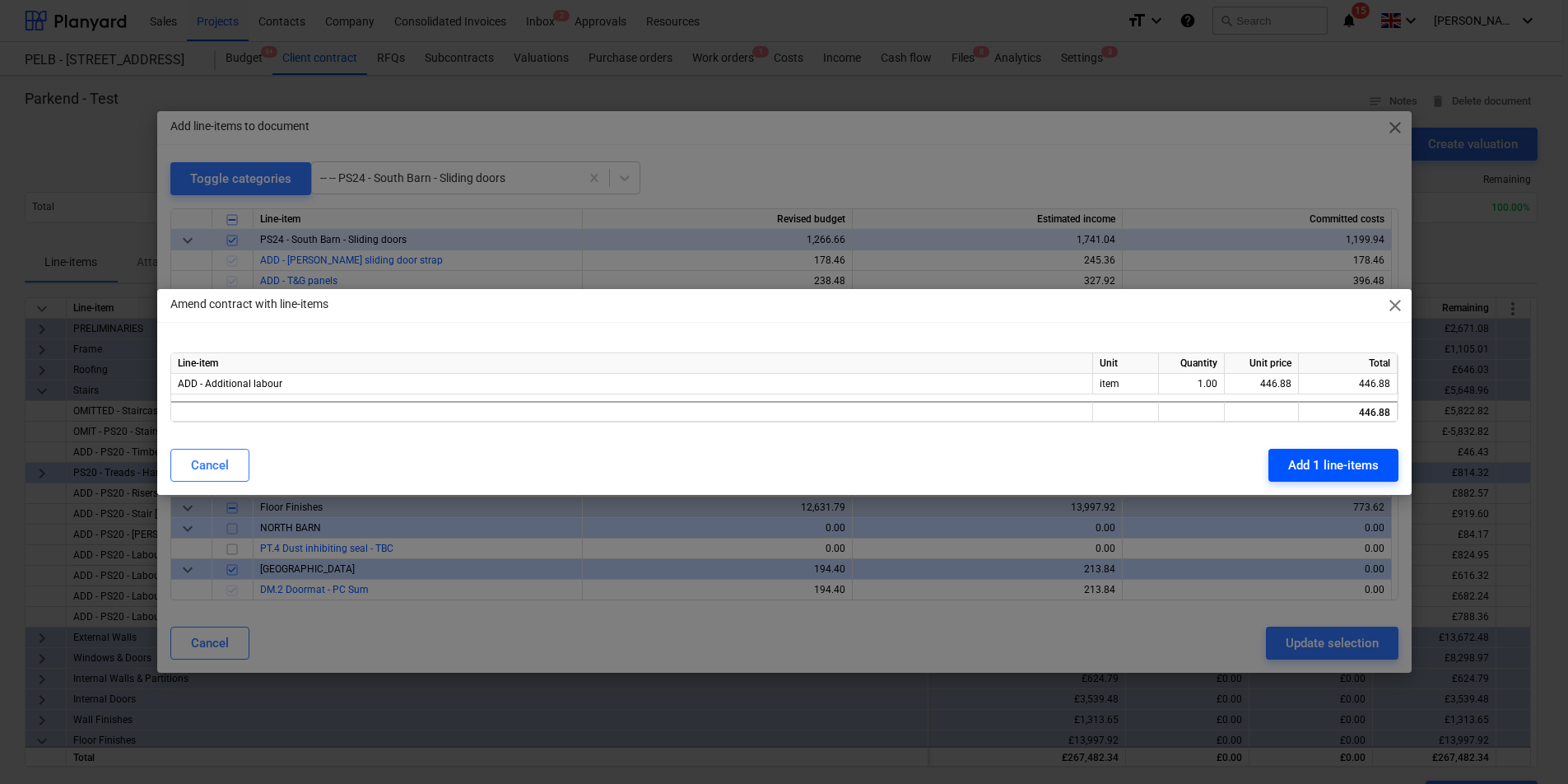
click at [1346, 461] on div "Add 1 line-items" at bounding box center [1333, 465] width 91 height 21
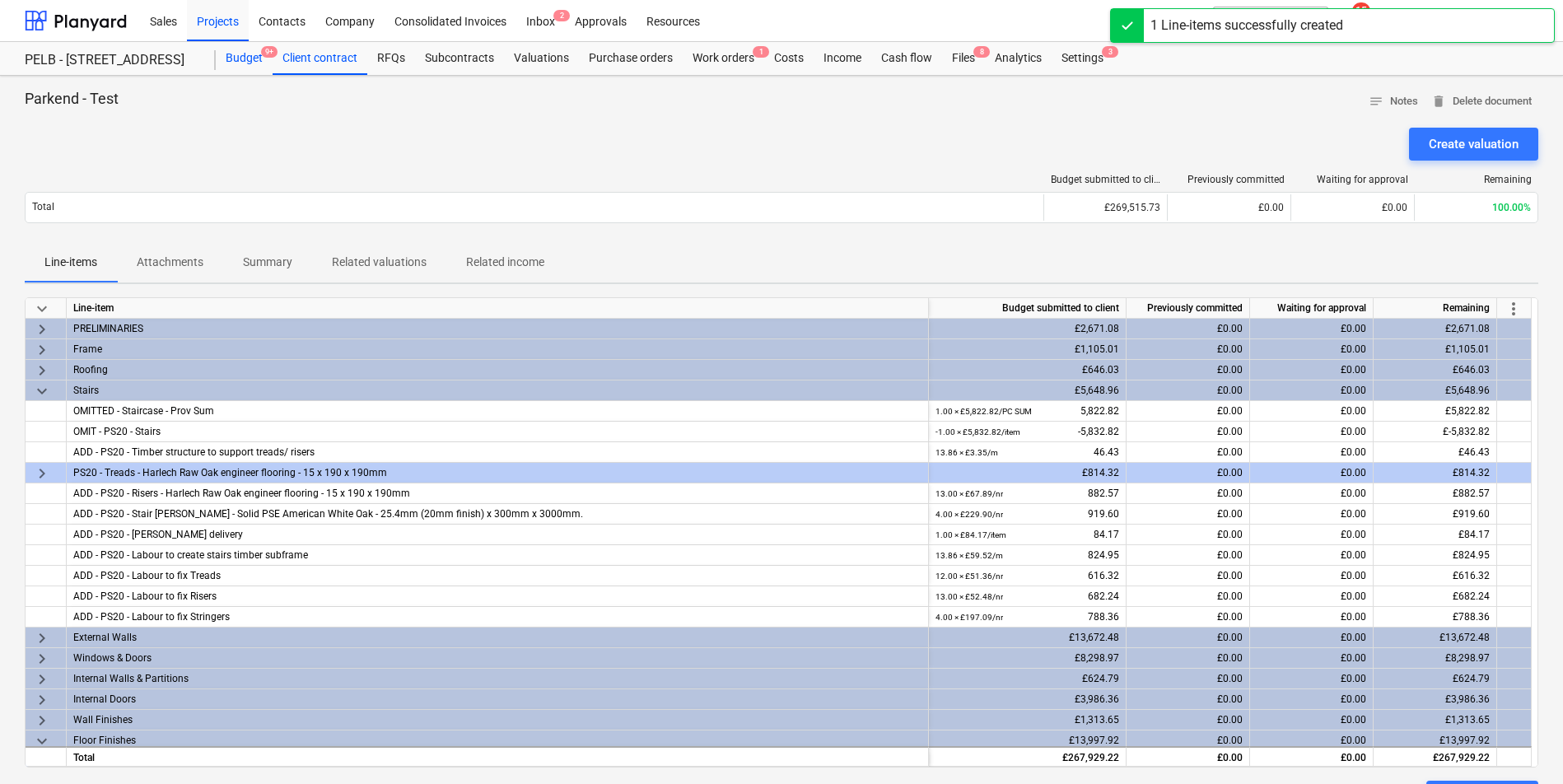
click at [223, 59] on div "Budget 9+" at bounding box center [244, 59] width 57 height 33
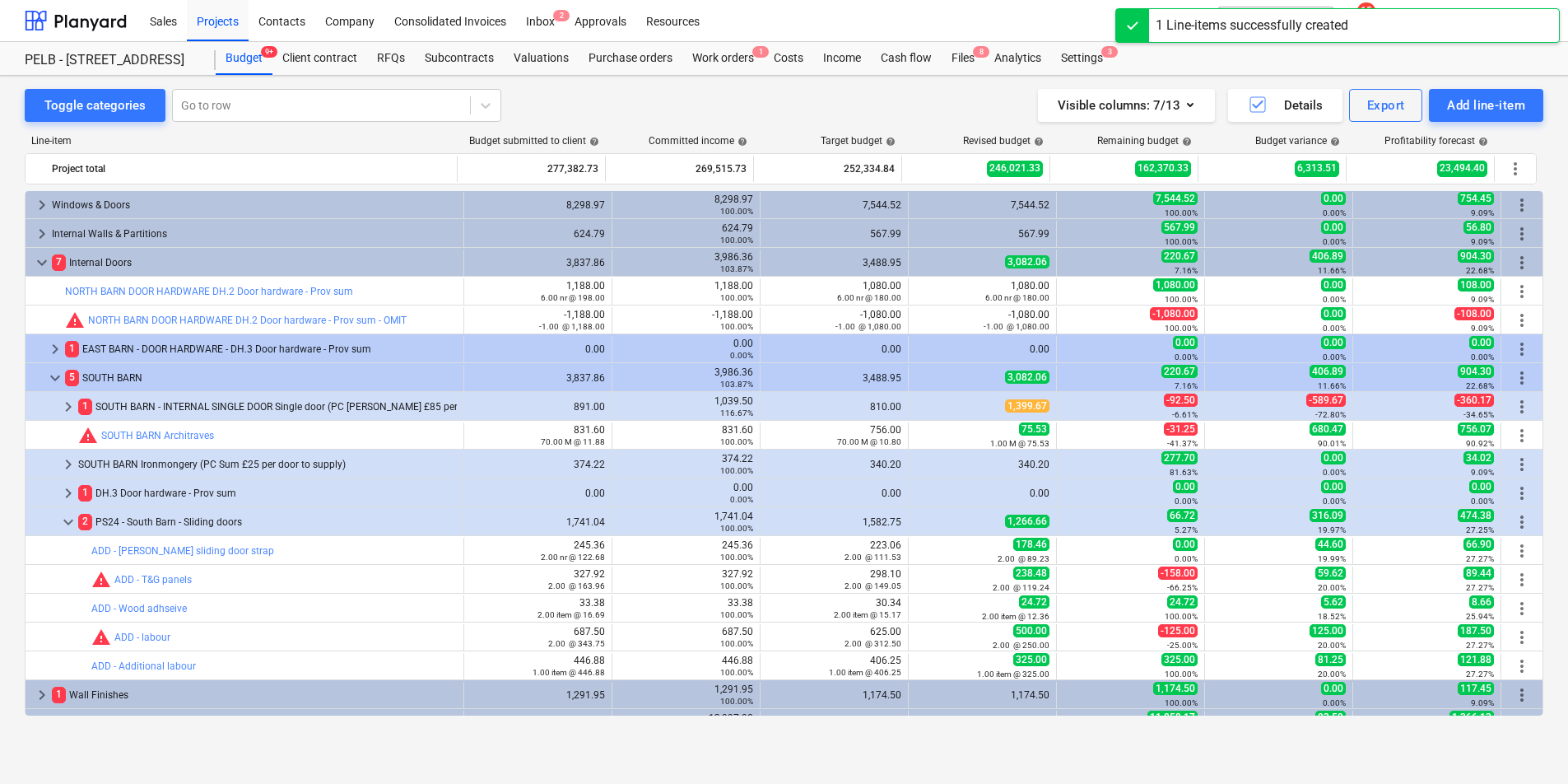
scroll to position [235, 0]
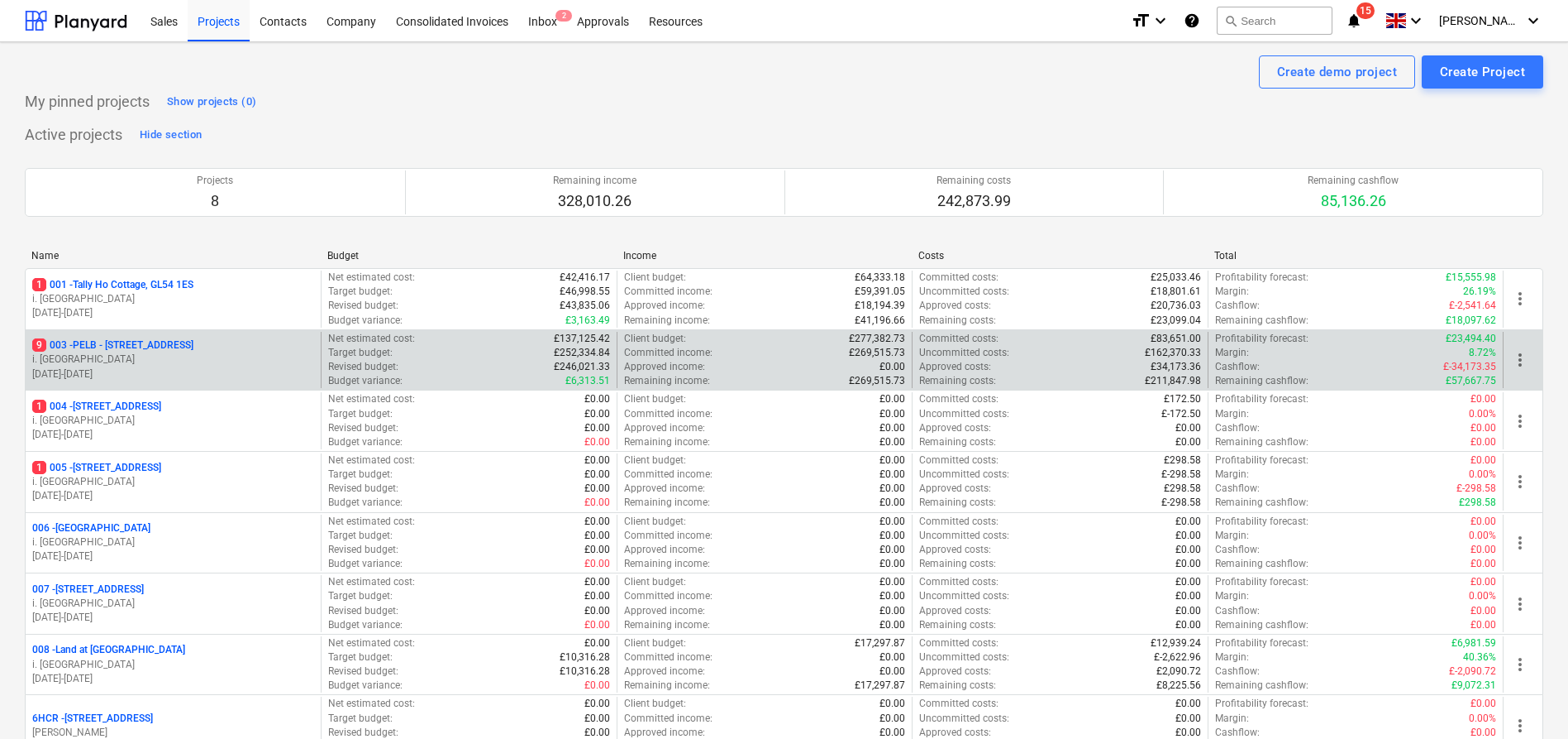
click at [187, 341] on p "9 003 - PELB - Castle lane, Moreton Valence, GL2 7NE" at bounding box center [112, 345] width 161 height 14
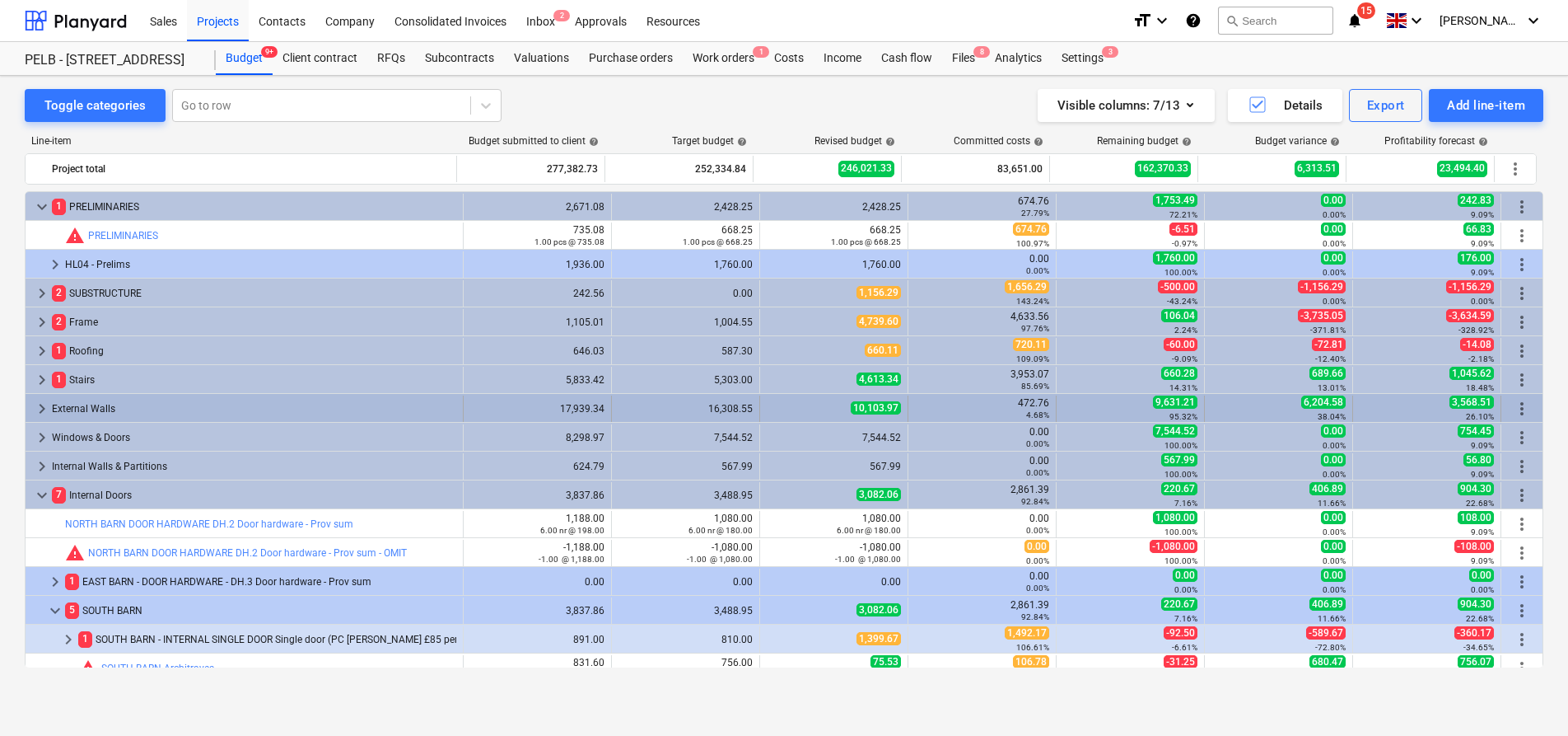
click at [40, 411] on span "keyboard_arrow_right" at bounding box center [42, 409] width 20 height 20
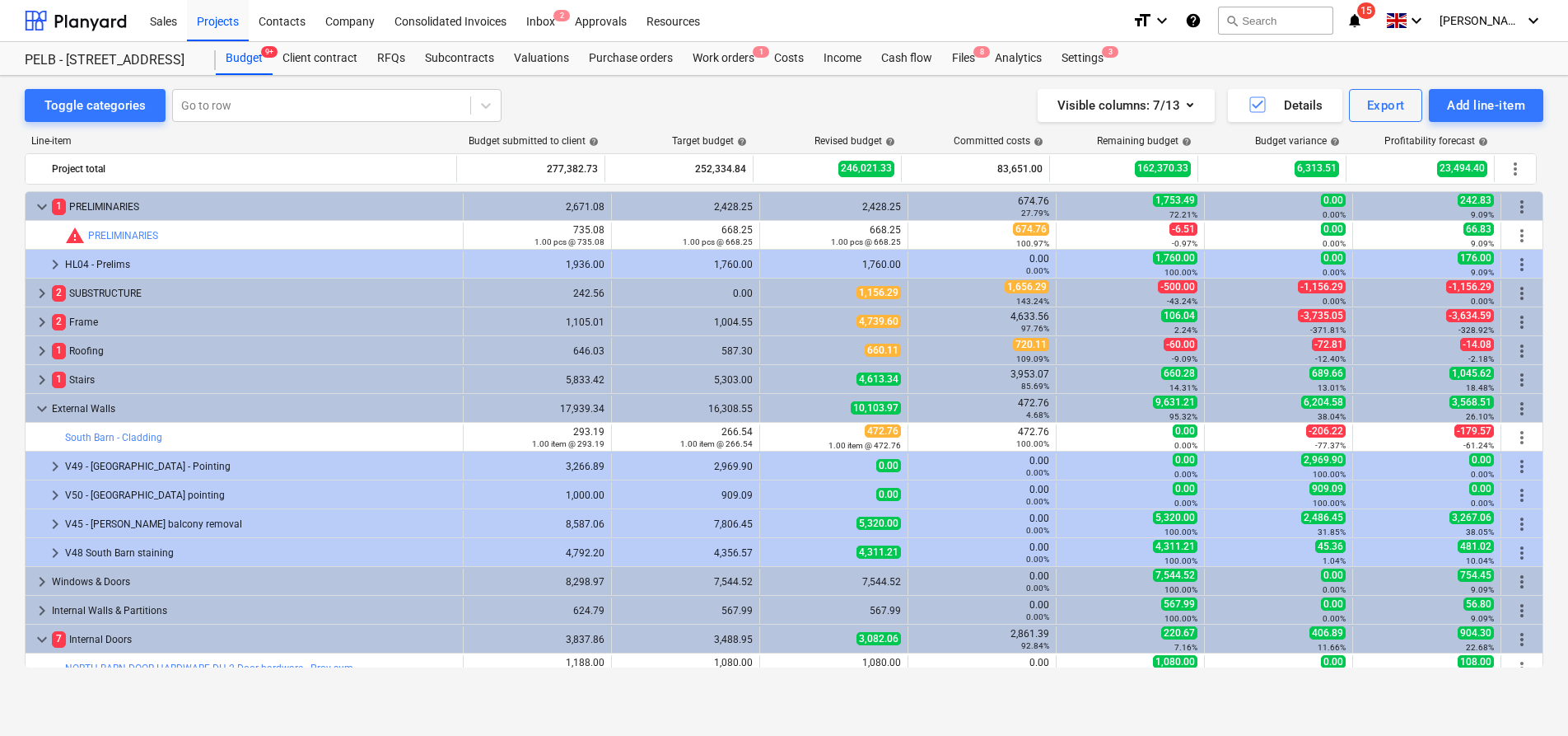
scroll to position [15, 0]
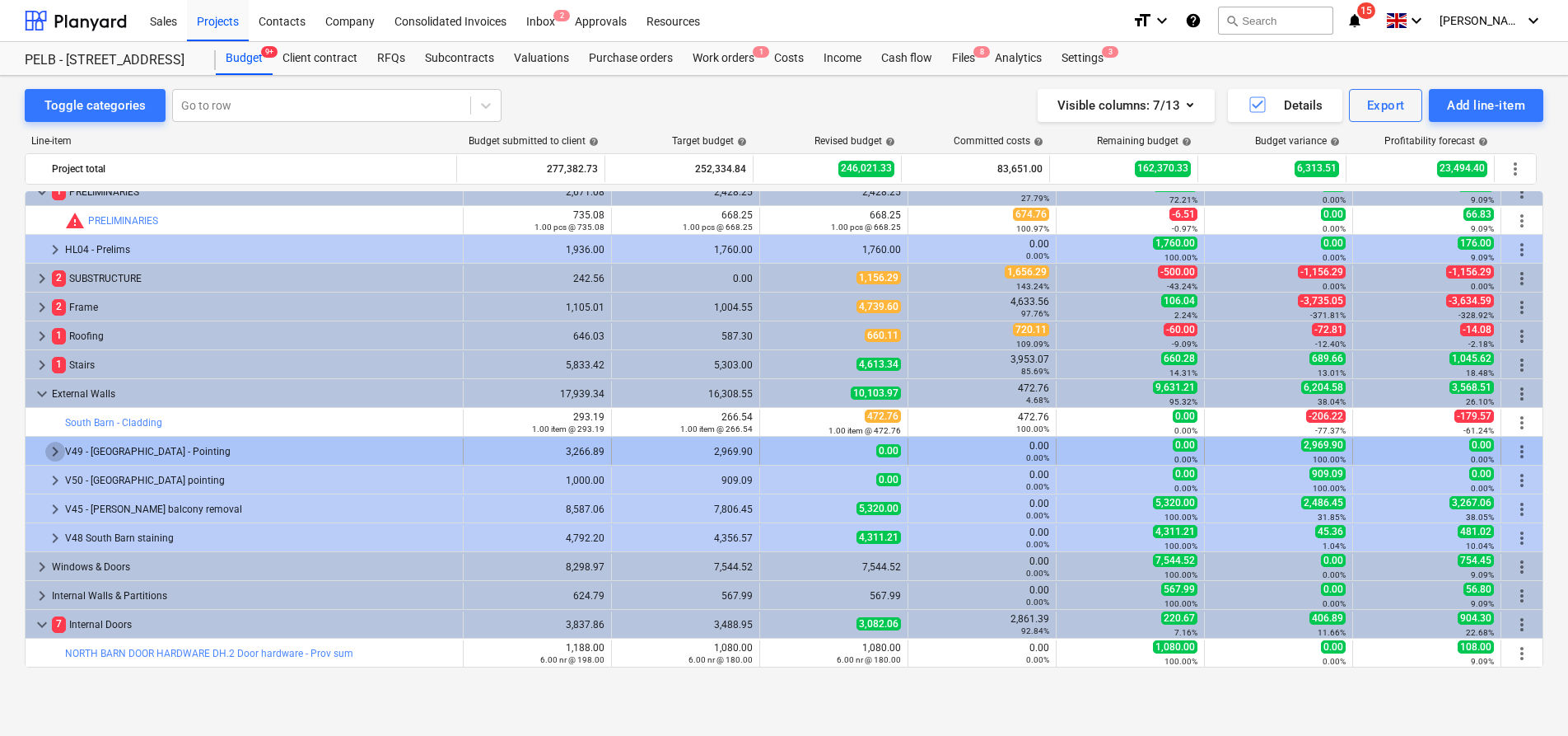
click at [50, 448] on span "keyboard_arrow_right" at bounding box center [55, 451] width 20 height 20
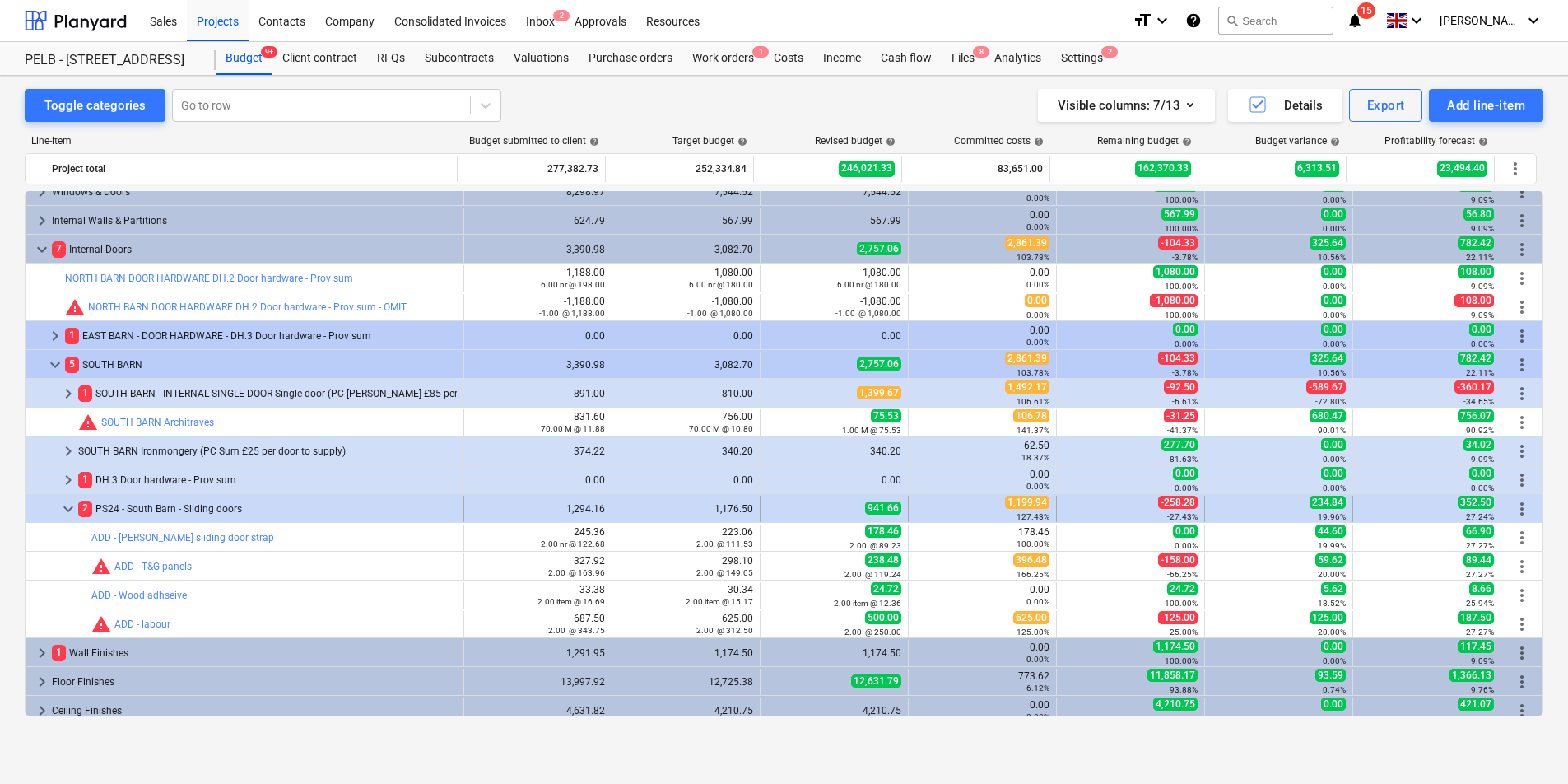
scroll to position [246, 0]
click at [74, 451] on span "keyboard_arrow_right" at bounding box center [69, 450] width 20 height 20
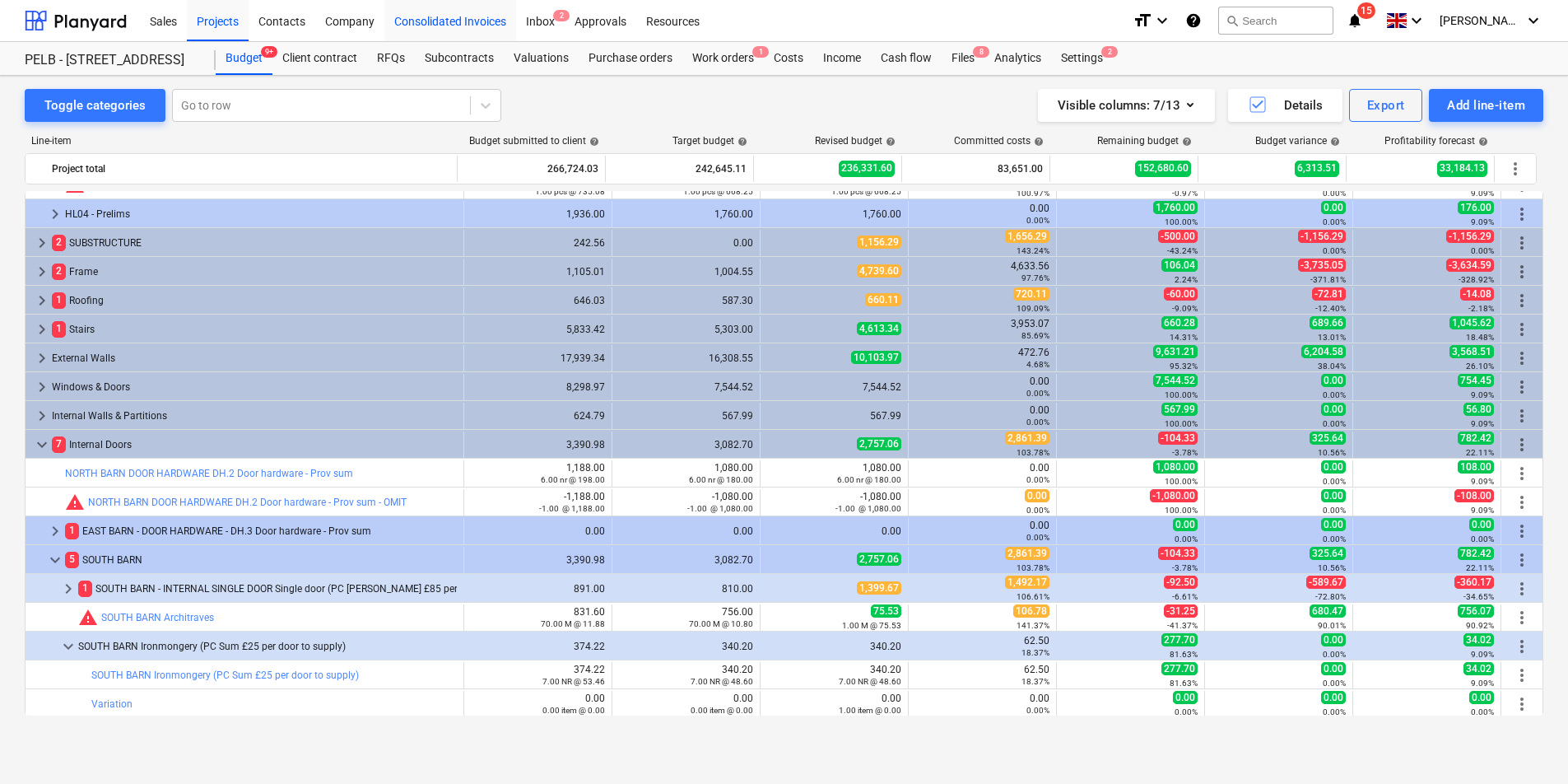
scroll to position [0, 0]
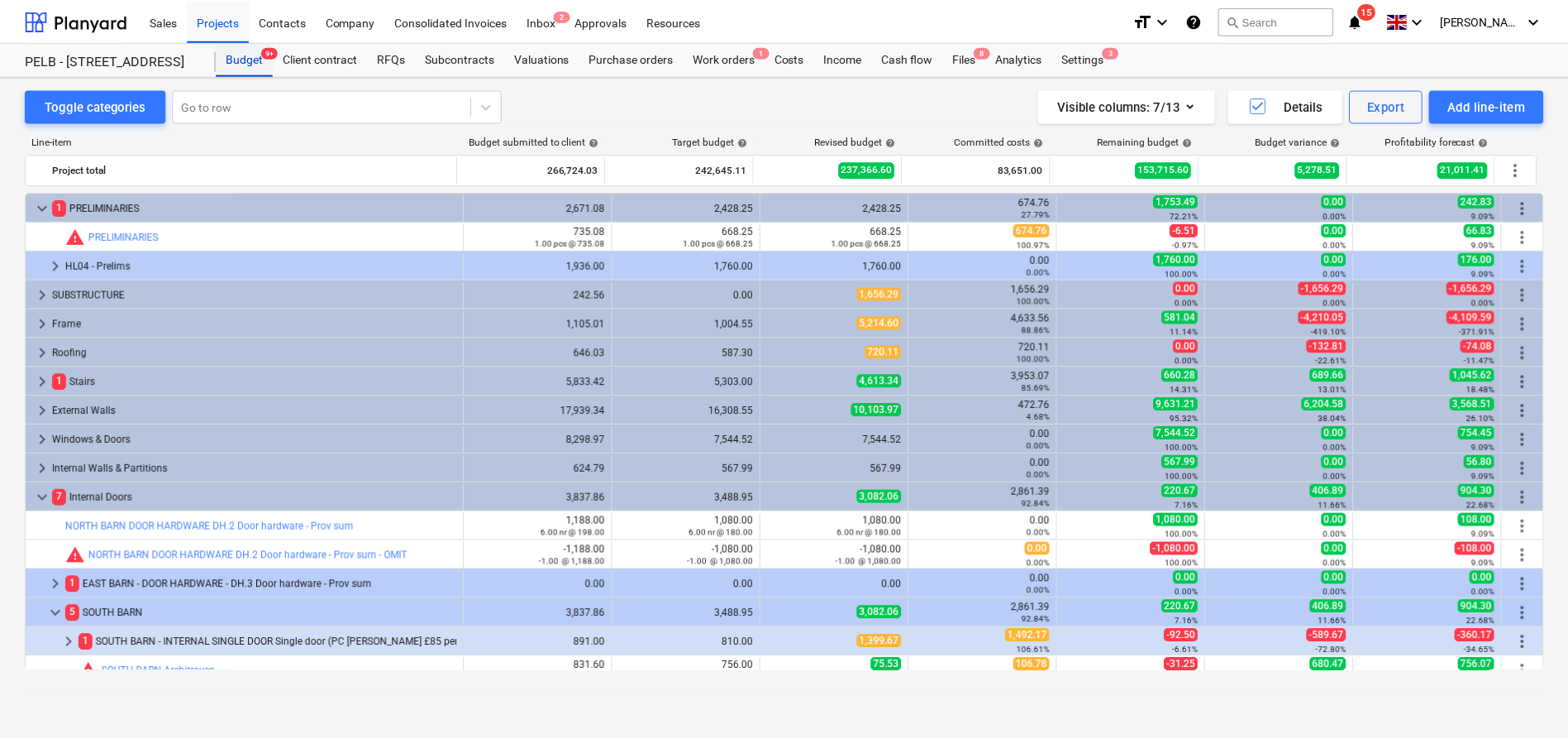
scroll to position [15, 0]
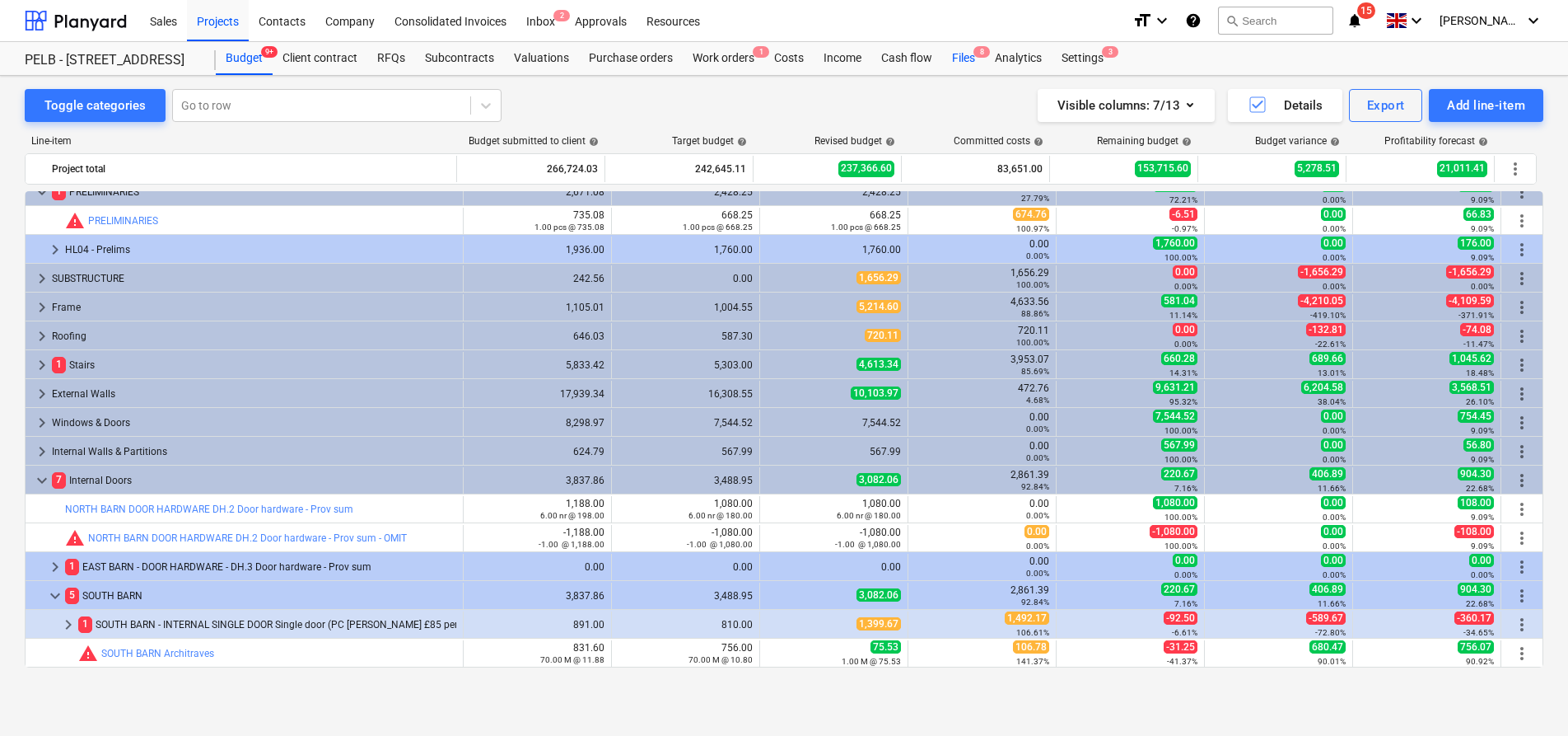
click at [967, 60] on div "Files 8" at bounding box center [963, 59] width 43 height 33
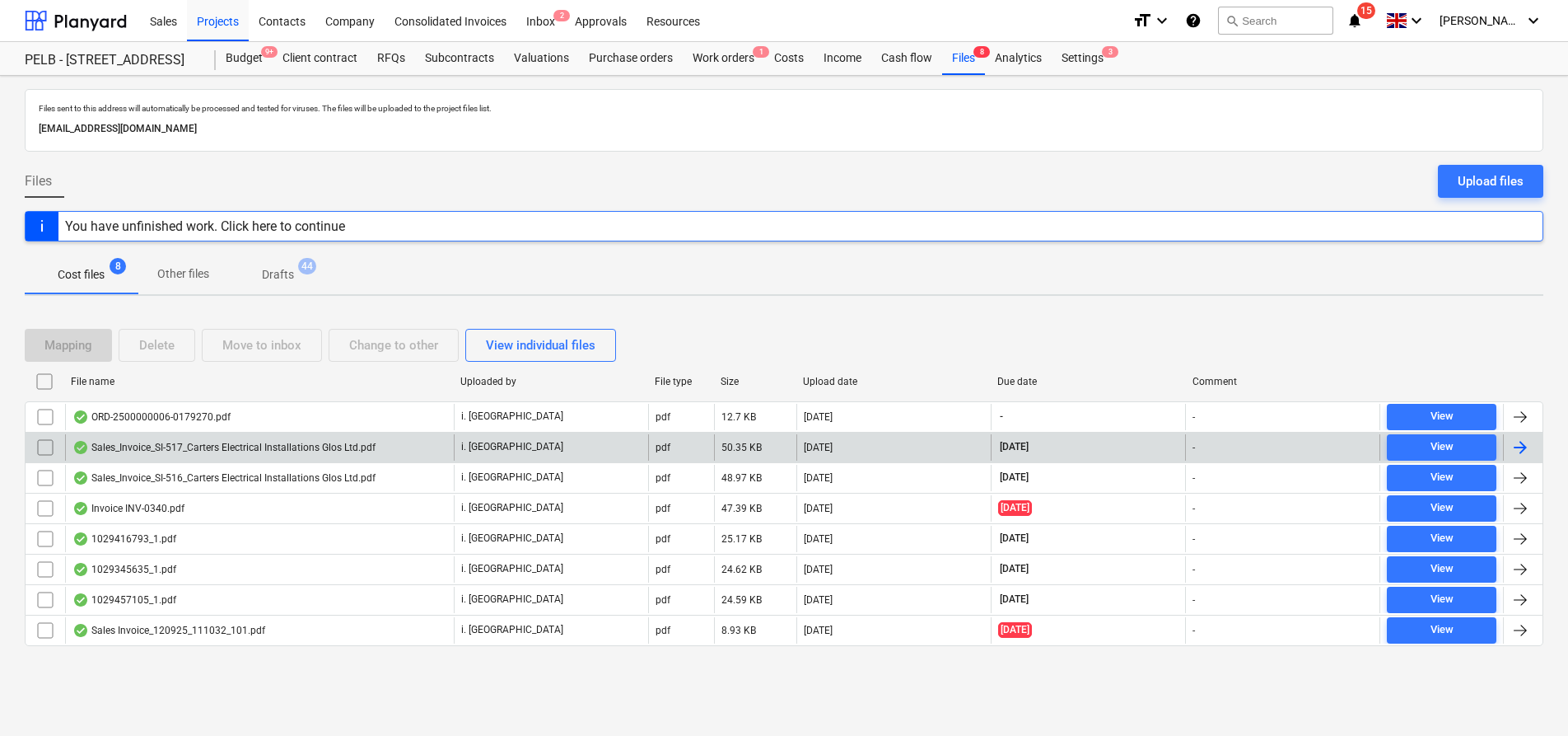
click at [346, 444] on div "Sales_Invoice_SI-517_Carters Electrical Installations Glos Ltd.pdf" at bounding box center [223, 447] width 303 height 13
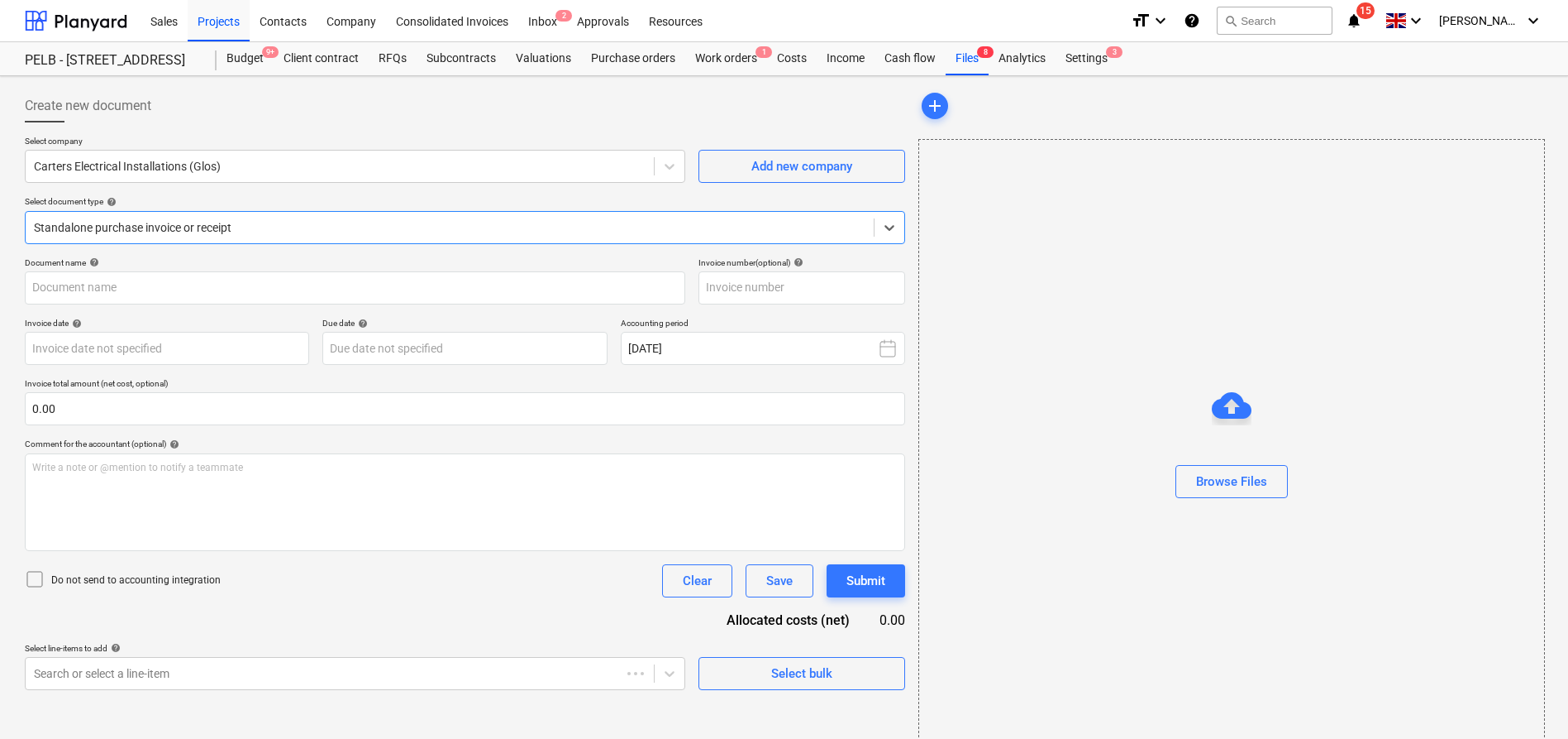
type input "SI-517"
type input "[DATE]"
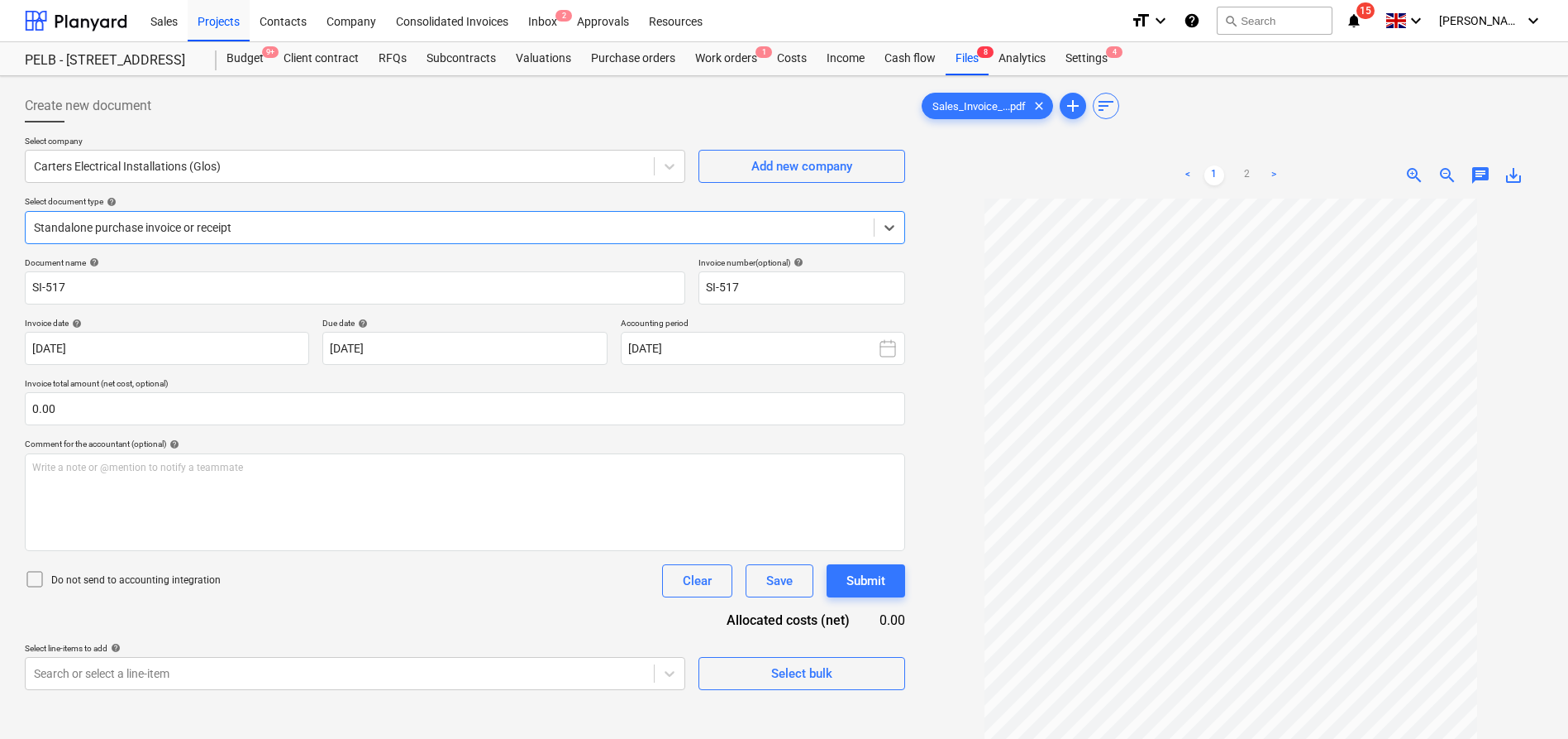
scroll to position [7, 0]
click at [965, 62] on div "Files 8" at bounding box center [966, 59] width 43 height 33
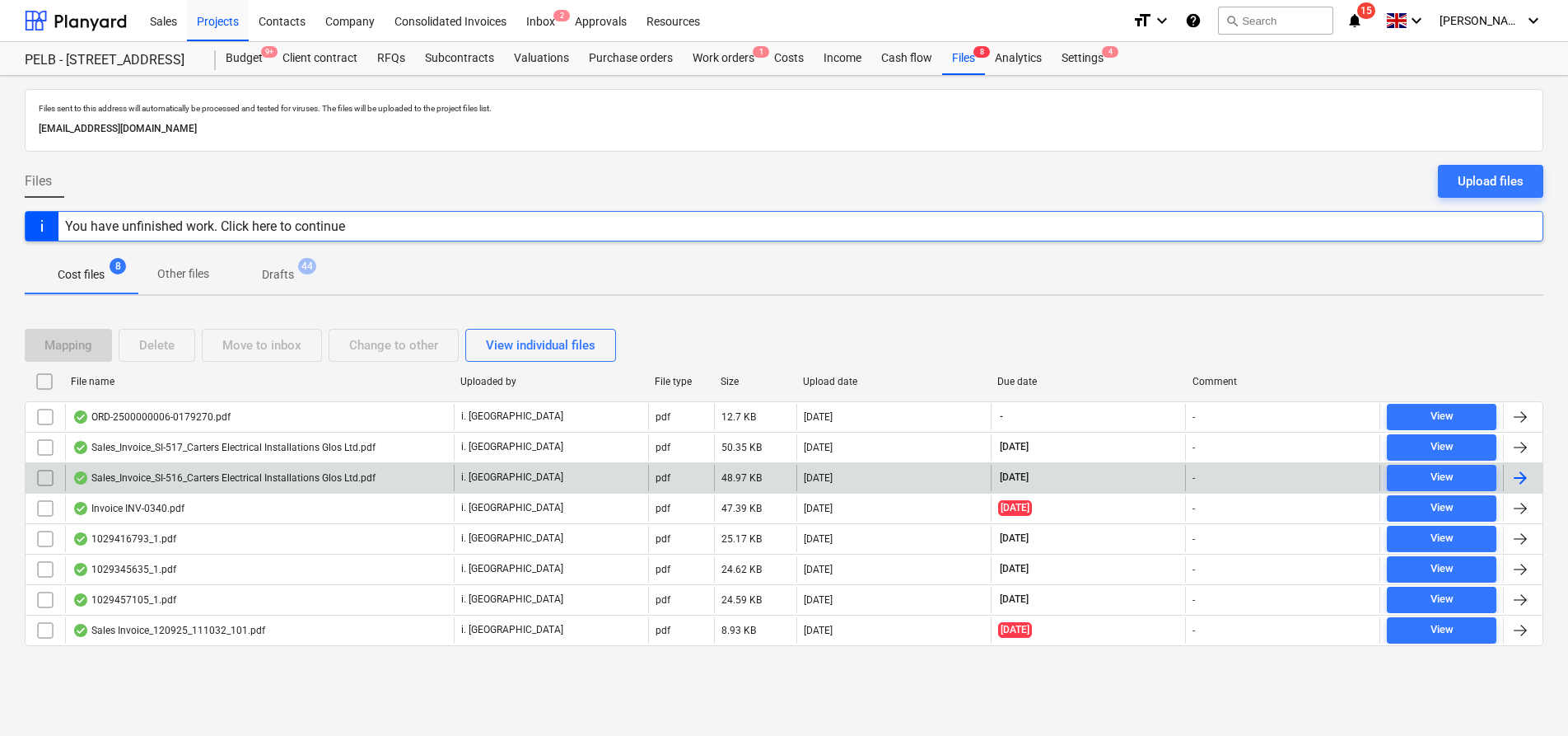
click at [296, 475] on div "Sales_Invoice_SI-516_Carters Electrical Installations Glos Ltd.pdf" at bounding box center [223, 478] width 303 height 13
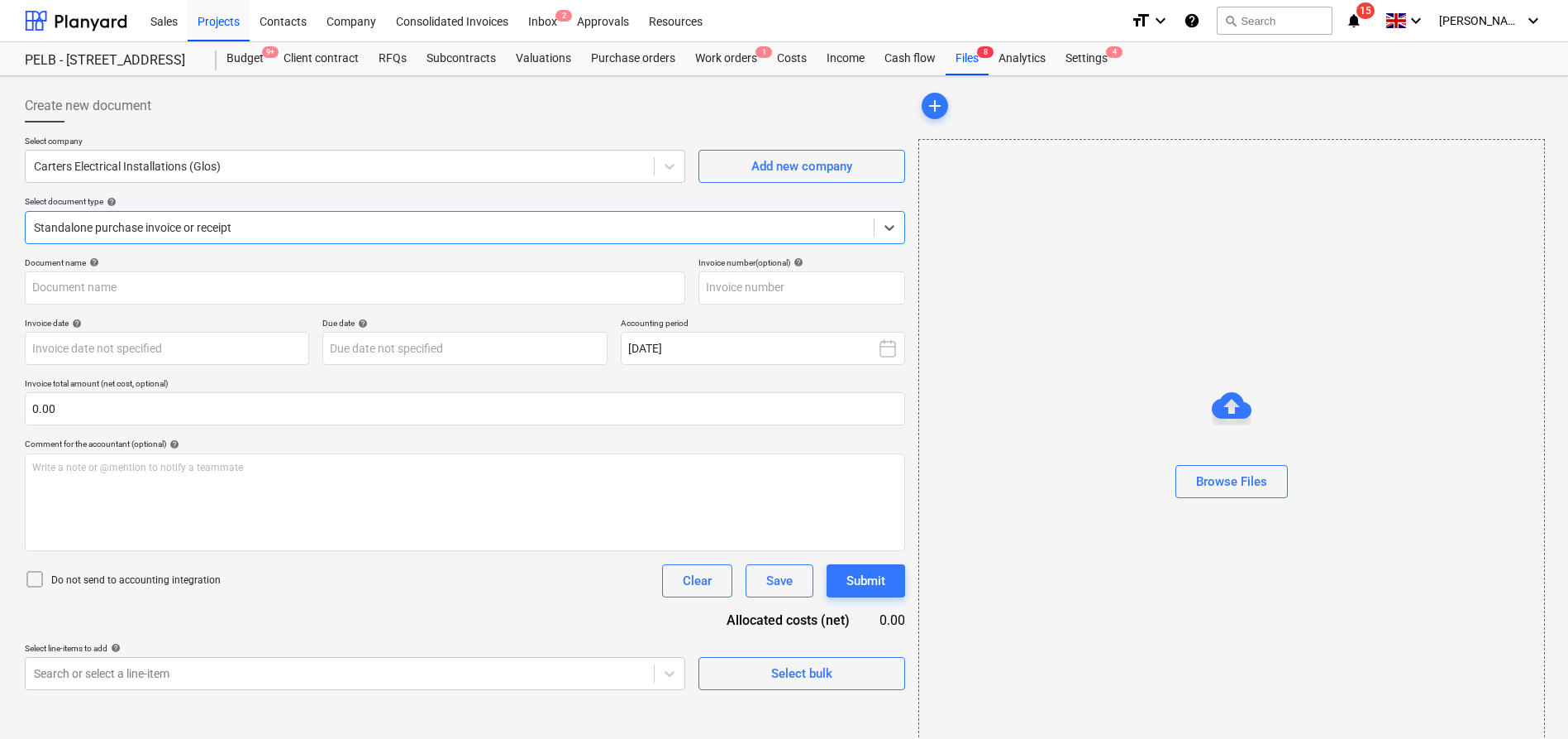
type input "SI-516"
type input "[DATE]"
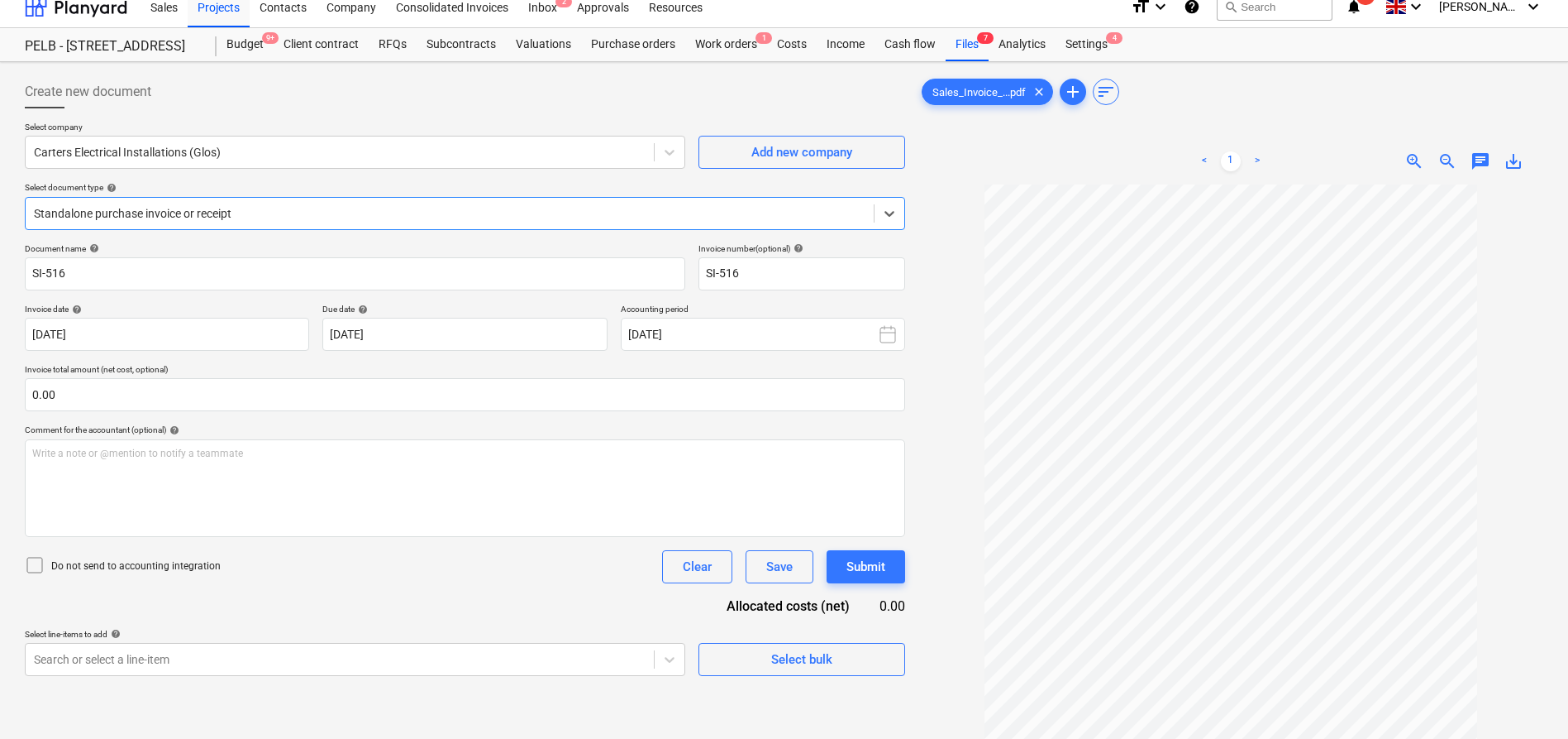
scroll to position [16, 0]
click at [966, 45] on div "Files 7" at bounding box center [966, 43] width 43 height 33
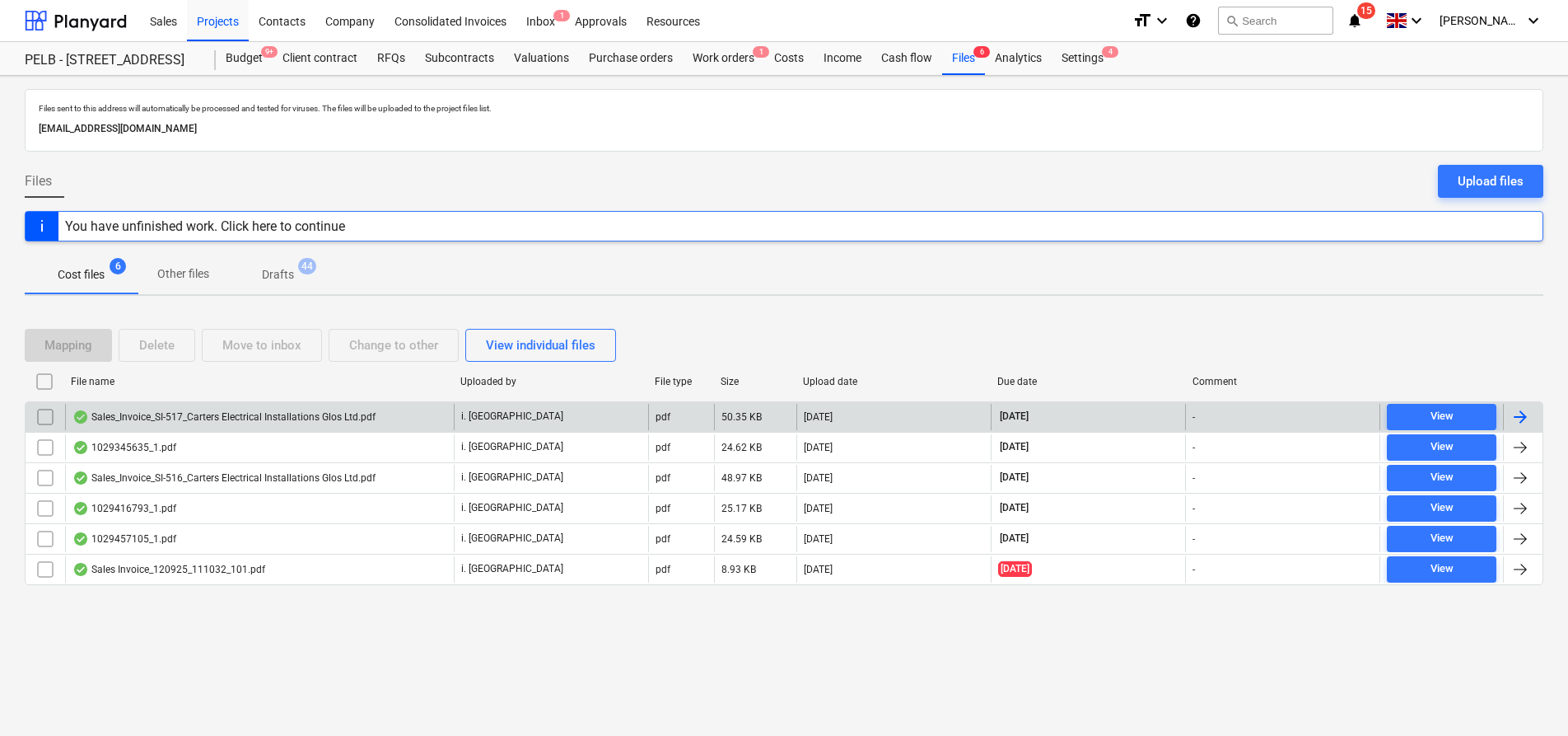
click at [266, 417] on div "Sales_Invoice_SI-517_Carters Electrical Installations Glos Ltd.pdf" at bounding box center [223, 417] width 303 height 13
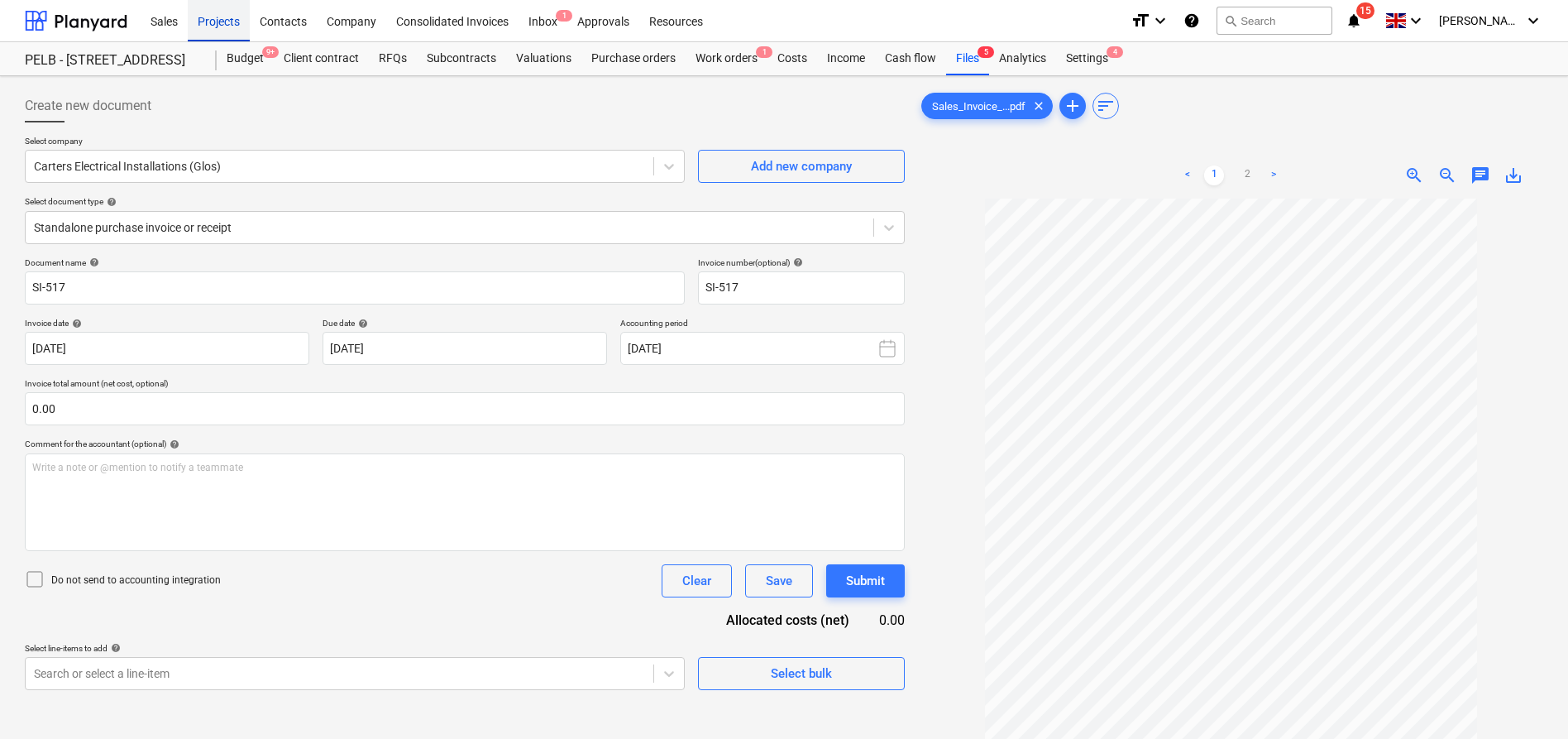
click at [213, 17] on div "Projects" at bounding box center [218, 20] width 62 height 42
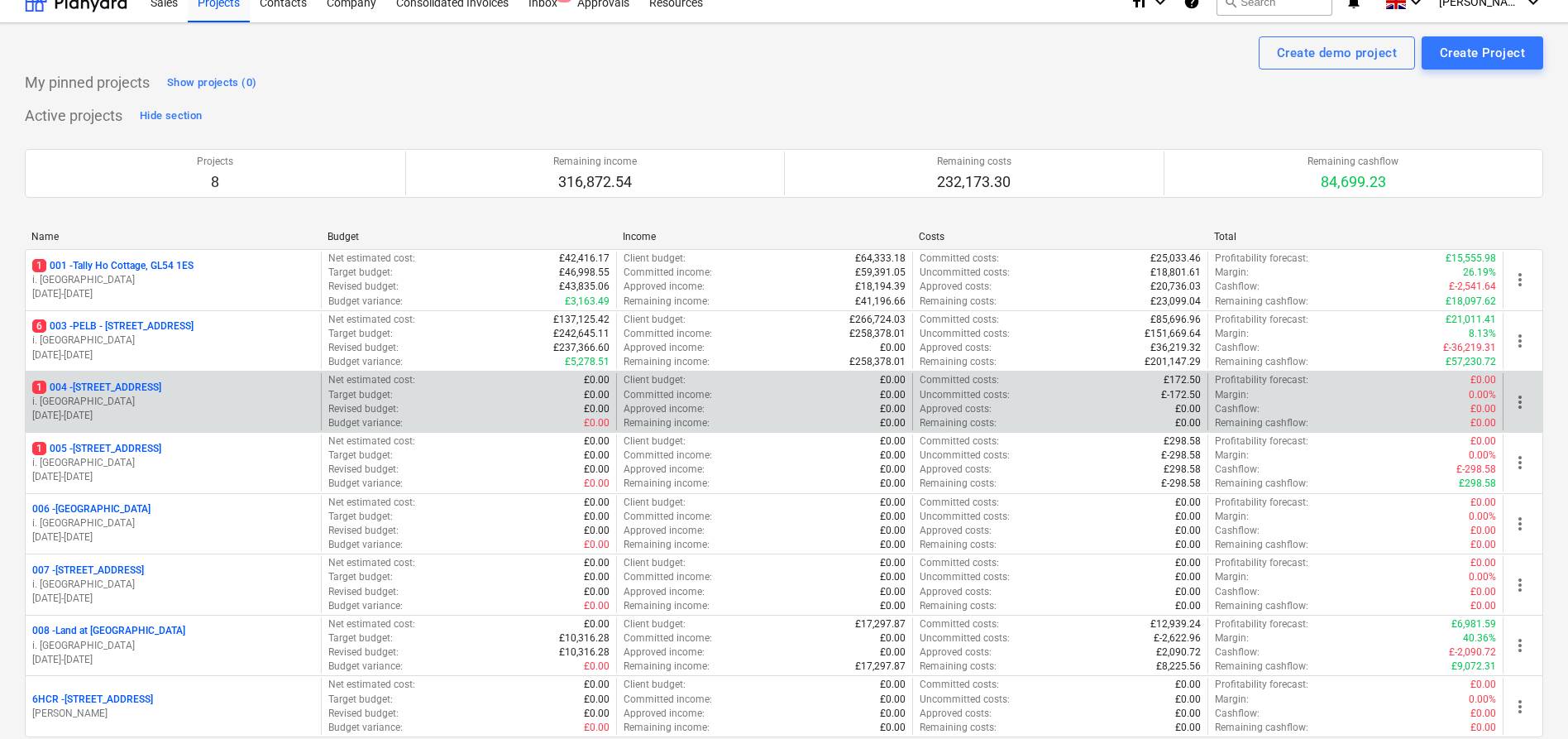
scroll to position [21, 0]
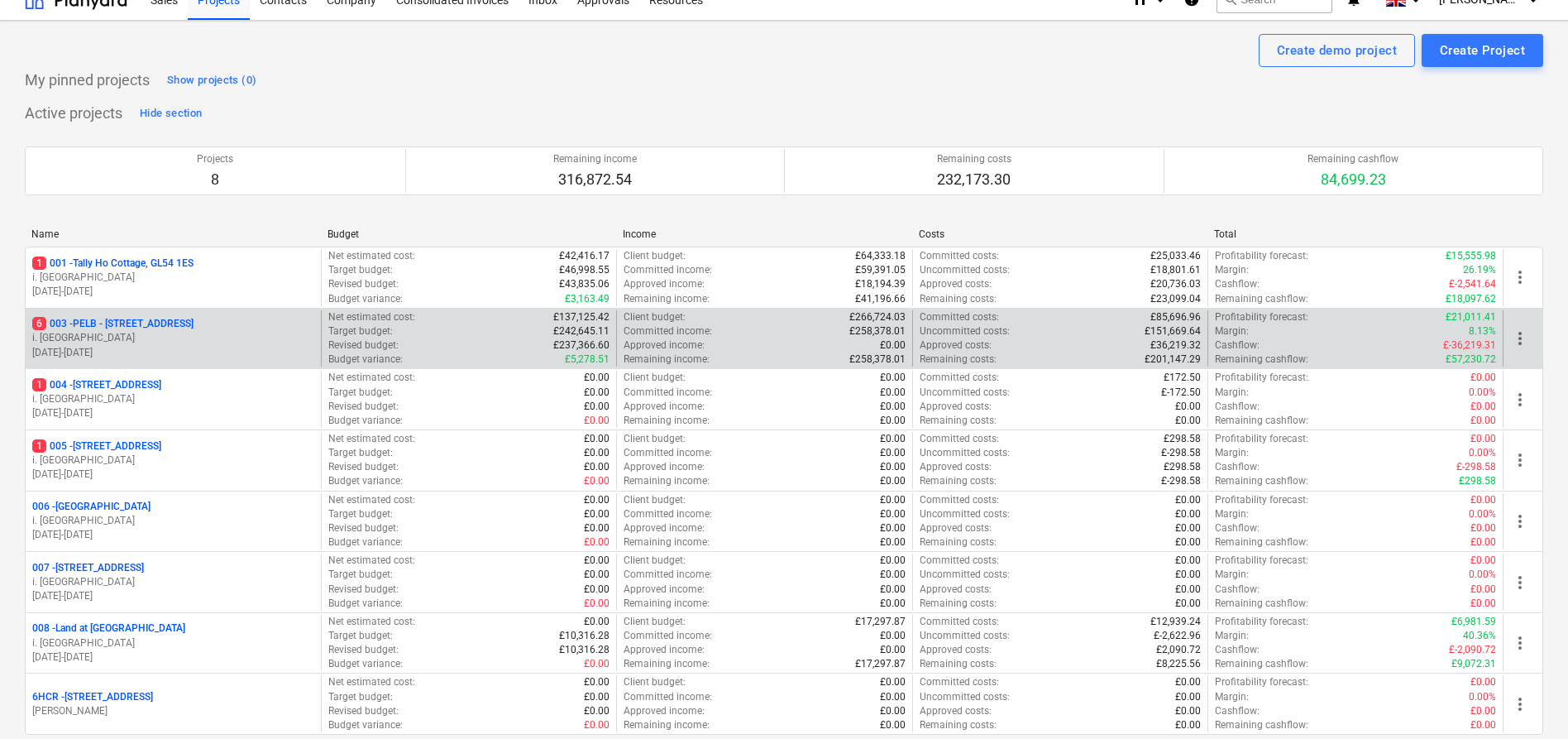
click at [194, 324] on p "6 003 - PELB - [GEOGRAPHIC_DATA], [GEOGRAPHIC_DATA], GL2 7NE" at bounding box center [112, 324] width 161 height 14
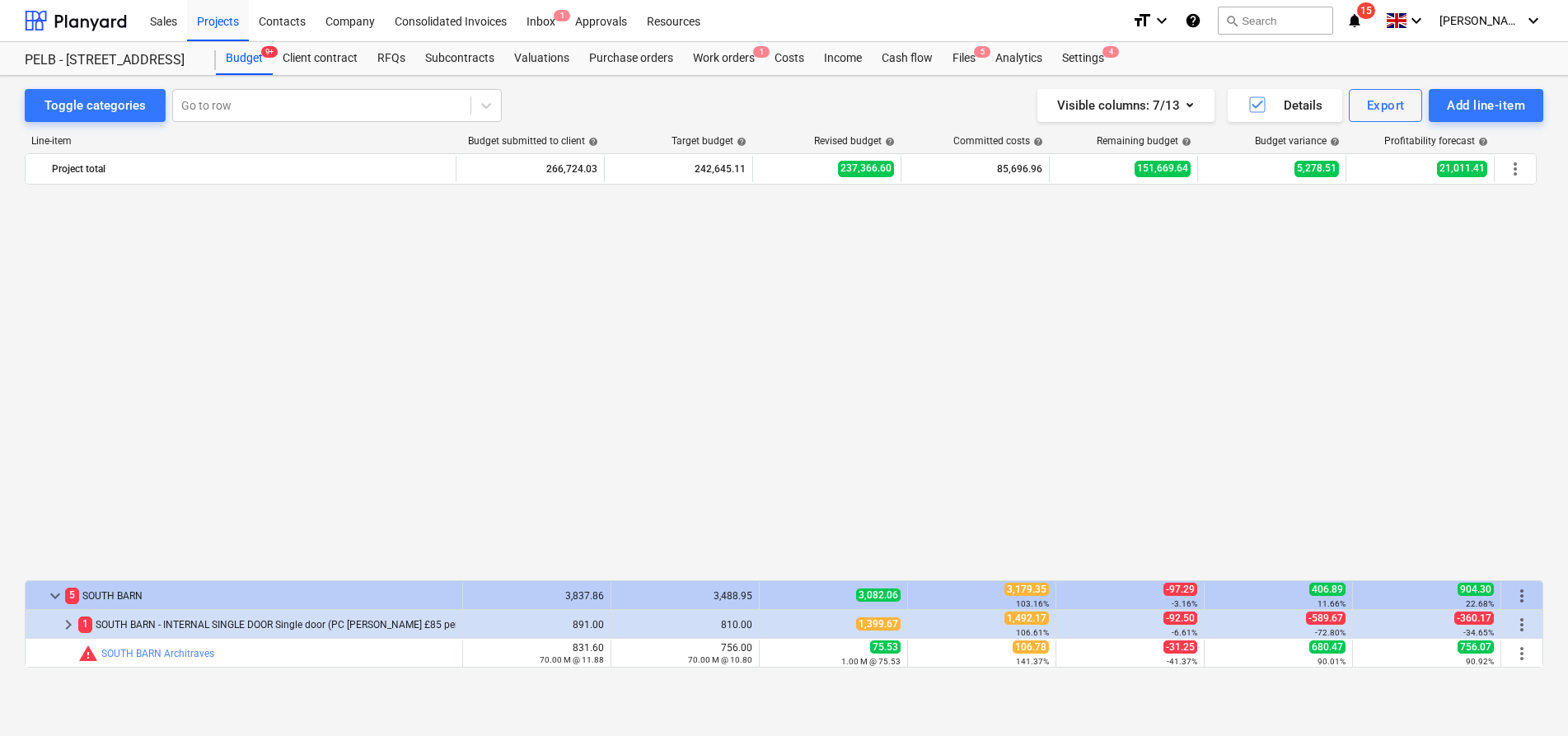
scroll to position [706, 0]
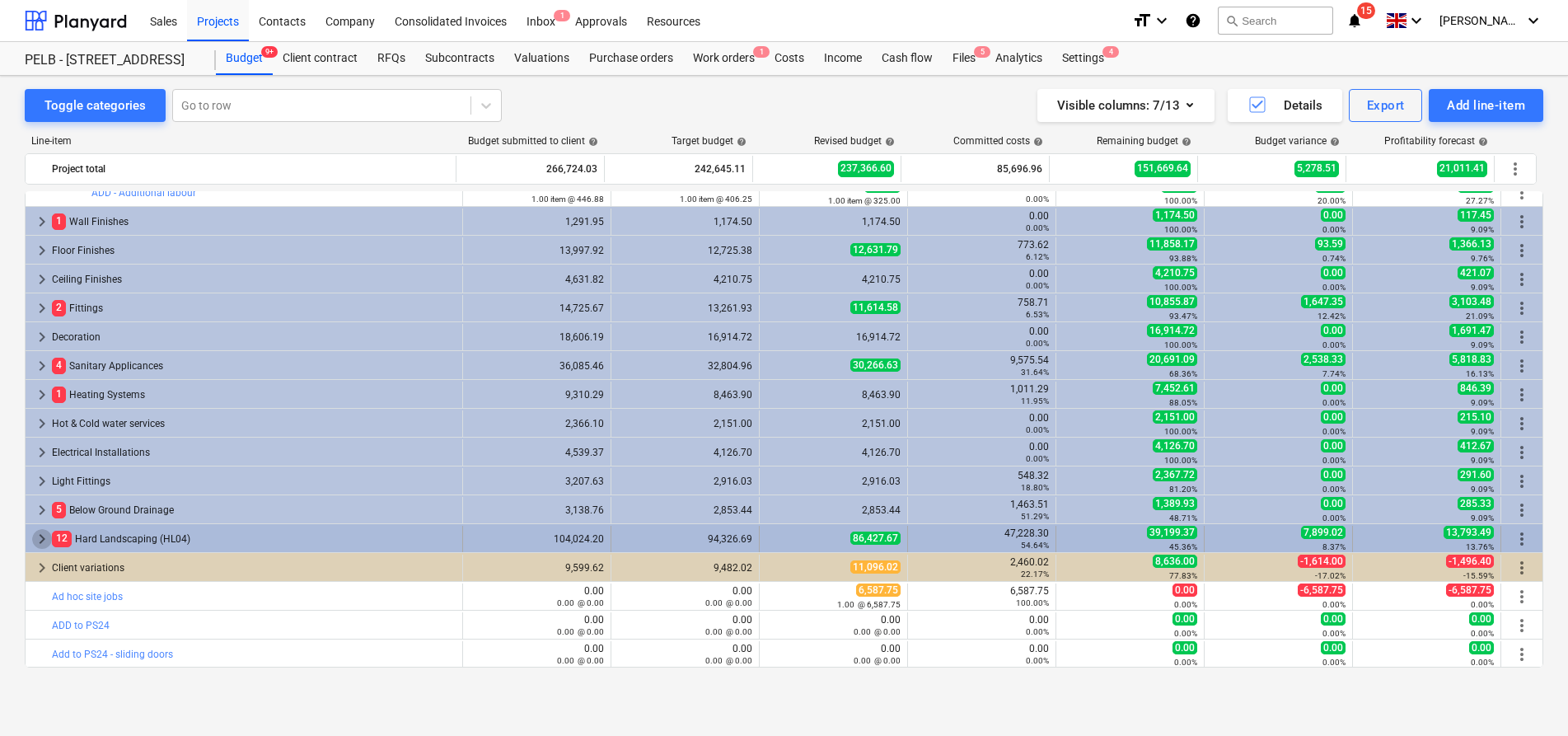
click at [44, 539] on span "keyboard_arrow_right" at bounding box center [42, 539] width 20 height 20
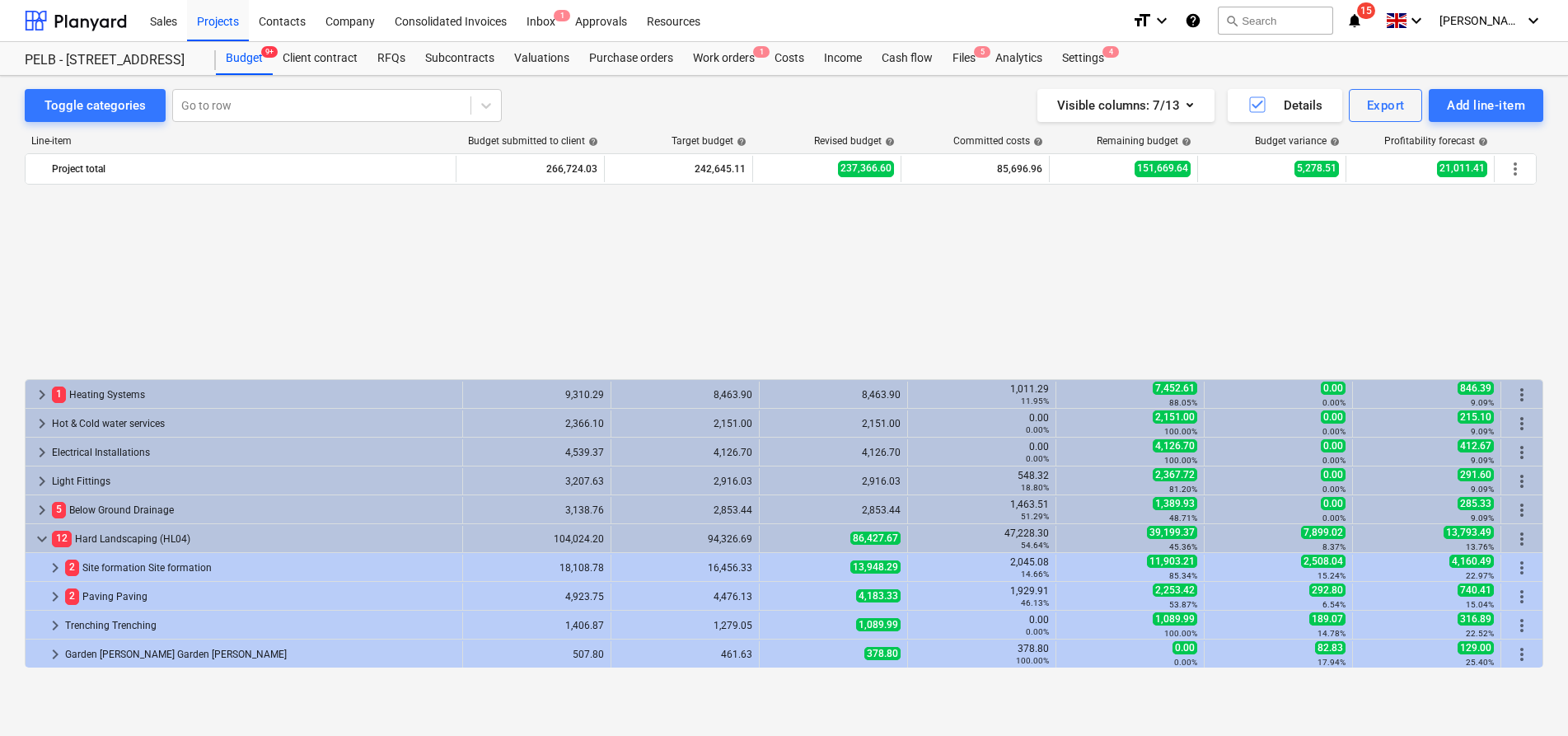
scroll to position [936, 0]
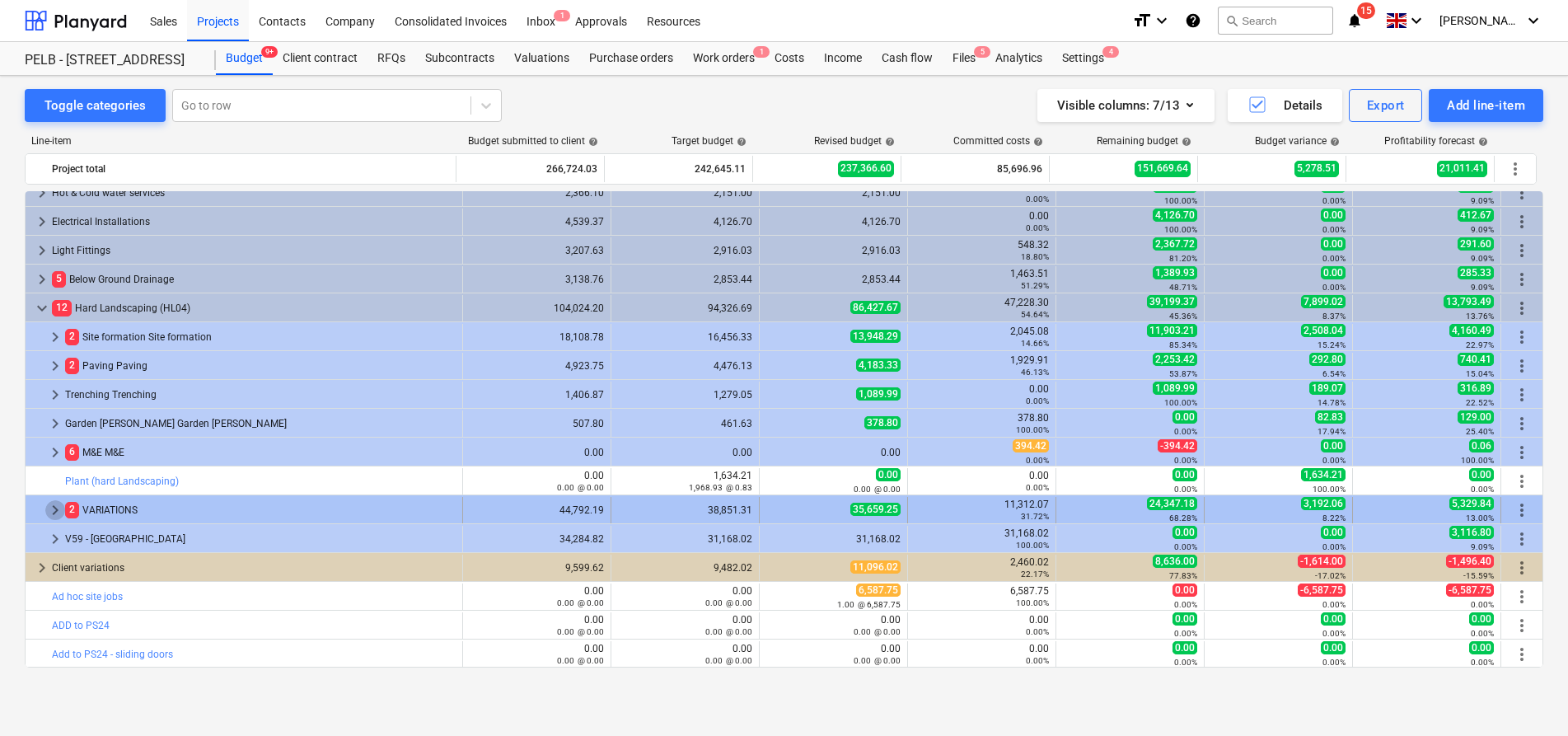
click at [53, 508] on span "keyboard_arrow_right" at bounding box center [55, 510] width 20 height 20
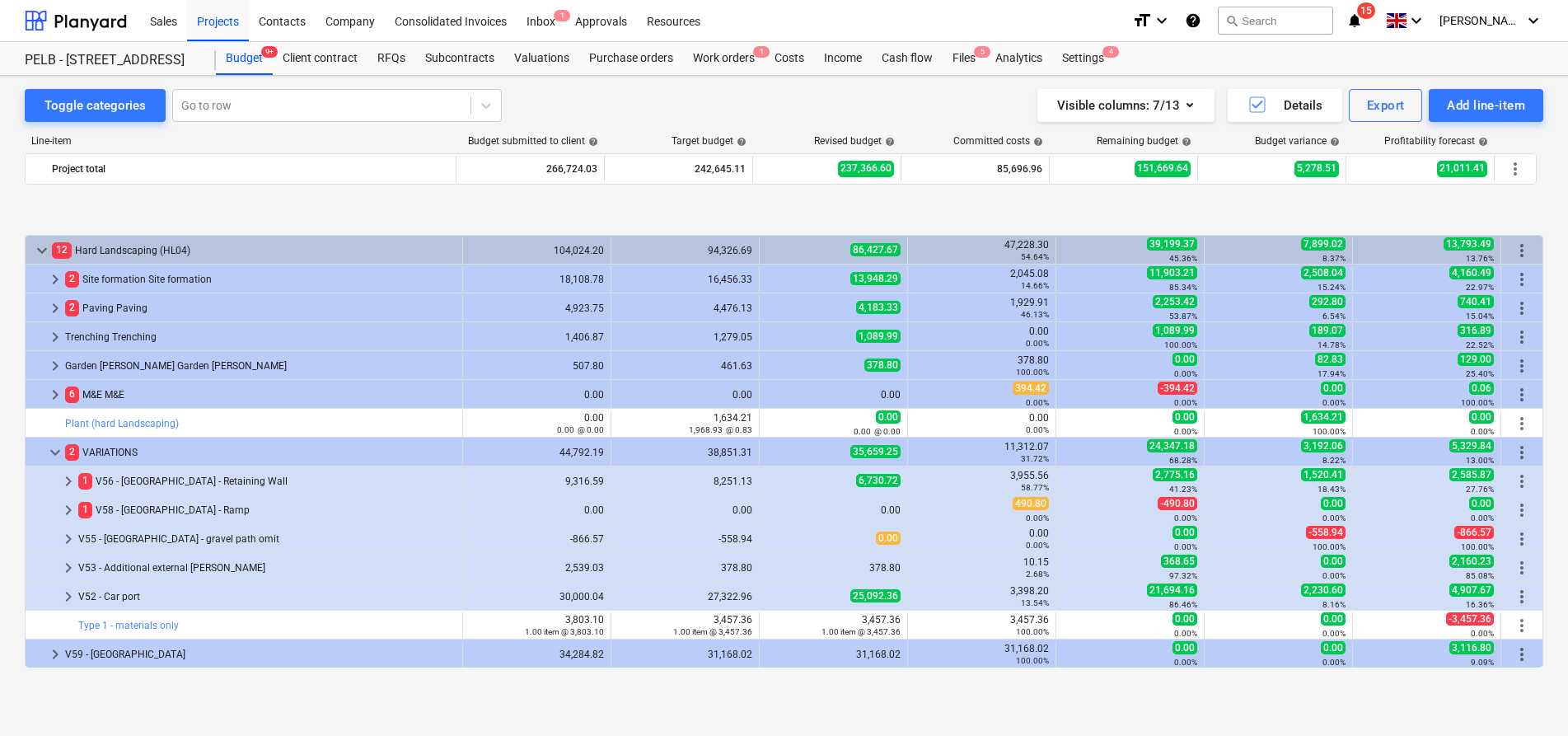
scroll to position [1109, 0]
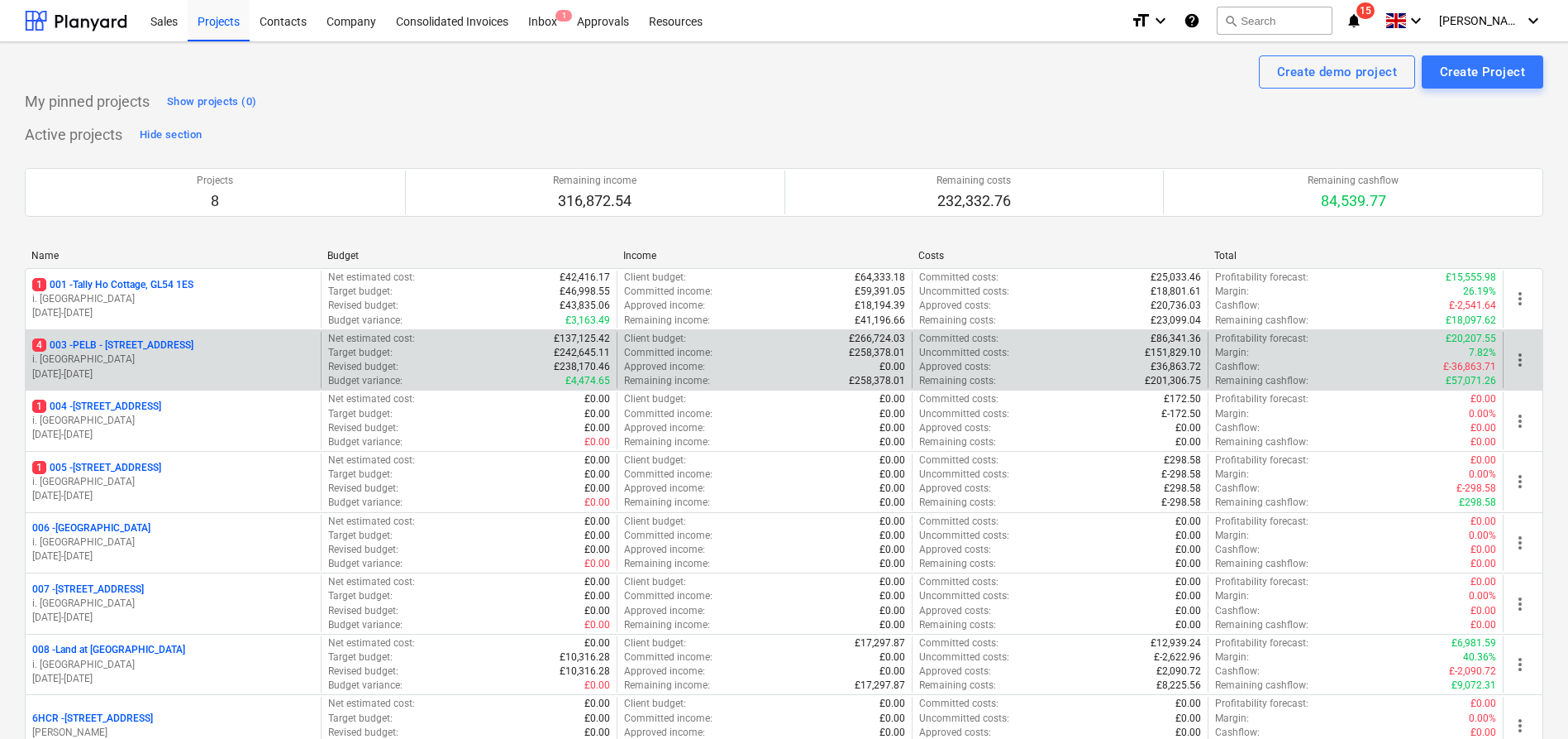
click at [194, 348] on p "4 003 - PELB - [GEOGRAPHIC_DATA], [GEOGRAPHIC_DATA], GL2 7NE" at bounding box center [112, 345] width 161 height 14
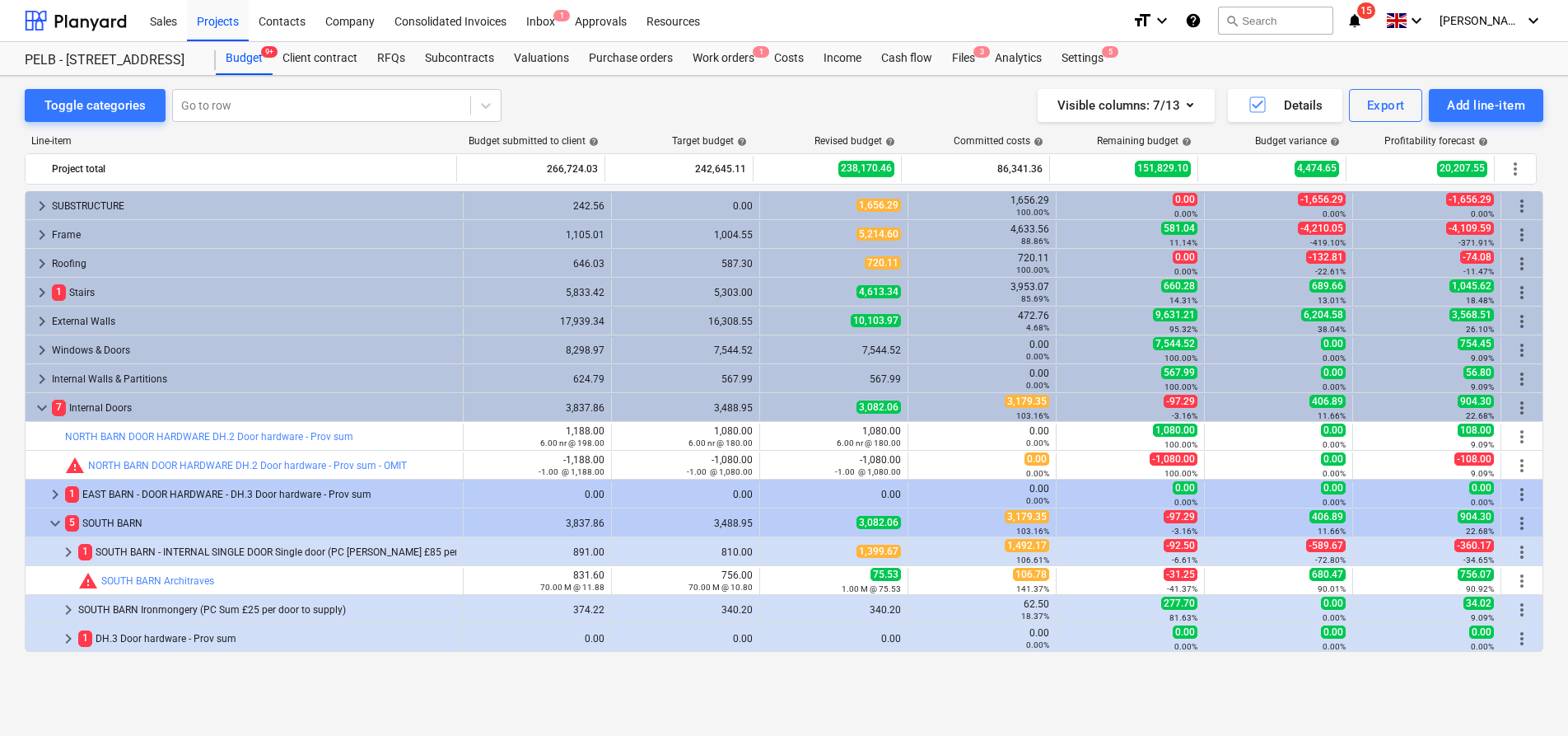
scroll to position [28, 0]
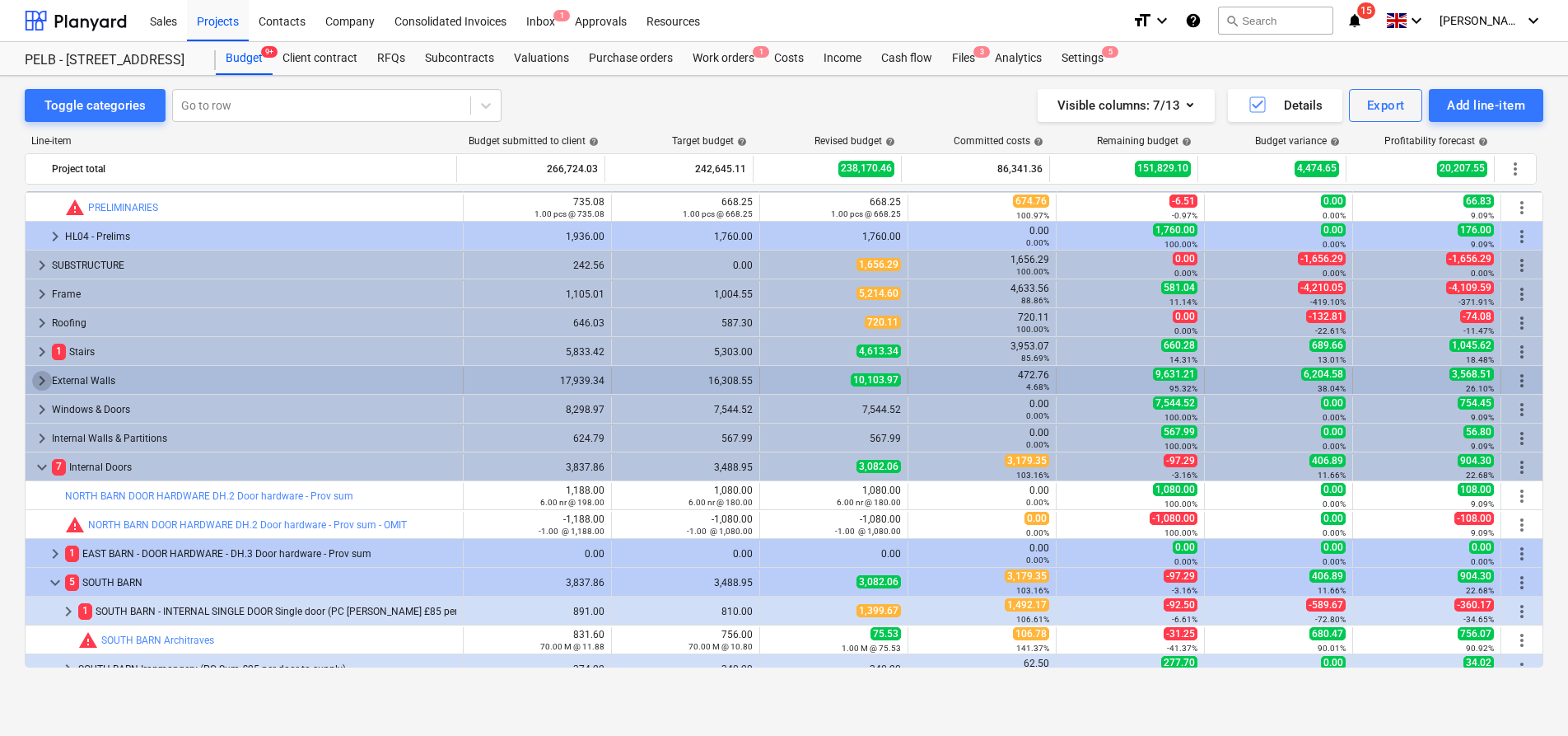
click at [34, 375] on span "keyboard_arrow_right" at bounding box center [42, 381] width 20 height 20
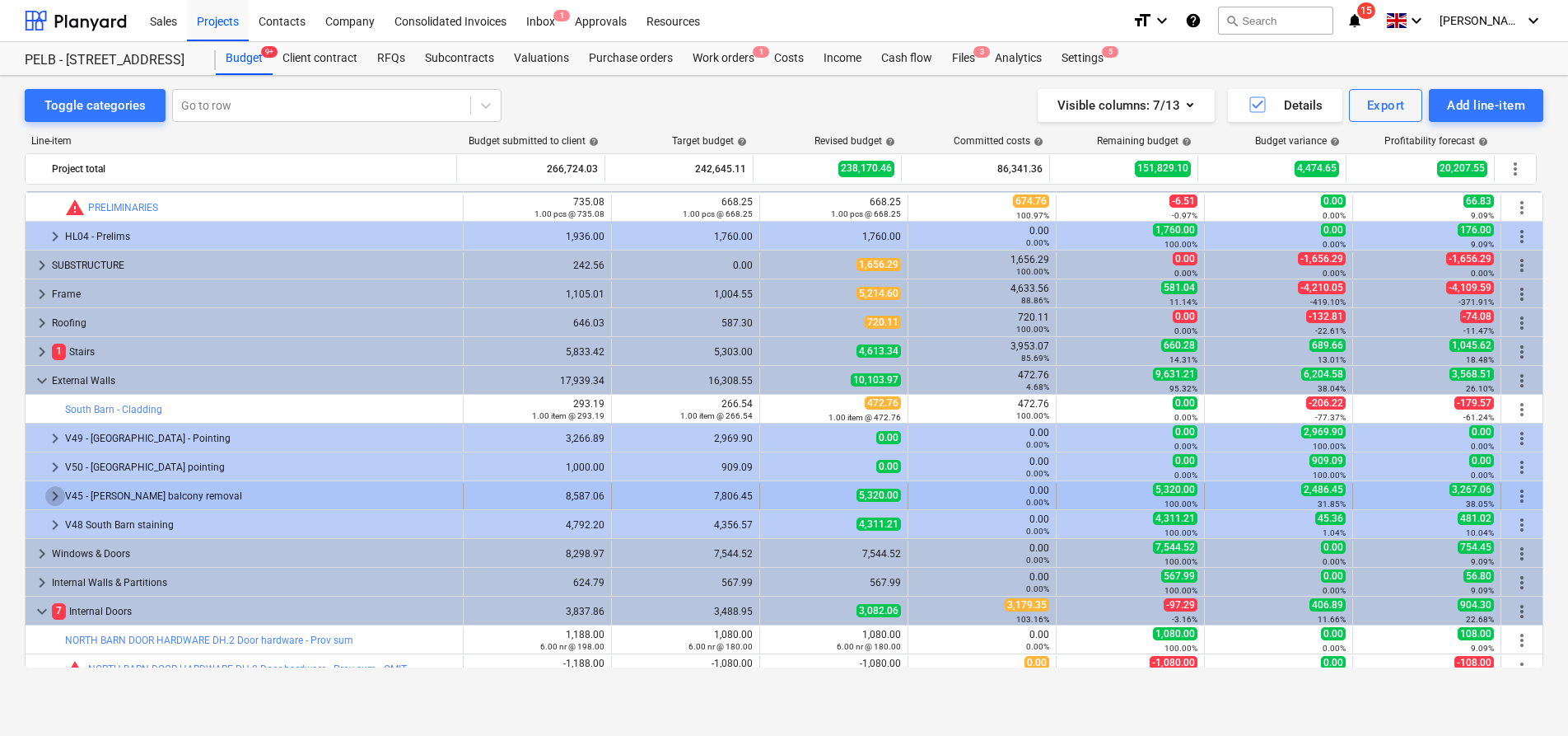
click at [47, 494] on span "keyboard_arrow_right" at bounding box center [55, 496] width 20 height 20
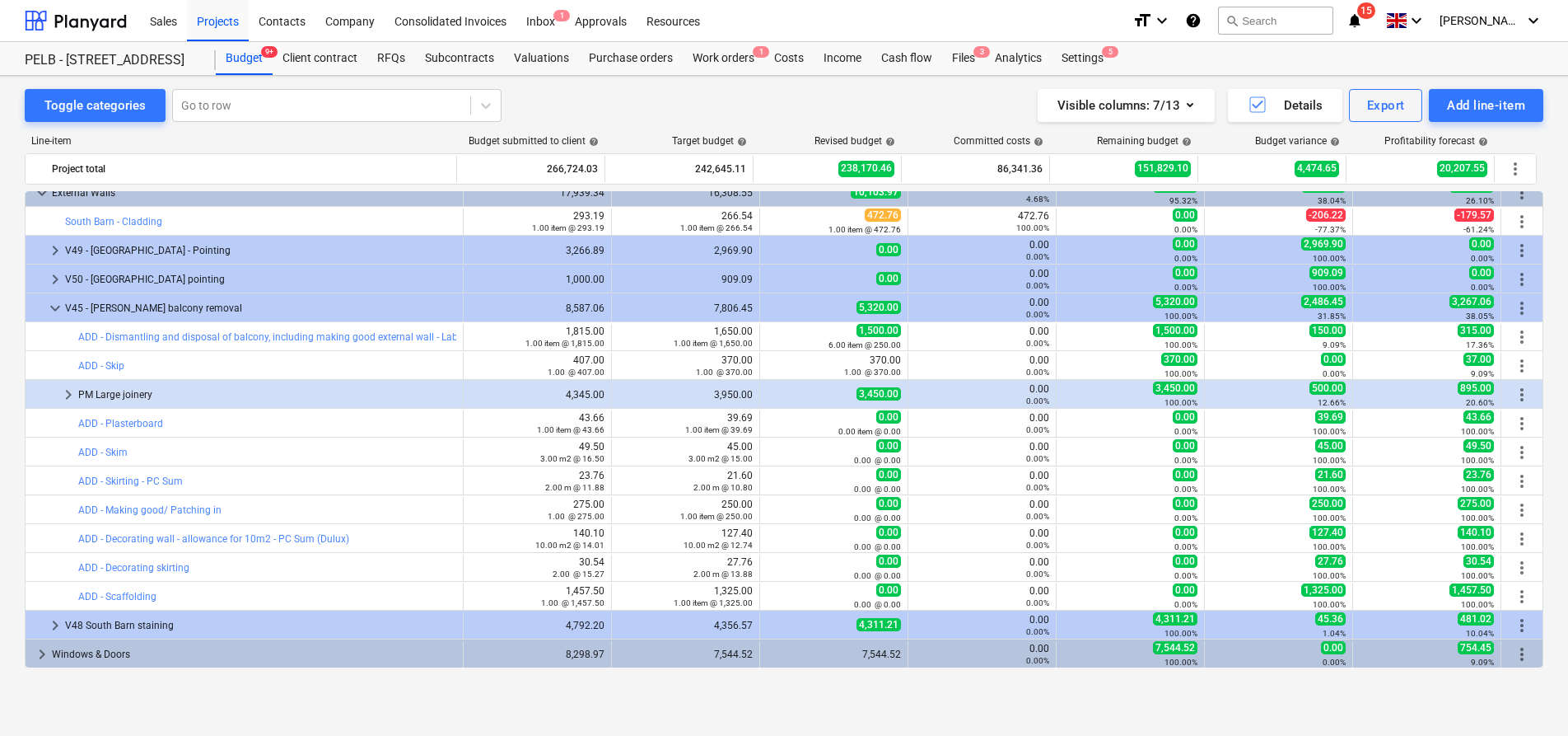
scroll to position [199, 0]
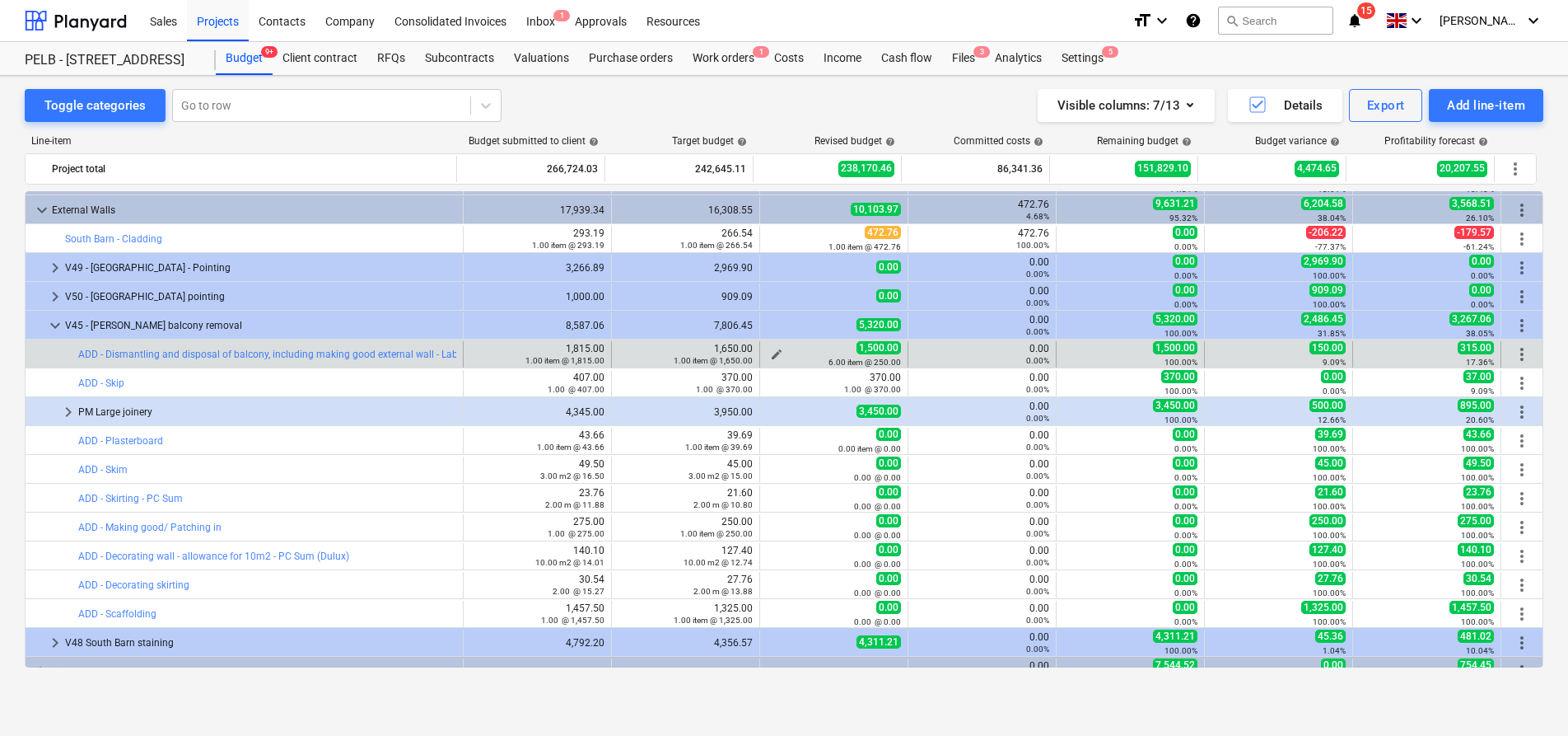
click at [770, 349] on span "edit" at bounding box center [776, 354] width 13 height 13
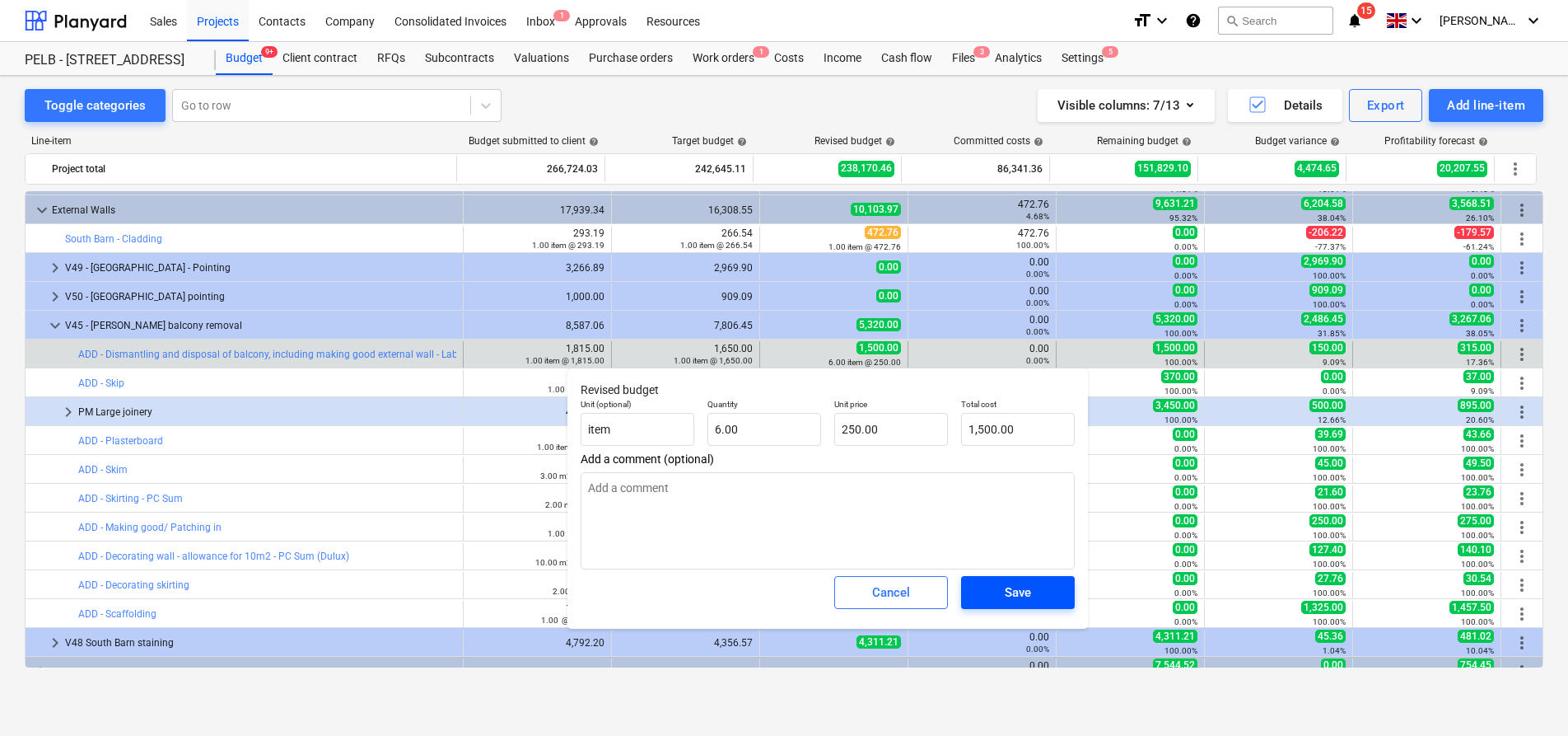
click at [1036, 594] on span "Save" at bounding box center [1018, 591] width 74 height 21
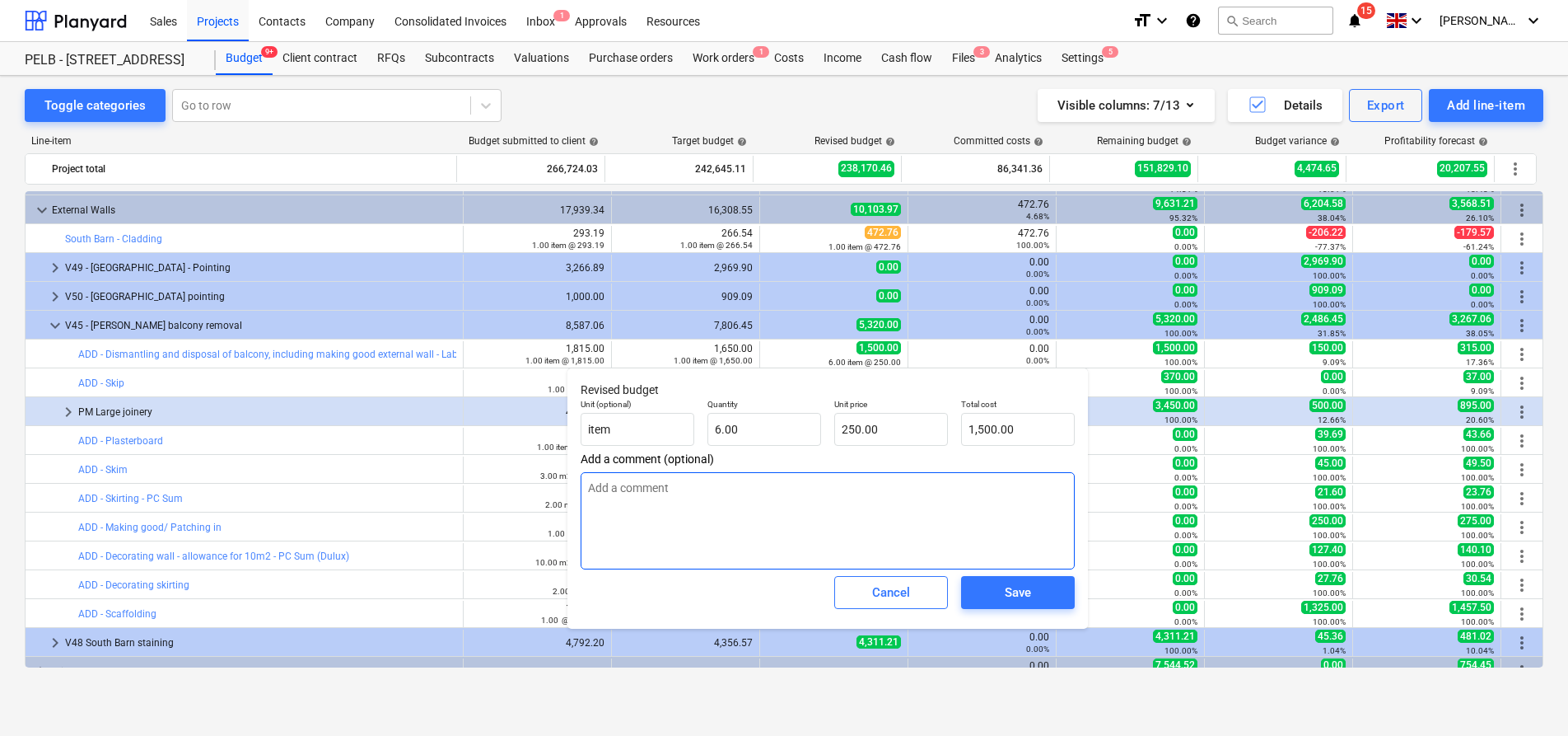
type textarea "x"
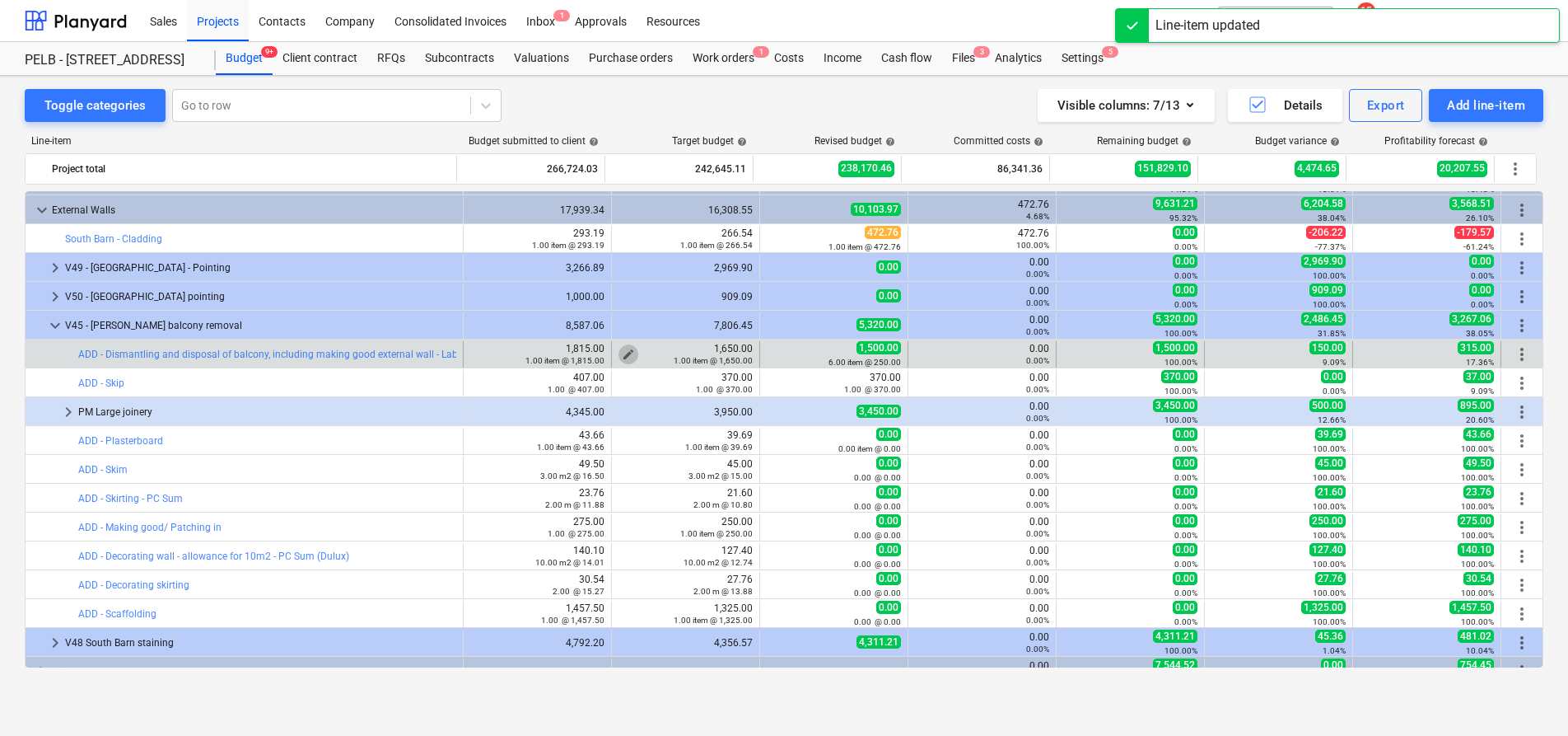
click at [624, 352] on span "edit" at bounding box center [628, 354] width 13 height 13
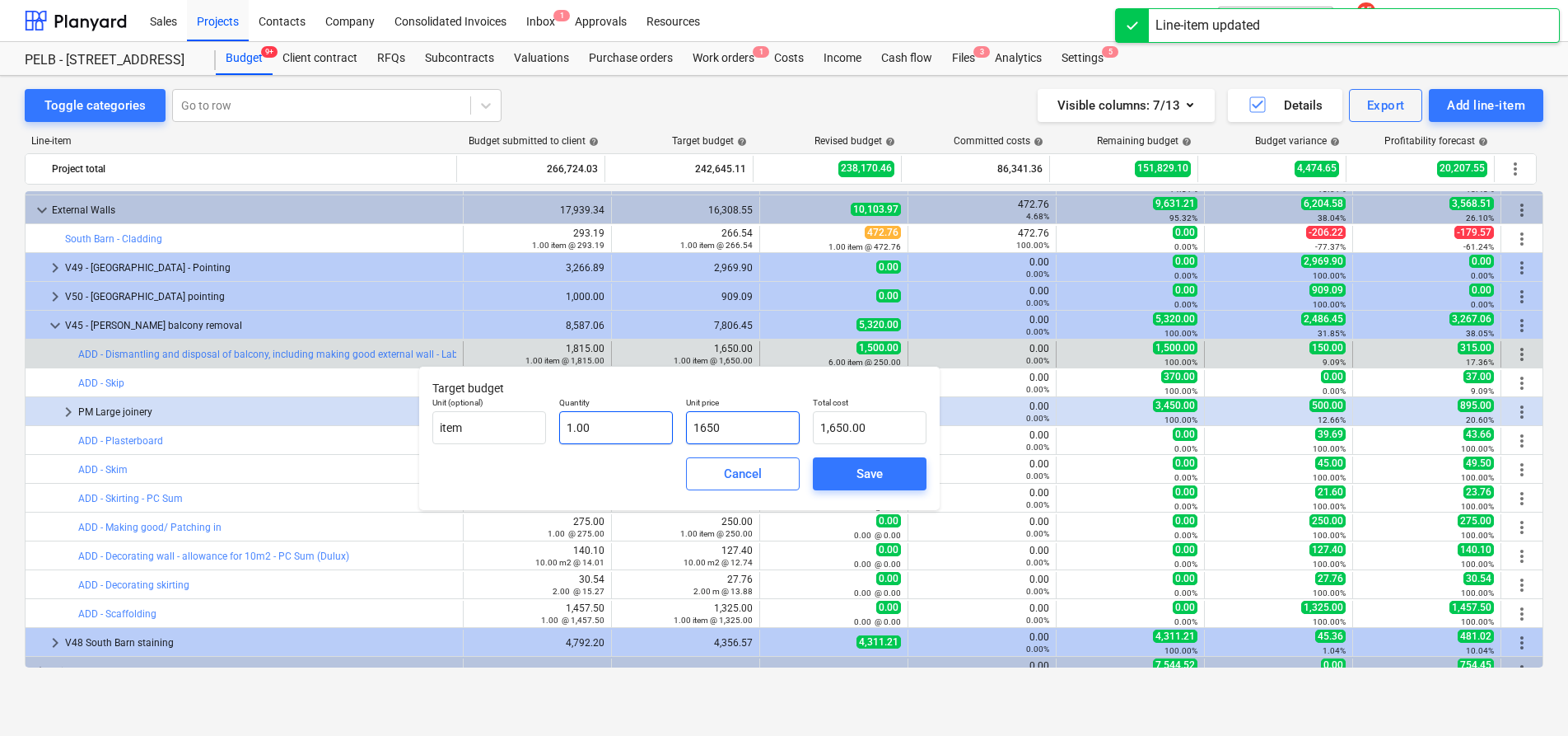
drag, startPoint x: 787, startPoint y: 432, endPoint x: 594, endPoint y: 428, distance: 193.0
click at [594, 428] on div "Unit (optional) item Quantity 1.00 Unit price 1650 Total cost 1,650.00" at bounding box center [679, 421] width 507 height 60
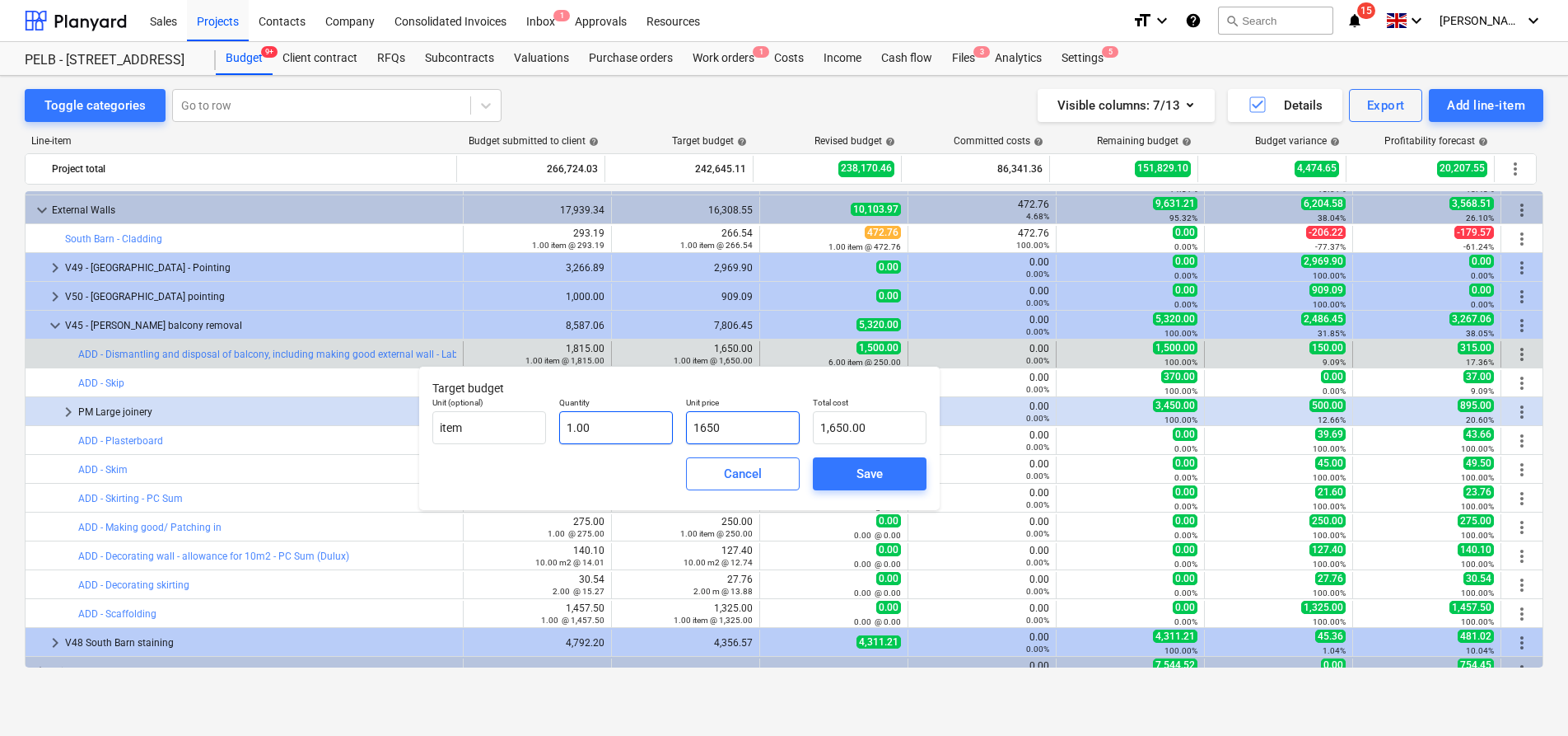
type input "1"
type input "1.00"
type input "16"
type input "16.00"
type input "168"
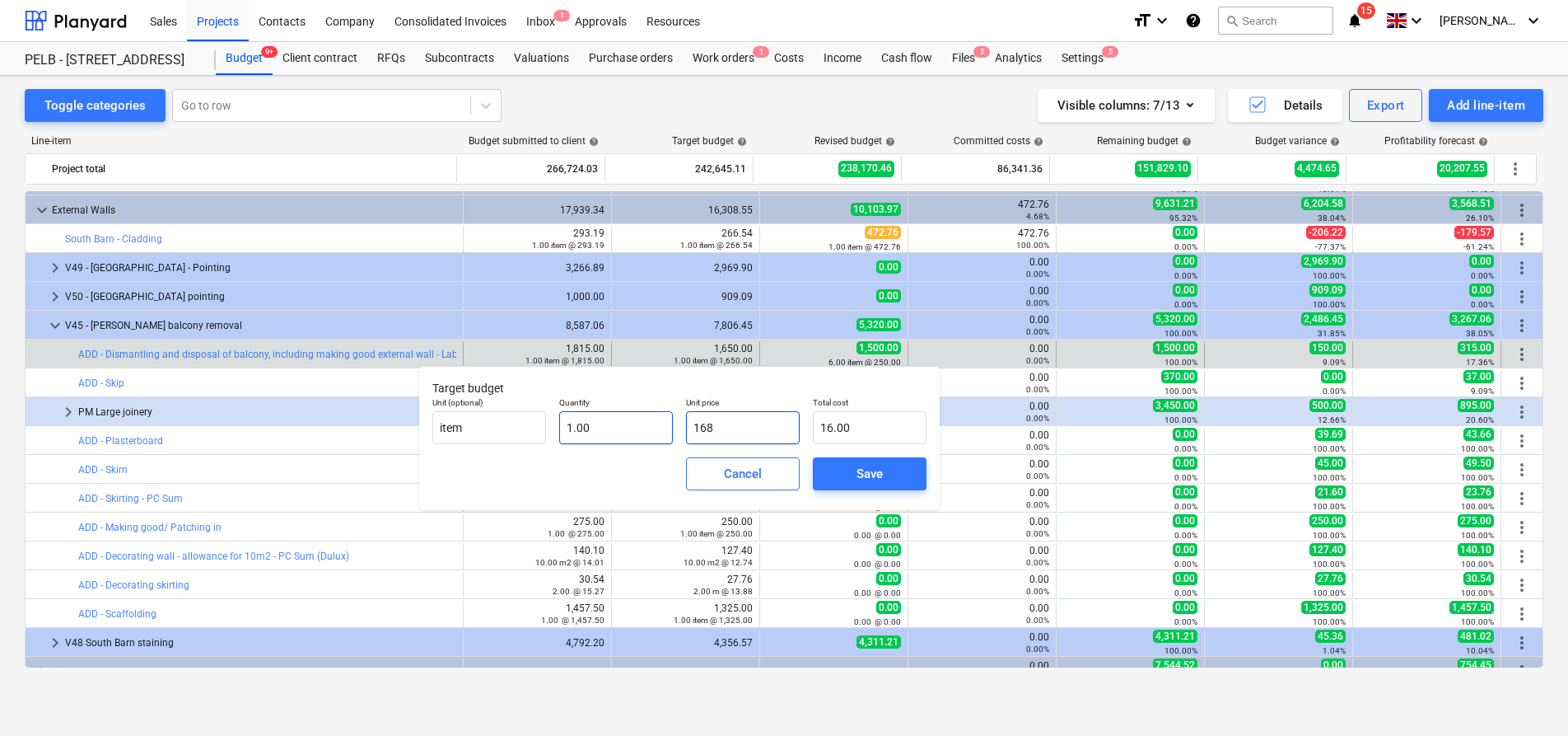
type input "168.00"
type input "1687"
type input "1,687.00"
click at [877, 469] on div "Save" at bounding box center [870, 473] width 27 height 21
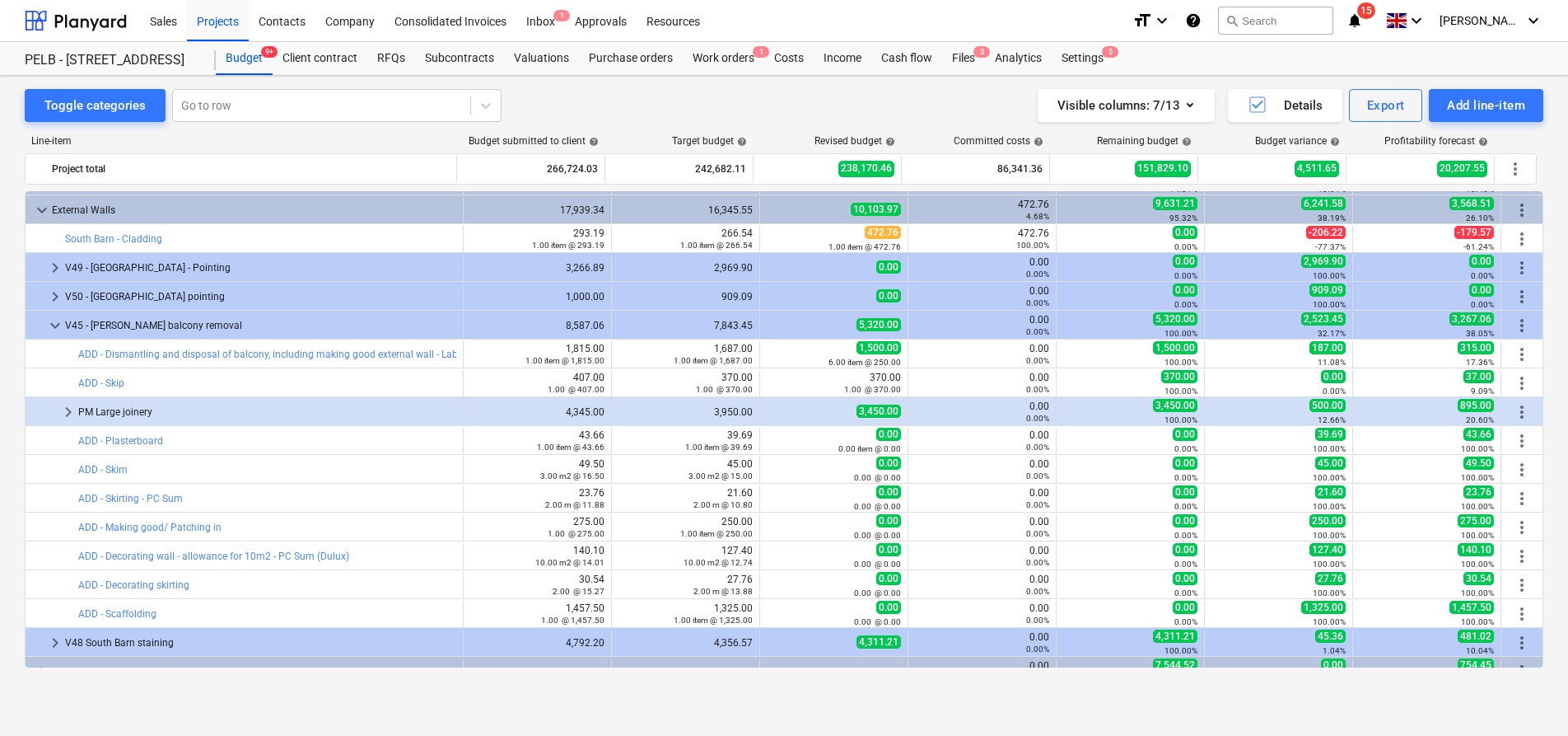
click at [619, 354] on div "1.00 item @ 1,687.00" at bounding box center [686, 360] width 135 height 12
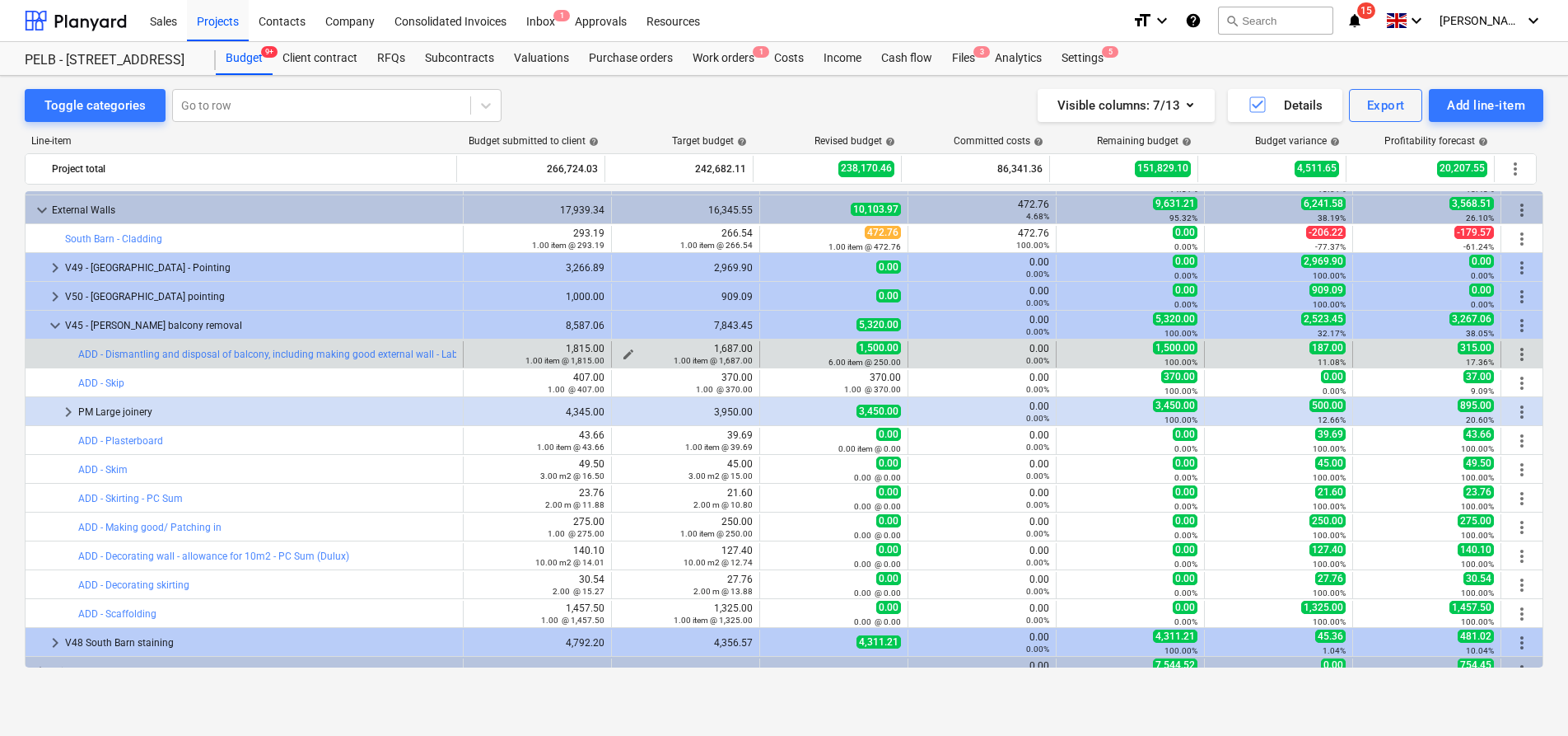
click at [622, 350] on span "edit" at bounding box center [628, 354] width 13 height 13
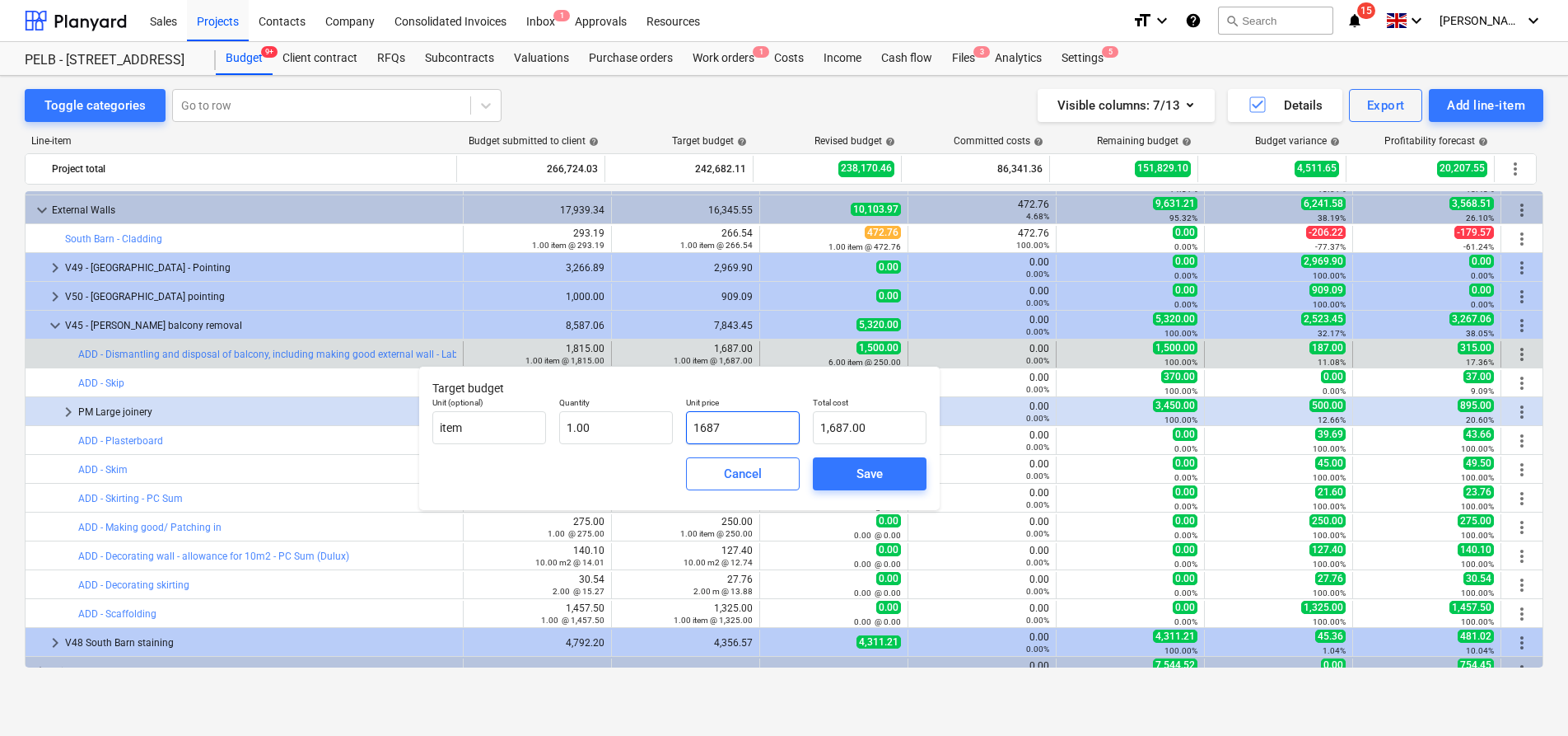
drag, startPoint x: 778, startPoint y: 425, endPoint x: 689, endPoint y: 420, distance: 89.1
click at [689, 420] on input "1687" at bounding box center [743, 428] width 114 height 33
type input "1"
type input "1.00"
type input "13"
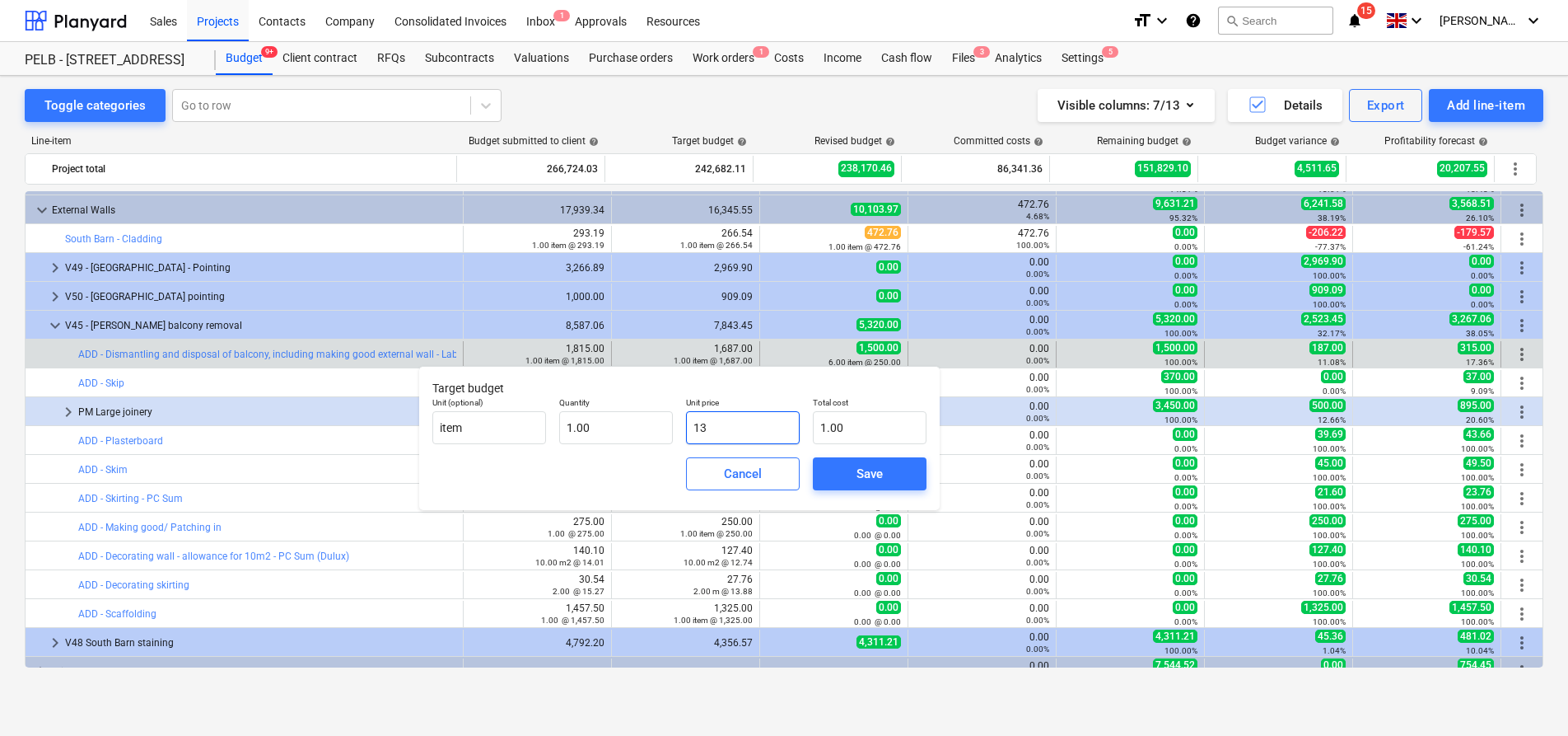
type input "13.00"
type input "131"
type input "131.00"
type input "1317"
type input "1,317.00"
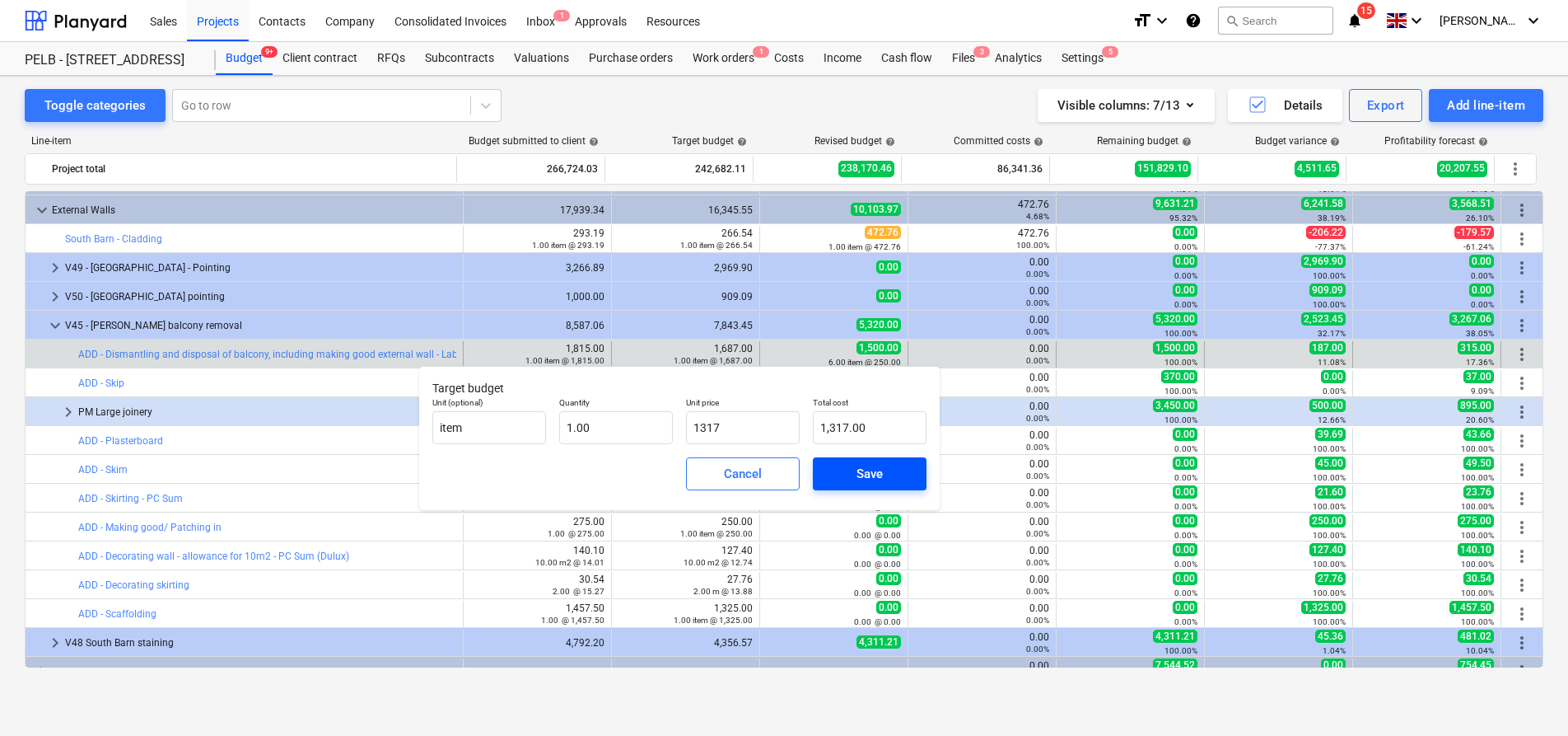
type input "1,317.00"
click at [895, 475] on span "Save" at bounding box center [870, 473] width 74 height 21
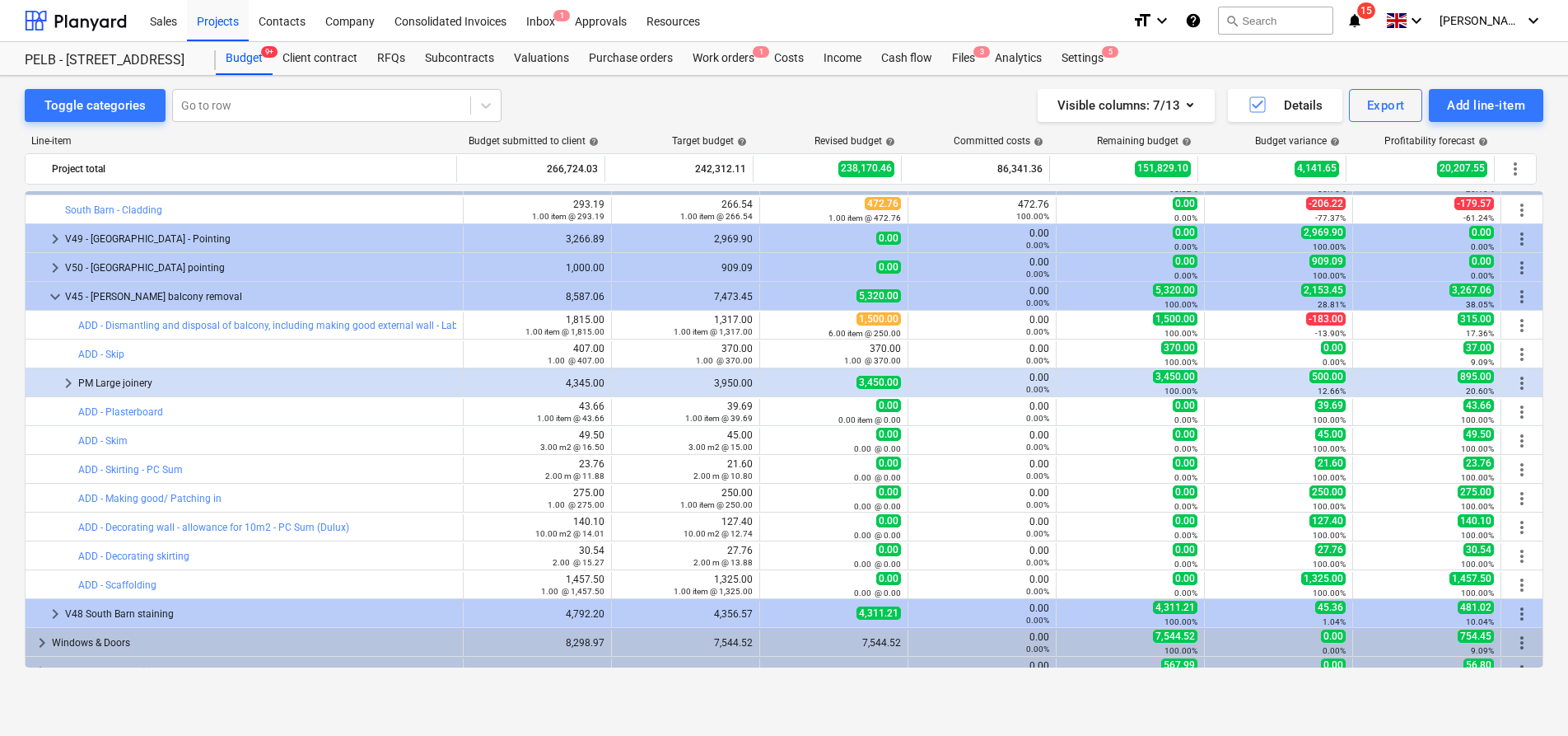
scroll to position [229, 0]
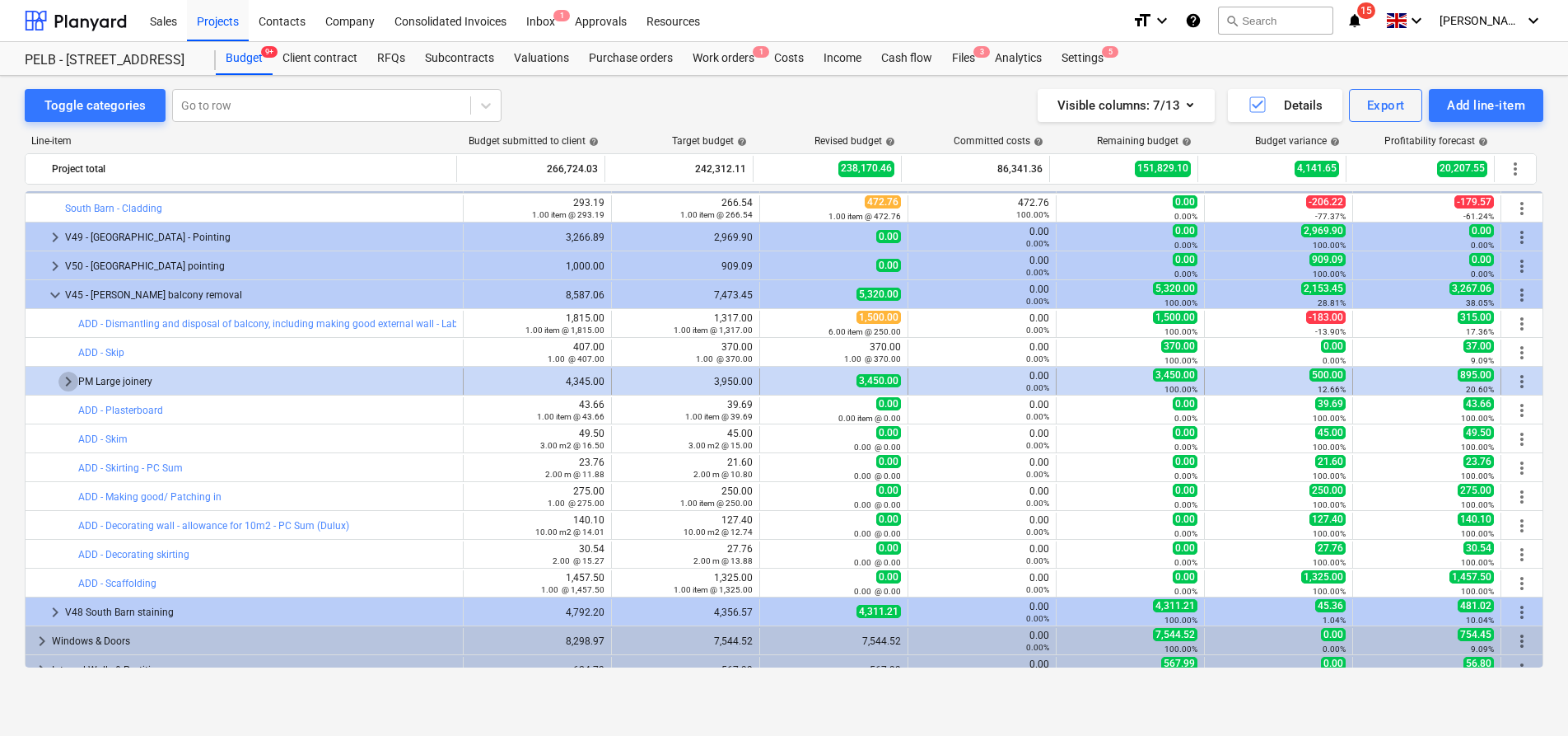
click at [63, 384] on span "keyboard_arrow_right" at bounding box center [69, 382] width 20 height 20
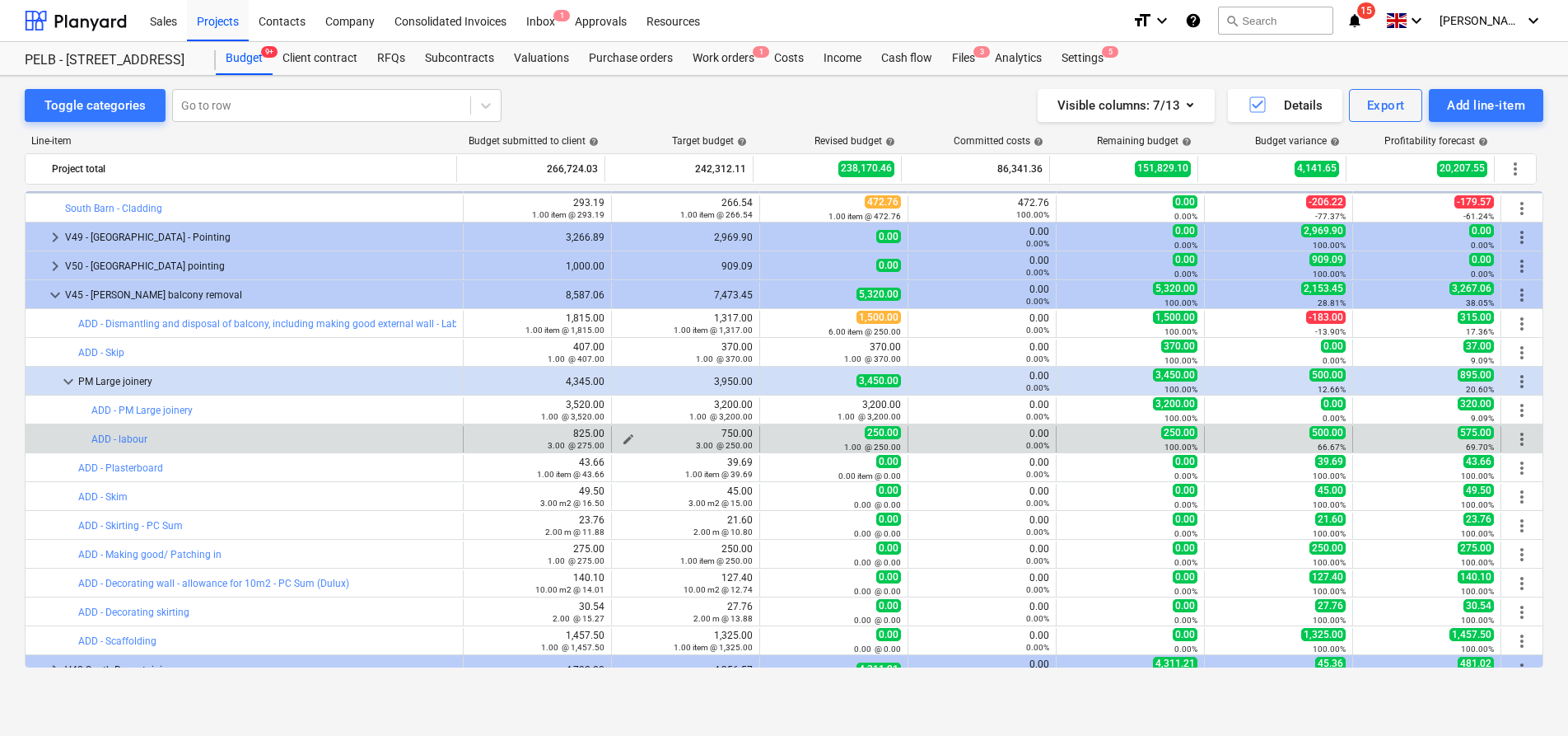
click at [629, 437] on span "edit" at bounding box center [628, 438] width 13 height 13
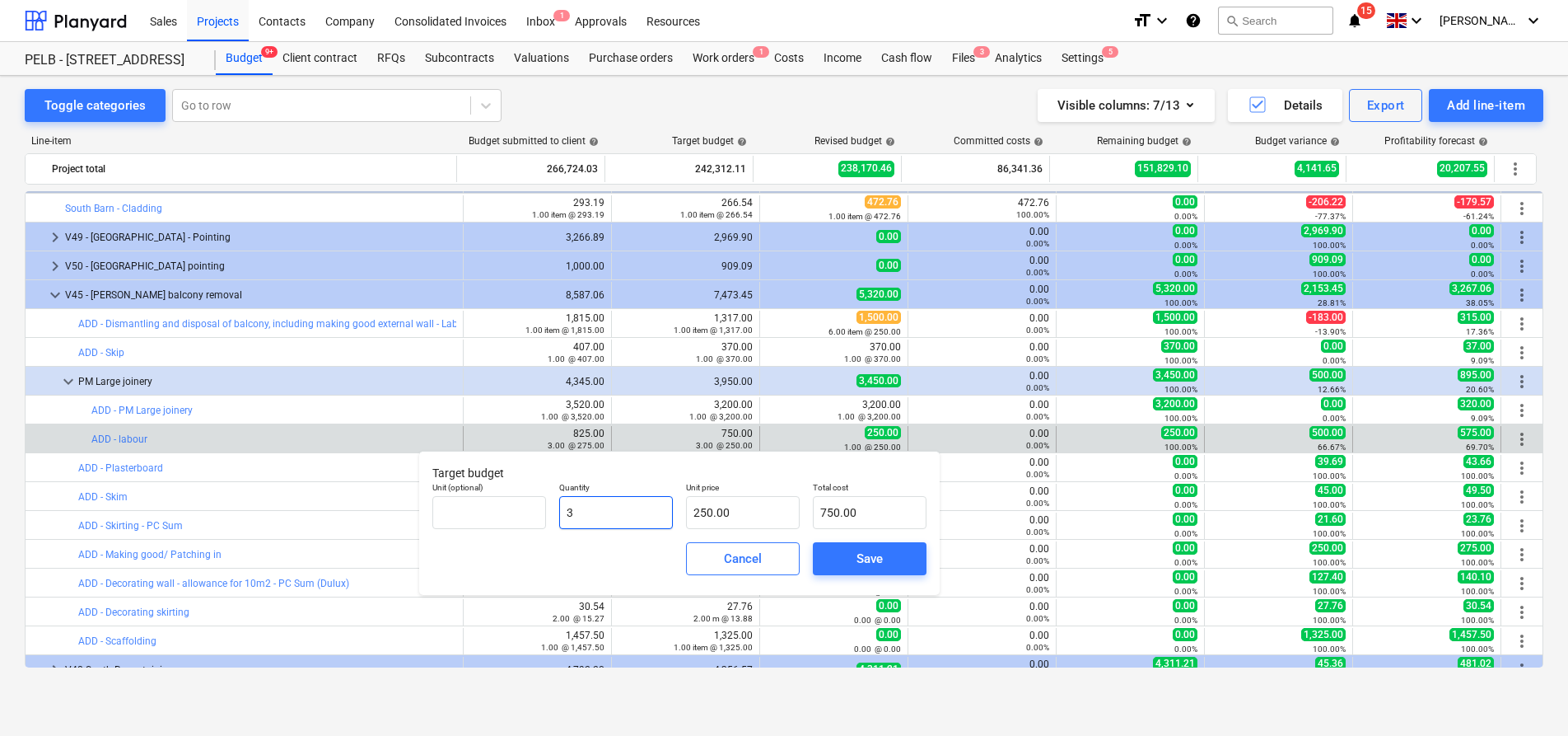
click at [630, 510] on input "3" at bounding box center [616, 513] width 114 height 33
type input "1"
type input "250.00"
type input "1.00"
drag, startPoint x: 738, startPoint y: 512, endPoint x: 635, endPoint y: 500, distance: 103.7
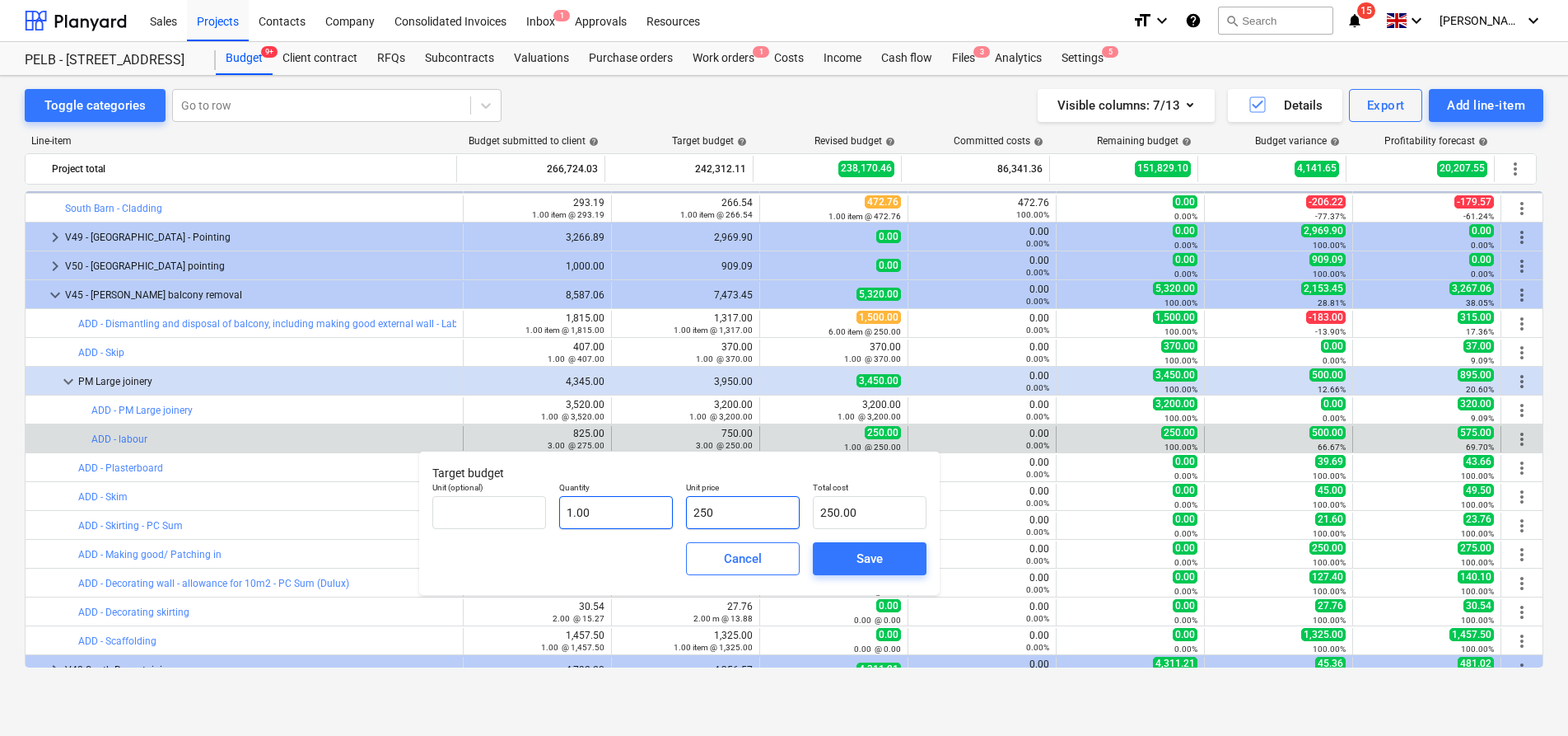
click at [635, 500] on div "Unit (optional) Quantity 1.00 Unit price 250 Total cost 250.00" at bounding box center [679, 505] width 507 height 60
type input "4"
type input "4.00"
type input "41"
type input "41.00"
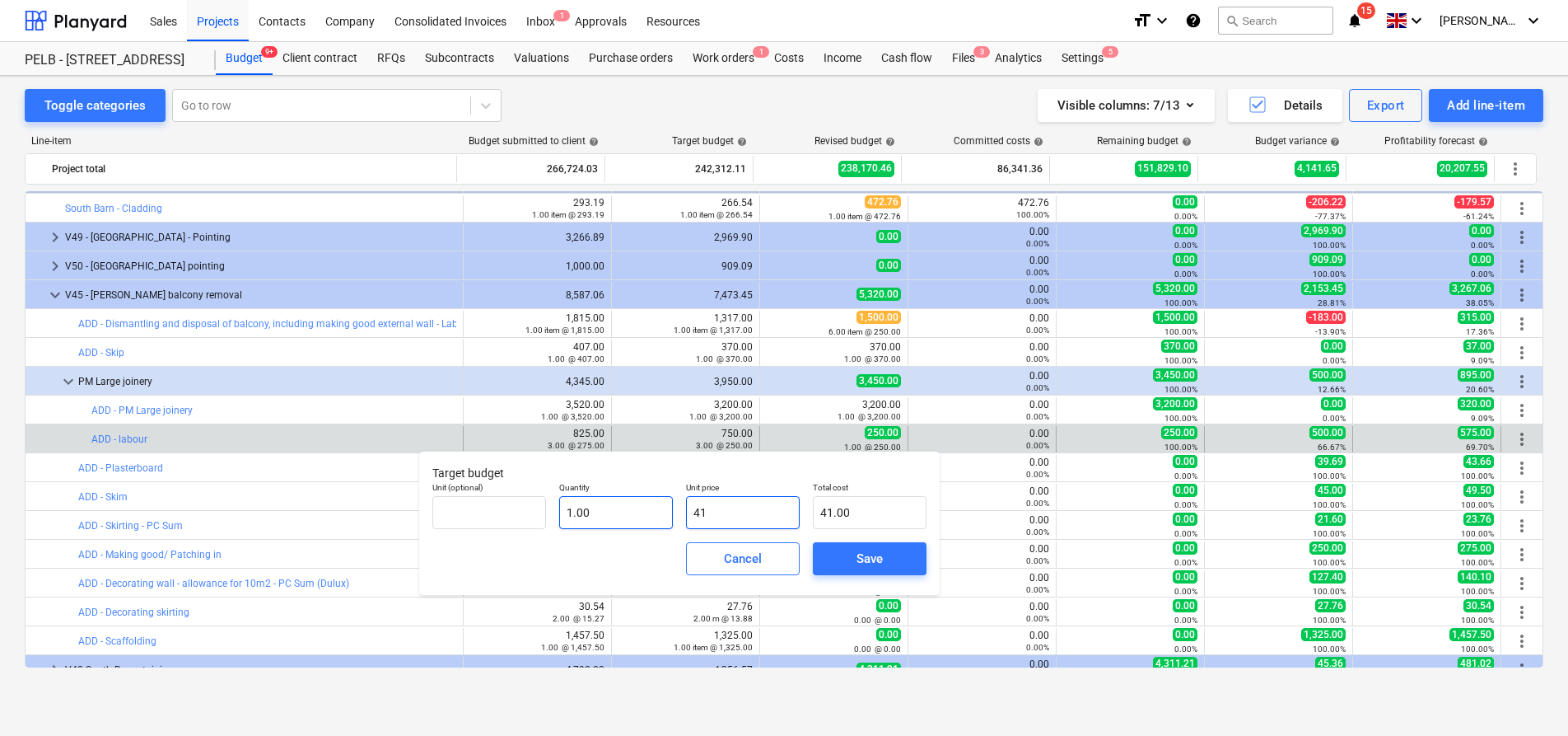
type input "417"
type input "417.00"
click at [918, 563] on button "Save" at bounding box center [870, 558] width 114 height 33
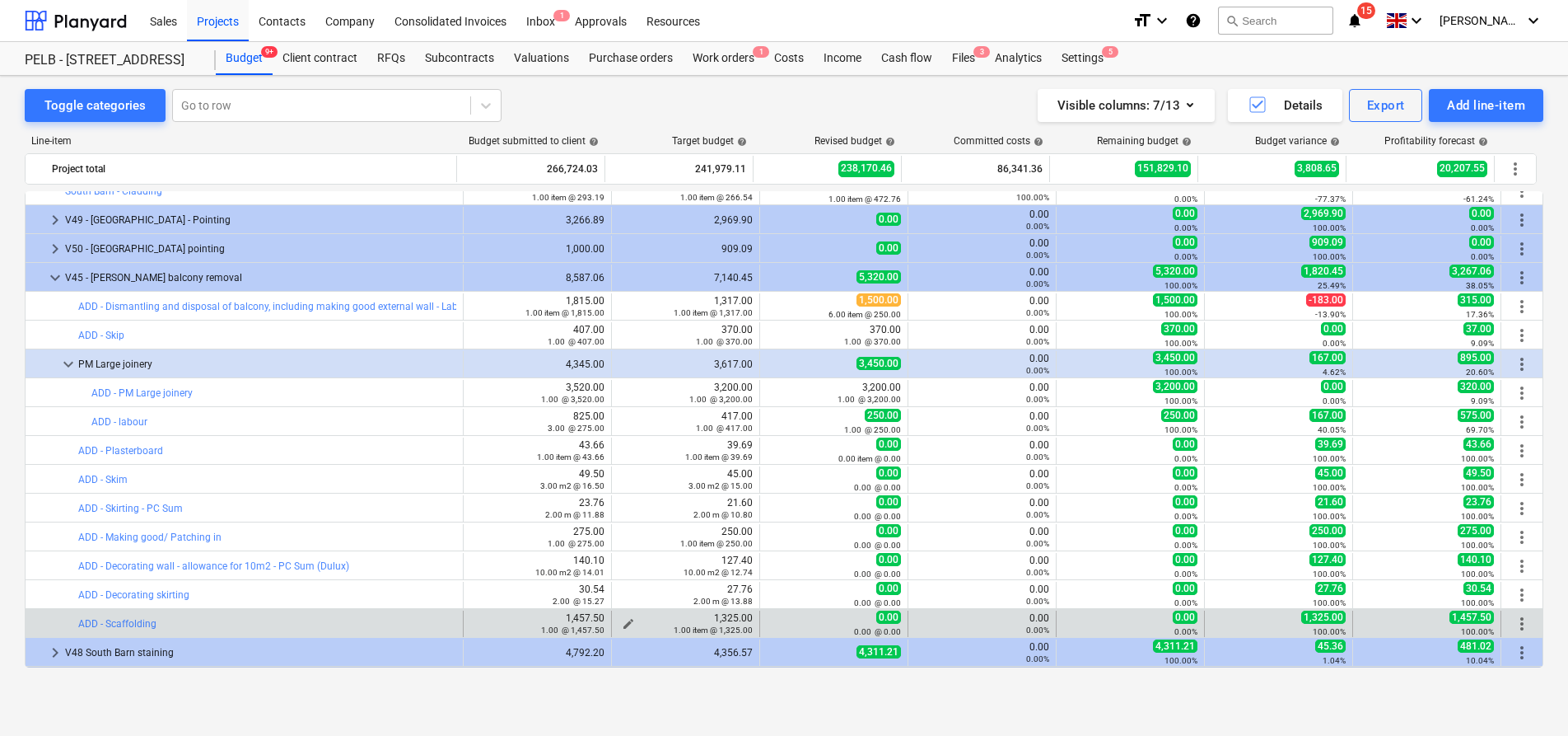
scroll to position [250, 0]
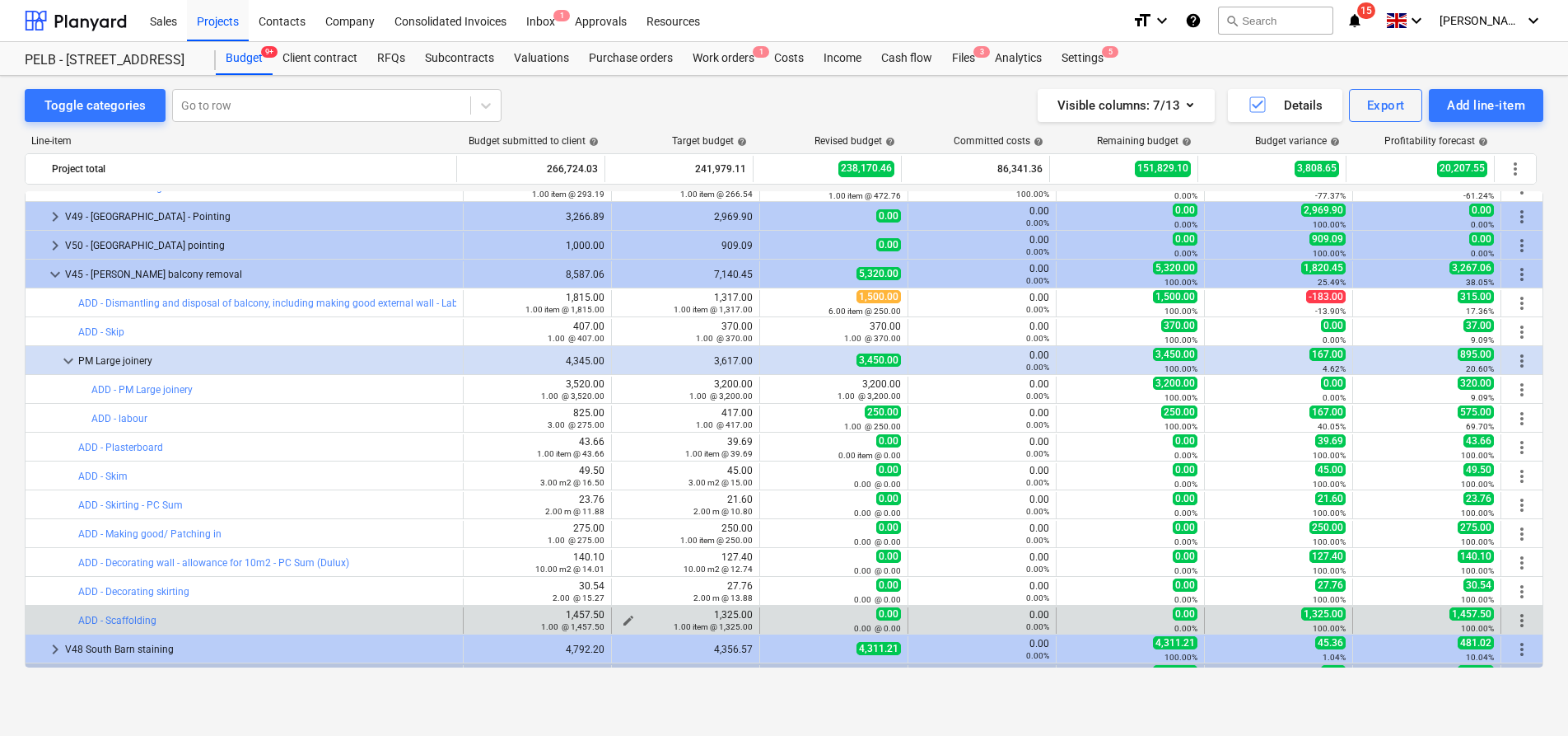
click at [619, 622] on div "1.00 item @ 1,325.00" at bounding box center [686, 626] width 135 height 12
click at [628, 617] on span "edit" at bounding box center [628, 620] width 13 height 13
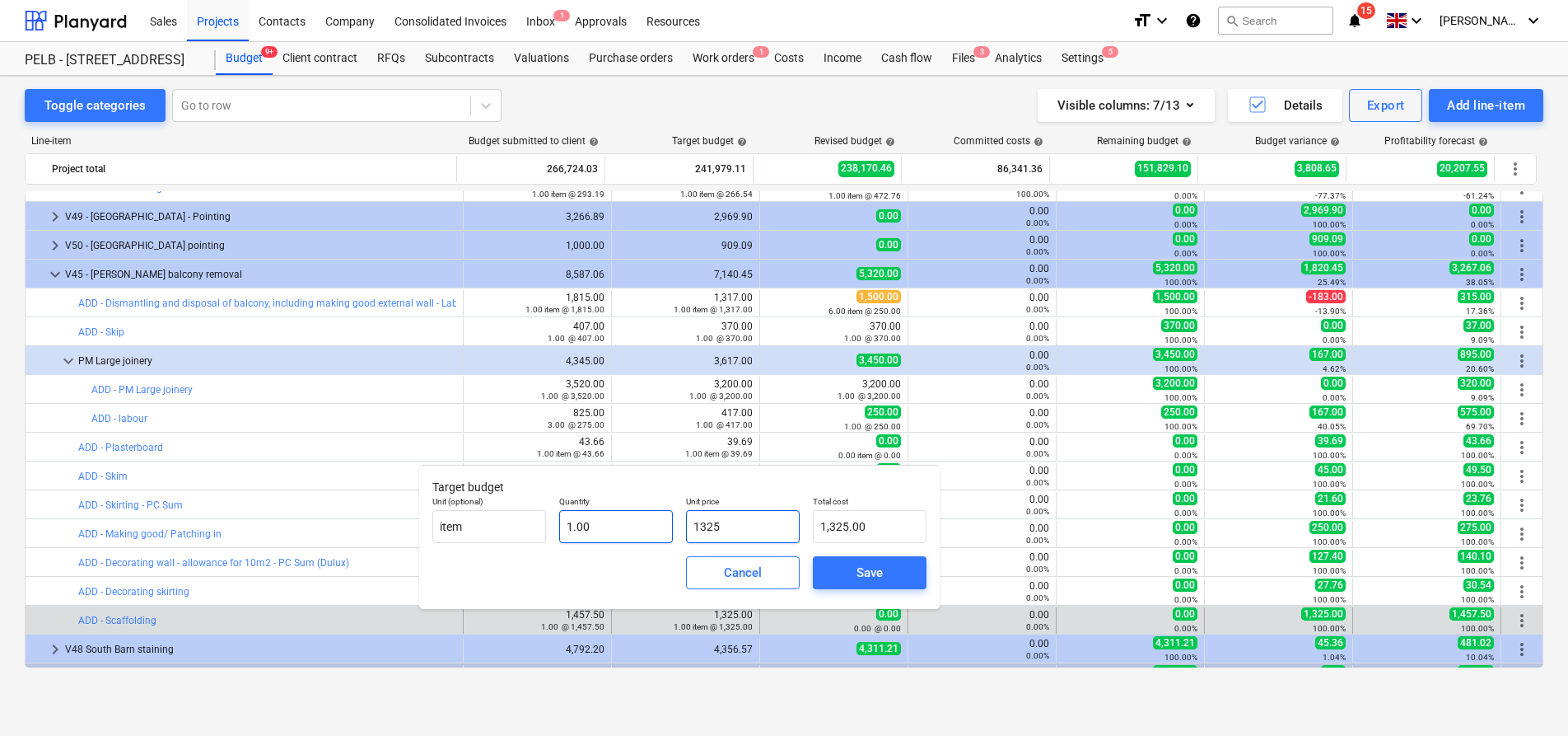
drag, startPoint x: 773, startPoint y: 521, endPoint x: 636, endPoint y: 514, distance: 137.2
click at [636, 514] on div "Unit (optional) item Quantity 1.00 Unit price 1325 Total cost 1,325.00" at bounding box center [679, 520] width 507 height 60
type input "9"
type input "9.00"
type input "99"
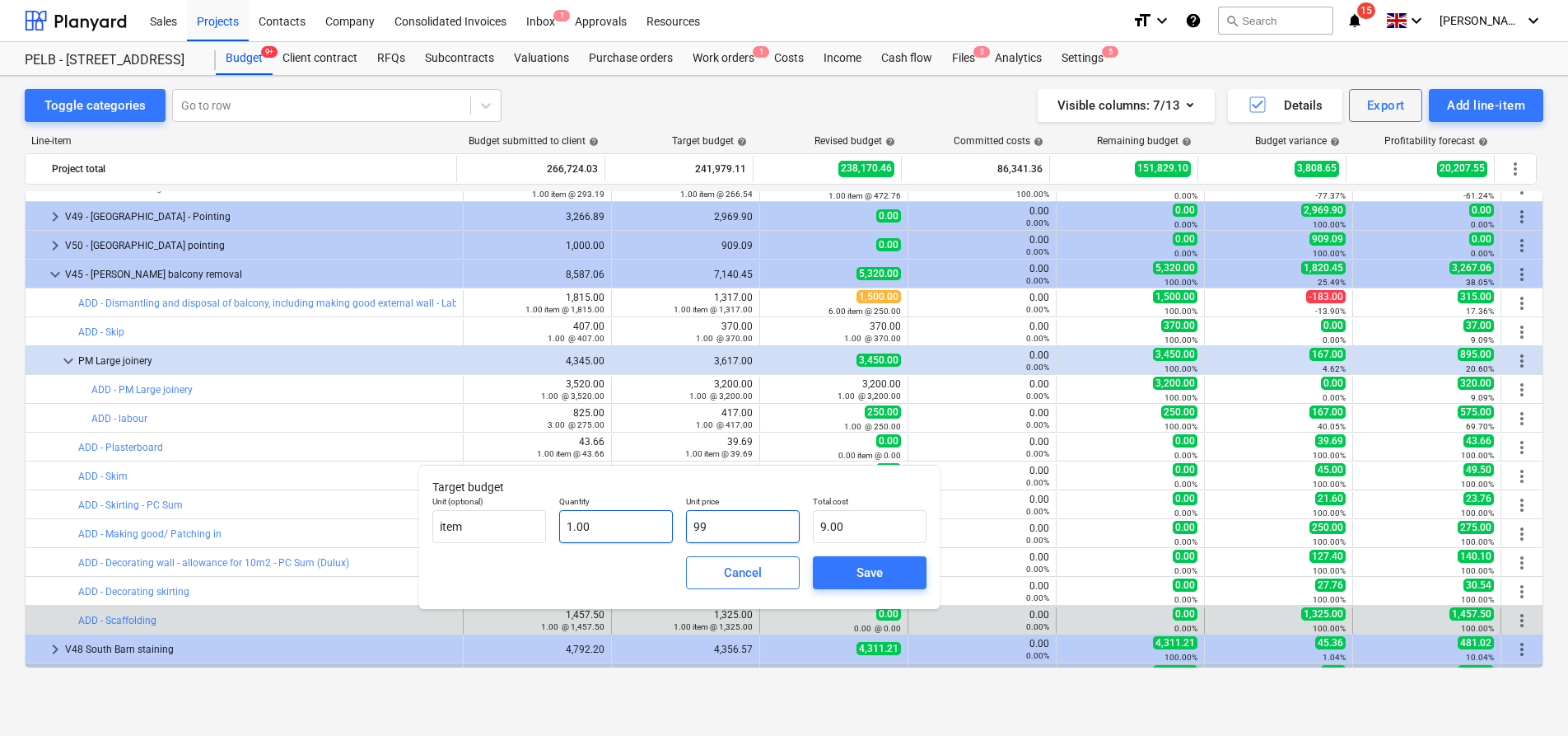
type input "99.00"
type input "991"
type input "991.00"
click at [849, 567] on span "Save" at bounding box center [870, 572] width 74 height 21
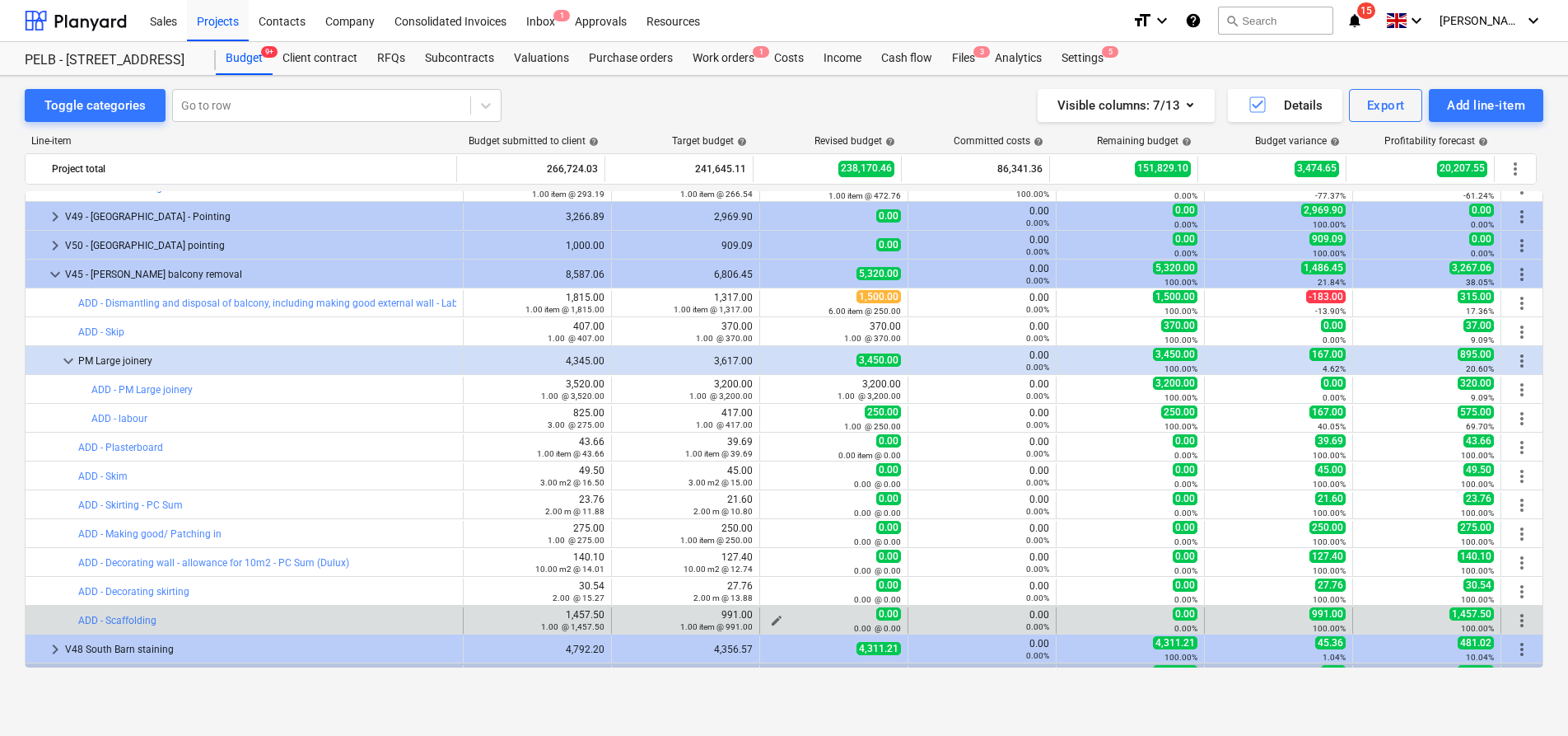
click at [770, 616] on span "edit" at bounding box center [776, 620] width 13 height 13
type textarea "x"
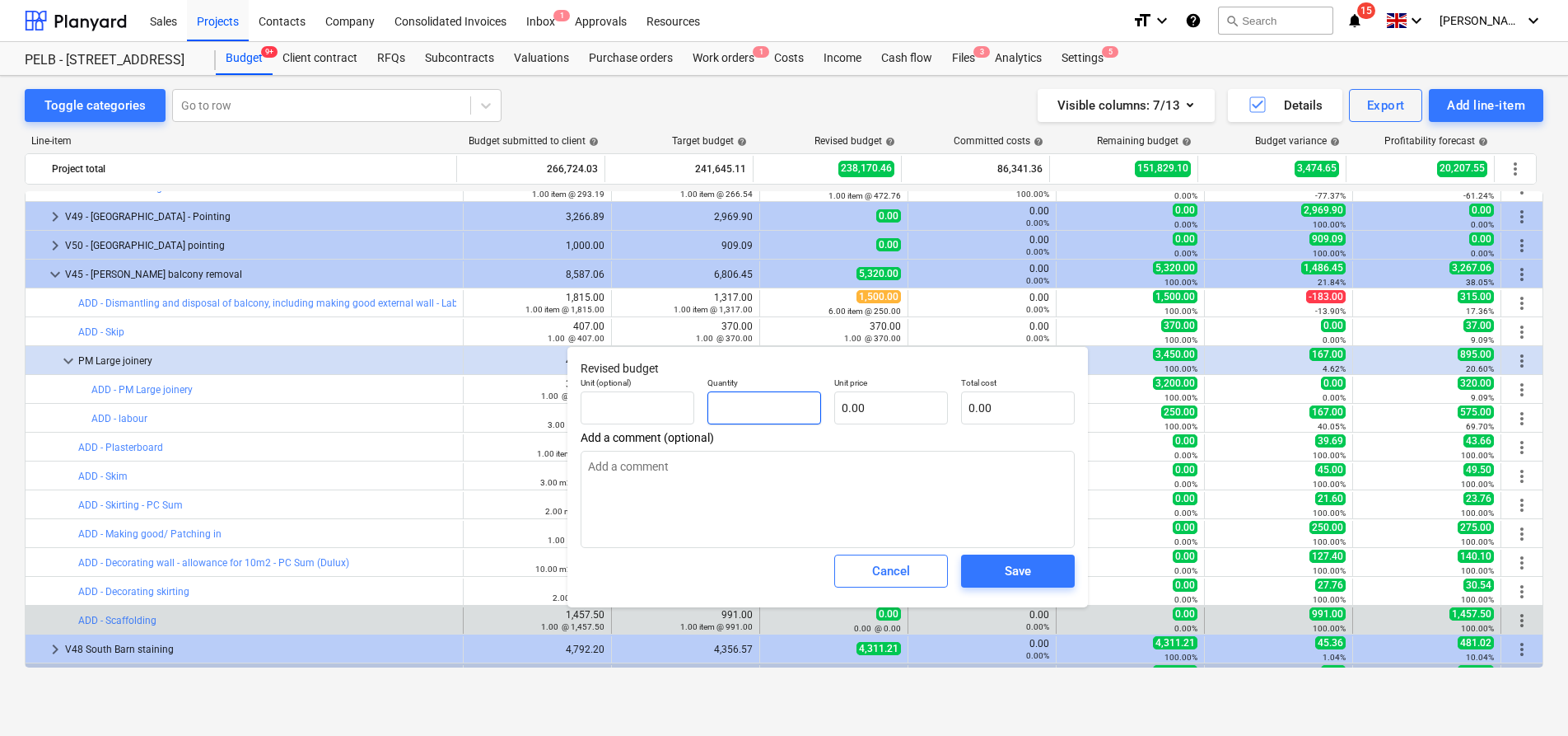
click at [783, 408] on input "text" at bounding box center [764, 407] width 114 height 33
type textarea "x"
type input "1"
type textarea "x"
type input "1.00"
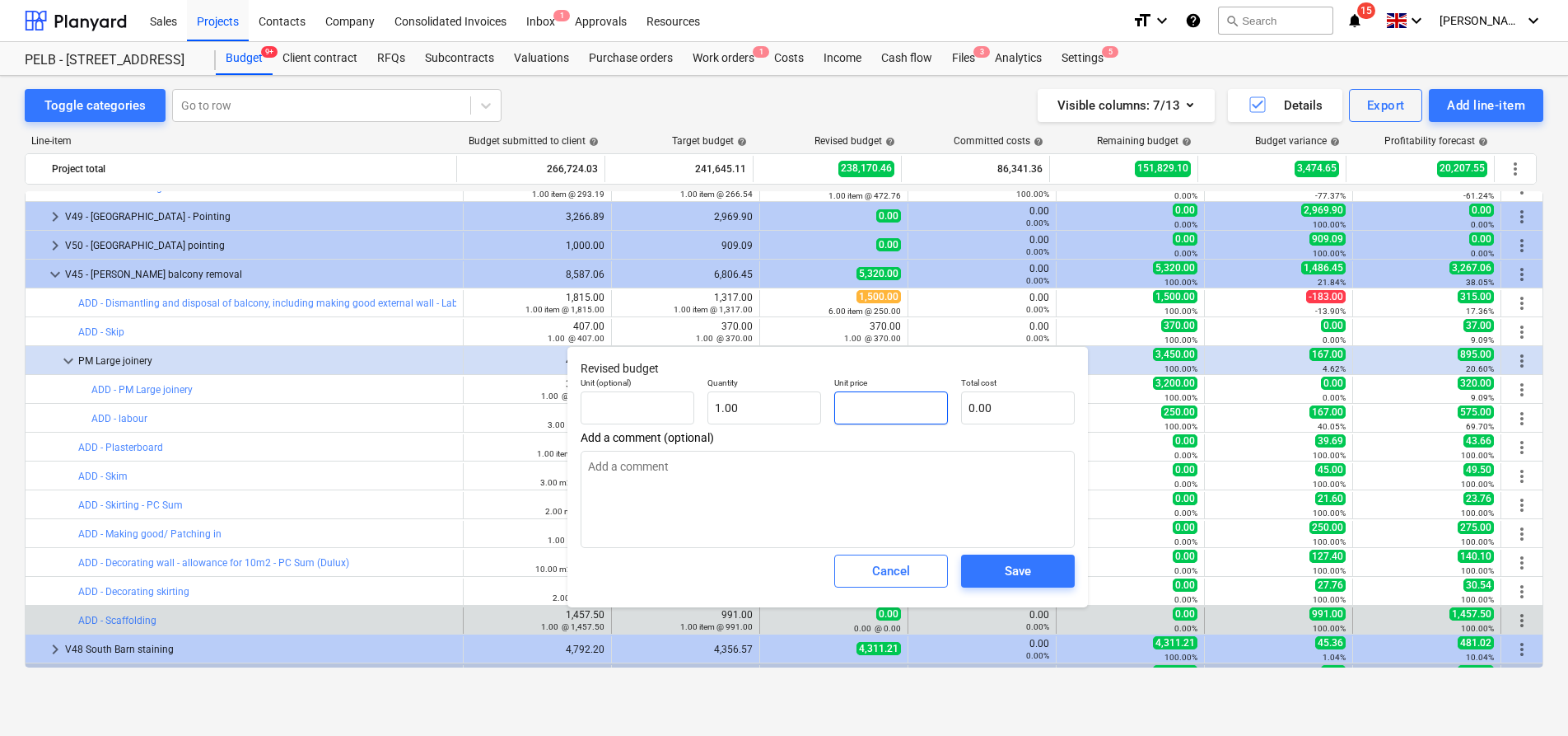
click at [909, 413] on input "text" at bounding box center [892, 407] width 114 height 33
type textarea "x"
type input "1"
type input "1.00"
type textarea "x"
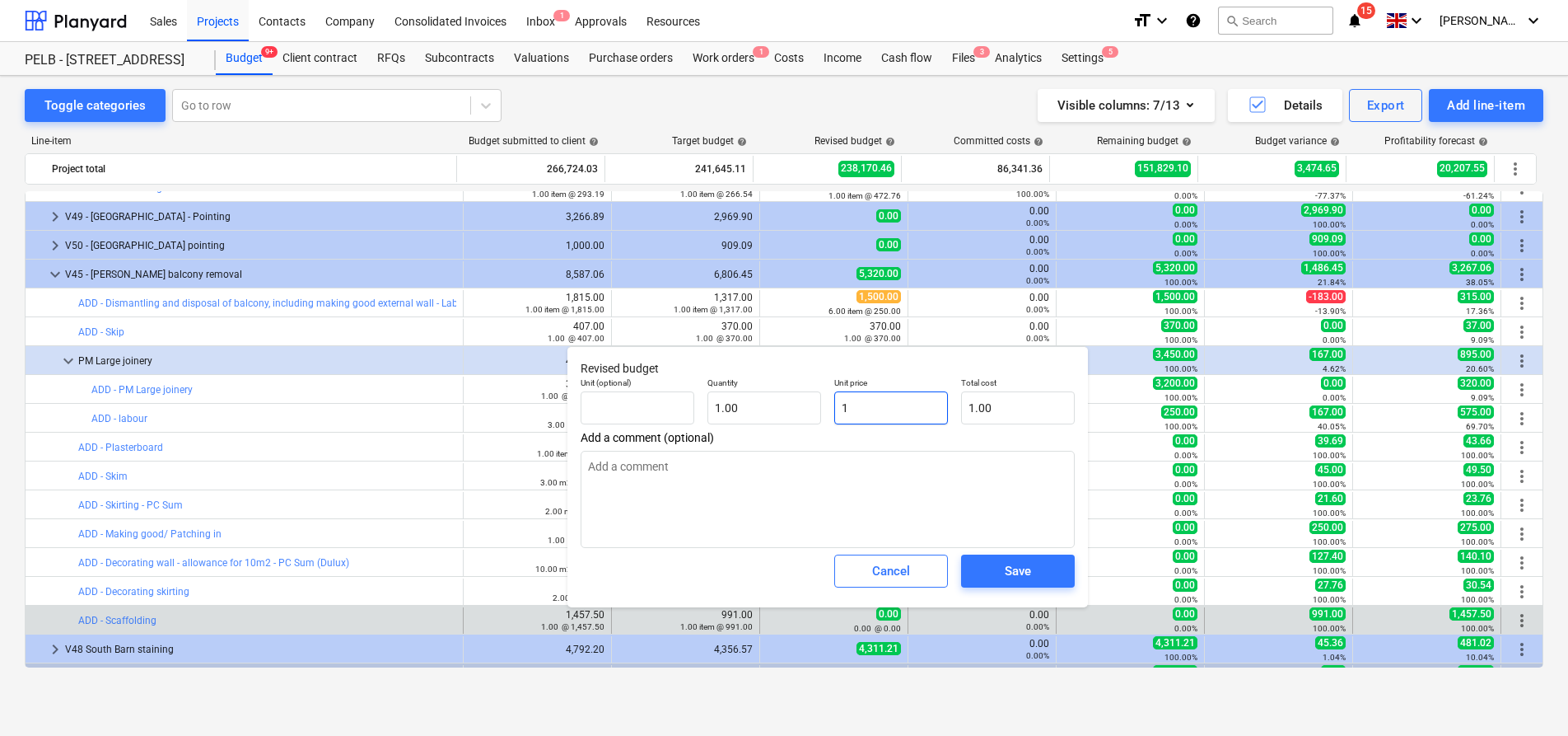
type input "11"
type input "11.00"
type textarea "x"
type input "112"
type input "112.00"
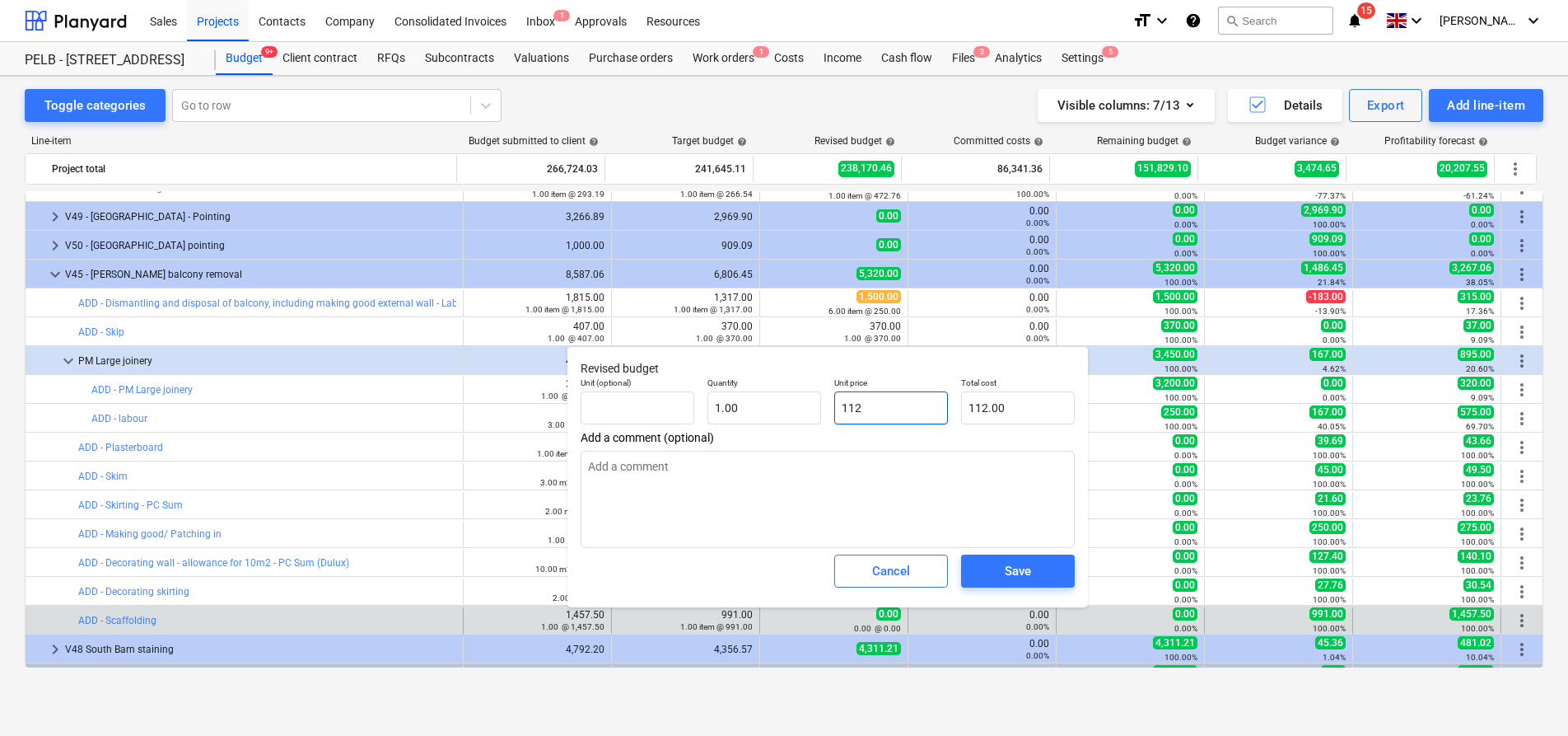
type textarea "x"
type input "1125"
type input "1,125.00"
type input "1125"
type textarea "x"
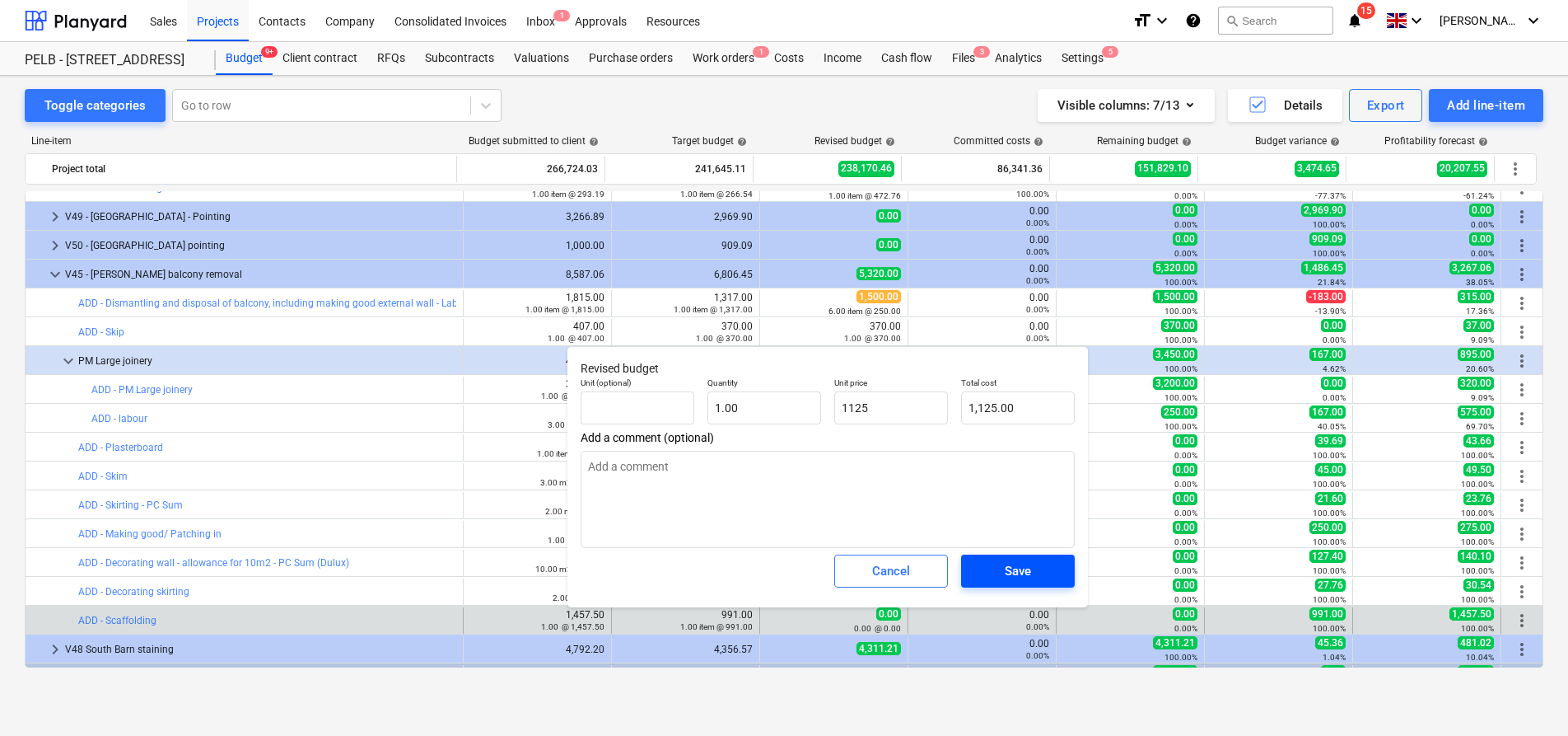
type input "1,125.00"
click at [1007, 555] on button "Save" at bounding box center [1018, 571] width 114 height 33
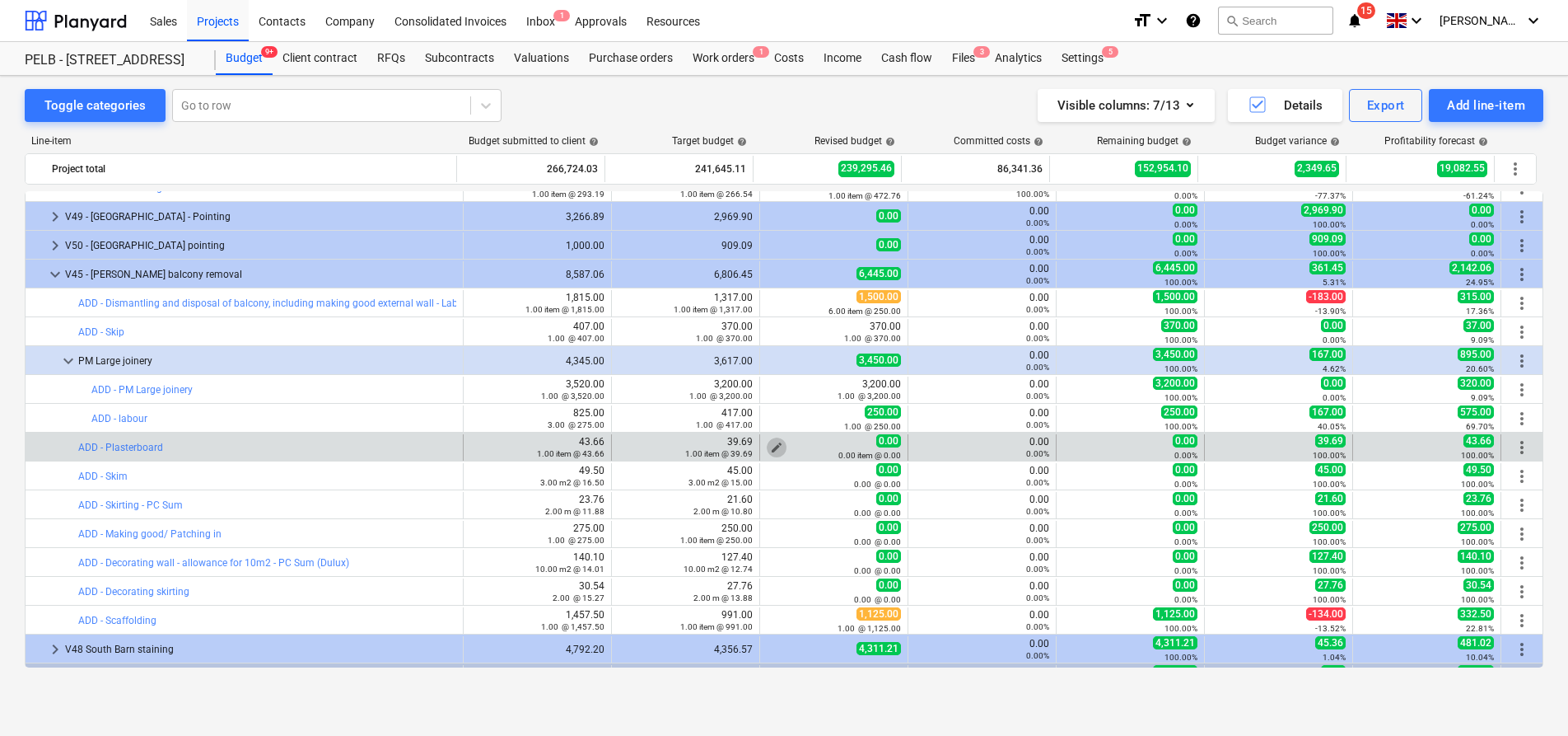
click at [770, 446] on span "edit" at bounding box center [776, 447] width 13 height 13
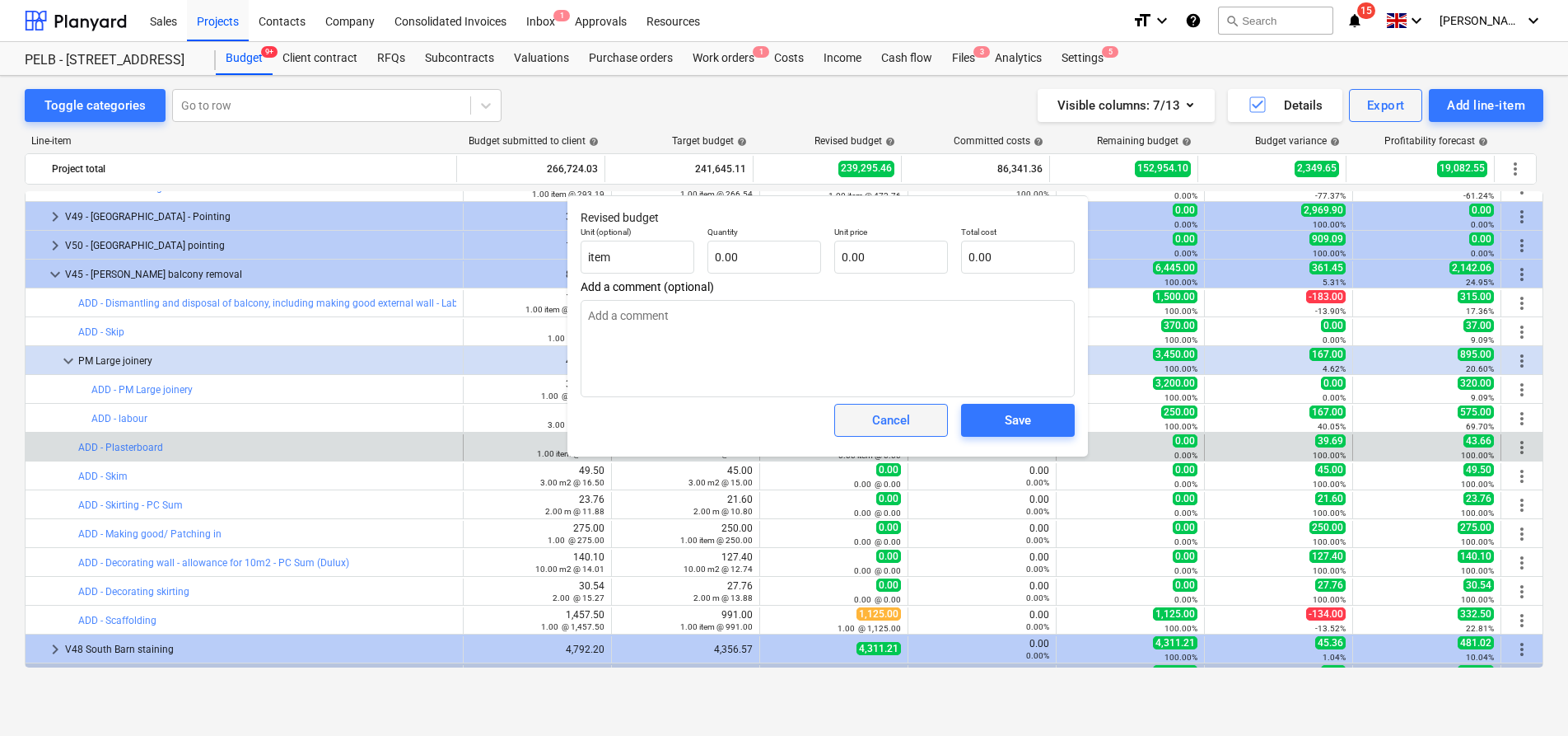
click at [882, 424] on div "Cancel" at bounding box center [891, 419] width 38 height 21
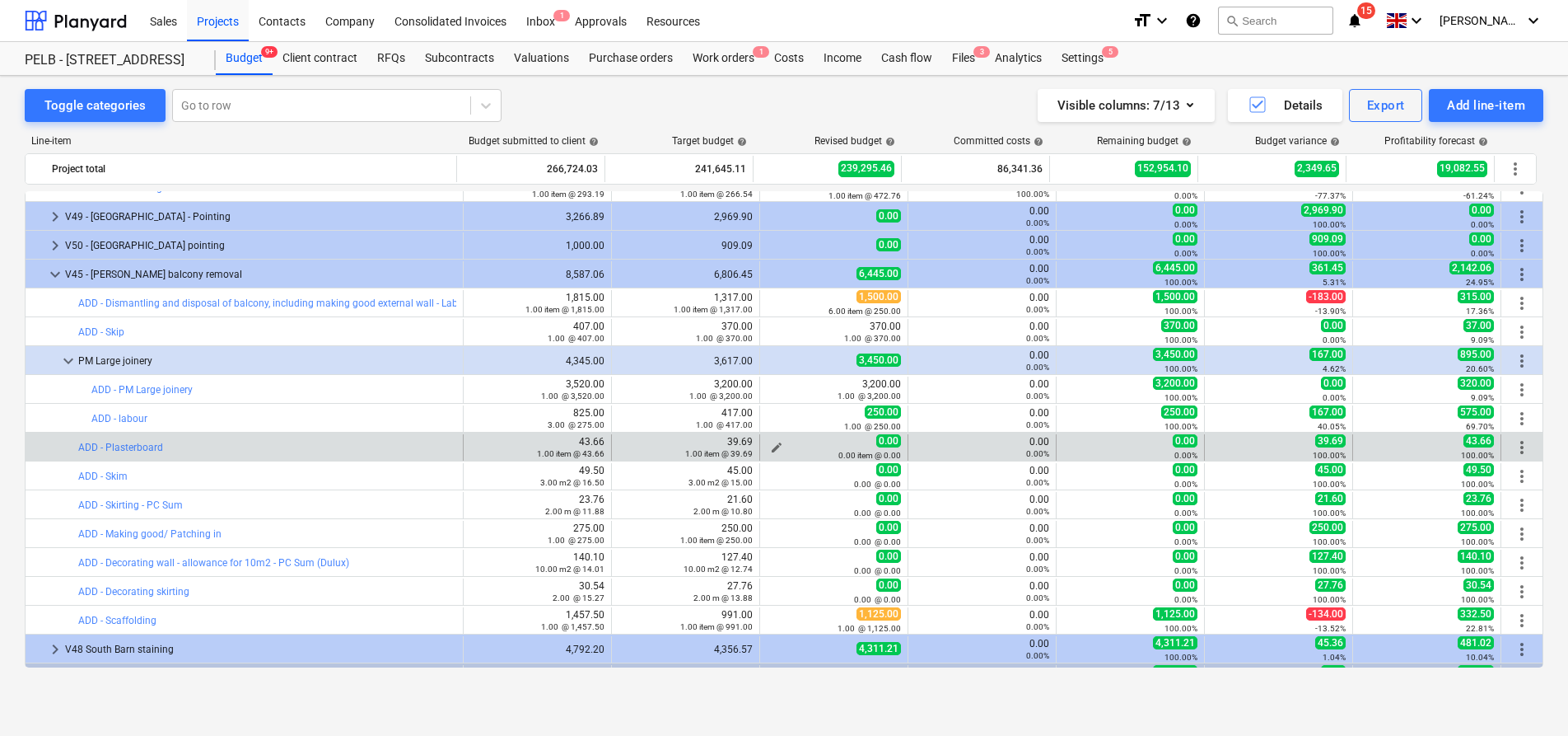
scroll to position [253, 0]
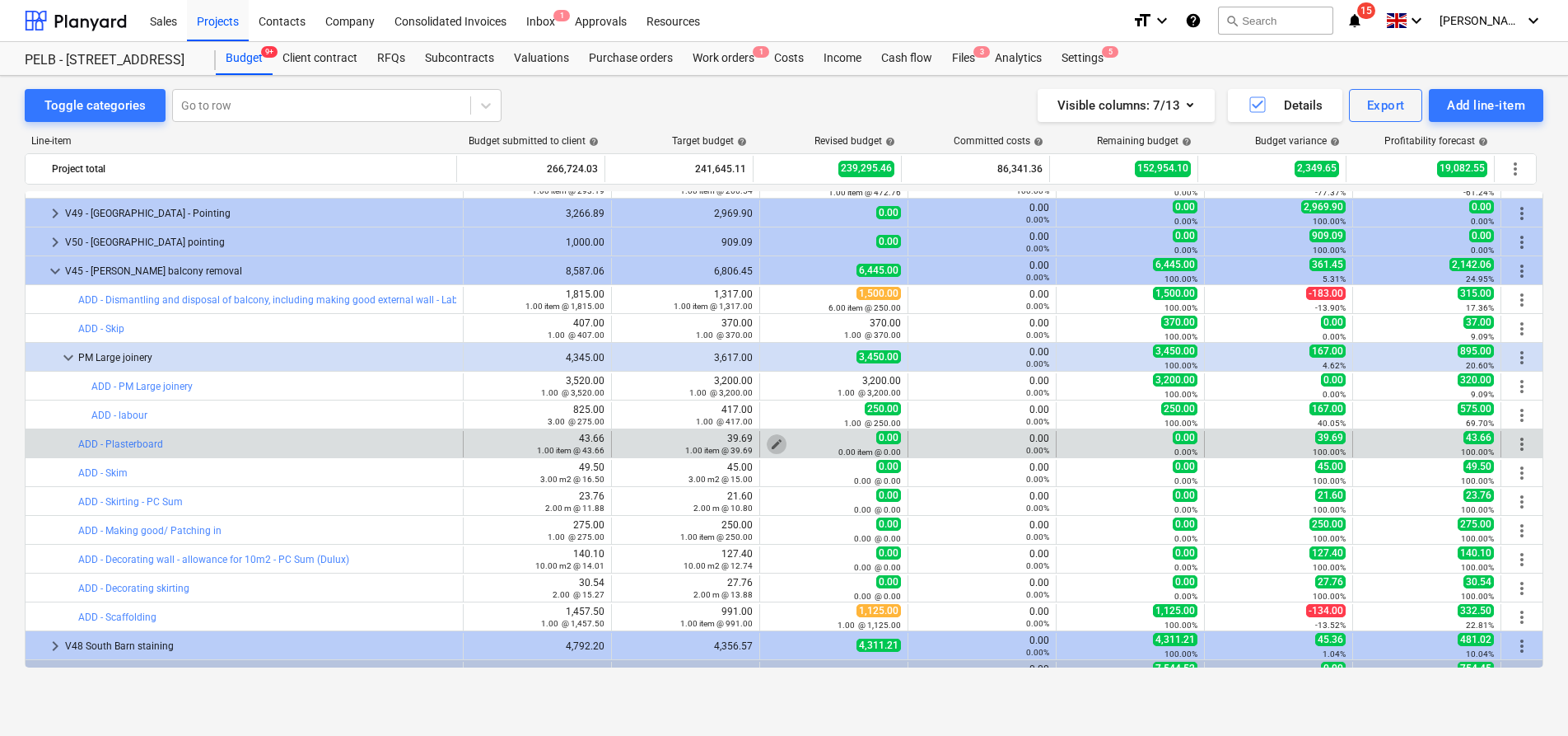
click at [770, 440] on span "edit" at bounding box center [776, 444] width 13 height 13
type textarea "x"
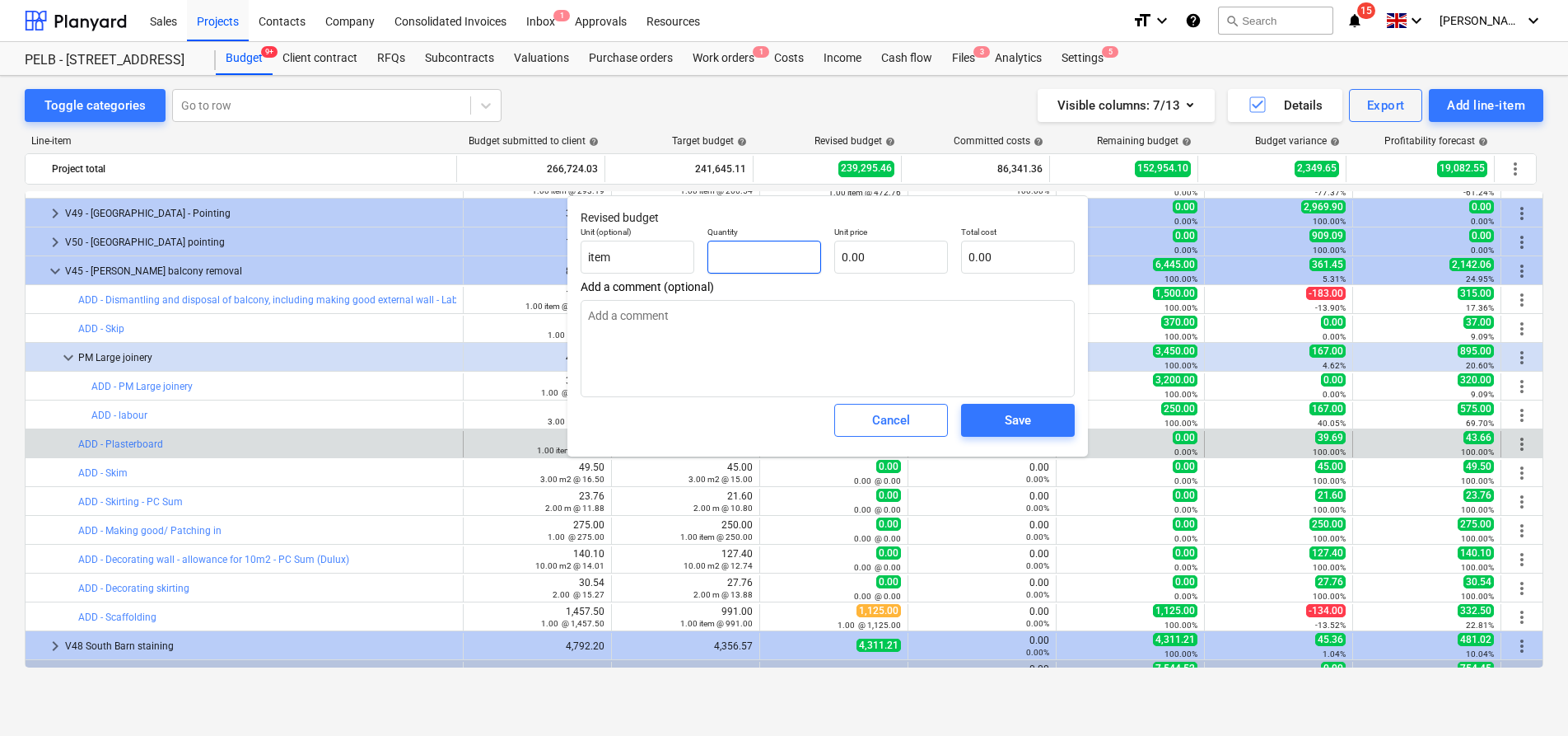
click at [750, 250] on input "text" at bounding box center [764, 257] width 114 height 33
type input "1"
type textarea "x"
type input "1"
type textarea "x"
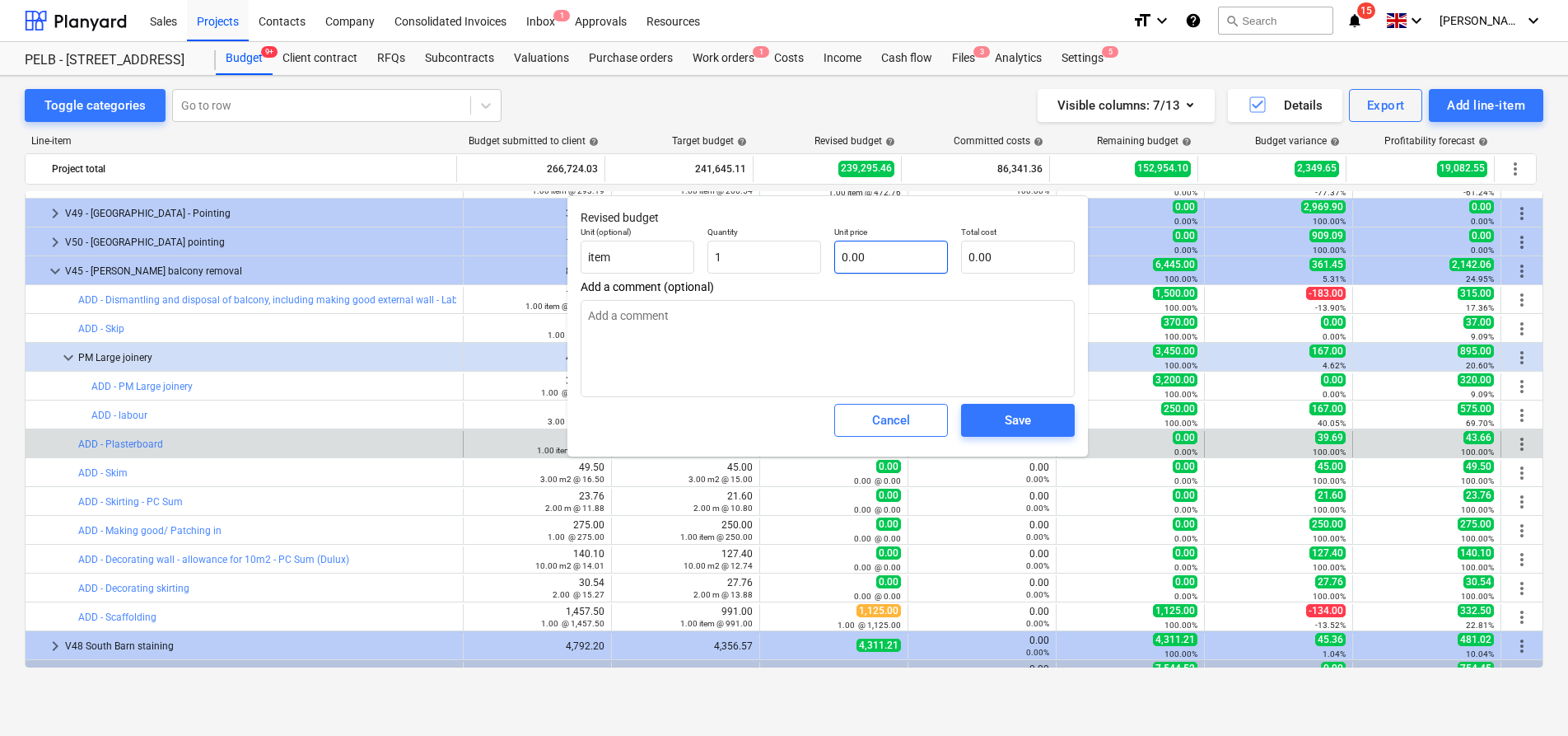
type input "1.00"
click at [872, 257] on input "text" at bounding box center [892, 257] width 114 height 33
type textarea "x"
type input "3"
type input "3.00"
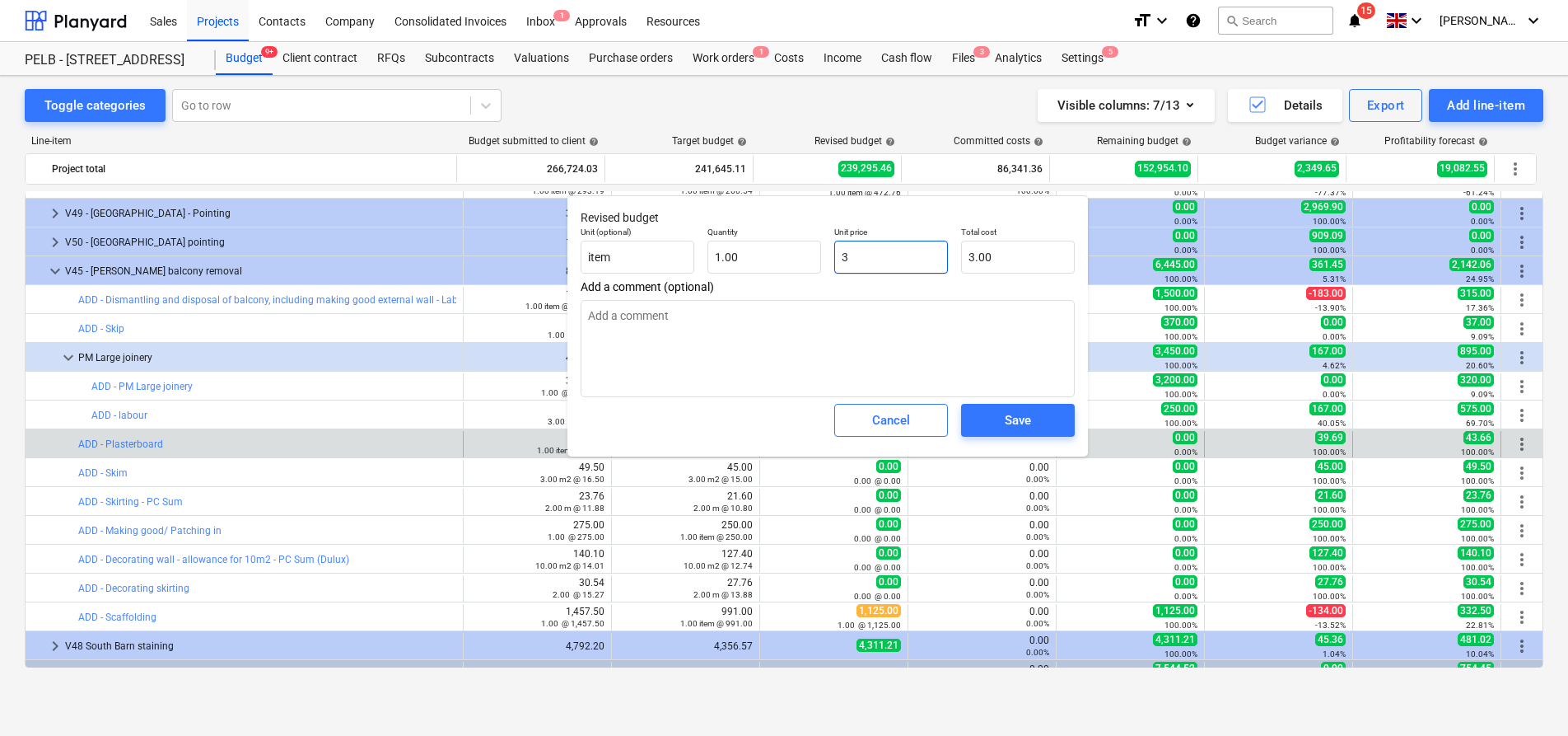
type textarea "x"
type input "39"
type input "39.00"
type textarea "x"
type input "39."
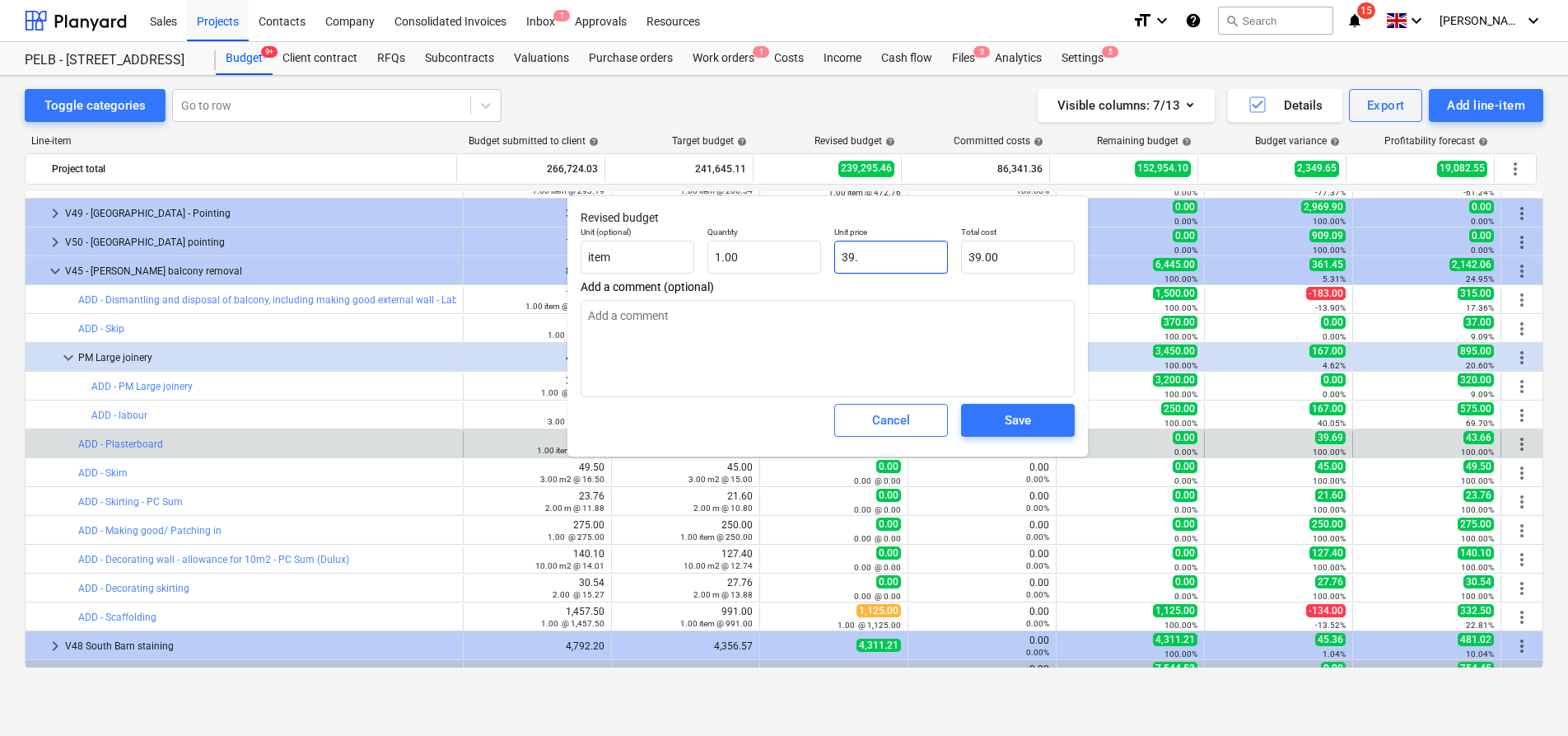
type textarea "x"
type input "39.6"
type input "39.60"
type textarea "x"
type input "39.69"
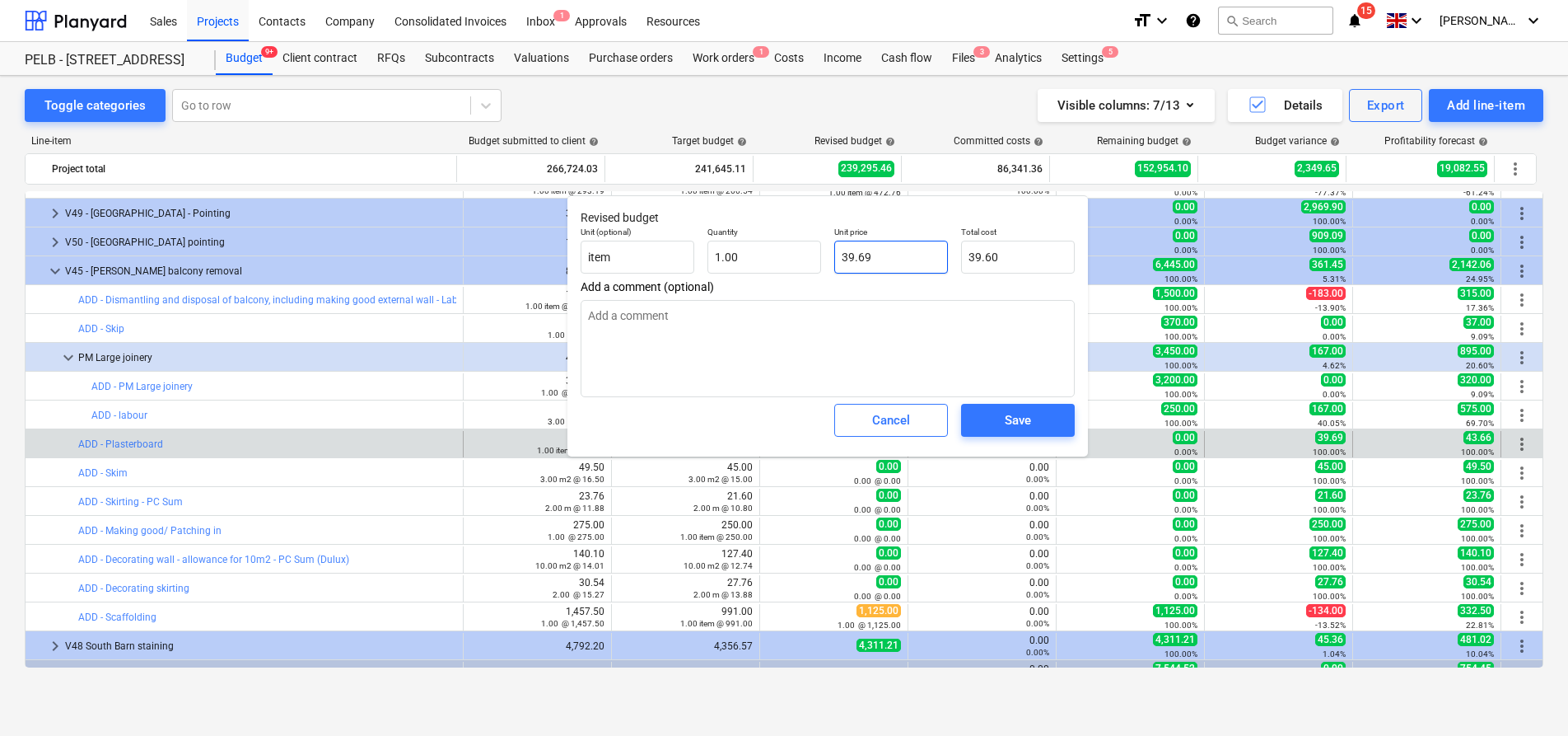
type input "39.69"
click at [1024, 418] on div "Save" at bounding box center [1018, 419] width 27 height 21
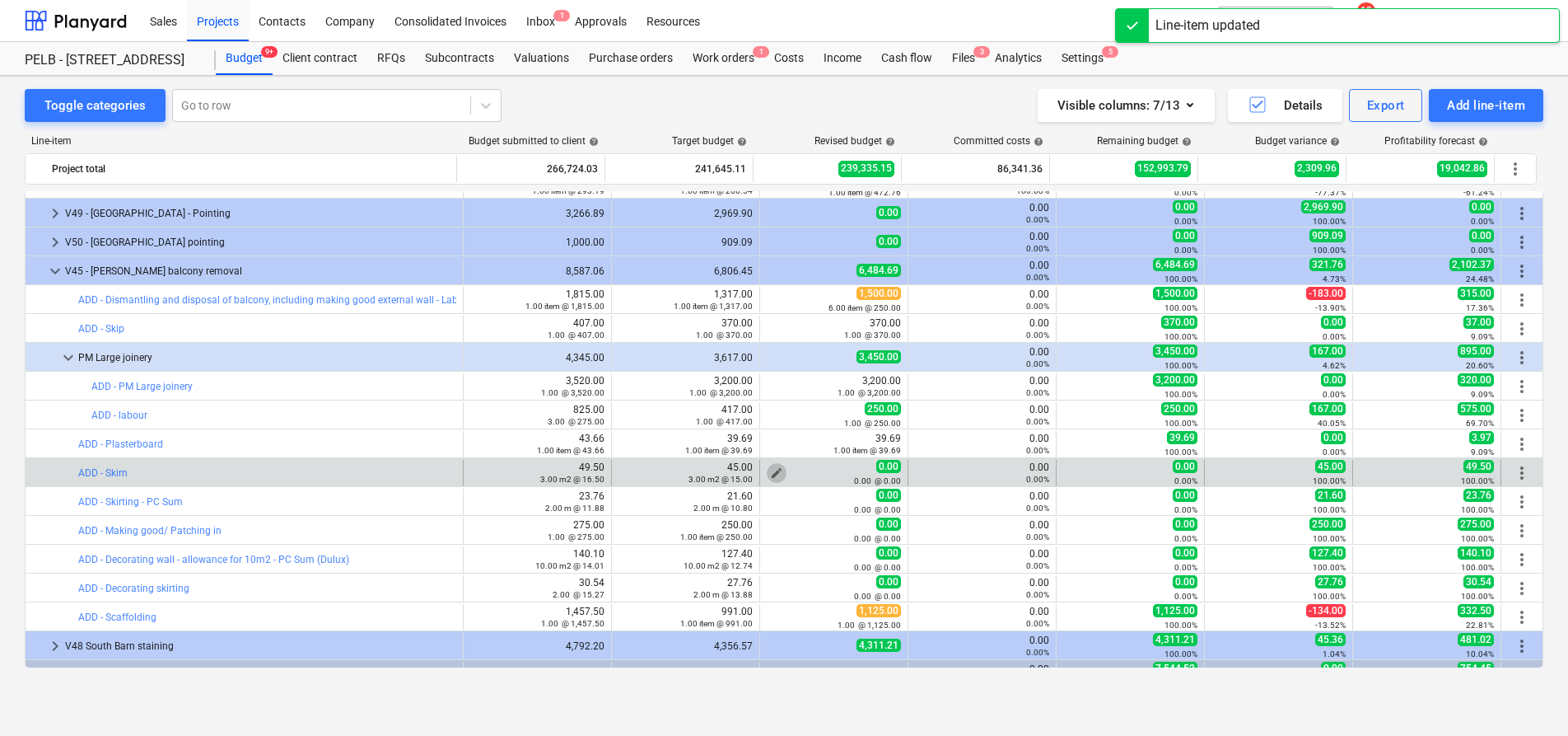
click at [773, 473] on span "edit" at bounding box center [776, 472] width 13 height 13
type textarea "x"
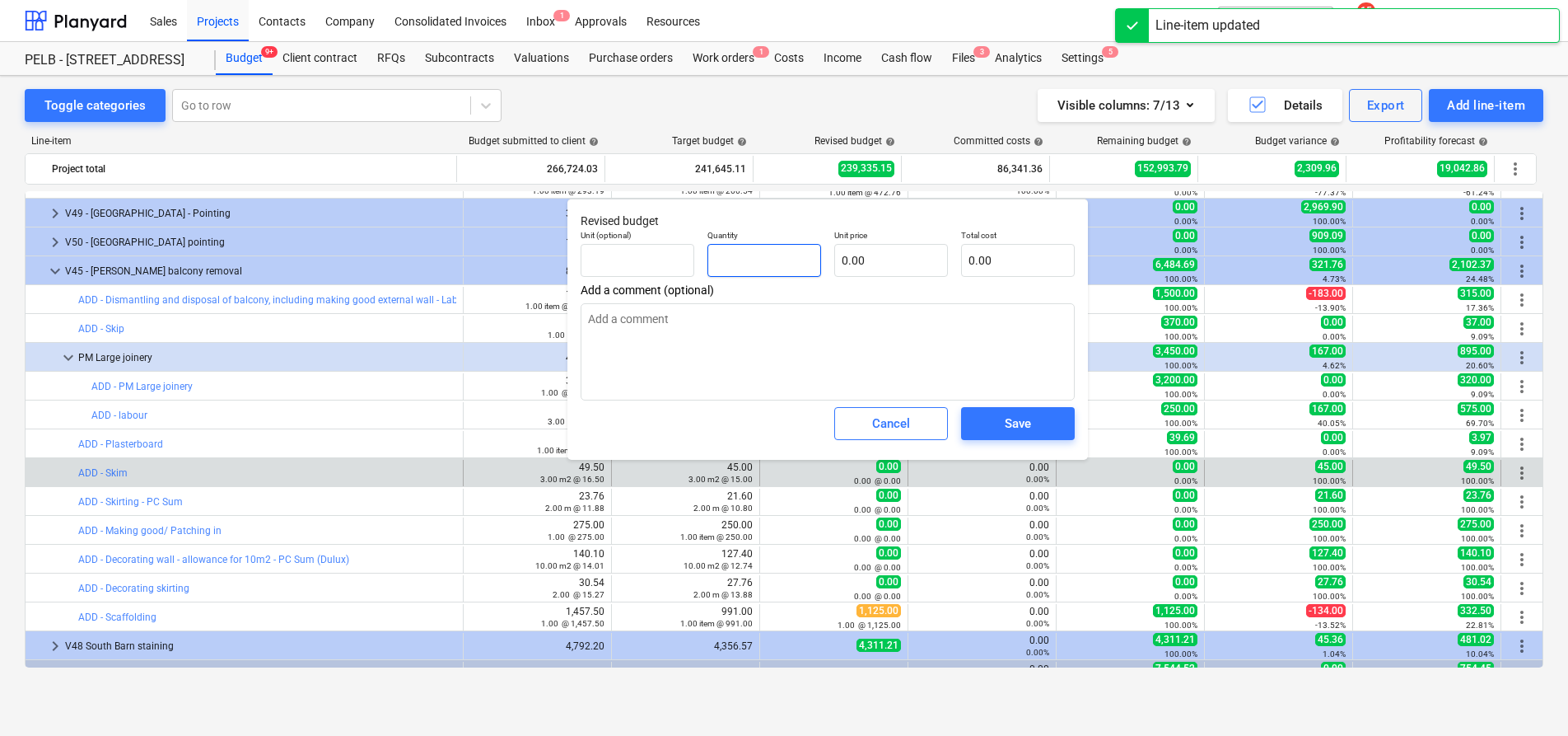
click at [792, 260] on input "text" at bounding box center [764, 260] width 114 height 33
type textarea "x"
type input "1"
type textarea "x"
type input "1.00"
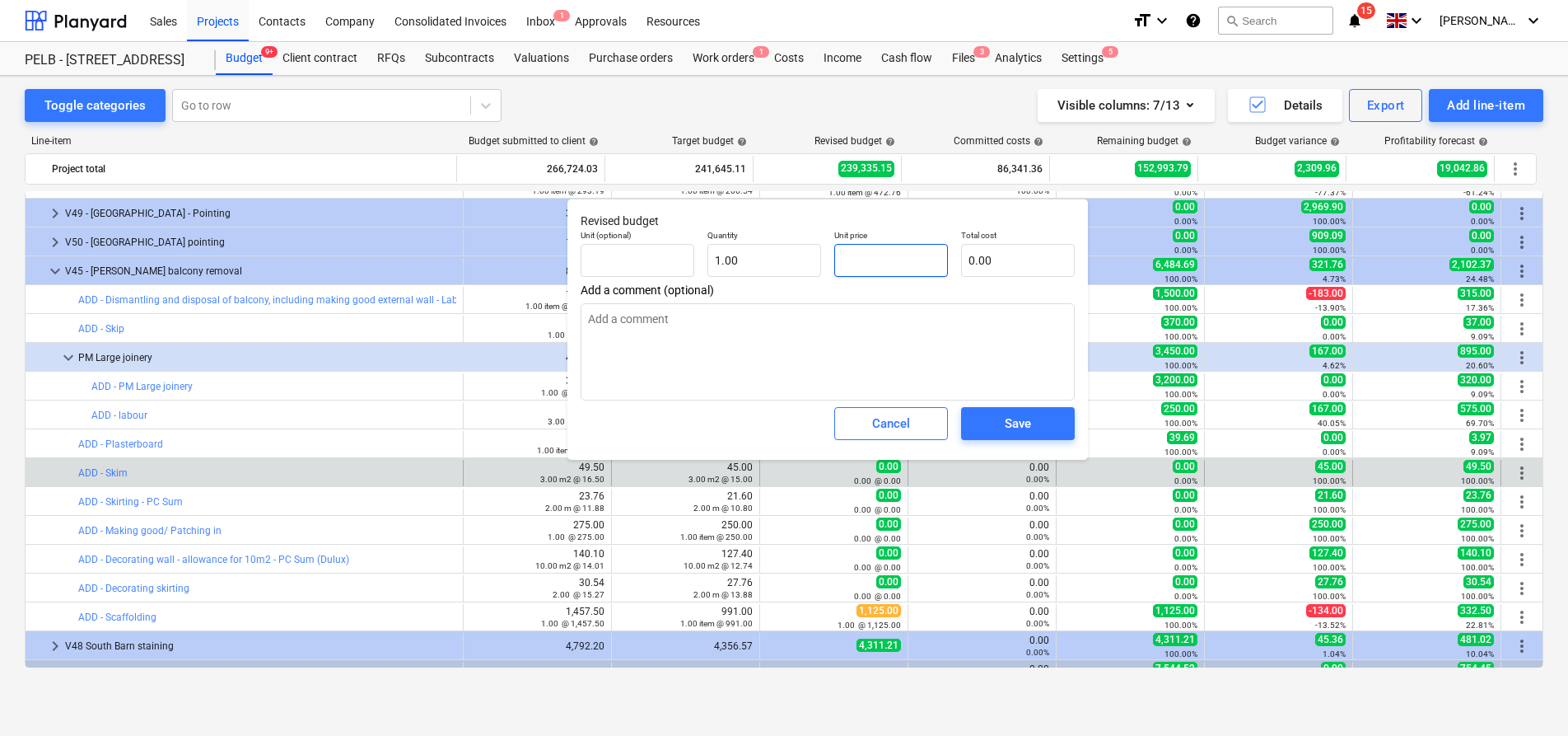
click at [844, 257] on input "text" at bounding box center [892, 260] width 114 height 33
type textarea "x"
type input "4"
type input "4.00"
type textarea "x"
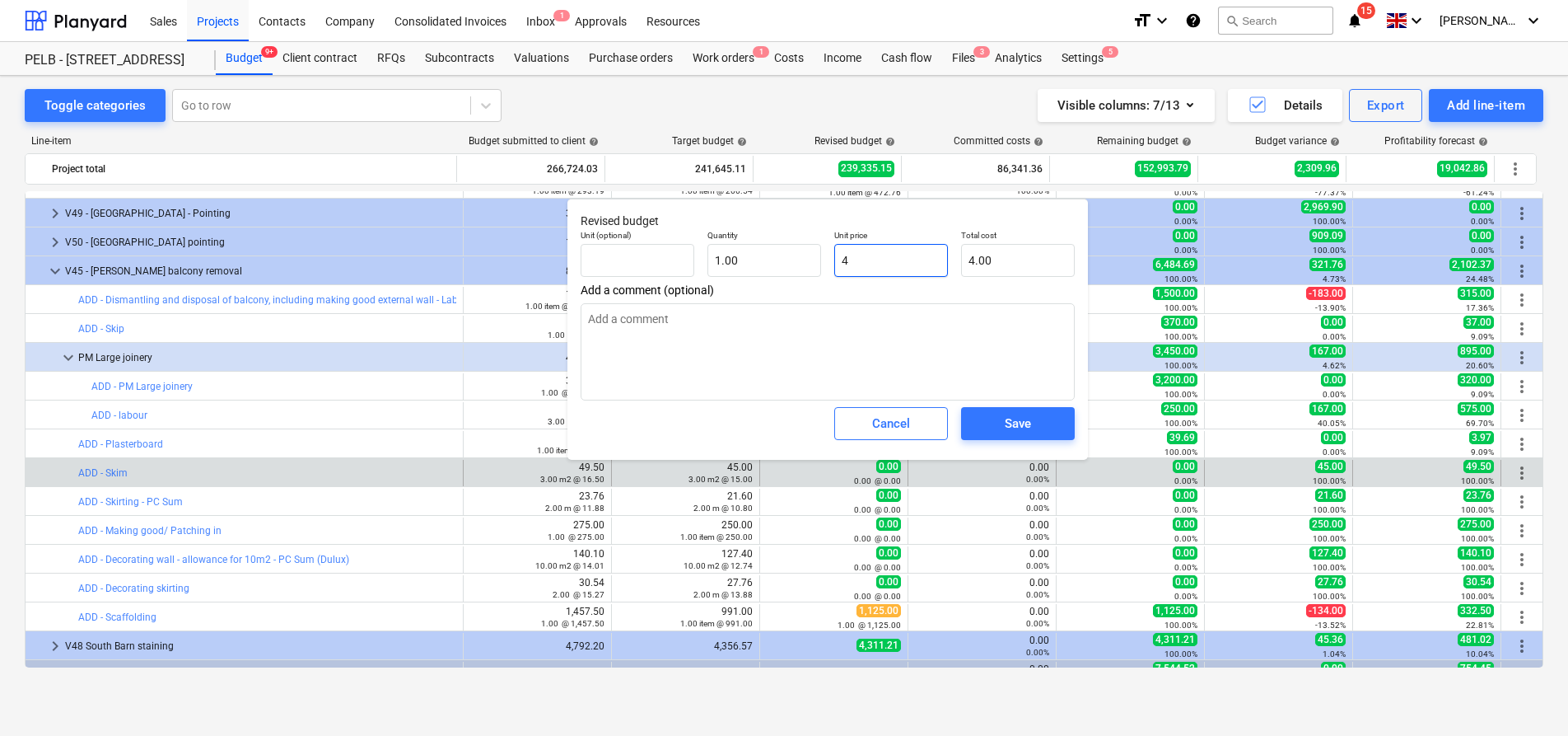
type input "45"
type input "45.00"
click at [1033, 433] on span "Save" at bounding box center [1018, 423] width 74 height 21
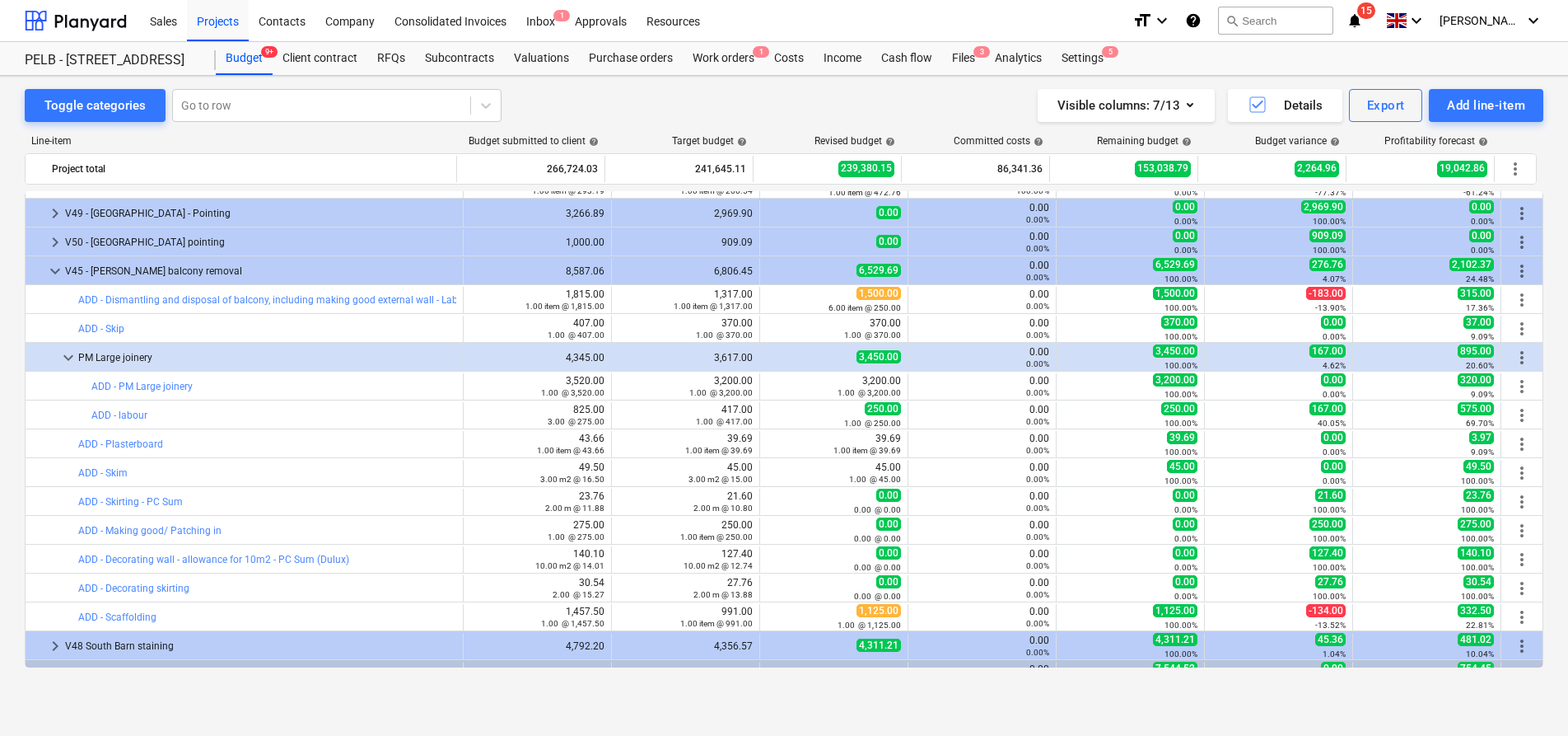
type textarea "x"
type input "1.00"
type input "45.00"
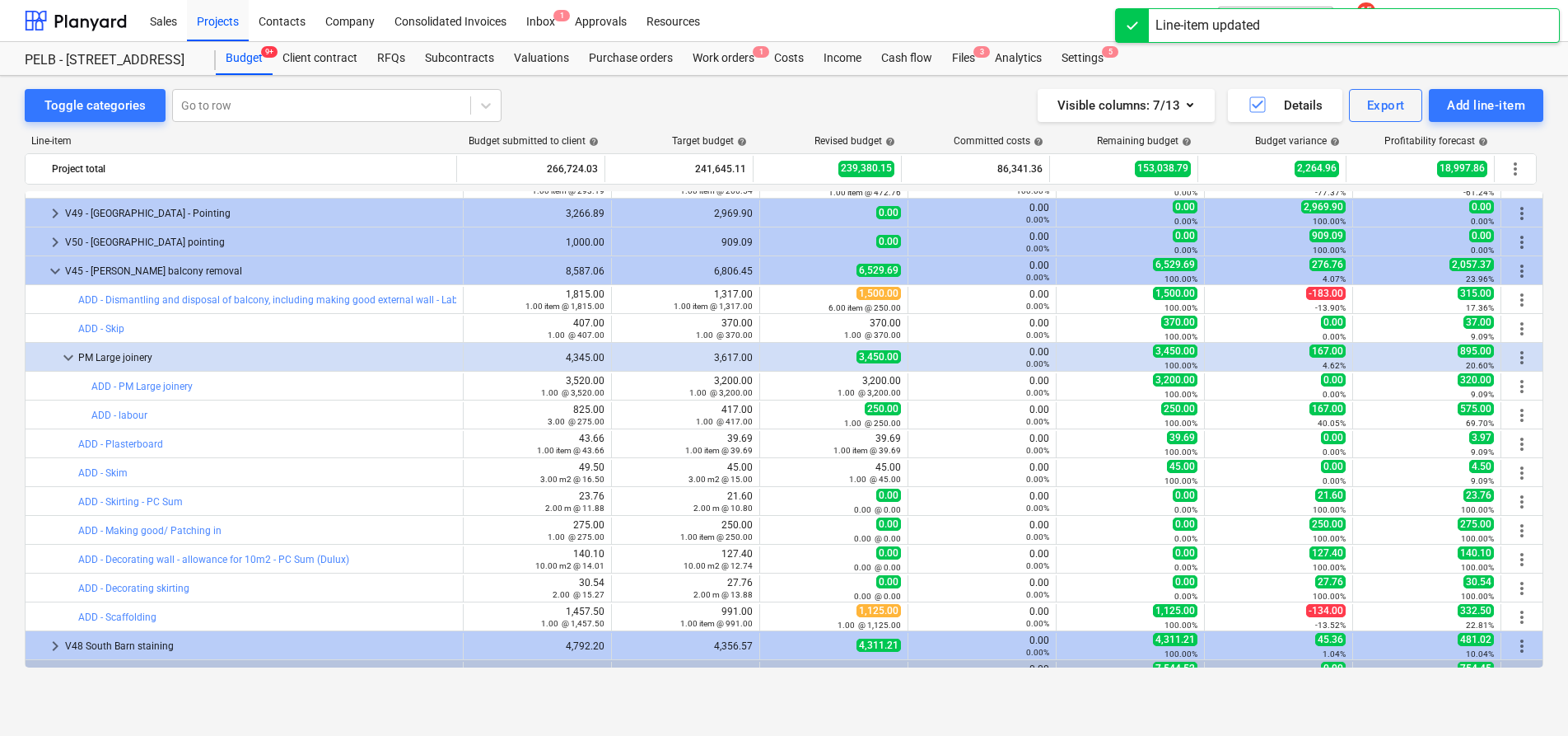
click at [770, 500] on span "edit" at bounding box center [776, 502] width 13 height 13
type textarea "x"
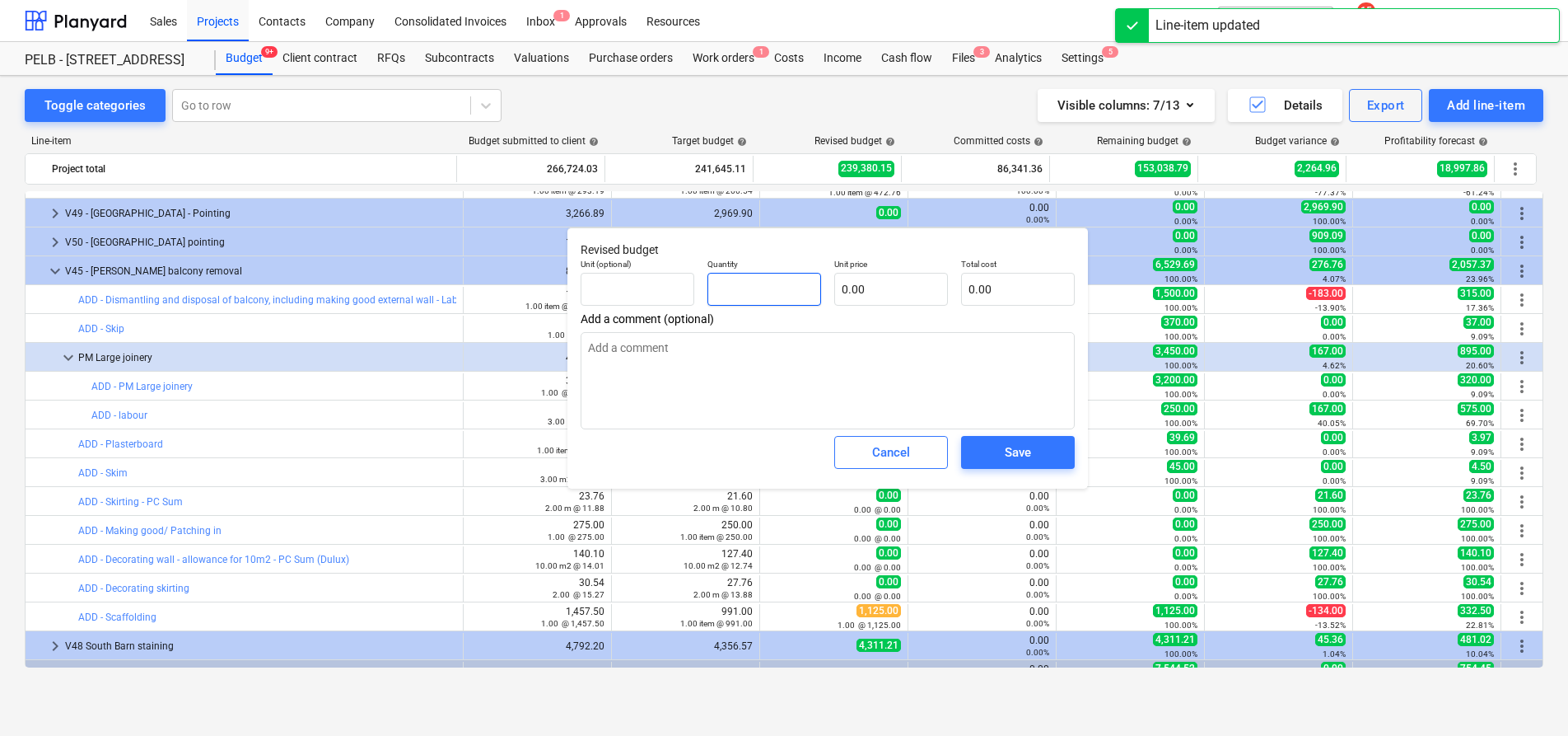
click at [773, 285] on input "text" at bounding box center [764, 289] width 114 height 33
type textarea "x"
type input "1"
type textarea "x"
type input "1.00"
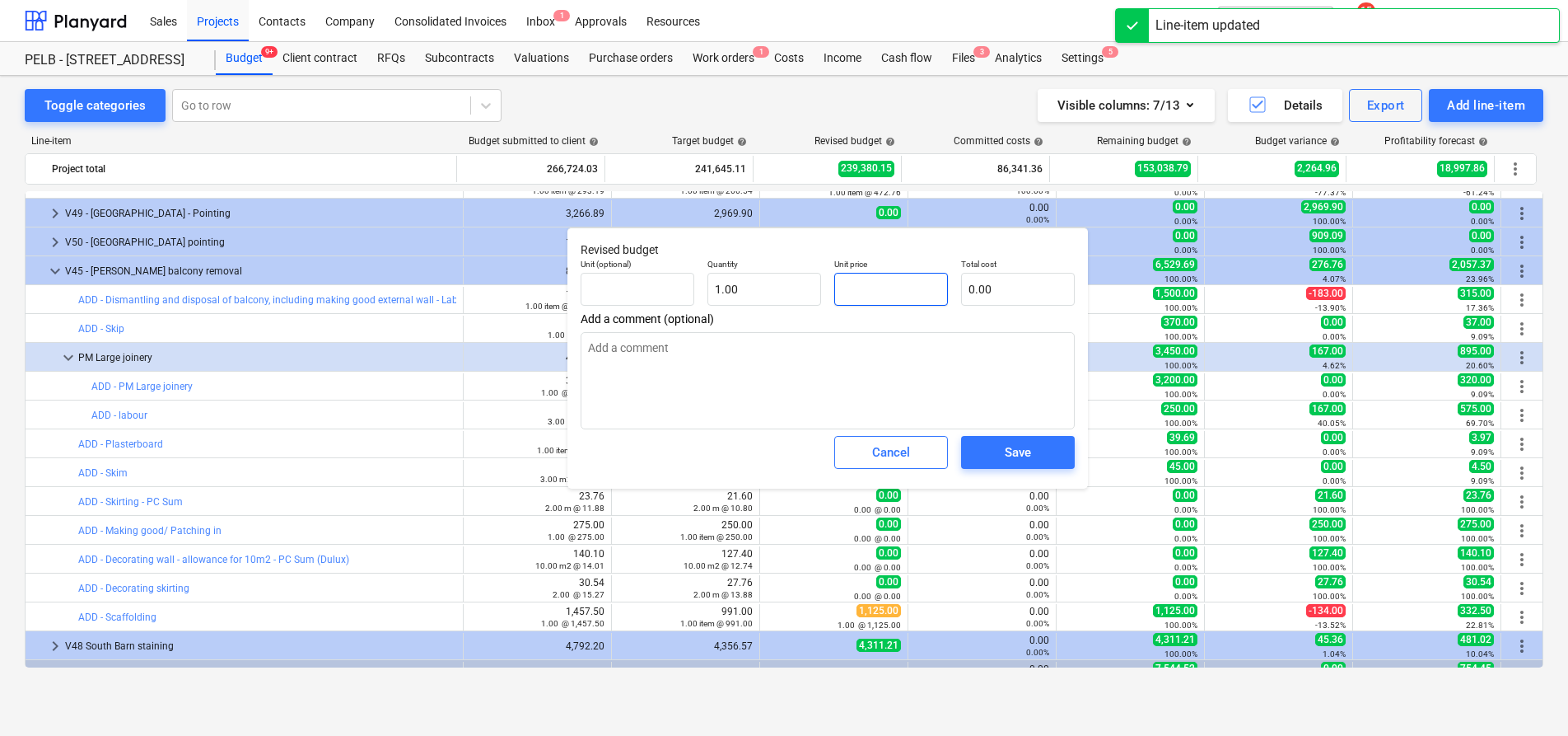
click at [881, 287] on input "text" at bounding box center [892, 289] width 114 height 33
type textarea "x"
type input "2"
type input "2.00"
type textarea "x"
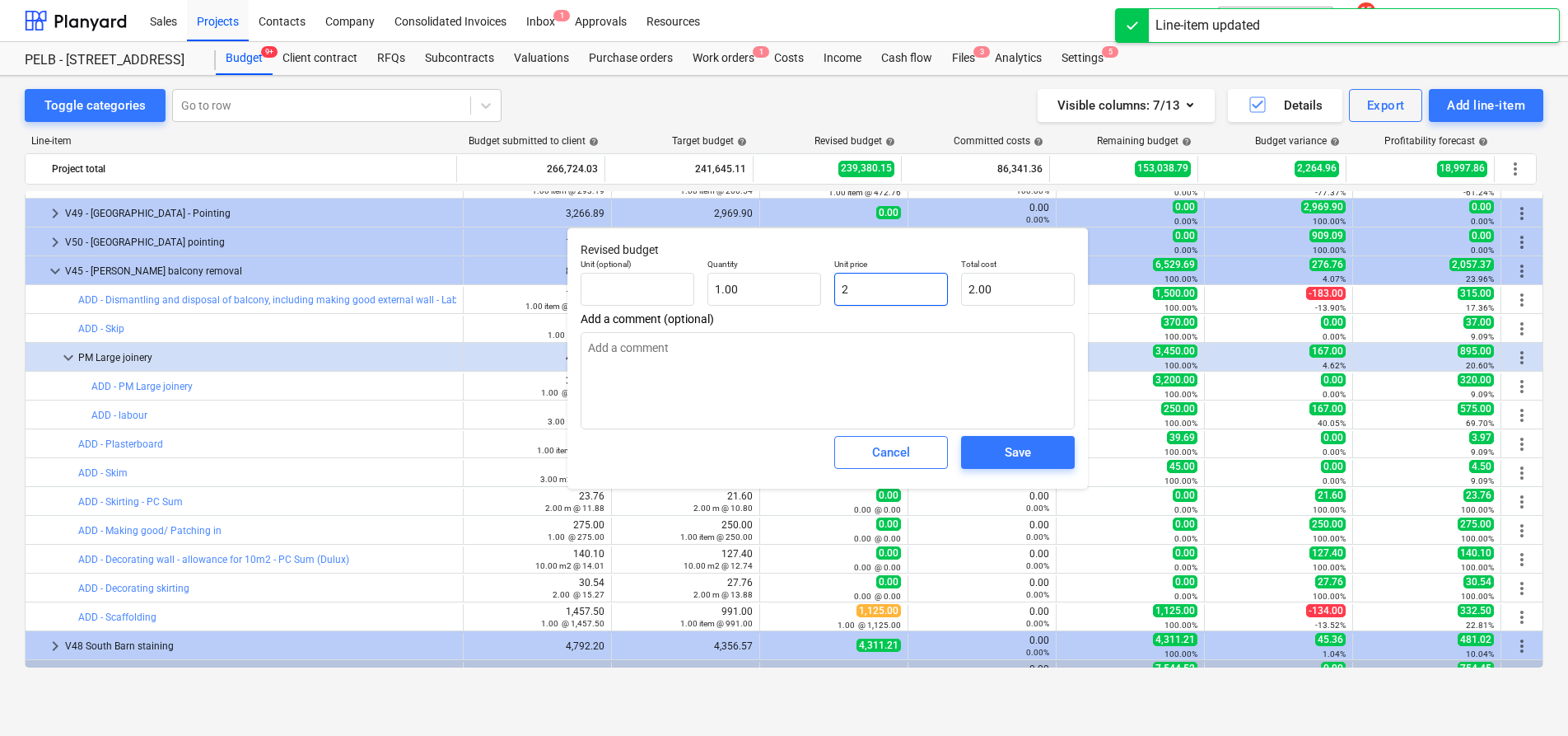
type input "21"
type input "21.00"
type textarea "x"
type input "21."
type textarea "x"
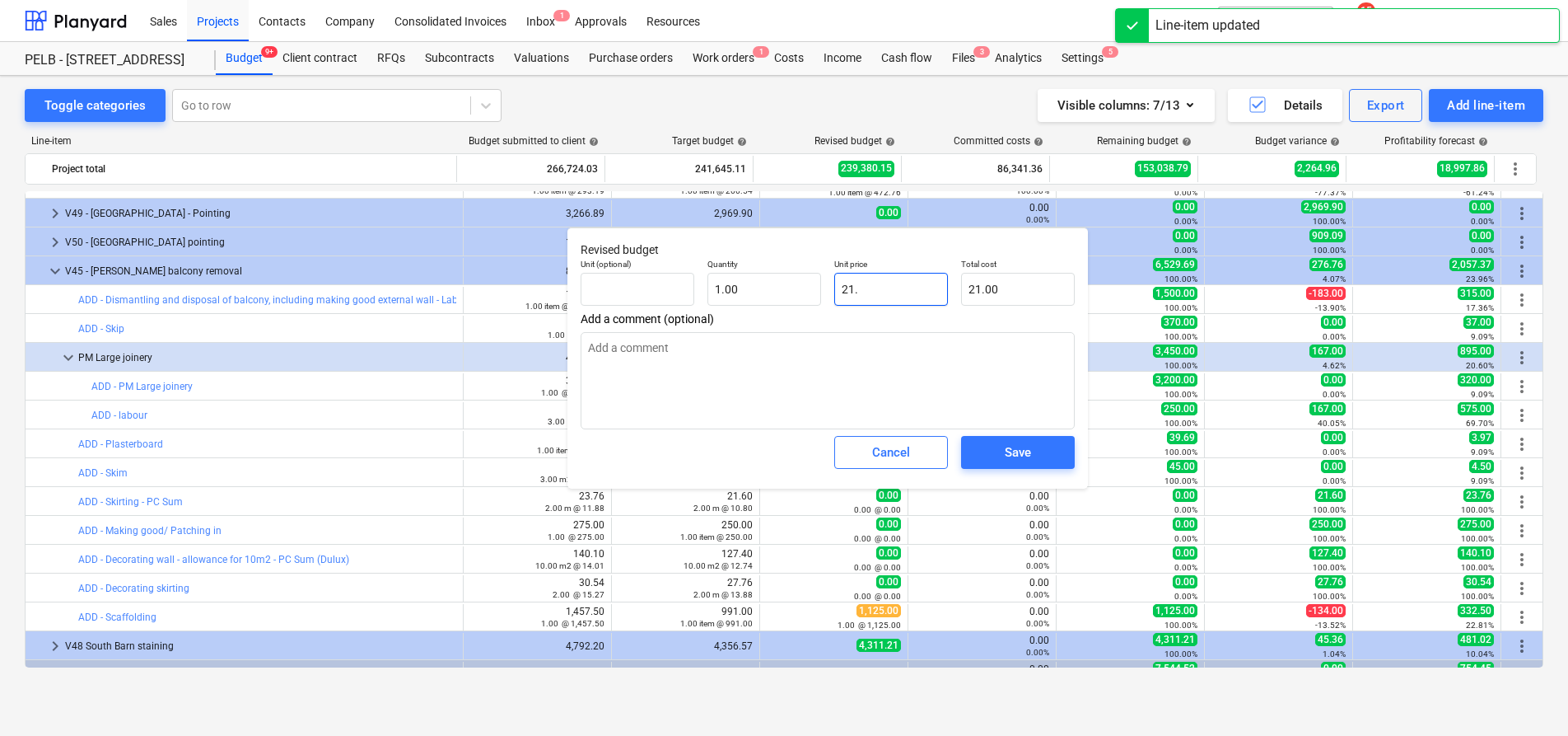
type input "21.6"
type input "21.60"
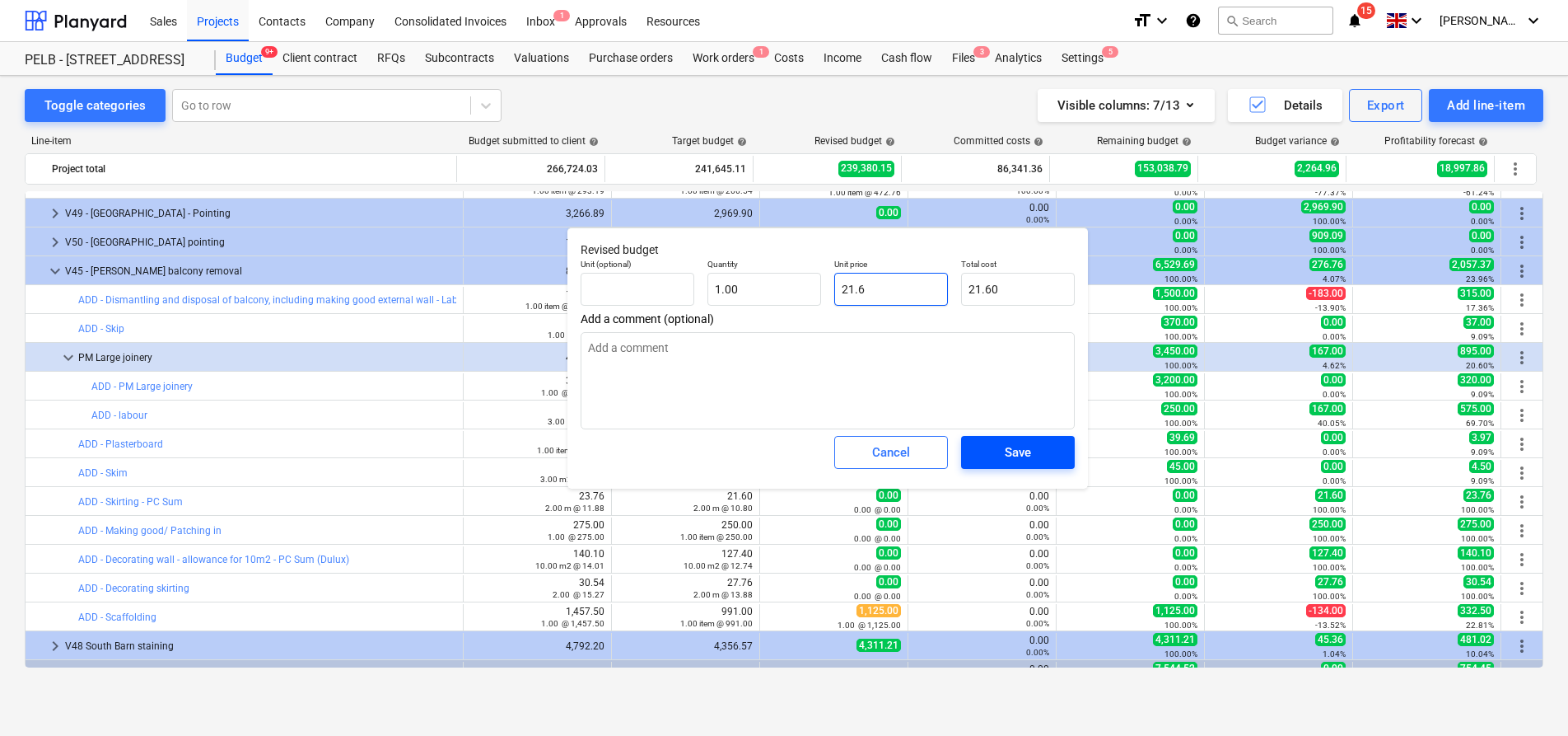
type input "21.6"
type textarea "x"
type input "21.60"
click at [1018, 447] on div "Save" at bounding box center [1018, 451] width 27 height 21
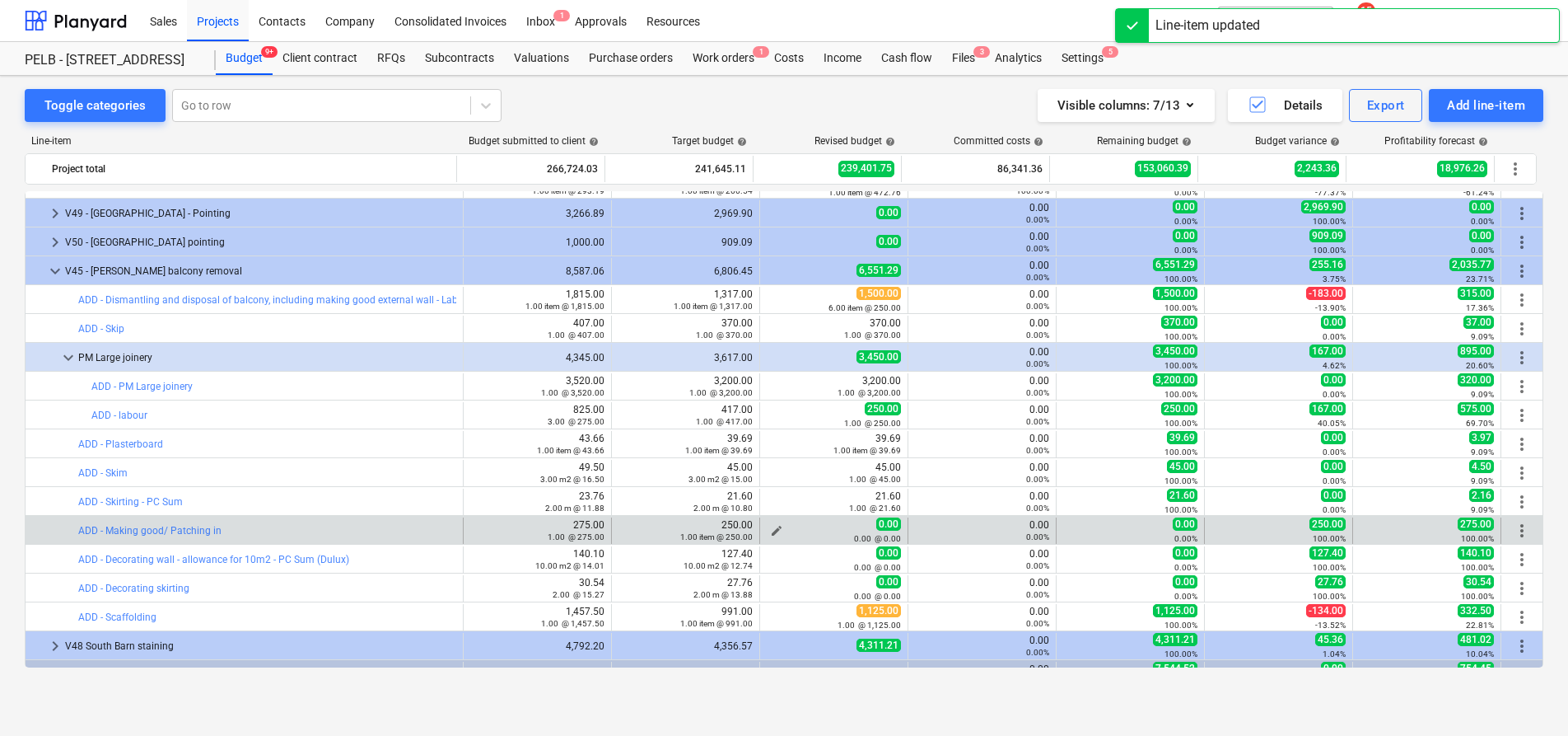
click at [773, 527] on span "edit" at bounding box center [776, 530] width 13 height 13
type textarea "x"
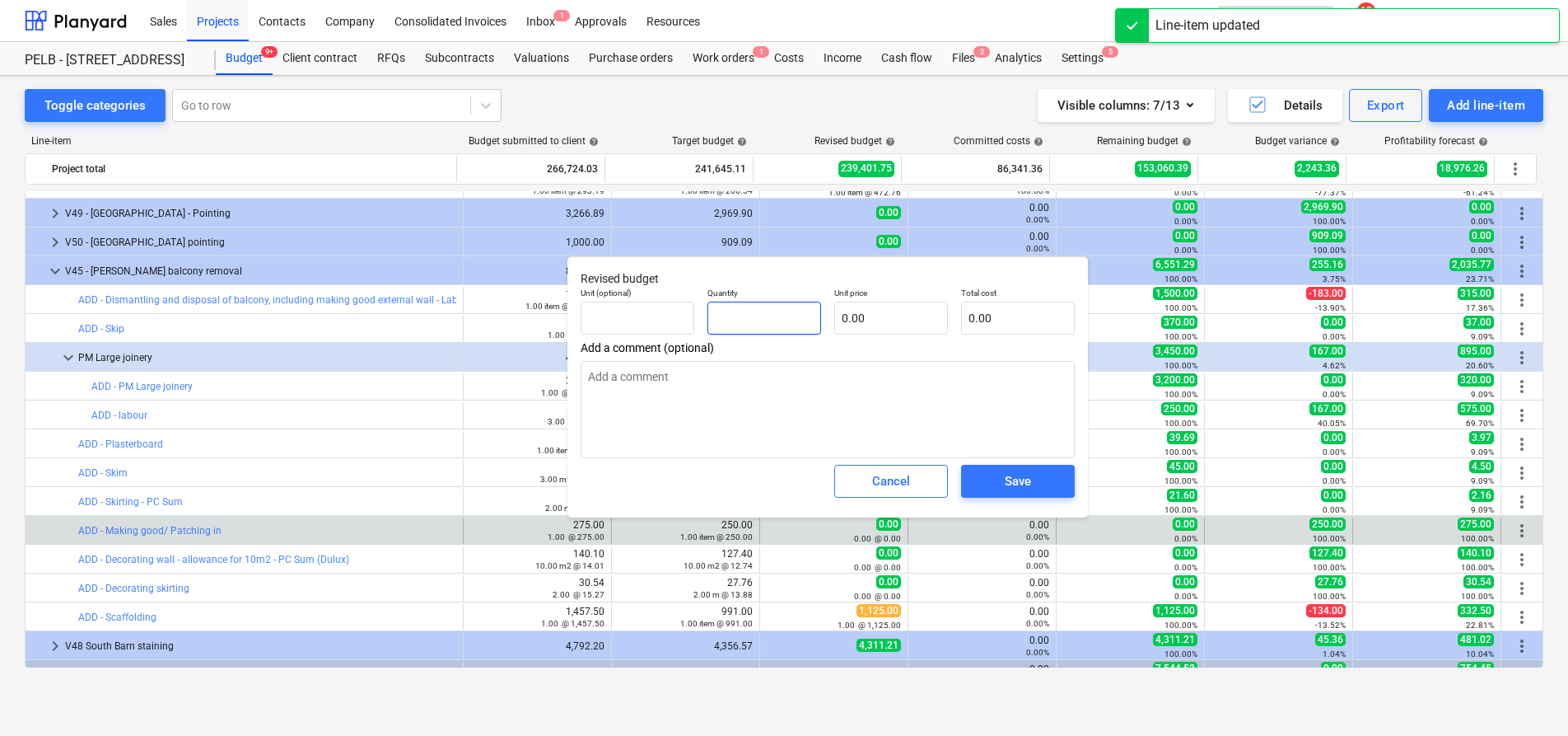
click at [771, 311] on input "text" at bounding box center [764, 318] width 114 height 33
type textarea "x"
type input "1"
type textarea "x"
type input "1.00"
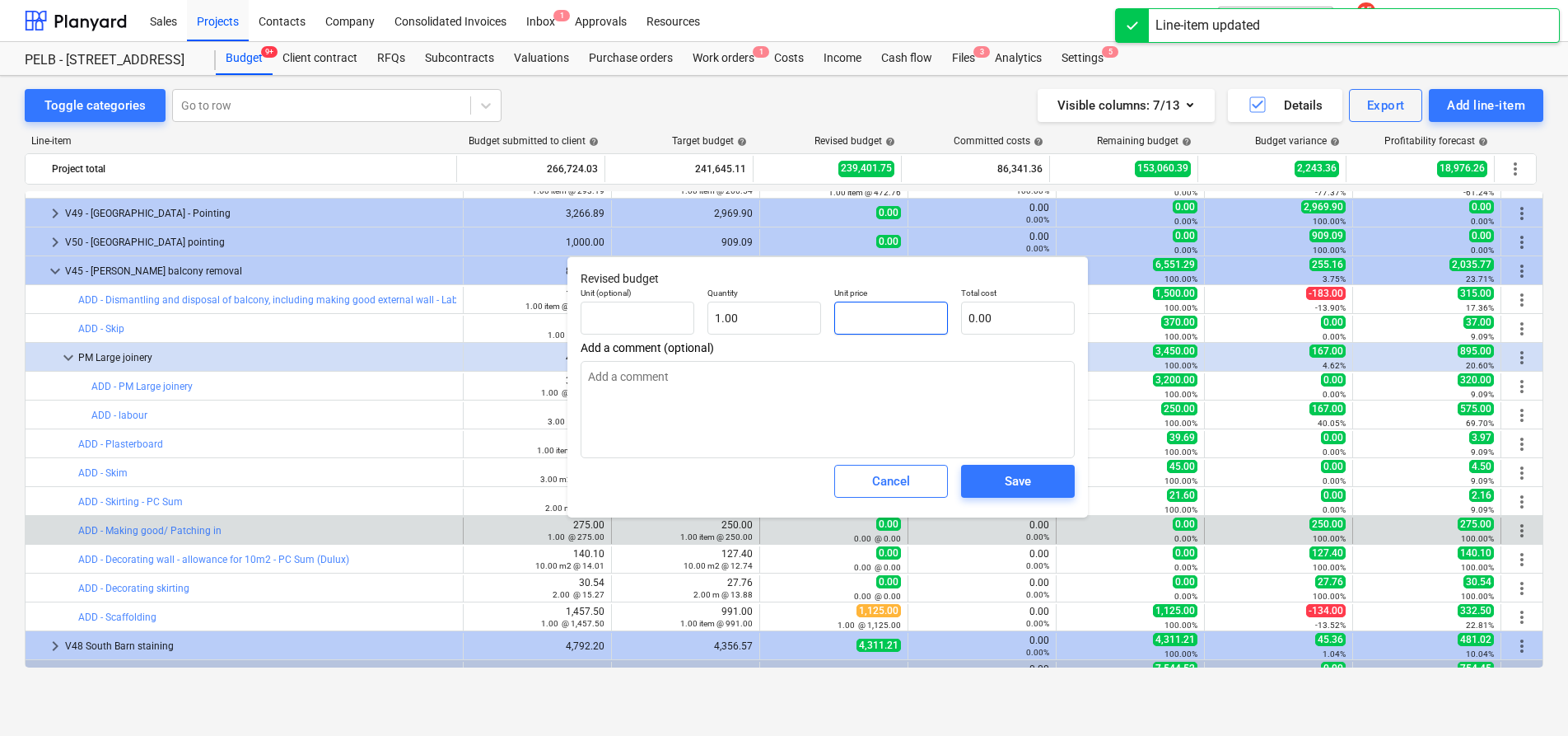
click at [870, 315] on input "text" at bounding box center [892, 318] width 114 height 33
type textarea "x"
type input "2"
type input "2.00"
type textarea "x"
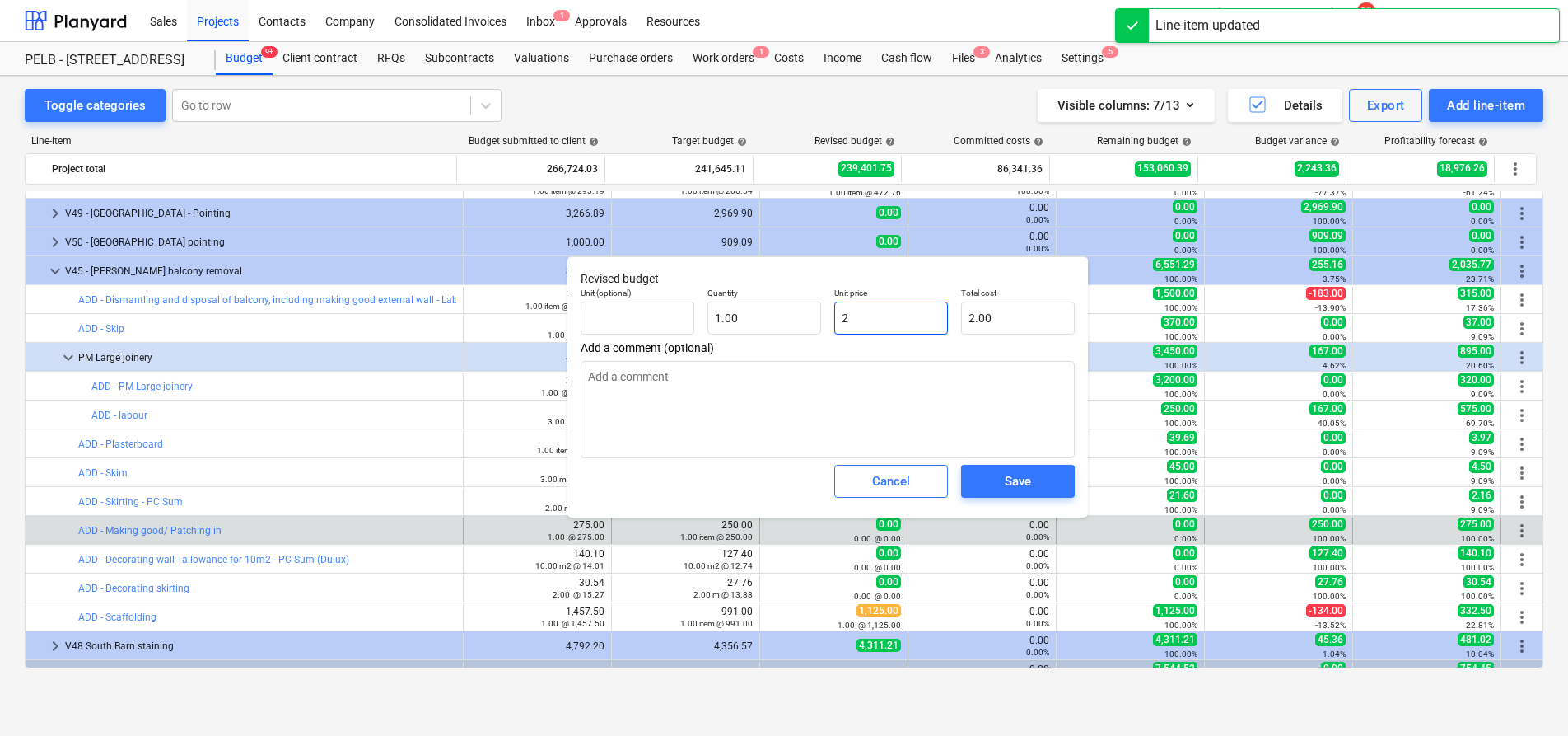
type input "25"
type input "25.00"
type textarea "x"
type input "250"
type input "250.00"
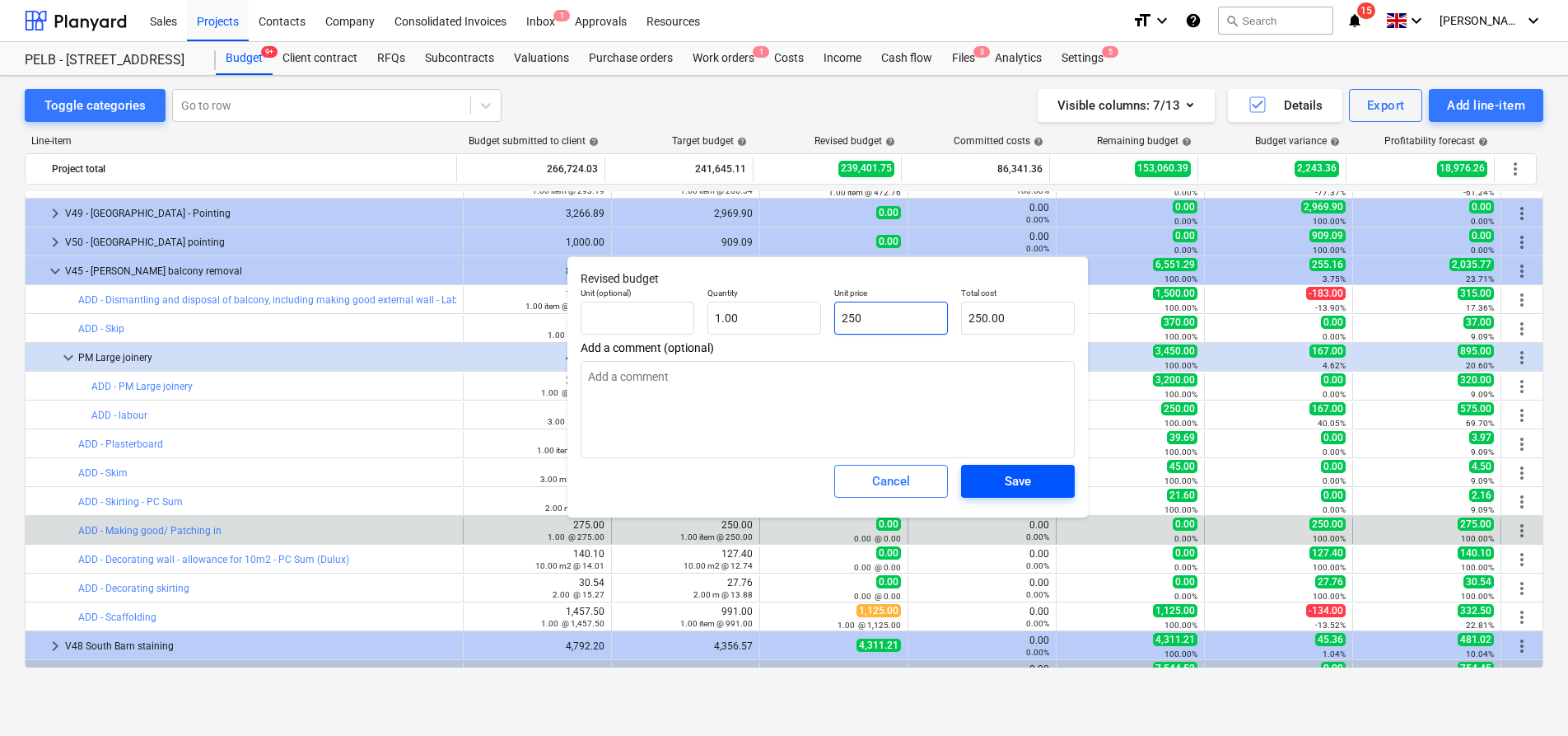
type input "250"
type textarea "x"
type input "250.00"
click at [1014, 466] on button "Save" at bounding box center [1018, 482] width 114 height 33
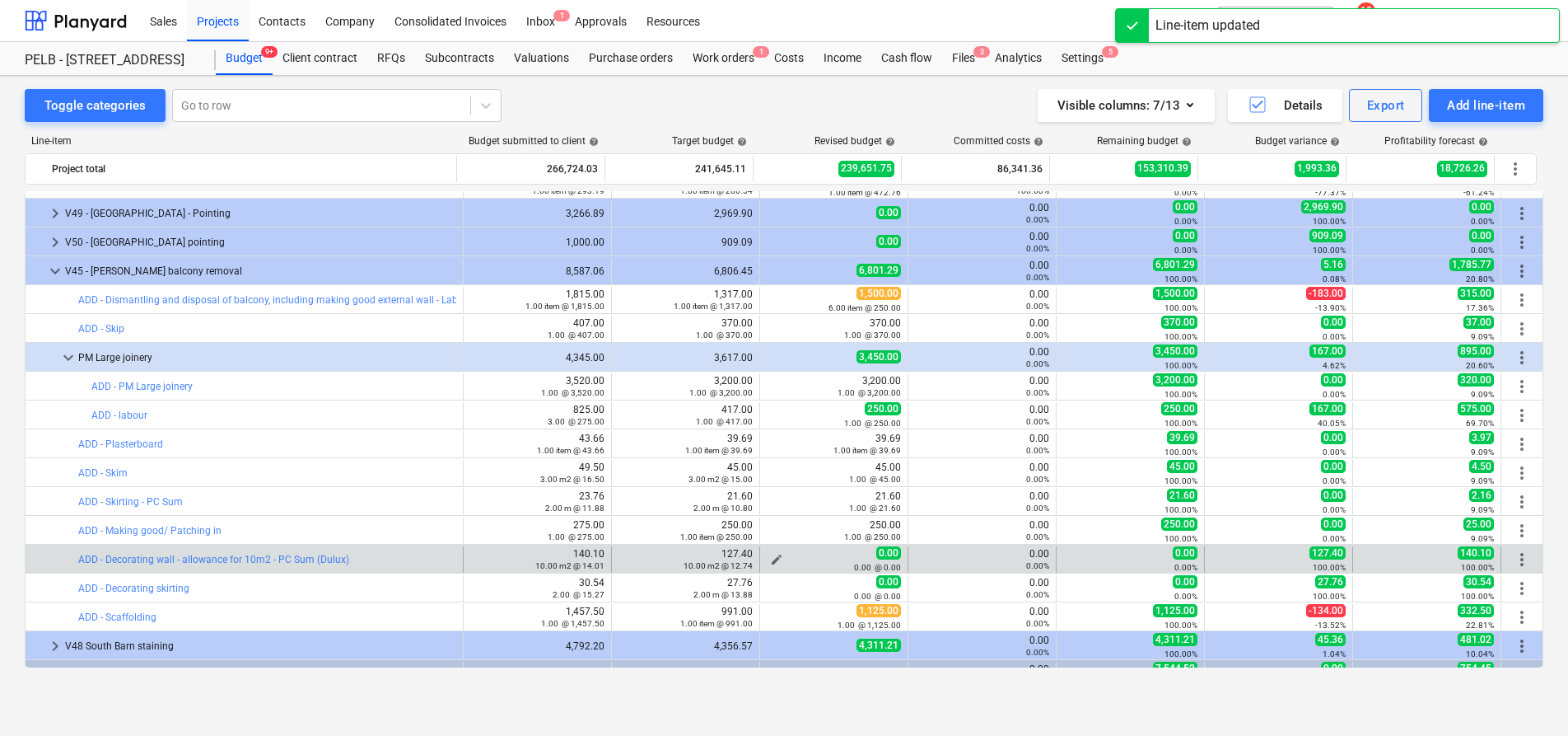
click at [773, 557] on span "edit" at bounding box center [776, 559] width 13 height 13
type textarea "x"
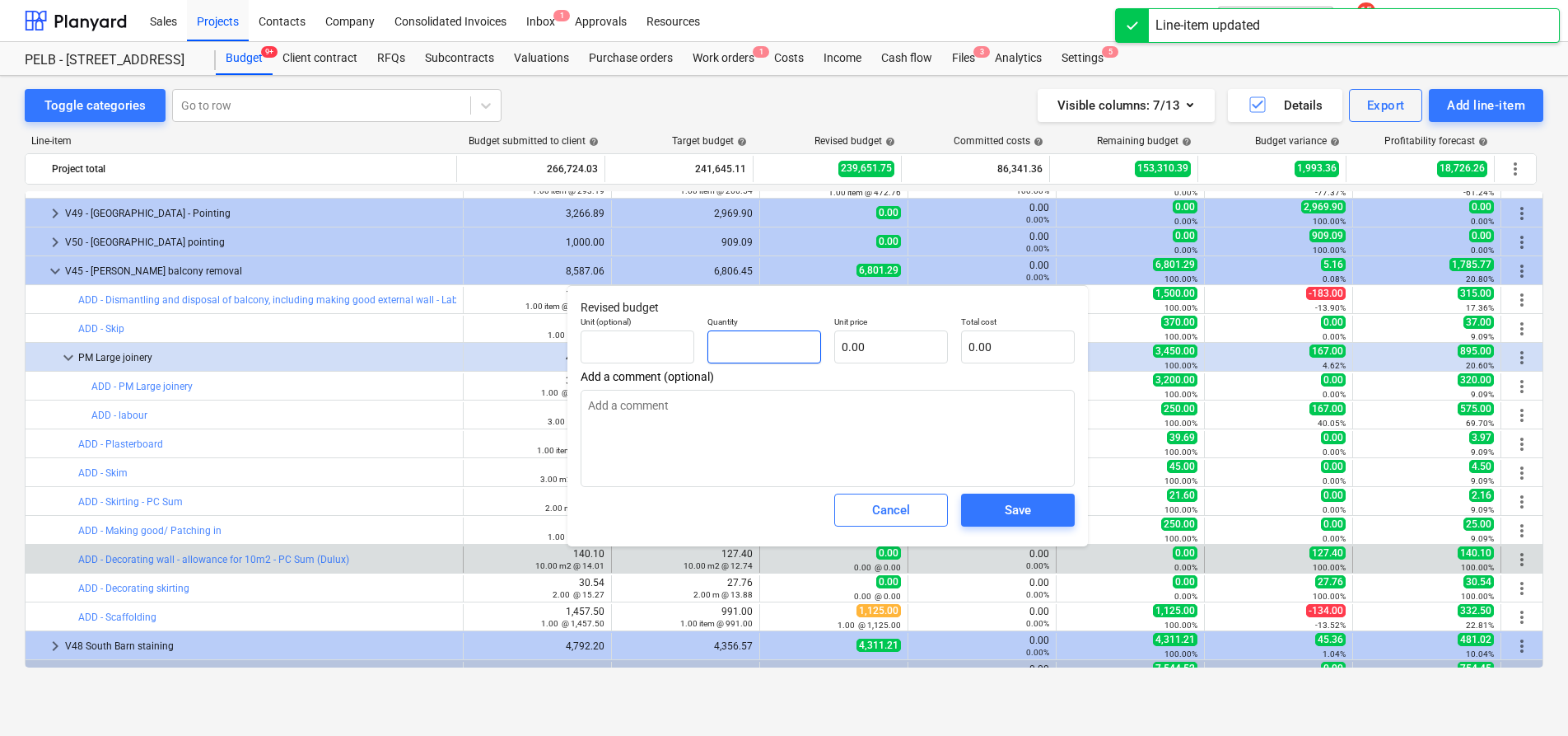
click at [785, 349] on input "text" at bounding box center [764, 347] width 114 height 33
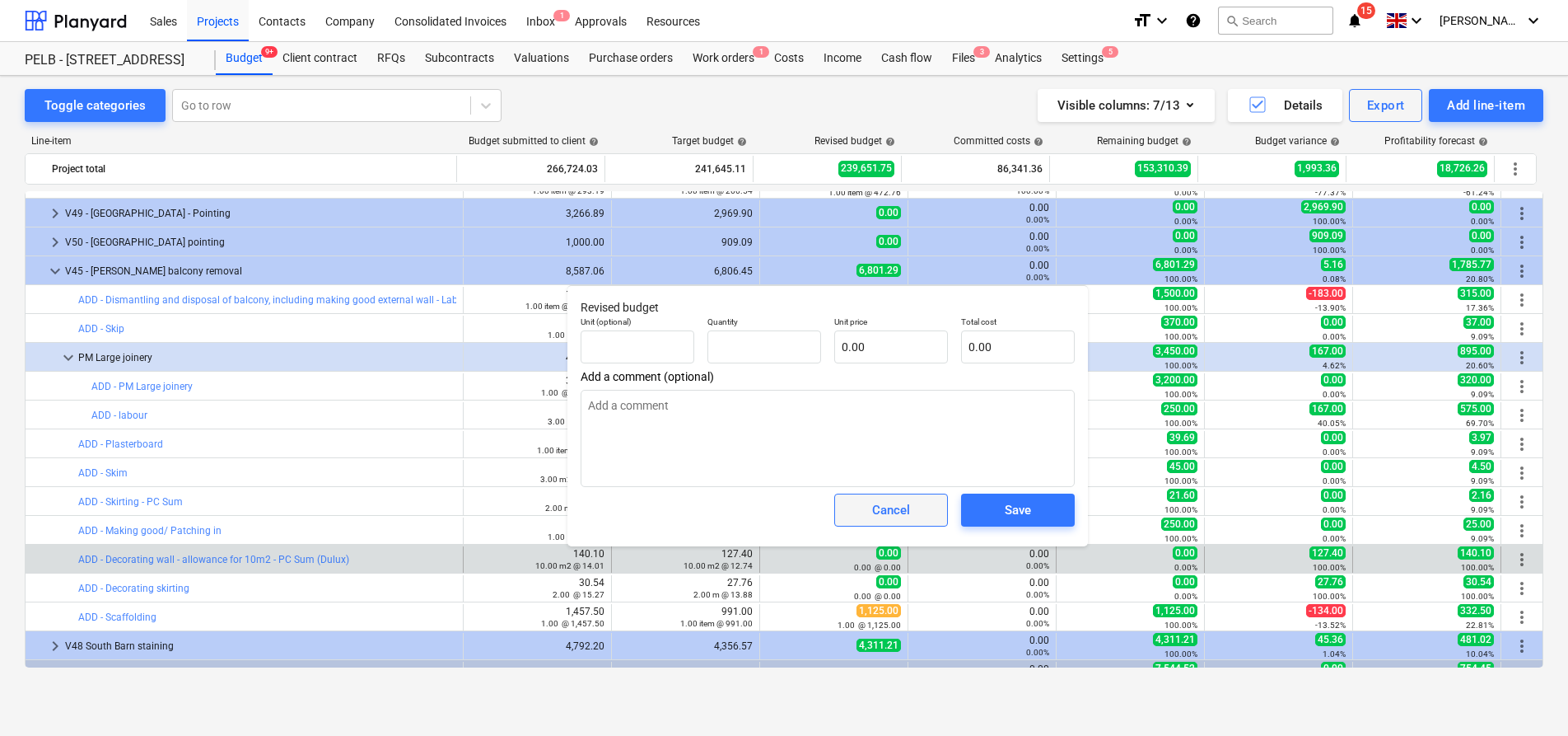
type textarea "x"
type input "0.00"
click at [903, 525] on button "Cancel" at bounding box center [892, 510] width 114 height 33
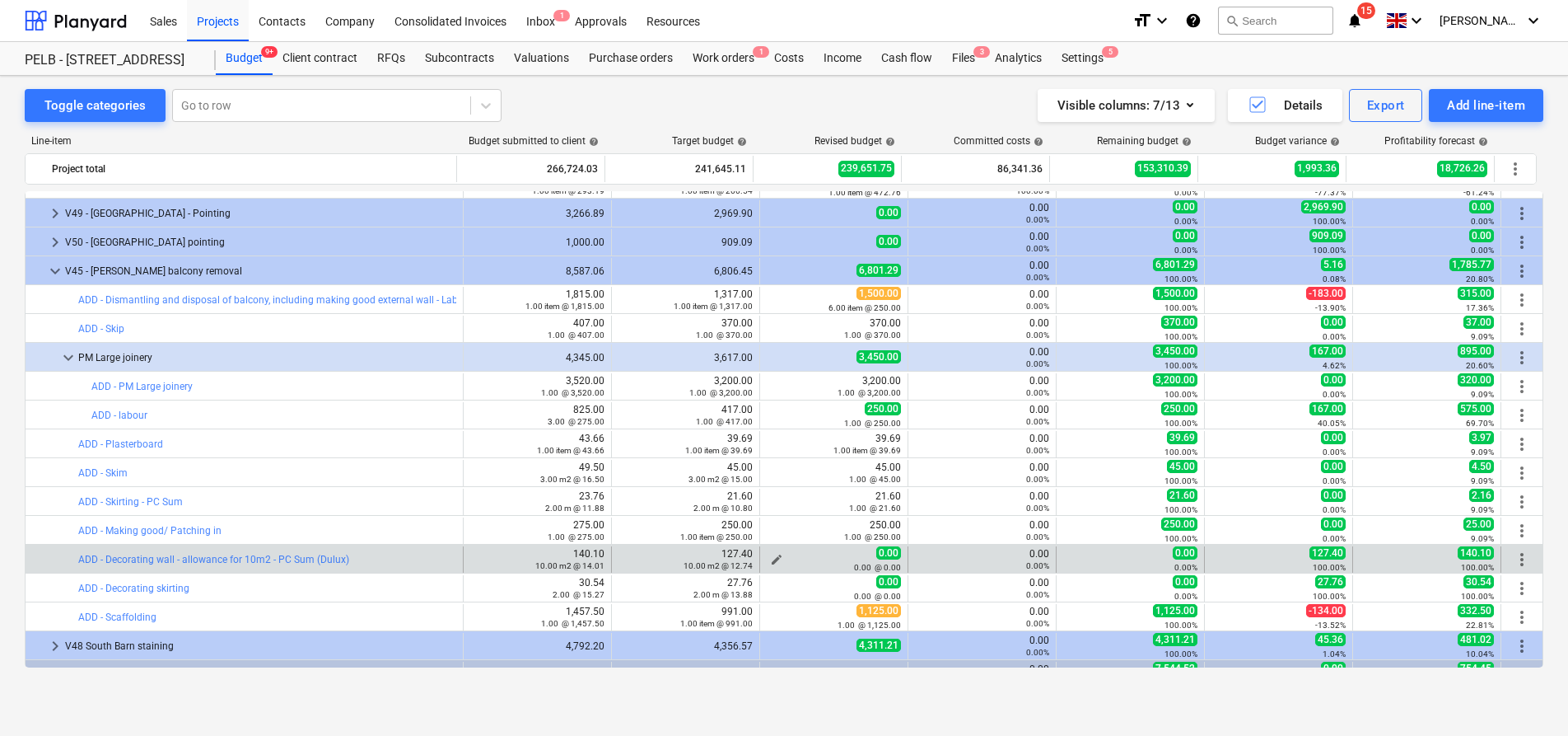
click at [773, 557] on span "edit" at bounding box center [776, 559] width 13 height 13
type textarea "x"
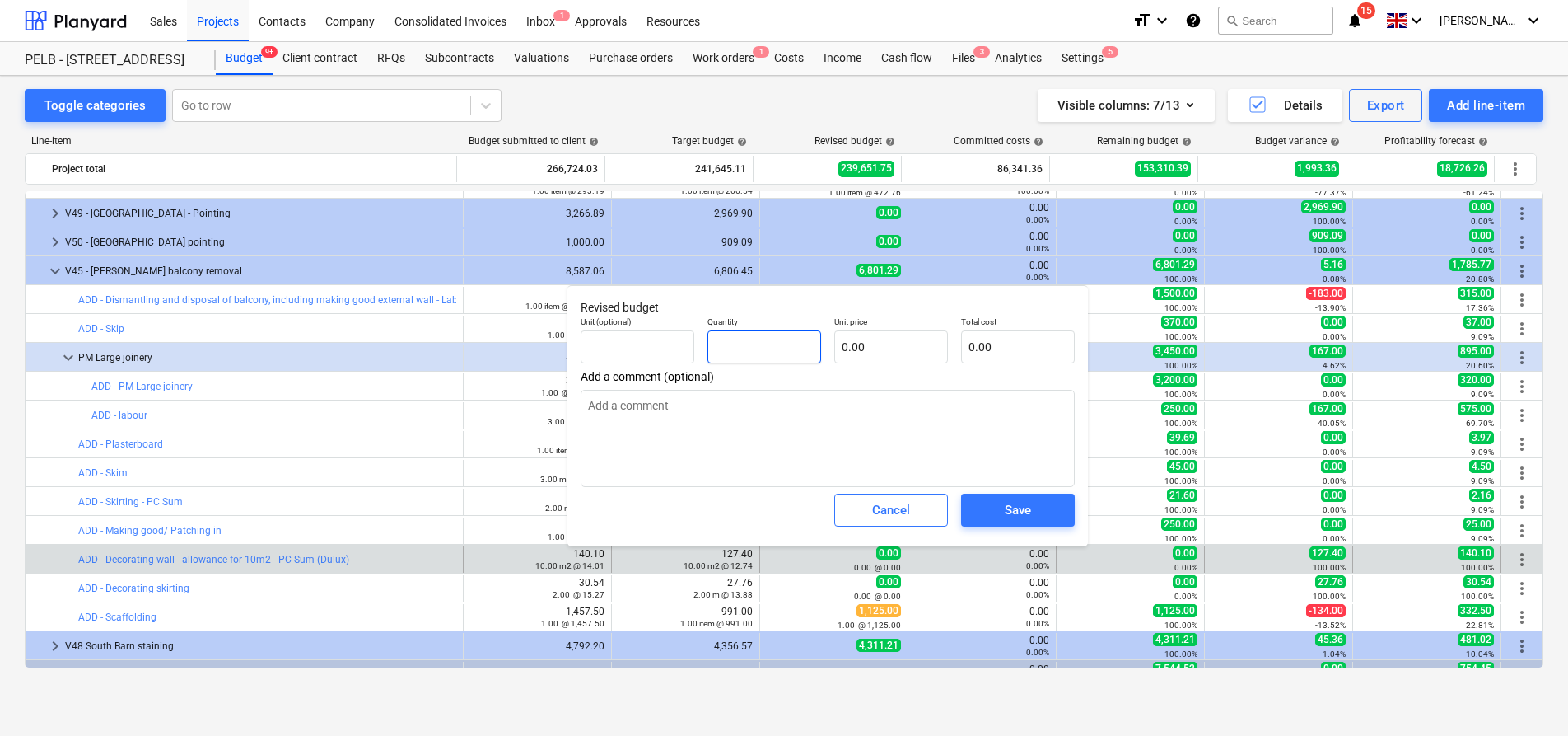
click at [756, 356] on input "text" at bounding box center [764, 347] width 114 height 33
type textarea "x"
type input "1"
type textarea "x"
type input "1.00"
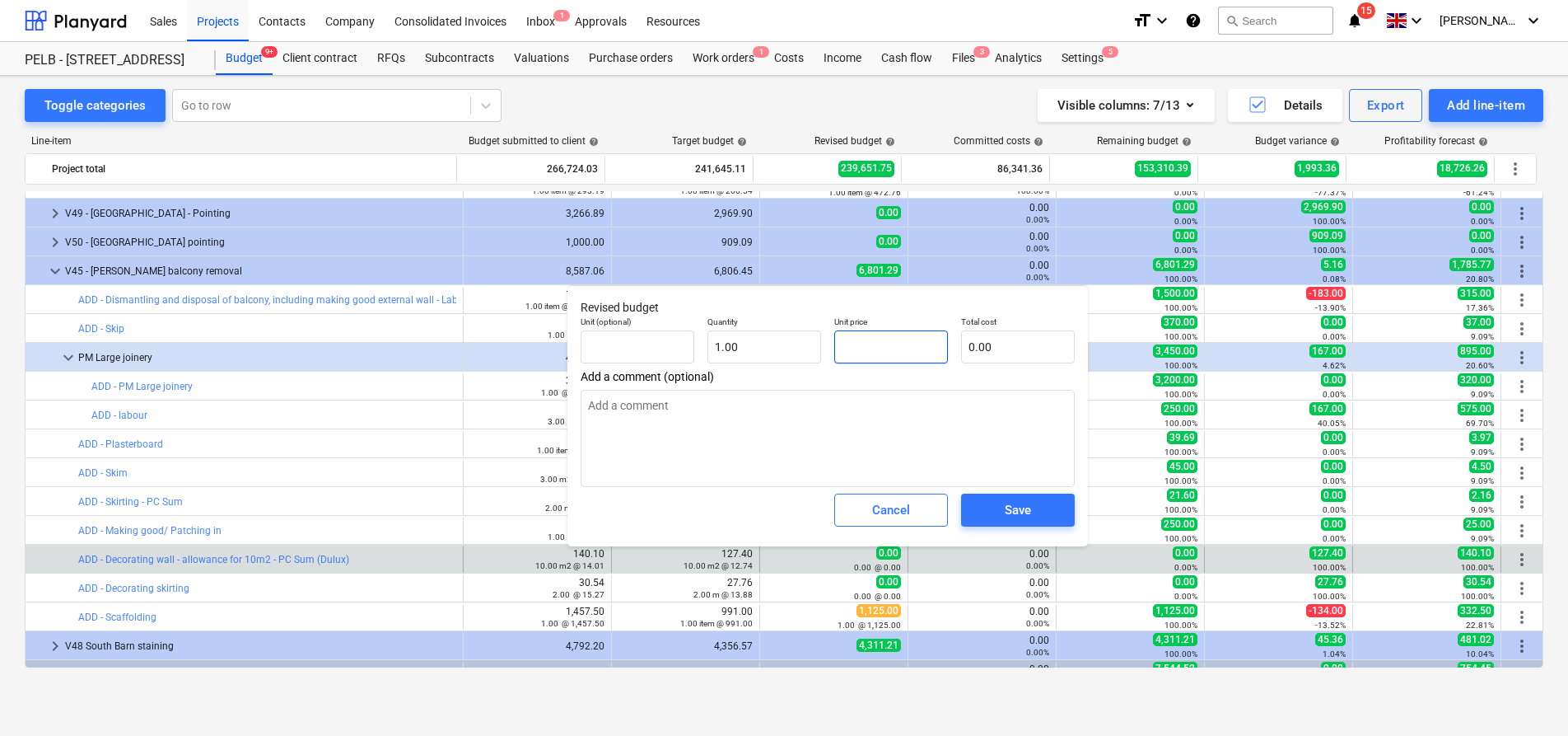
click at [898, 352] on input "text" at bounding box center [892, 347] width 114 height 33
type textarea "x"
type input "1"
type input "1.00"
type textarea "x"
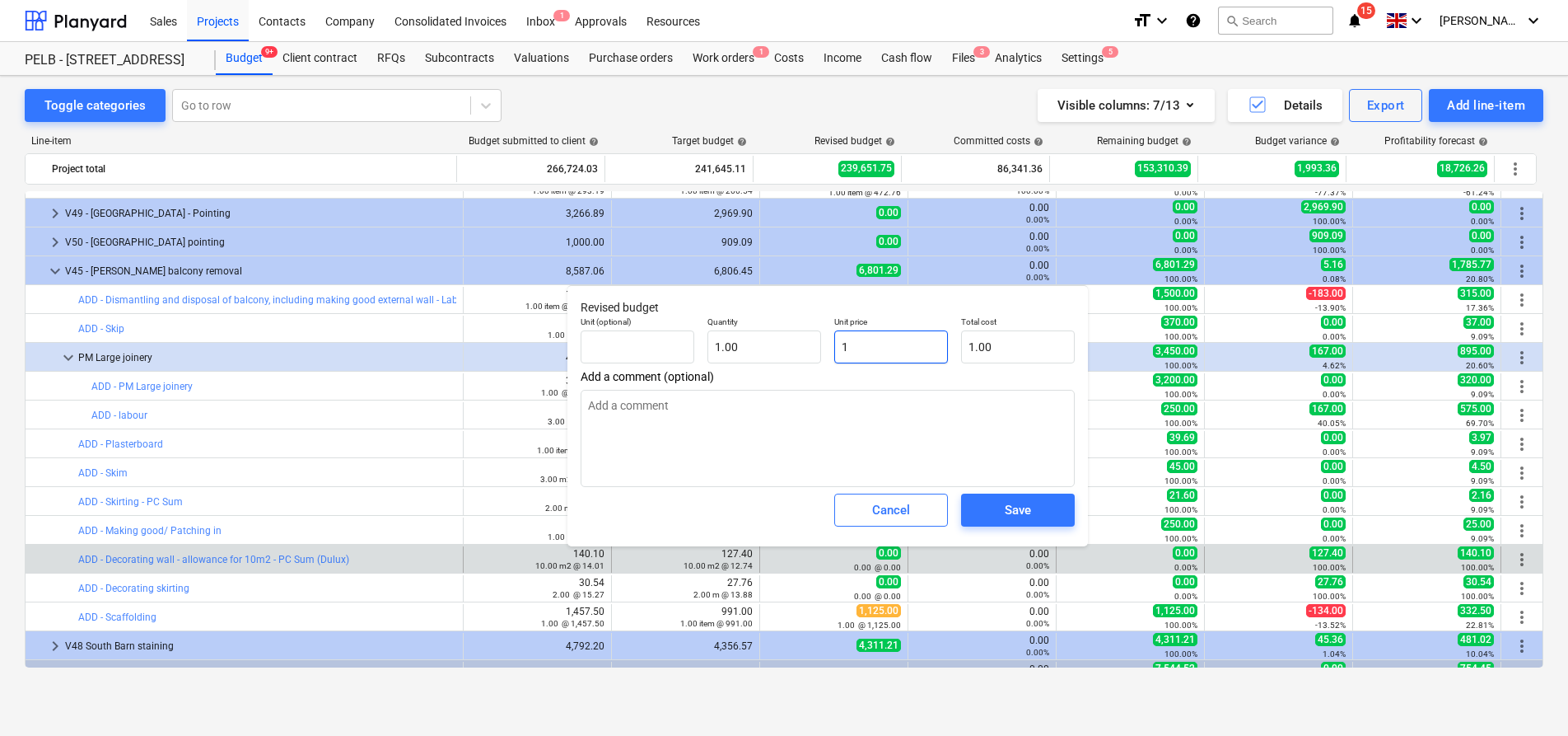
type input "12"
type input "12.00"
type textarea "x"
type input "127"
type input "127.00"
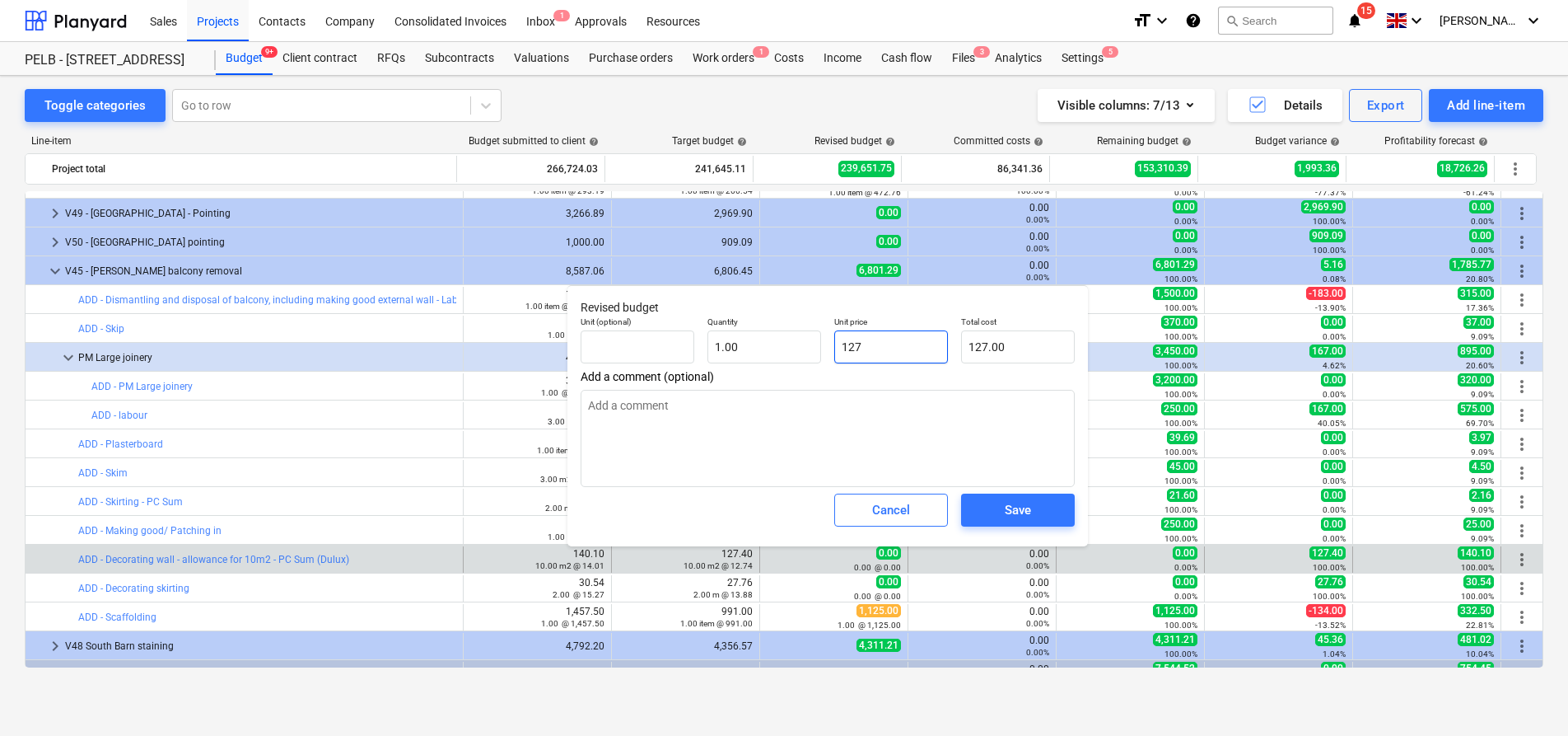
type textarea "x"
type input "127."
type textarea "x"
type input "127.4"
type input "127.40"
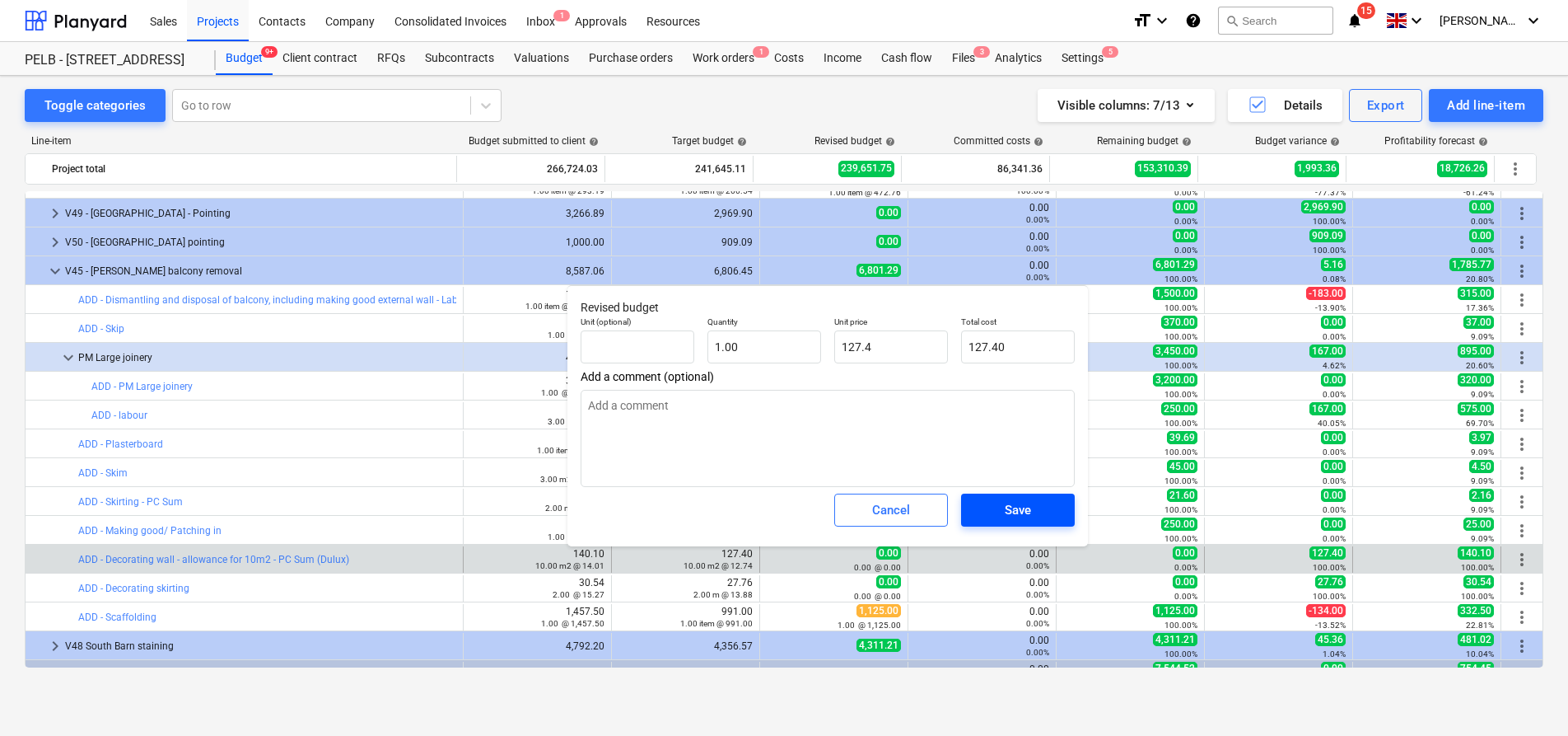
click at [1029, 518] on div "Save" at bounding box center [1018, 509] width 27 height 21
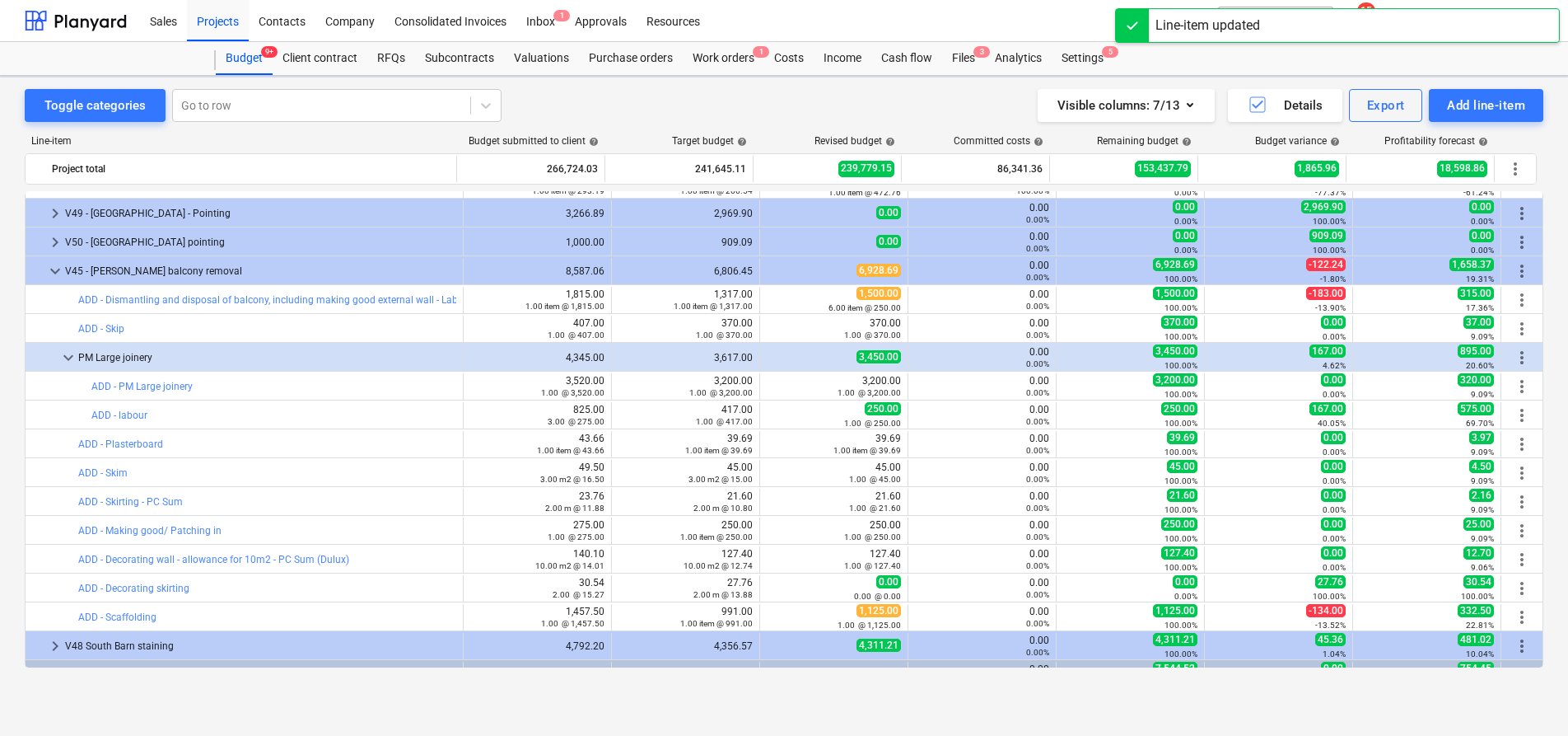
type textarea "x"
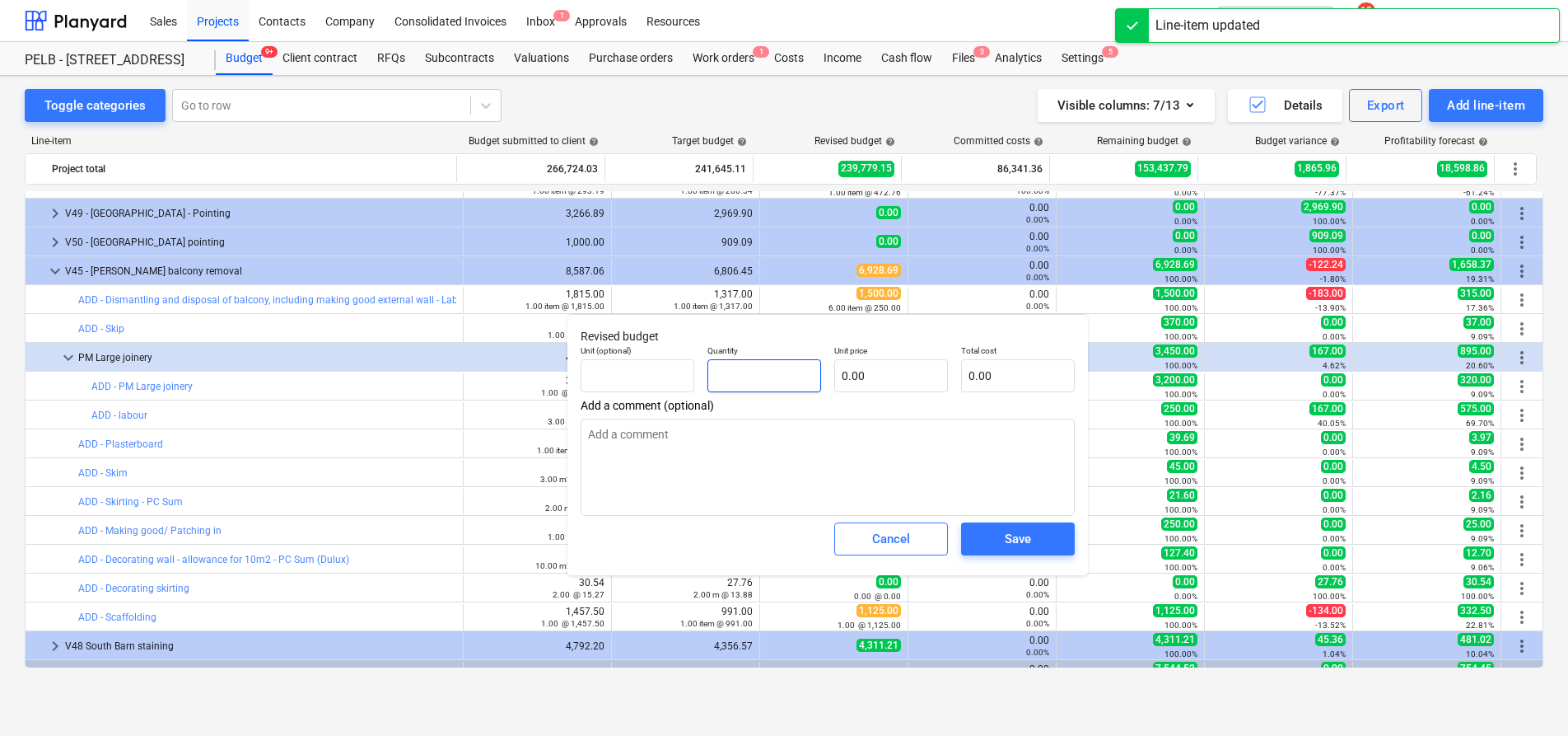
click at [759, 372] on input "text" at bounding box center [764, 375] width 114 height 33
type textarea "x"
type input "1"
type textarea "x"
type input "1.00"
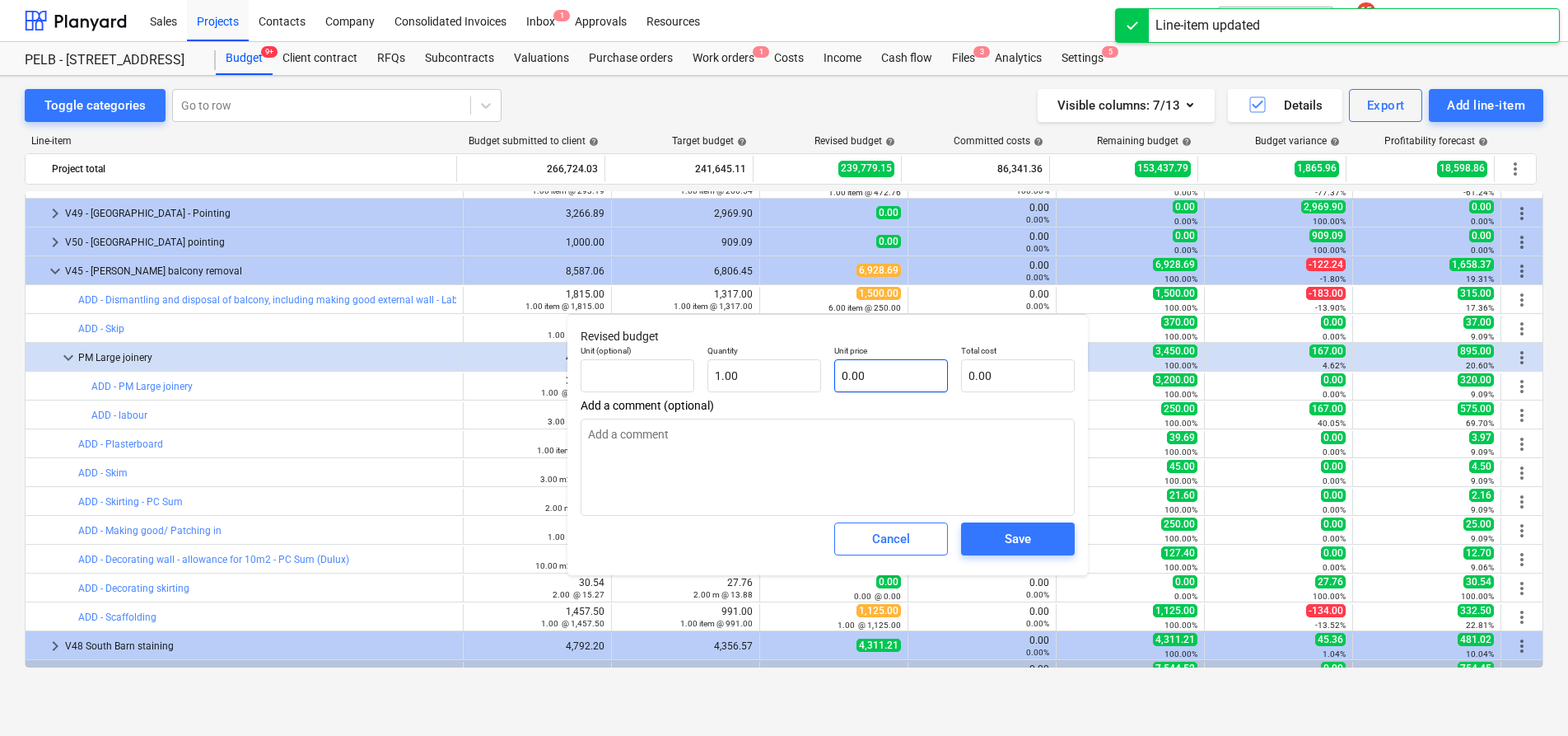
drag, startPoint x: 884, startPoint y: 358, endPoint x: 881, endPoint y: 368, distance: 10.4
click at [884, 360] on div "Unit price 0.00" at bounding box center [892, 368] width 114 height 47
click at [881, 368] on input "text" at bounding box center [892, 375] width 114 height 33
type textarea "x"
type input "2"
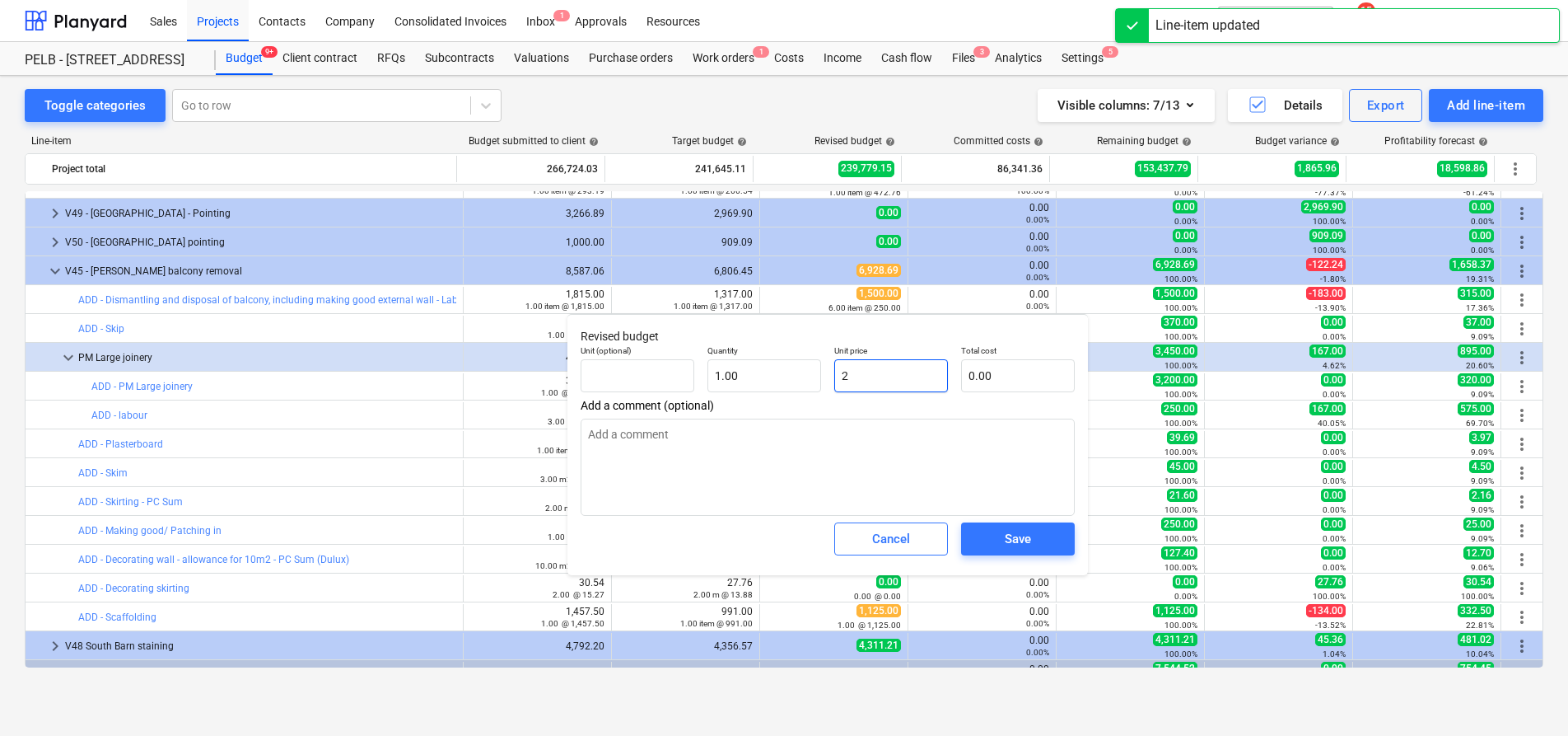
type input "2.00"
type textarea "x"
type input "27"
type input "27.00"
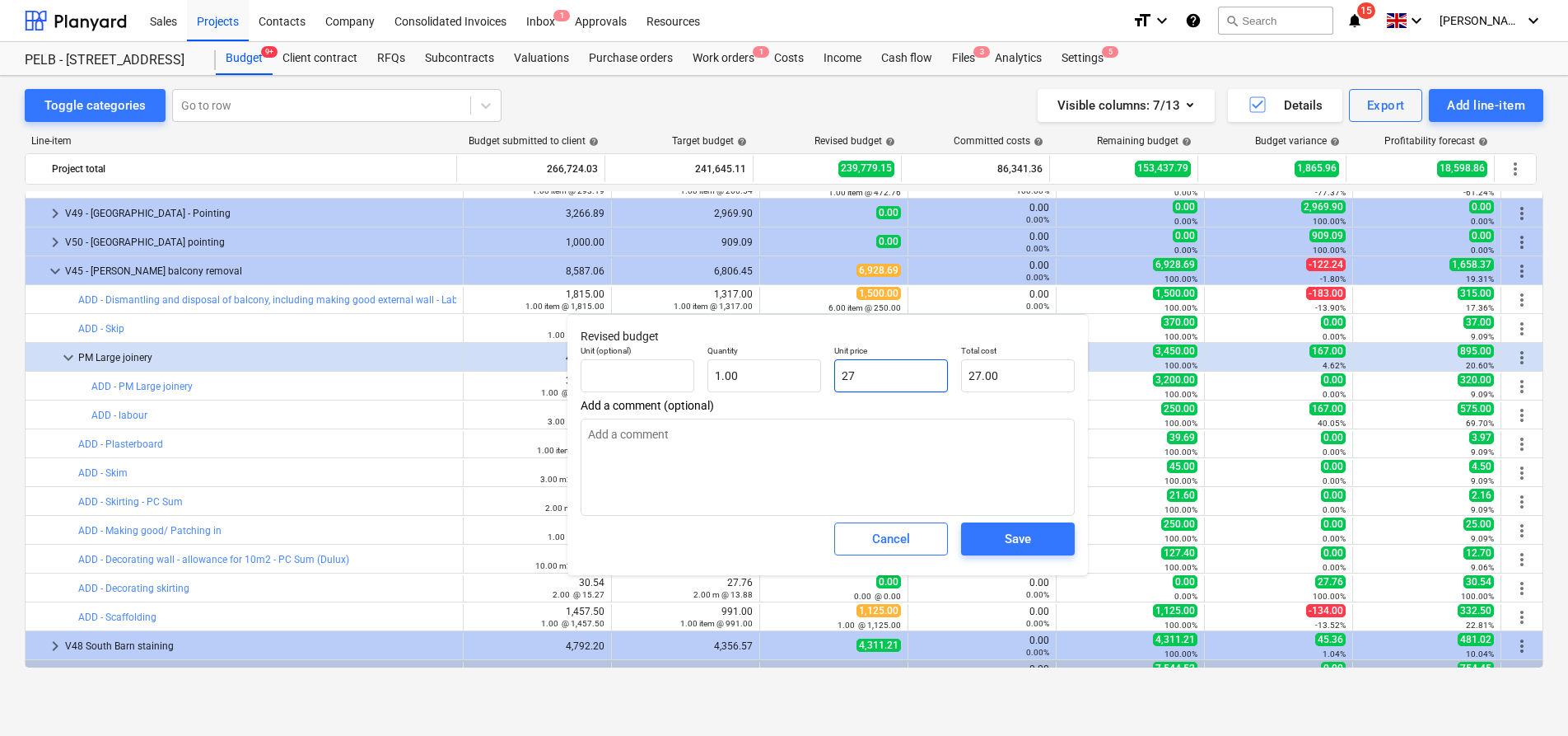
type textarea "x"
type input "27."
type textarea "x"
type input "27.7"
type input "27.70"
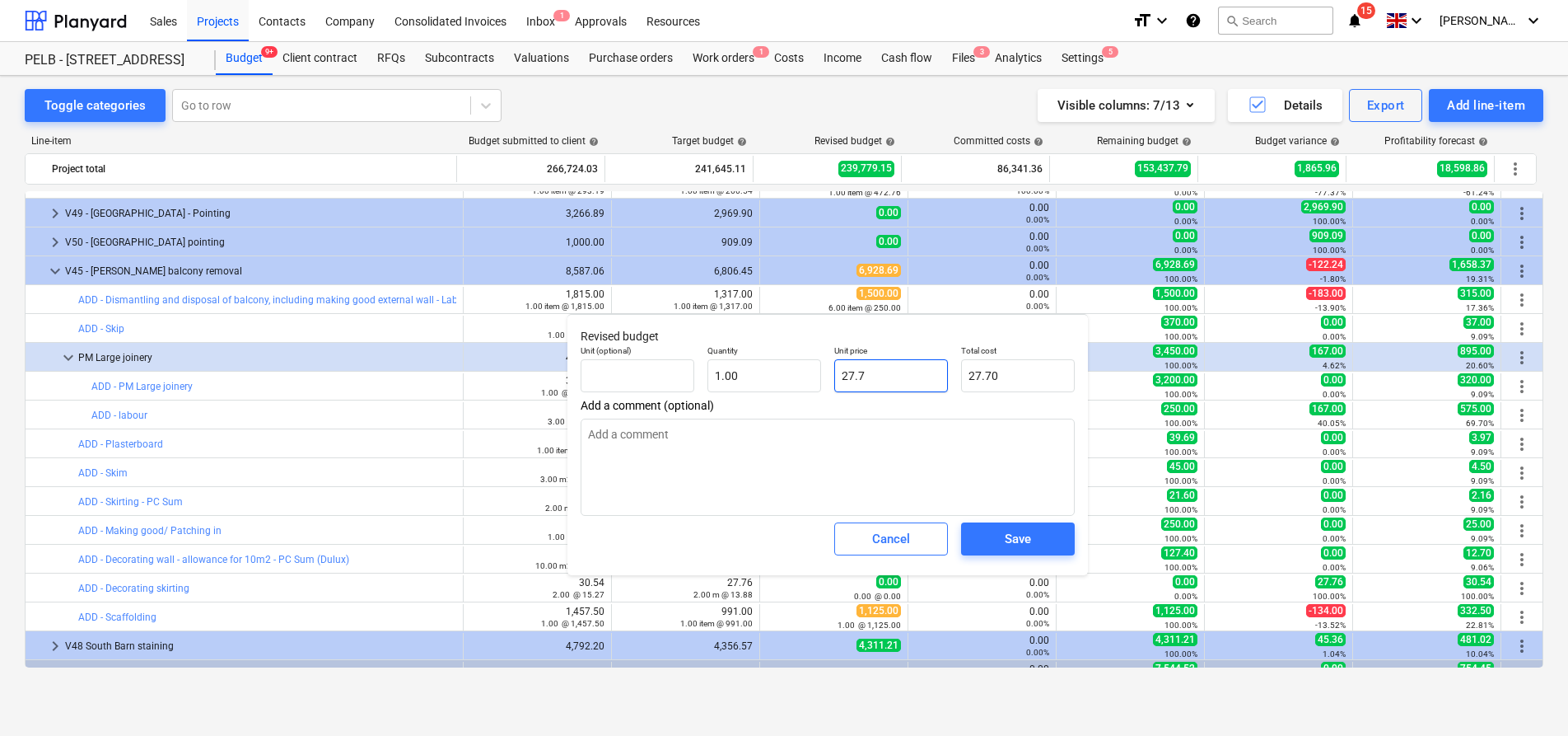
type textarea "x"
type input "27.76"
click at [1000, 542] on span "Save" at bounding box center [1018, 538] width 74 height 21
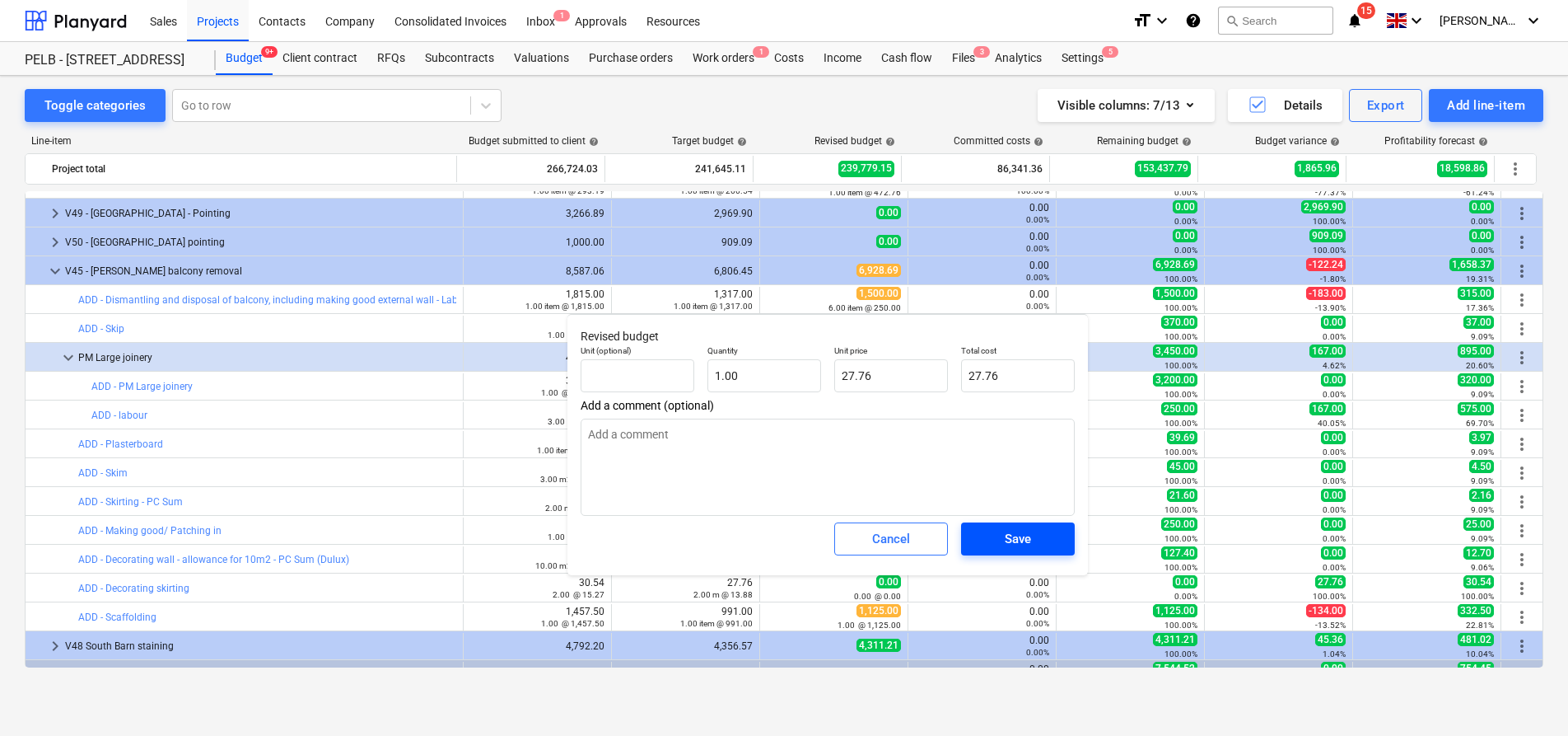
type textarea "x"
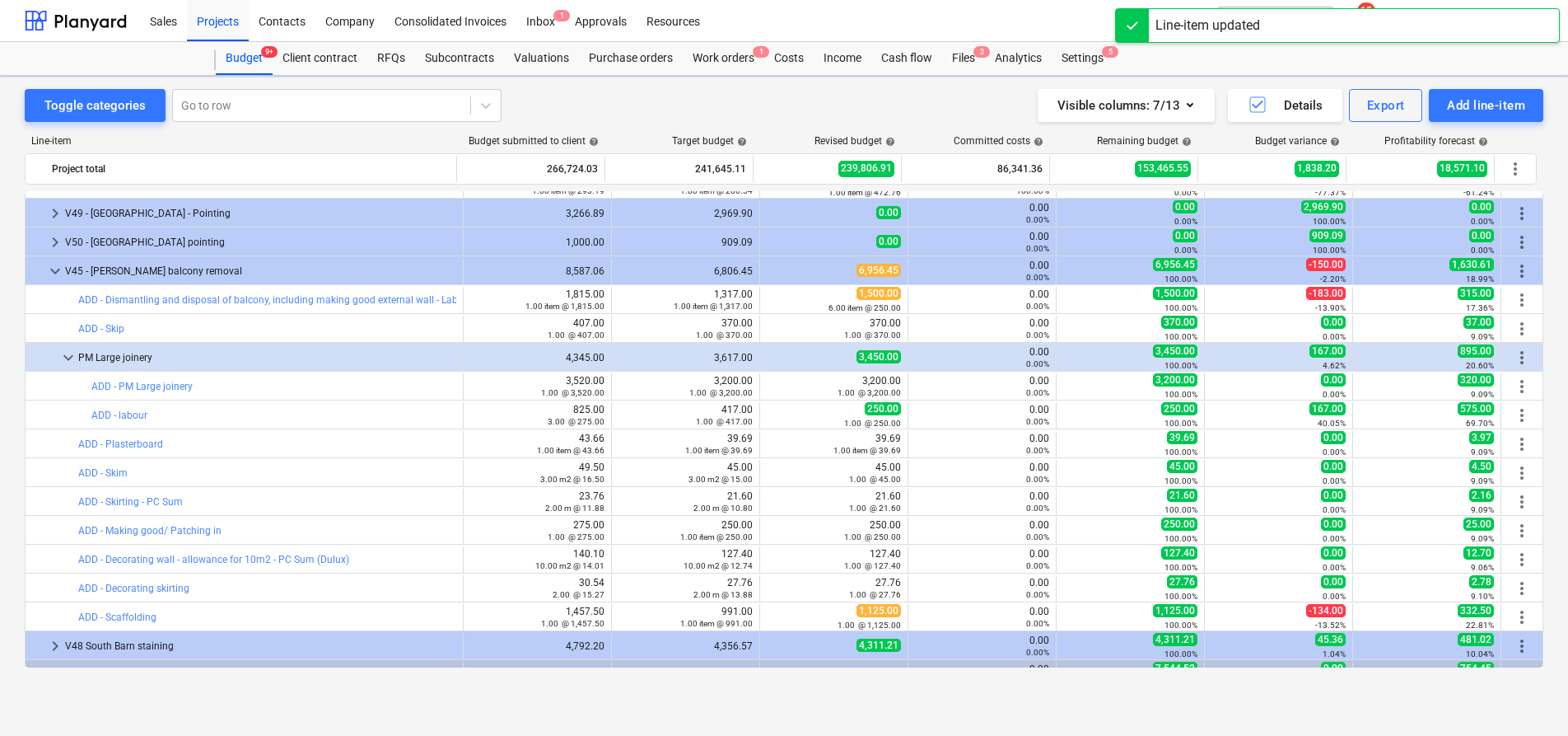
scroll to position [234, 0]
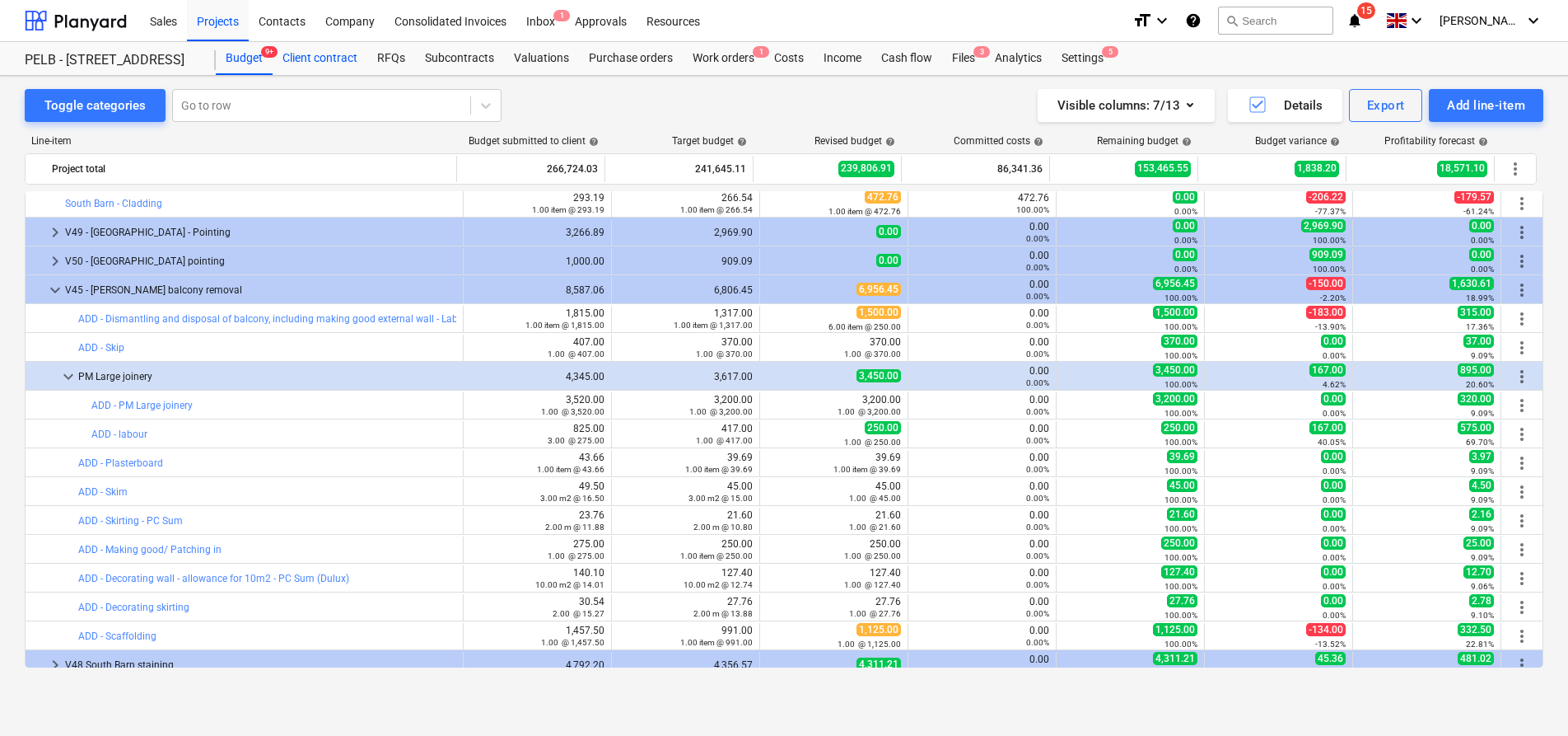
click at [302, 60] on div "Client contract" at bounding box center [319, 59] width 94 height 33
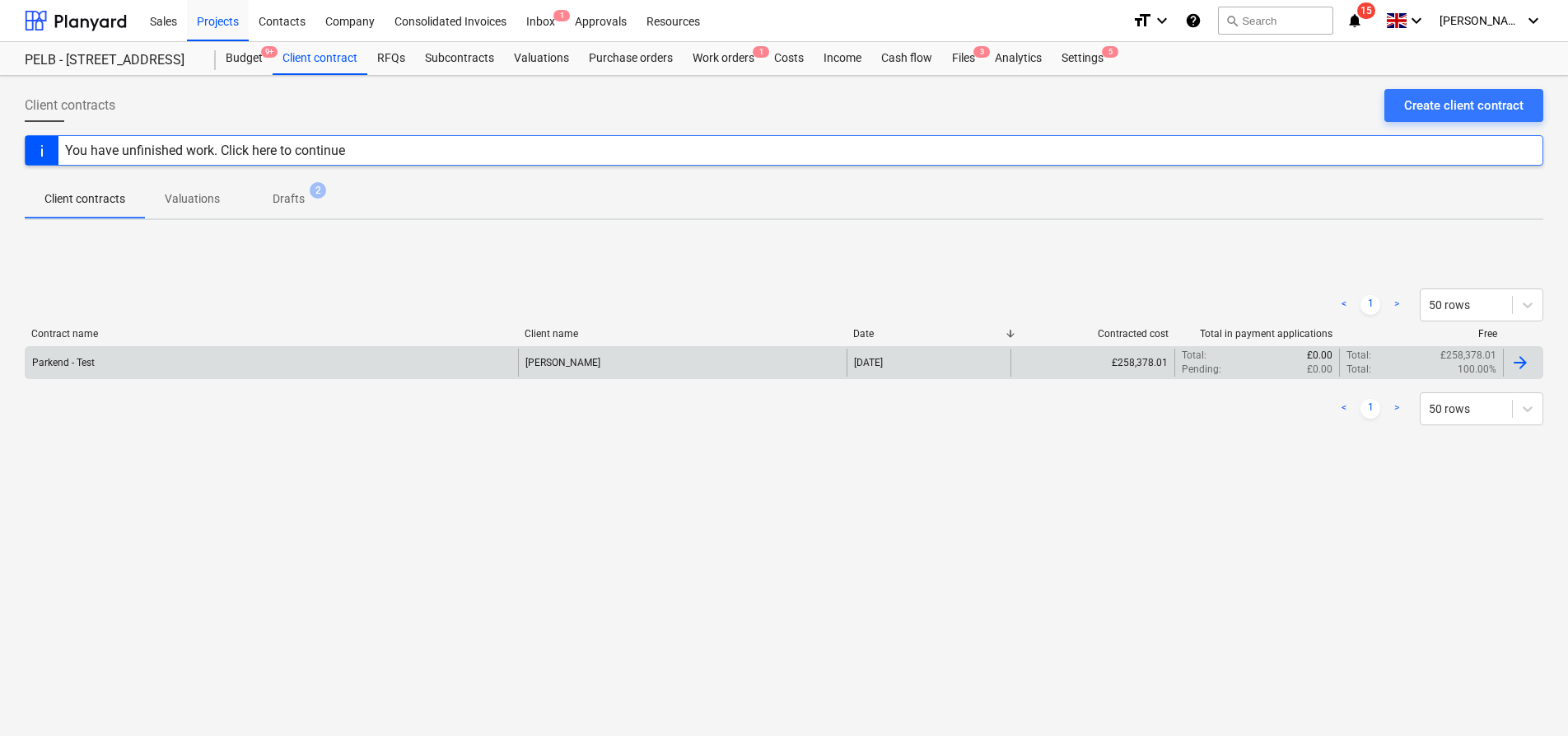
click at [1529, 361] on div at bounding box center [1520, 363] width 20 height 20
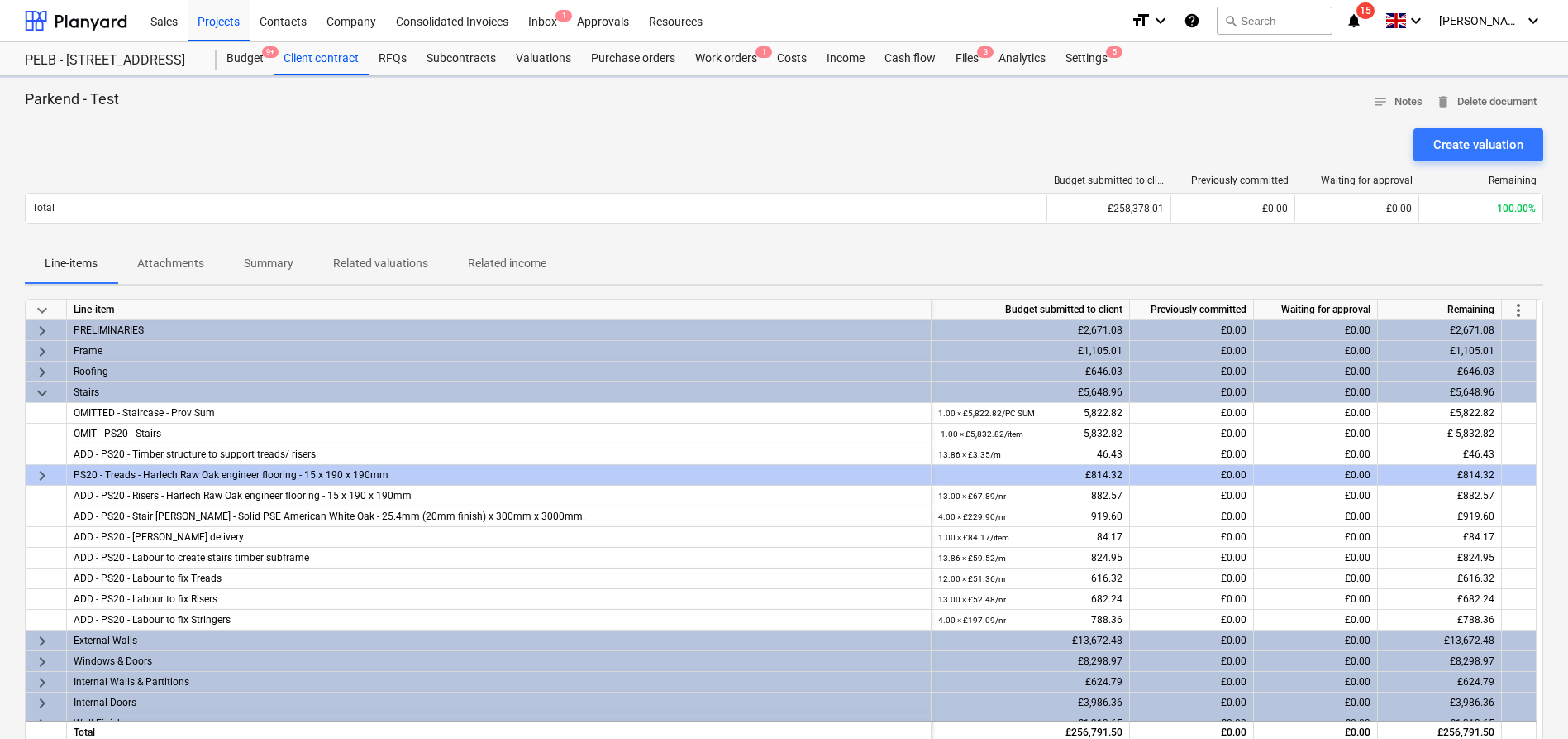
click at [1518, 303] on span "more_vert" at bounding box center [1518, 311] width 20 height 20
click at [1493, 307] on li "Amend line items" at bounding box center [1495, 310] width 128 height 38
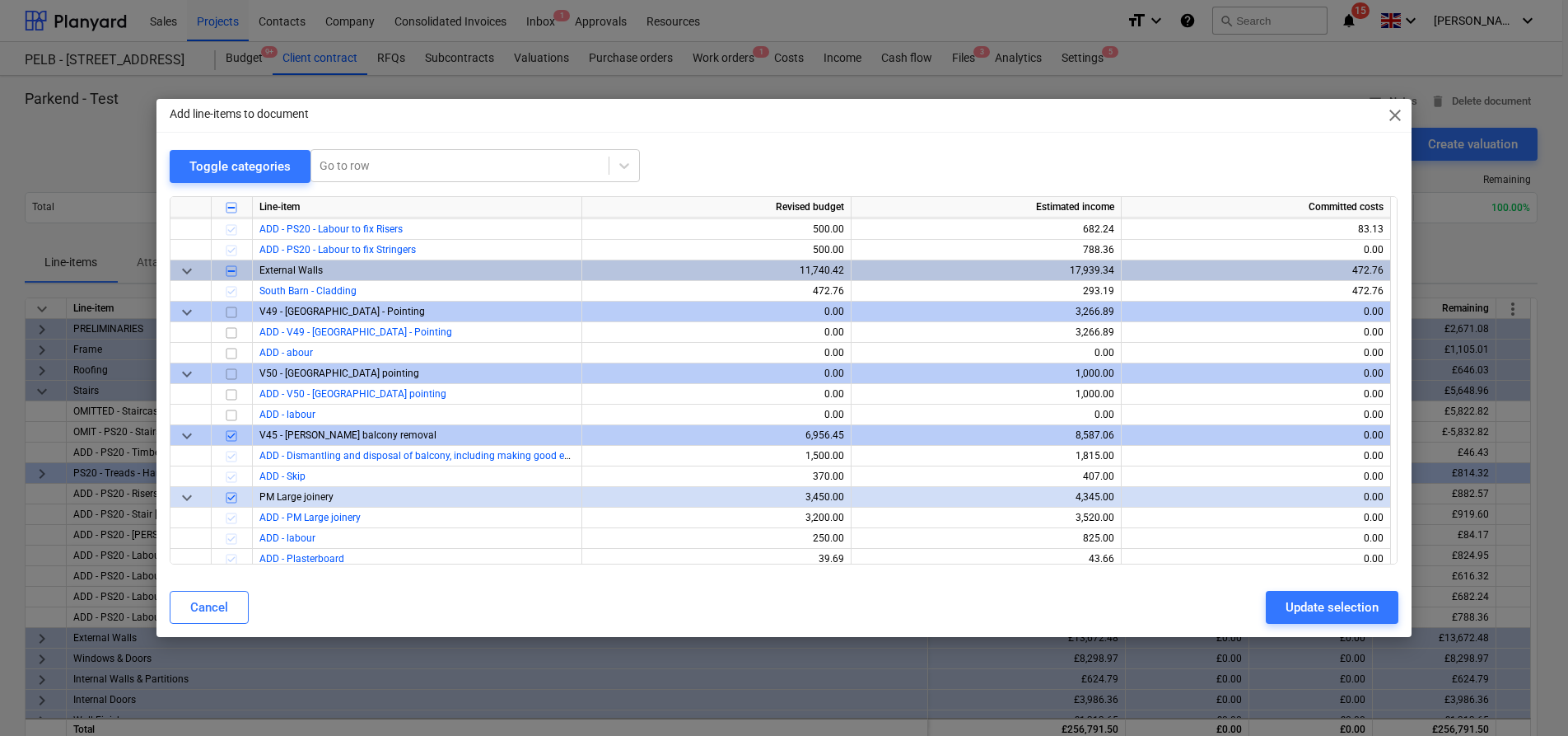
scroll to position [562, 0]
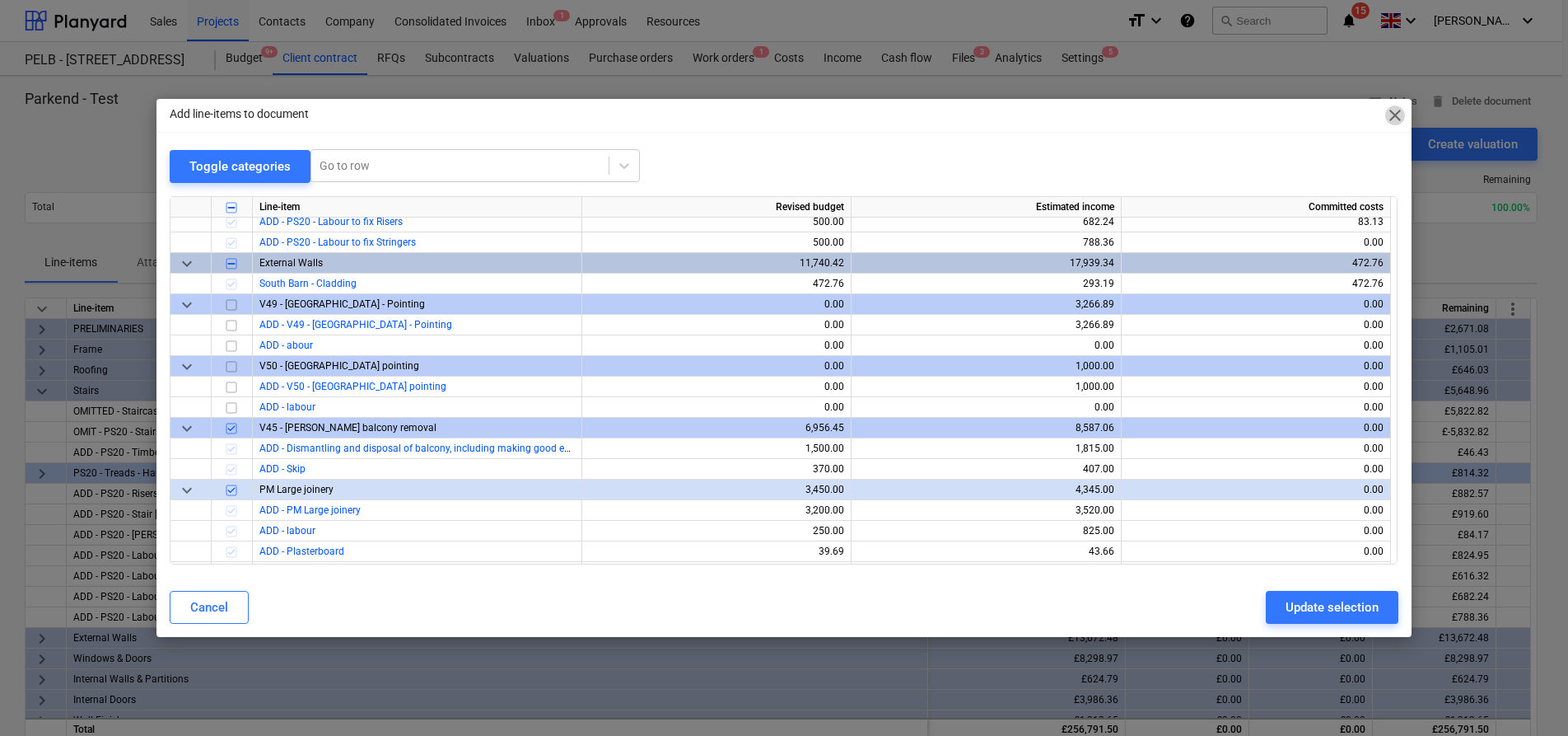
click at [1395, 124] on span "close" at bounding box center [1396, 115] width 20 height 20
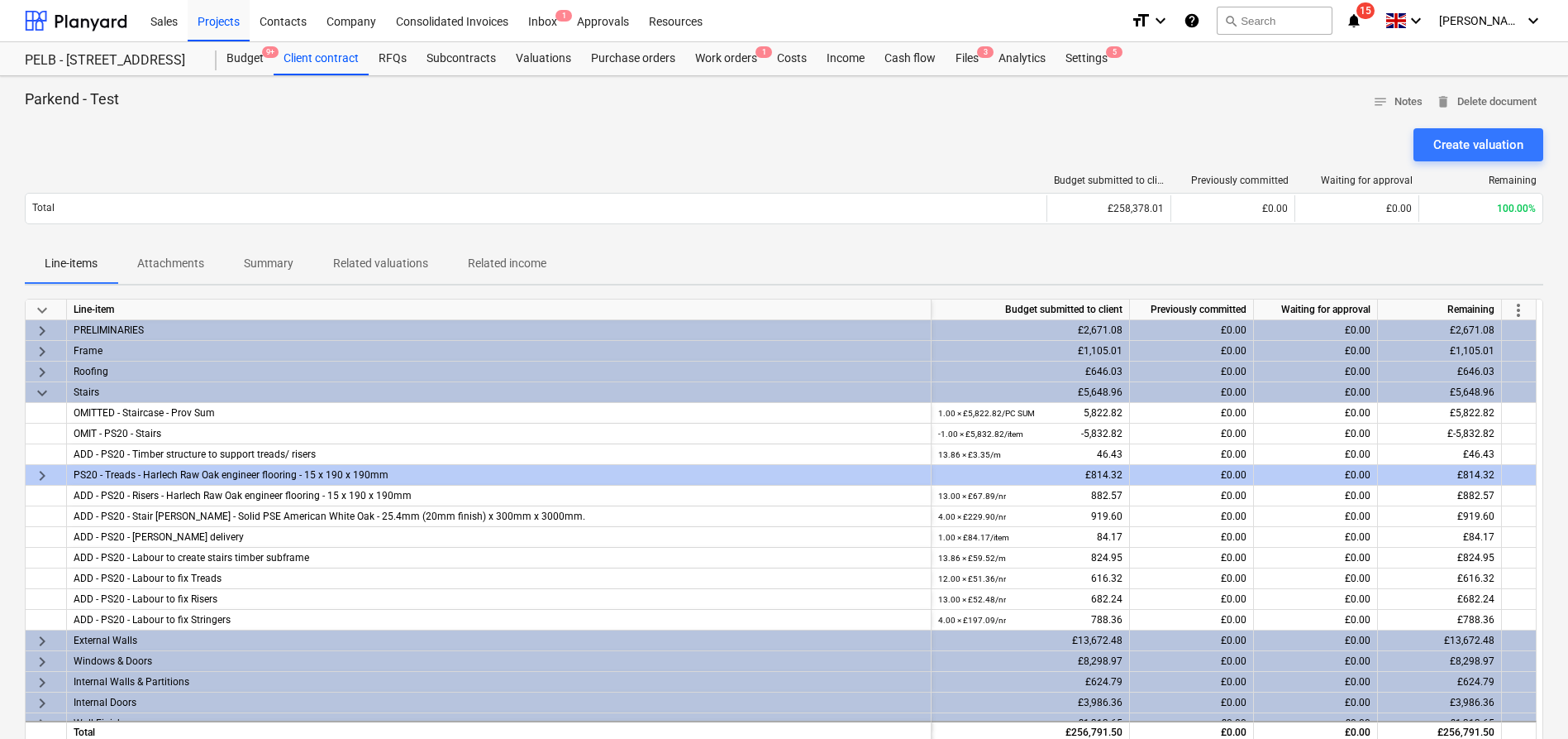
click at [214, 71] on div "PELB - [STREET_ADDRESS]" at bounding box center [120, 59] width 192 height 33
click at [229, 58] on div "Budget 9+" at bounding box center [245, 59] width 57 height 33
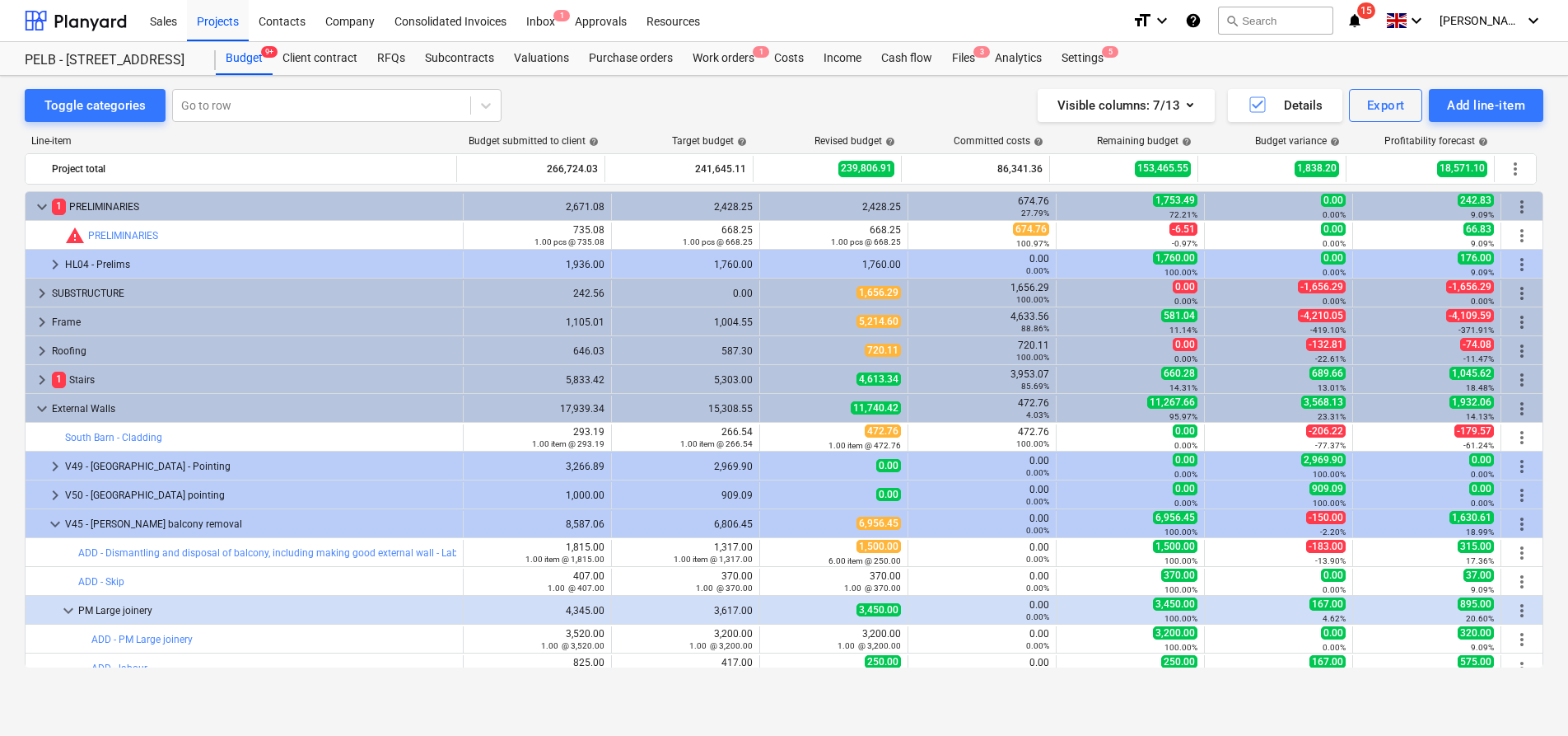
scroll to position [234, 0]
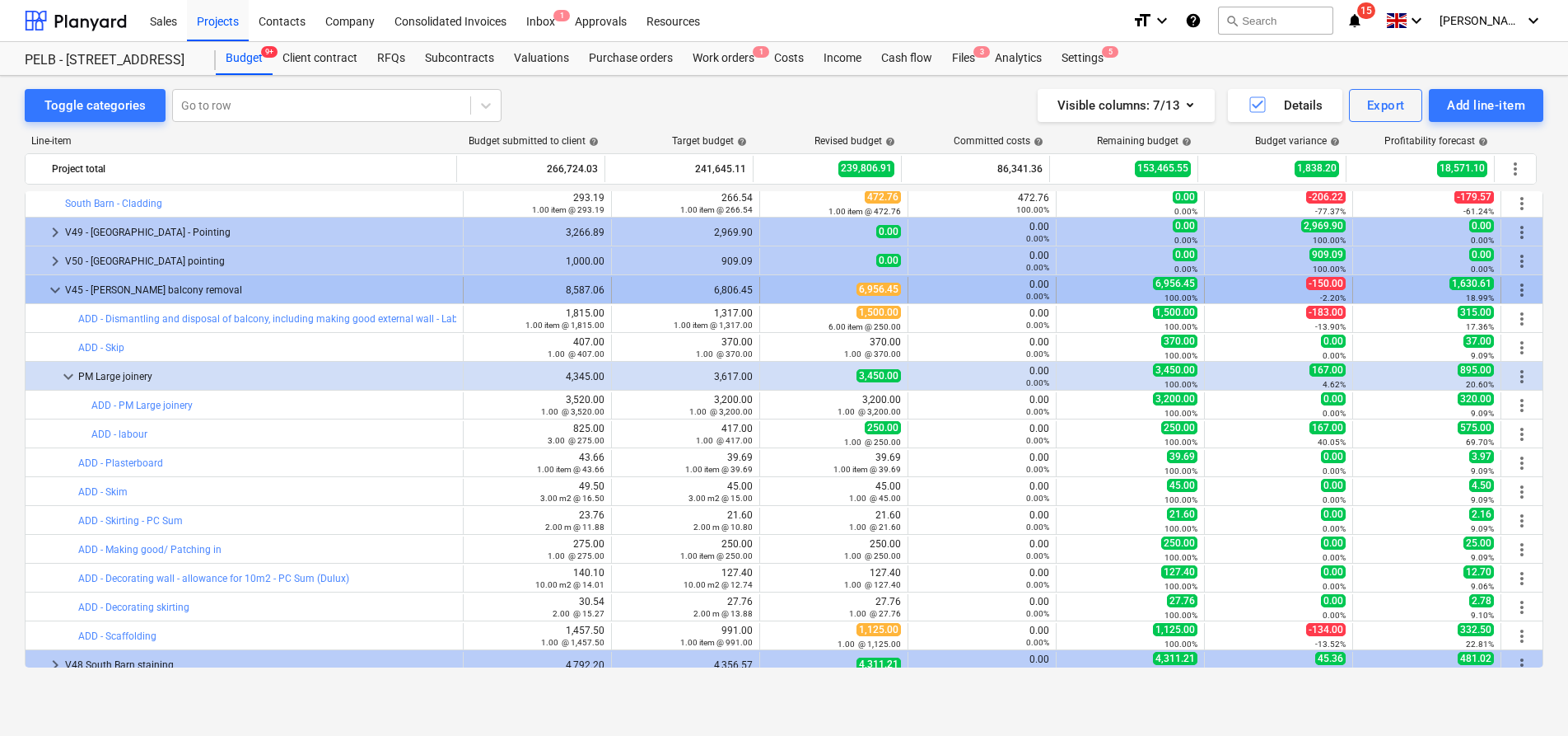
click at [54, 286] on span "keyboard_arrow_down" at bounding box center [55, 290] width 20 height 20
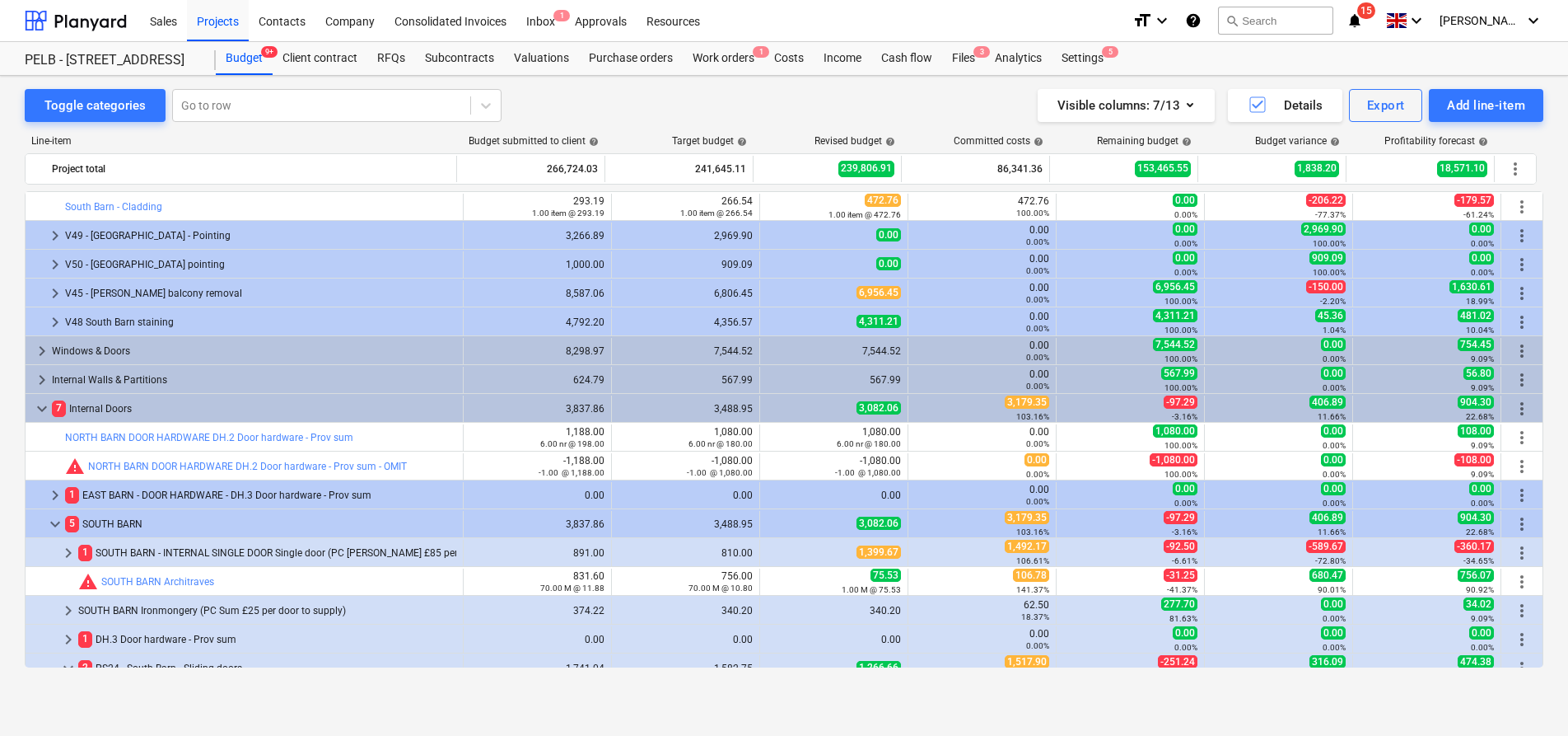
scroll to position [227, 0]
